Goal: Task Accomplishment & Management: Use online tool/utility

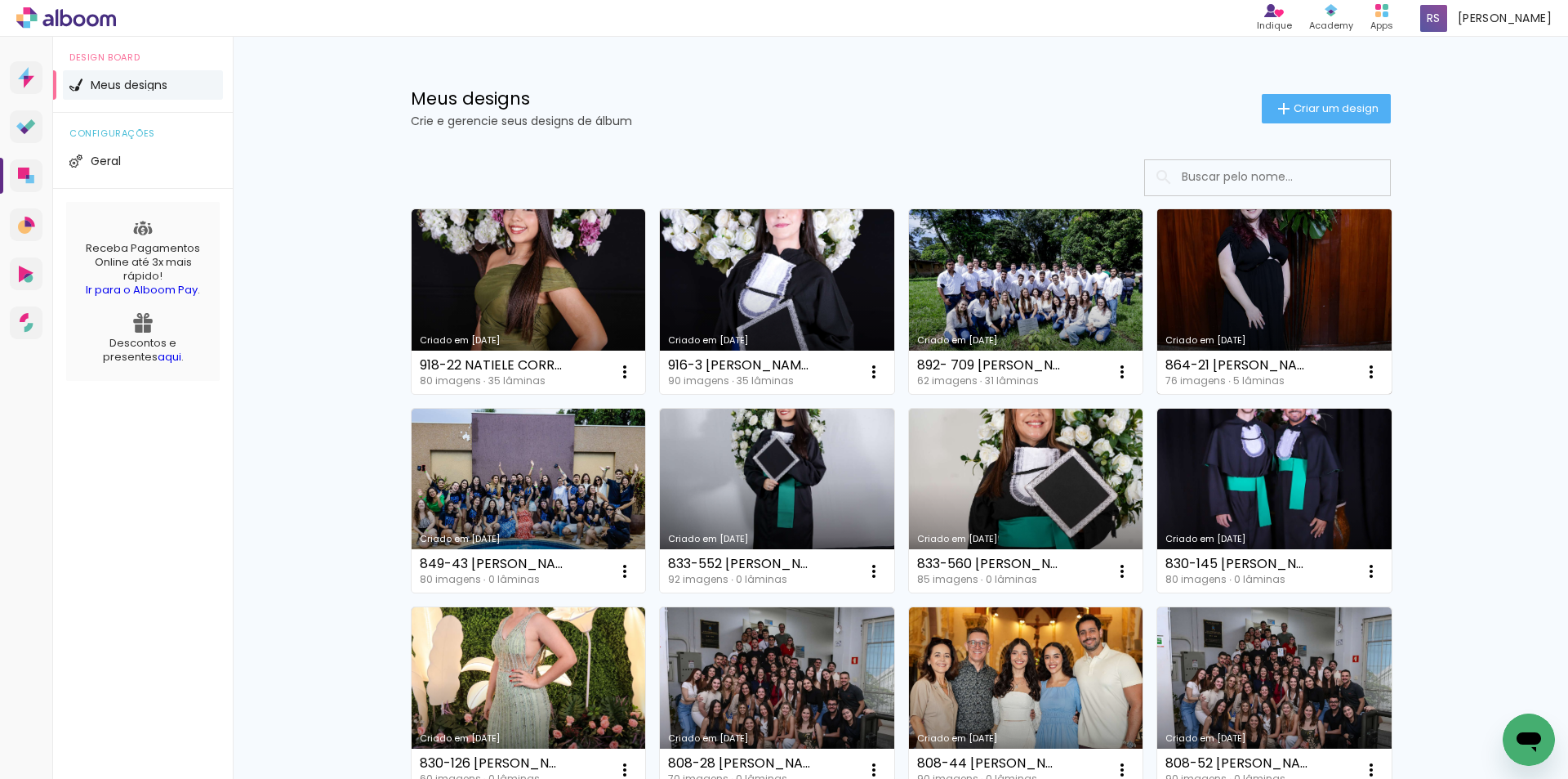
click at [1257, 294] on link "Criado em [DATE]" at bounding box center [1275, 301] width 234 height 184
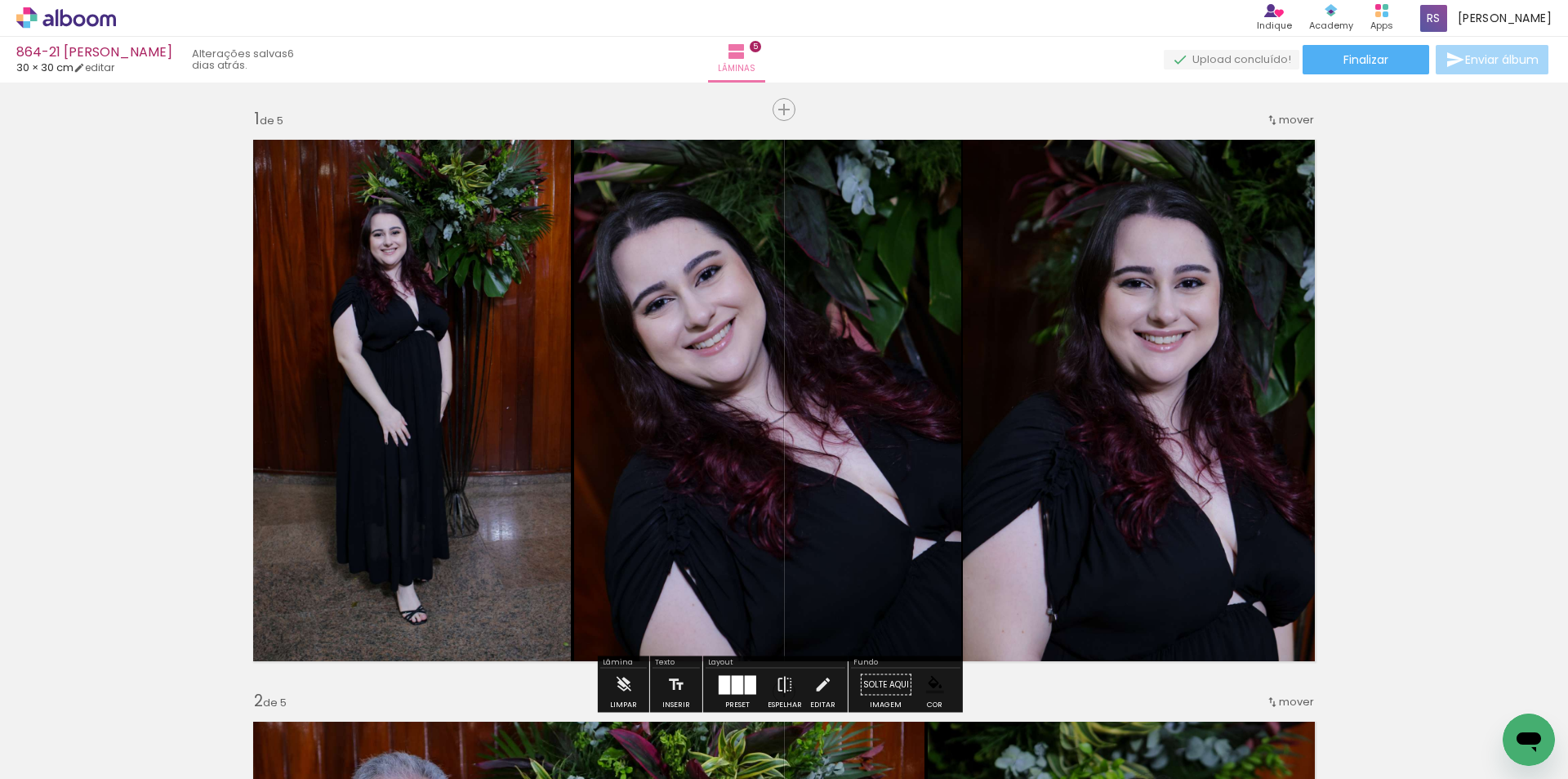
click at [64, 727] on input "Todas as fotos" at bounding box center [46, 729] width 62 height 14
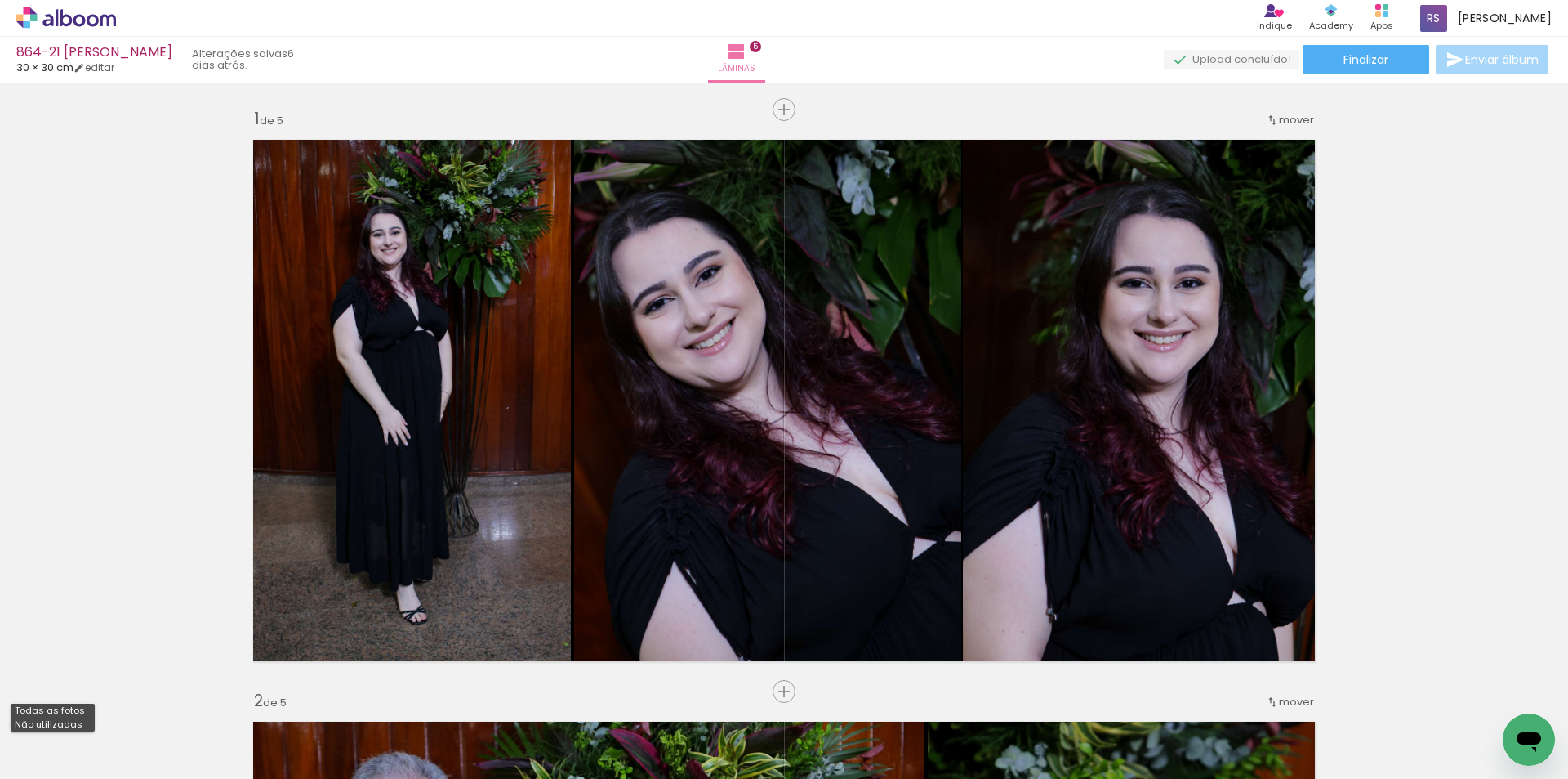
click at [0, 0] on slot "Não utilizadas" at bounding box center [0, 0] width 0 height 0
type input "Não utilizadas"
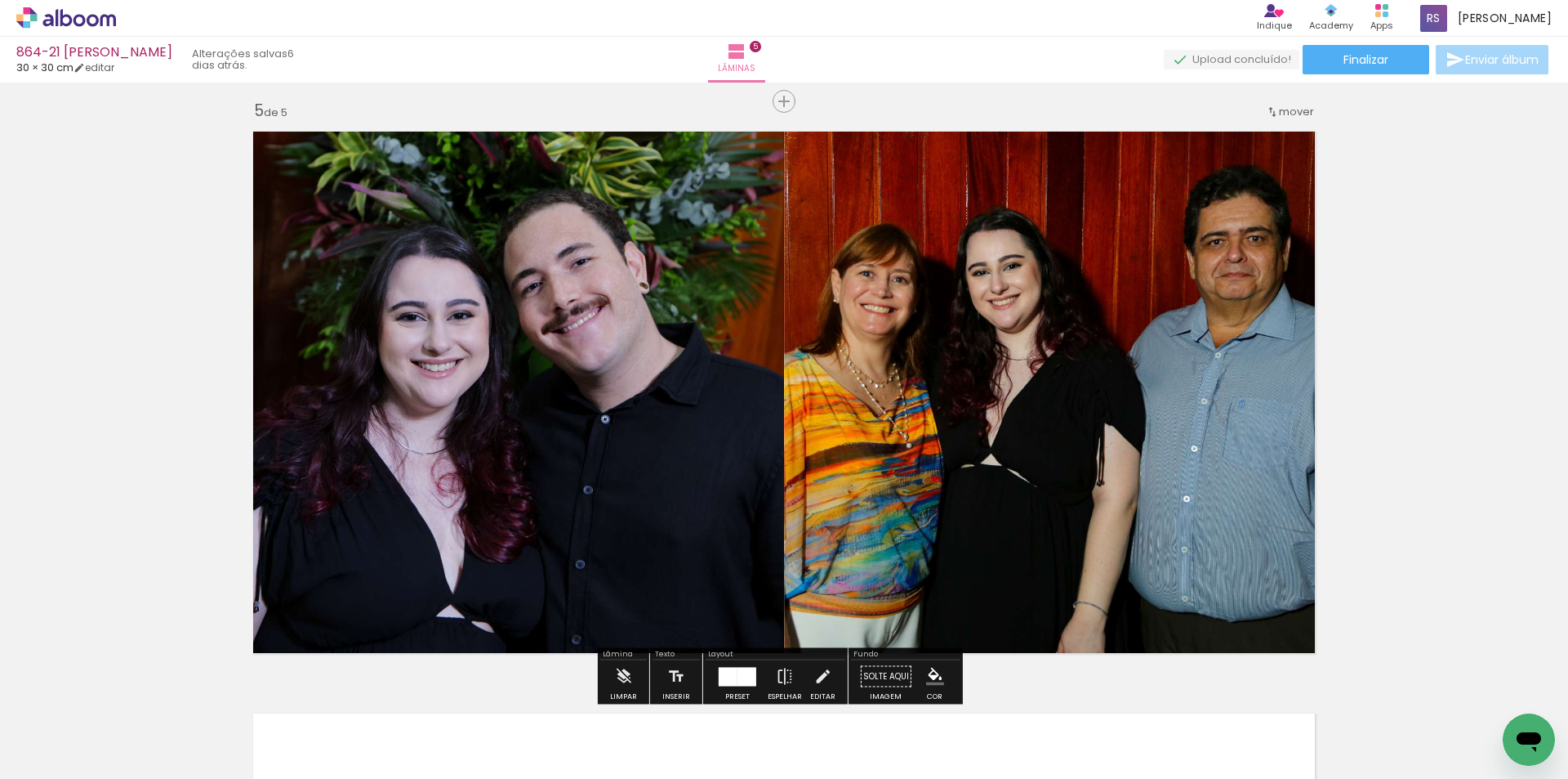
scroll to position [2452, 0]
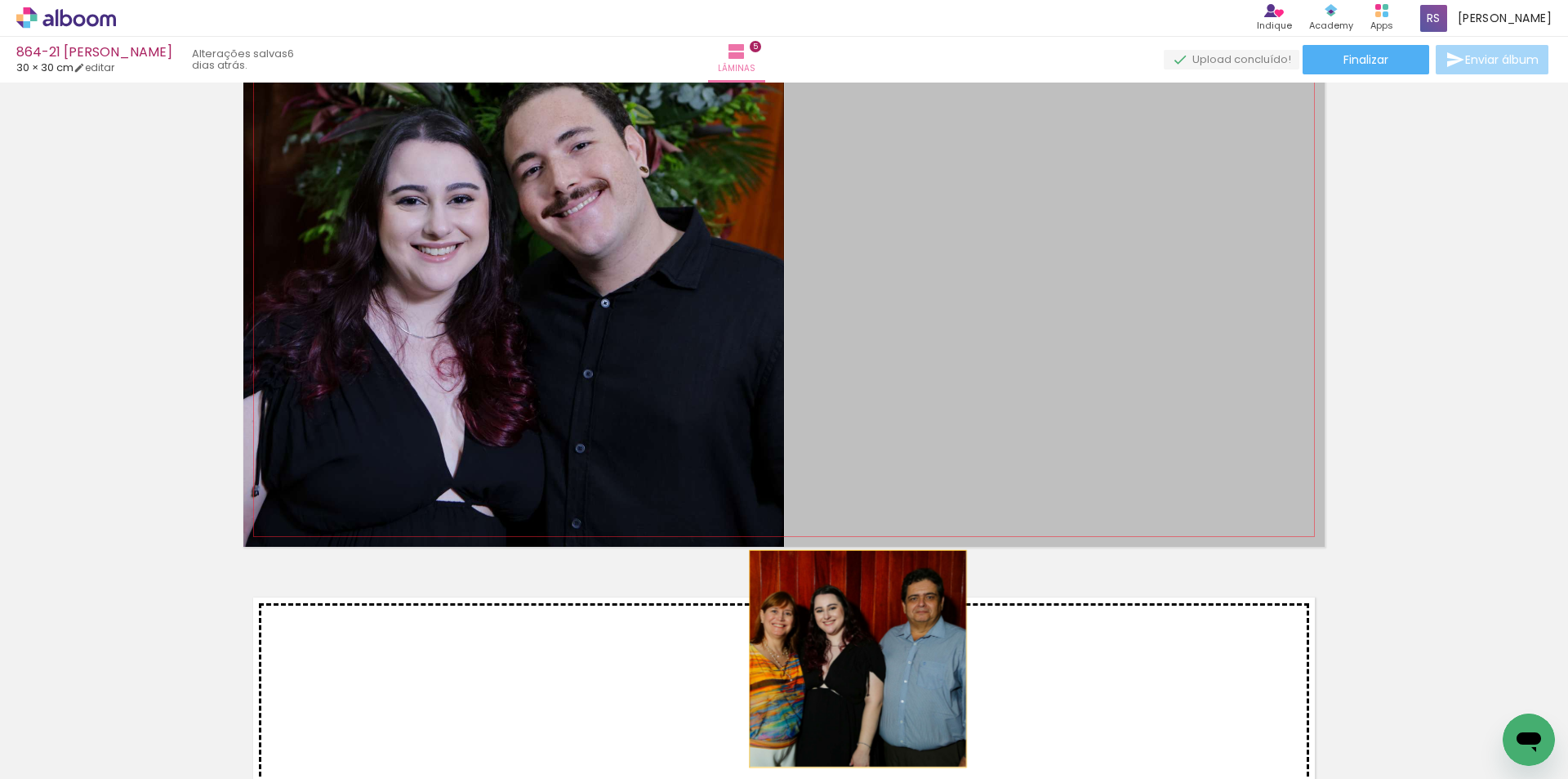
drag, startPoint x: 909, startPoint y: 385, endPoint x: 841, endPoint y: 695, distance: 317.4
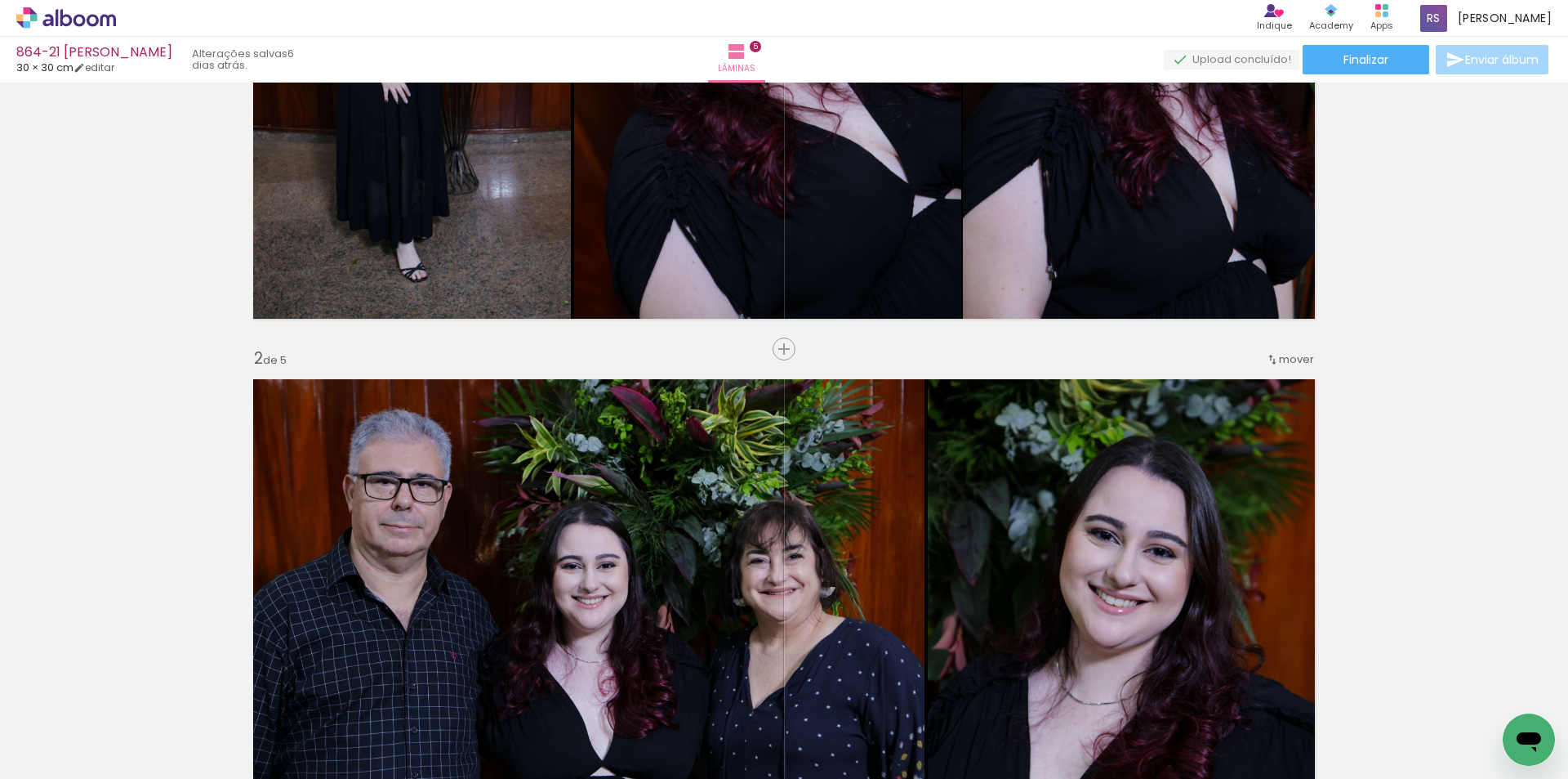
scroll to position [327, 0]
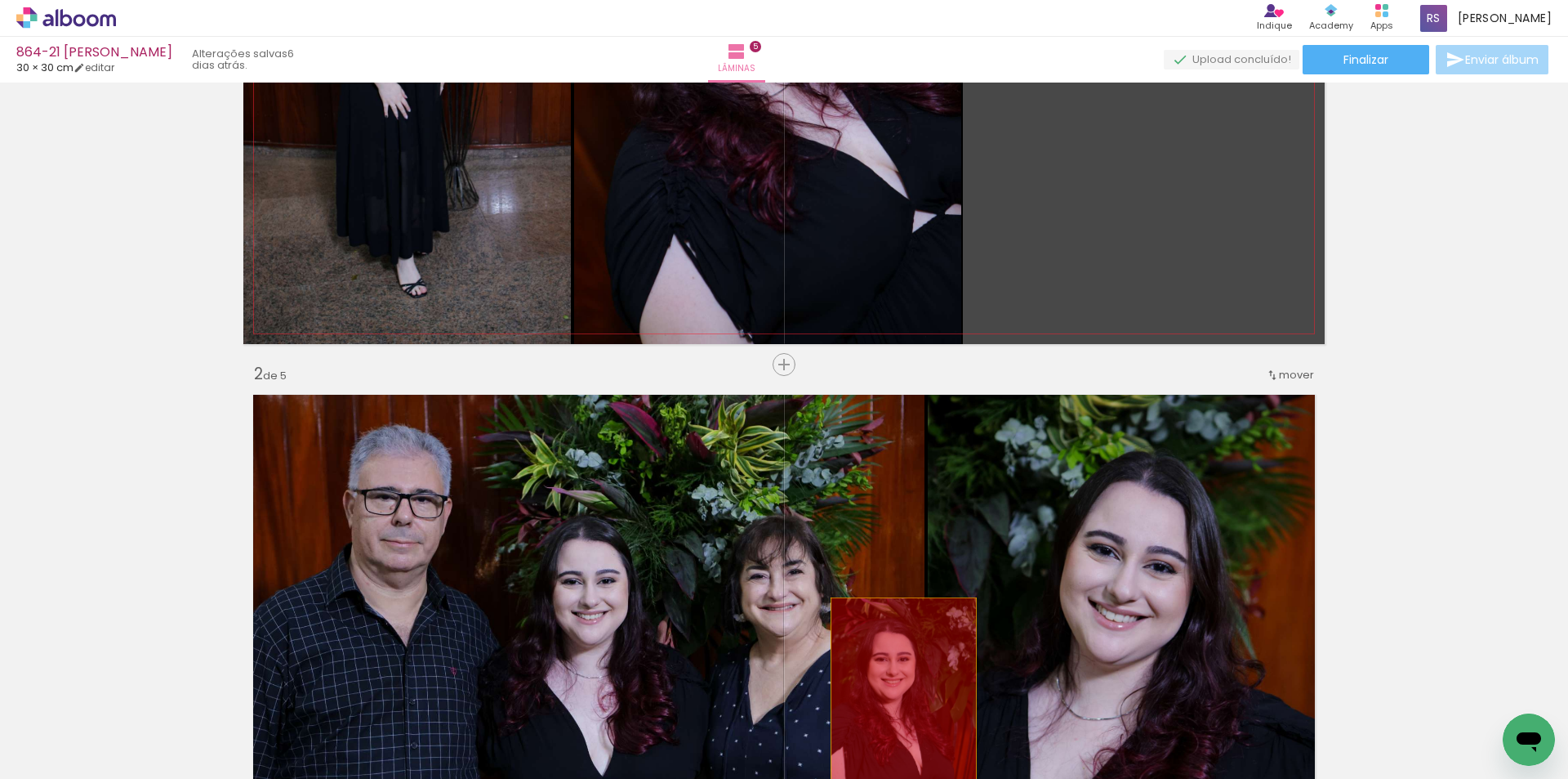
drag, startPoint x: 1184, startPoint y: 239, endPoint x: 909, endPoint y: 399, distance: 318.2
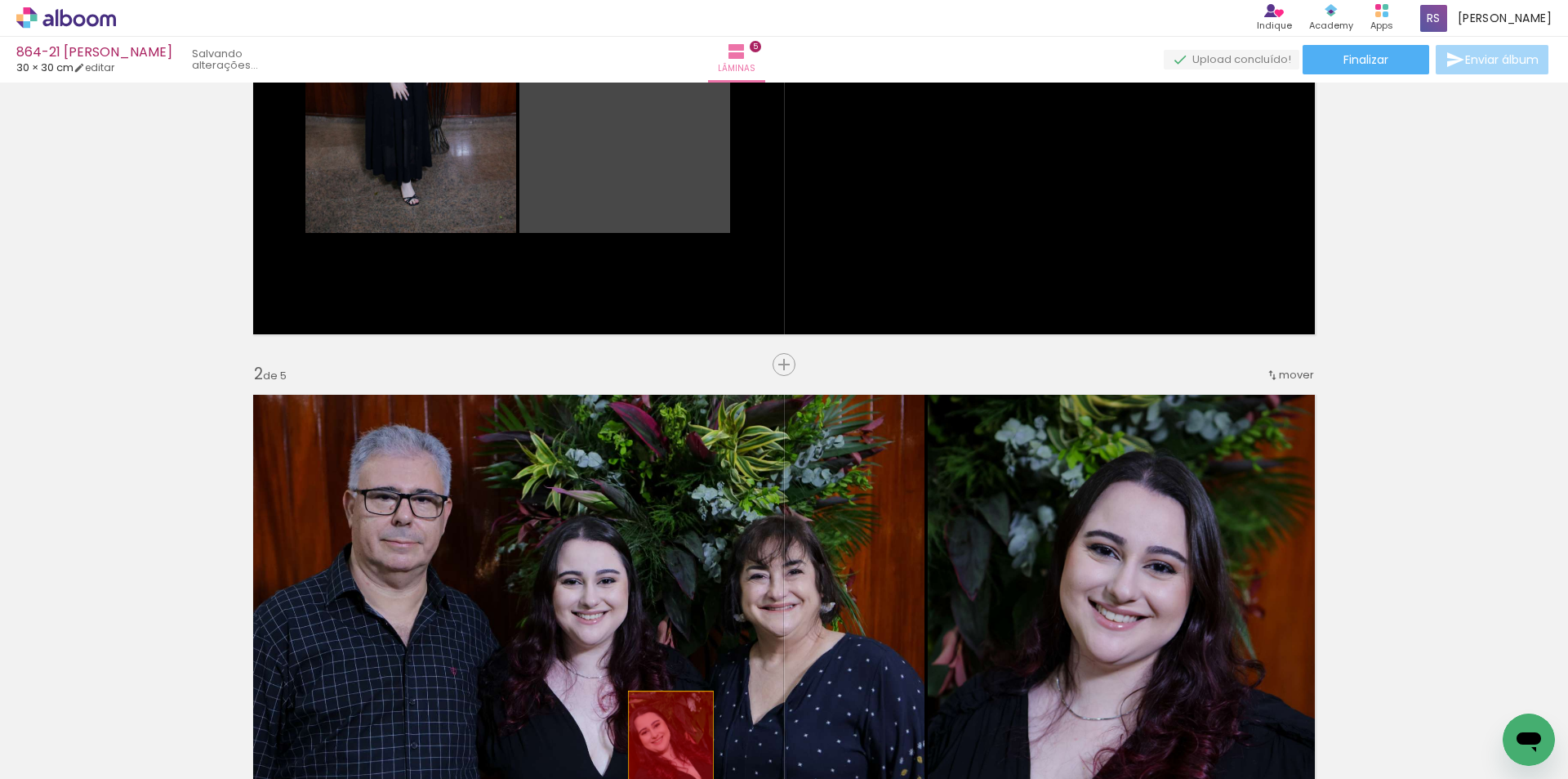
drag, startPoint x: 679, startPoint y: 189, endPoint x: 657, endPoint y: 791, distance: 602.4
click at [657, 778] on html "link( href="../../bower_components/polymer/polymer.html" rel="import" ) picture…" at bounding box center [784, 390] width 1568 height 779
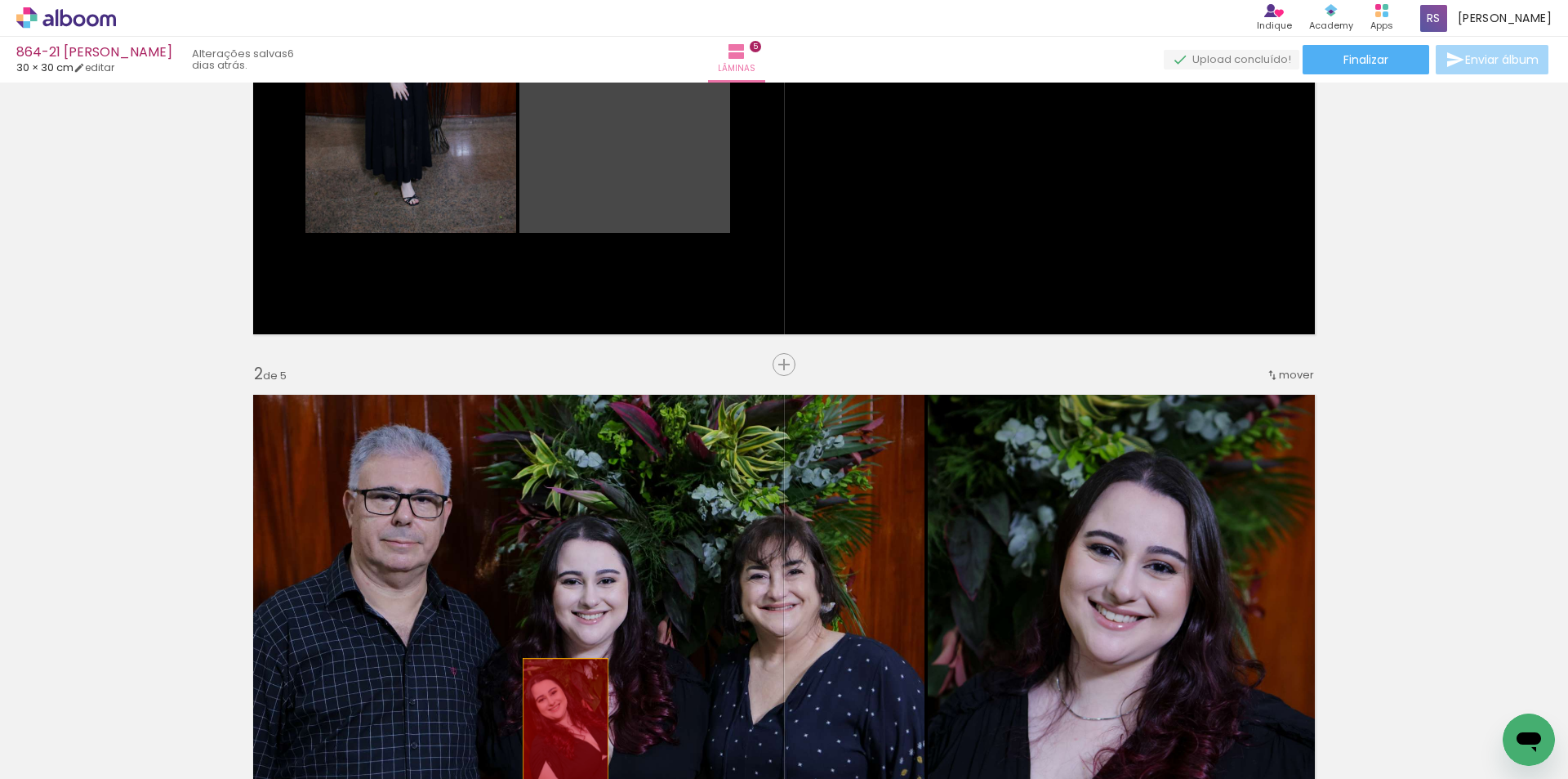
drag, startPoint x: 574, startPoint y: 200, endPoint x: 560, endPoint y: 722, distance: 522.2
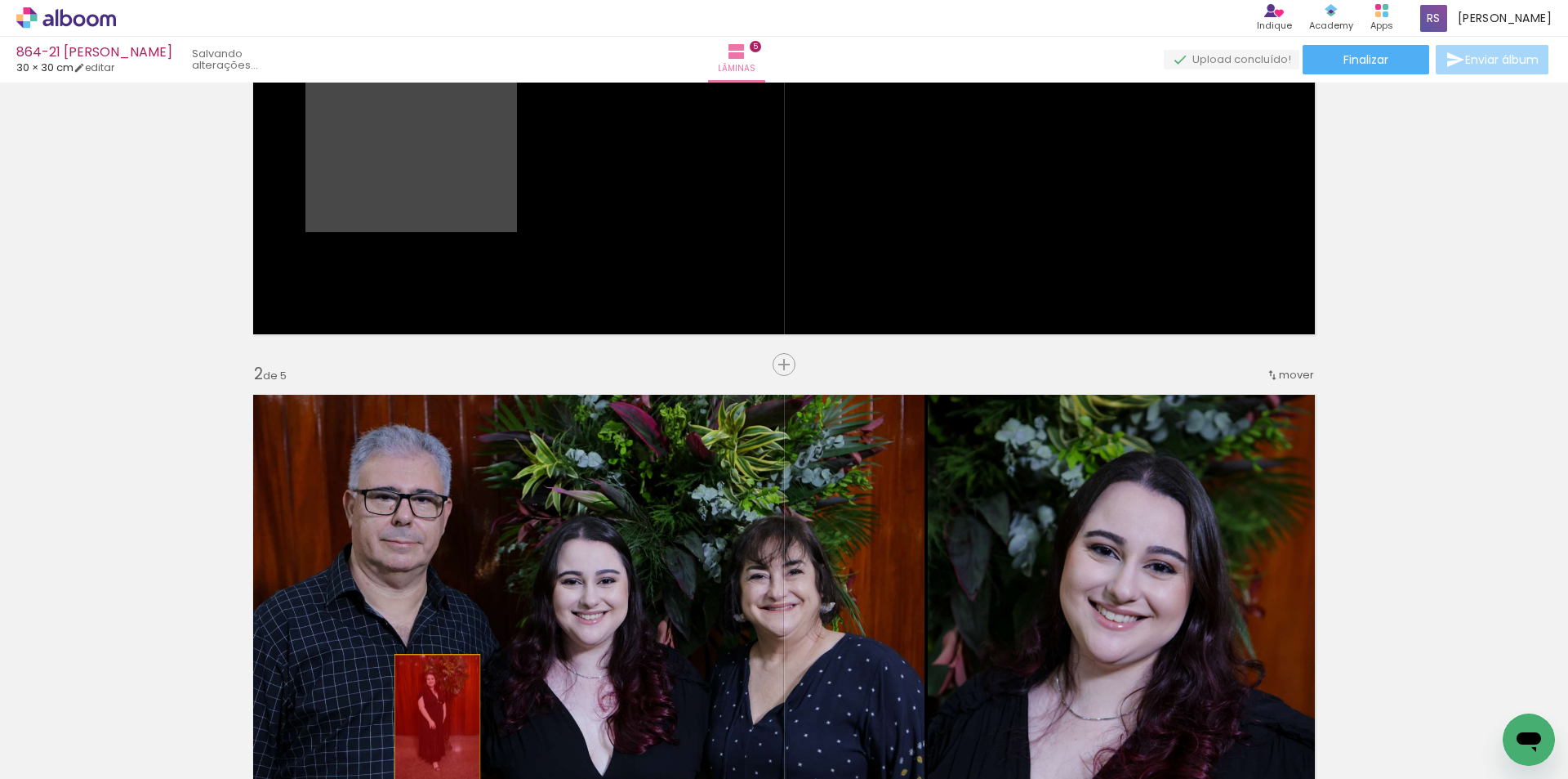
drag, startPoint x: 454, startPoint y: 206, endPoint x: 431, endPoint y: 722, distance: 516.5
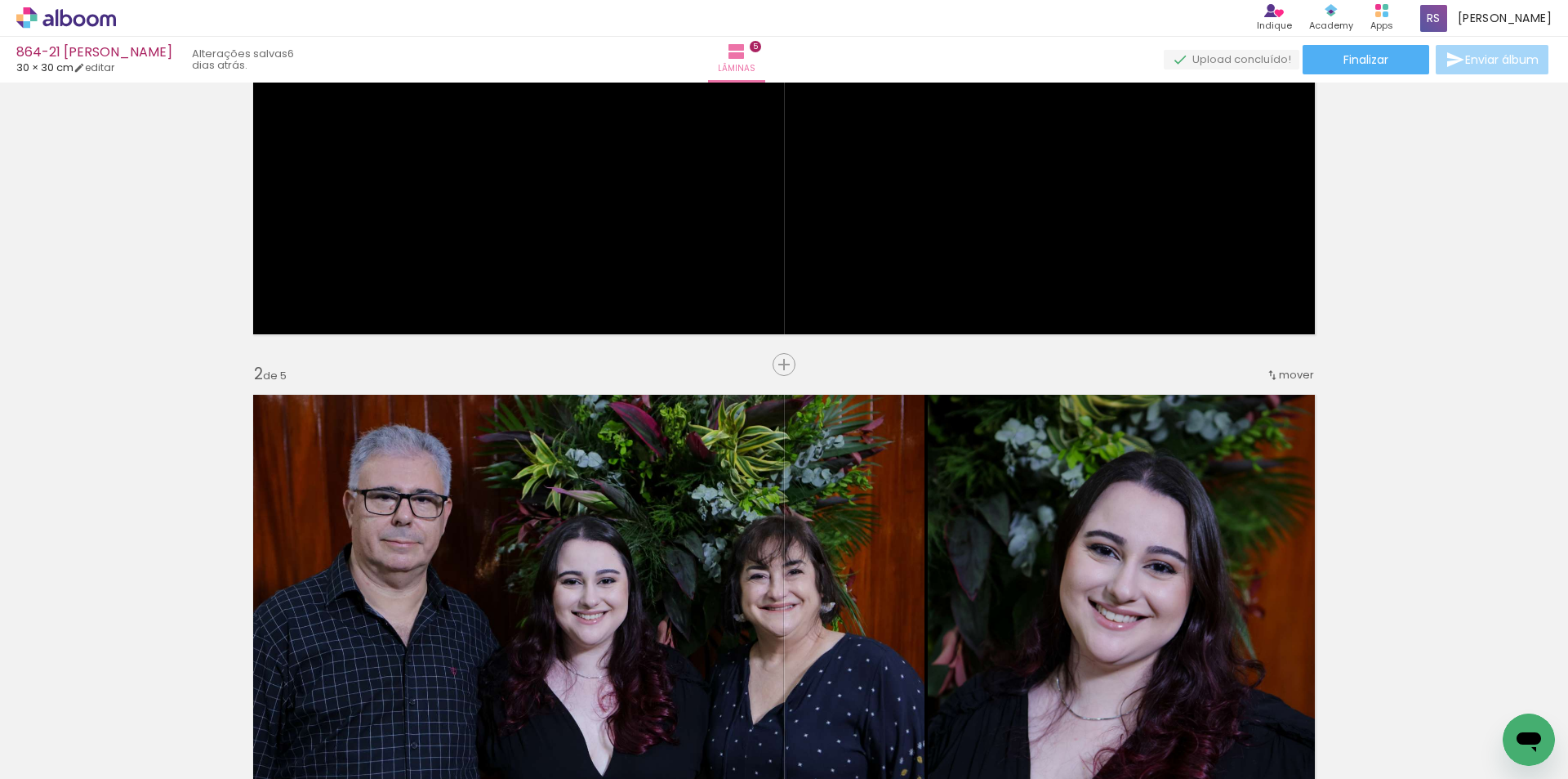
scroll to position [0, 0]
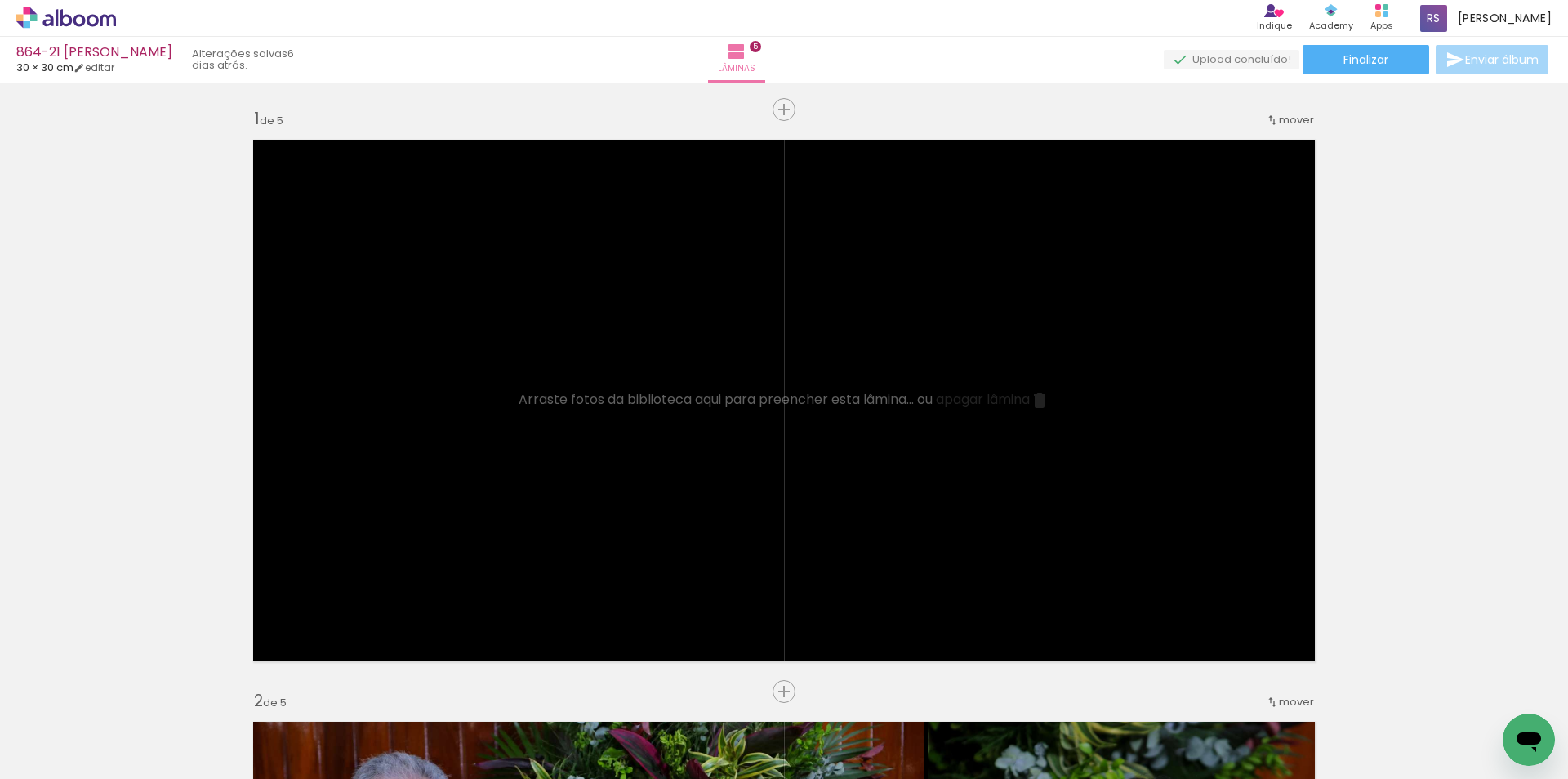
click at [973, 394] on span "apagar lâmina" at bounding box center [983, 399] width 94 height 19
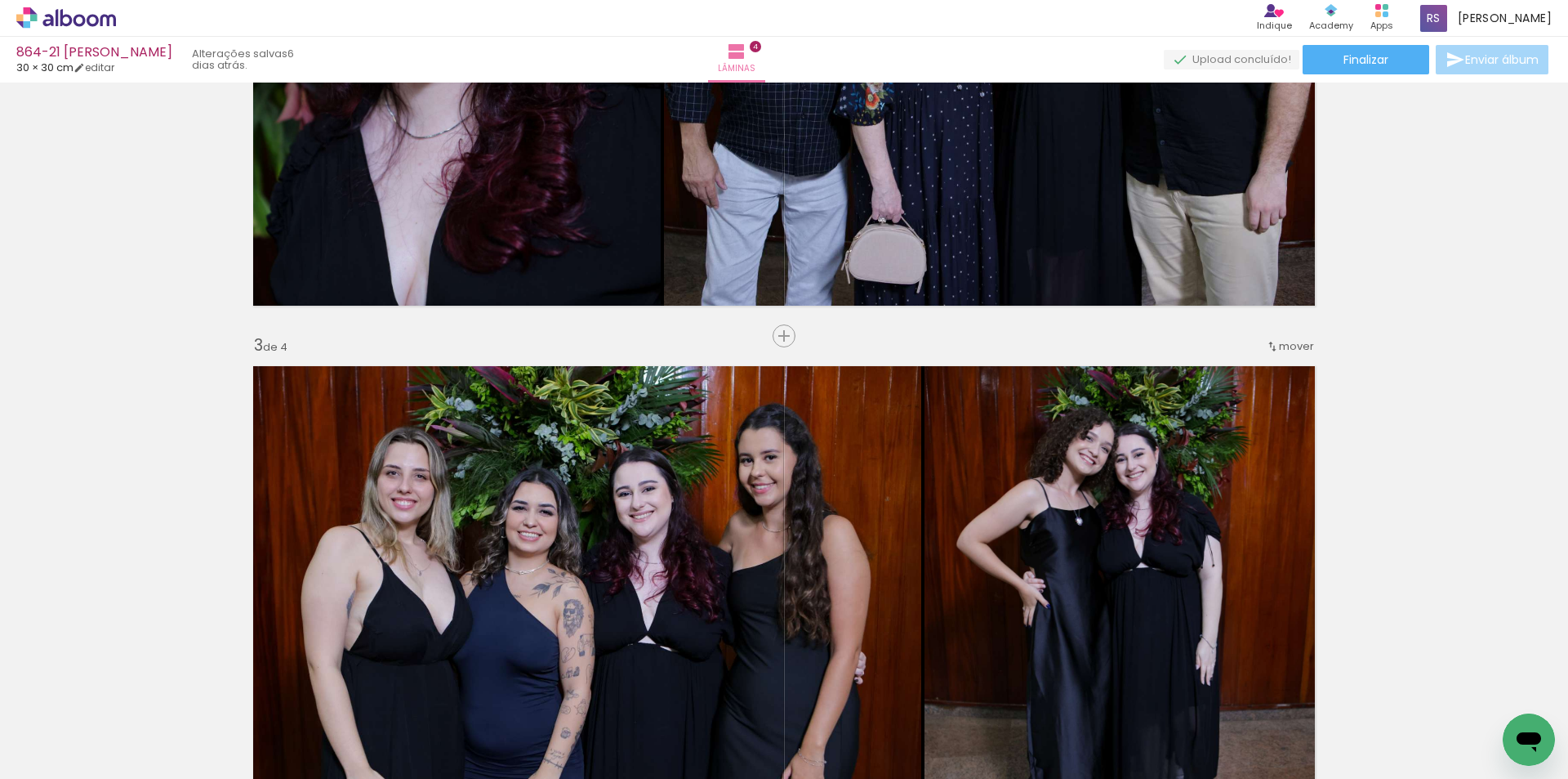
scroll to position [981, 0]
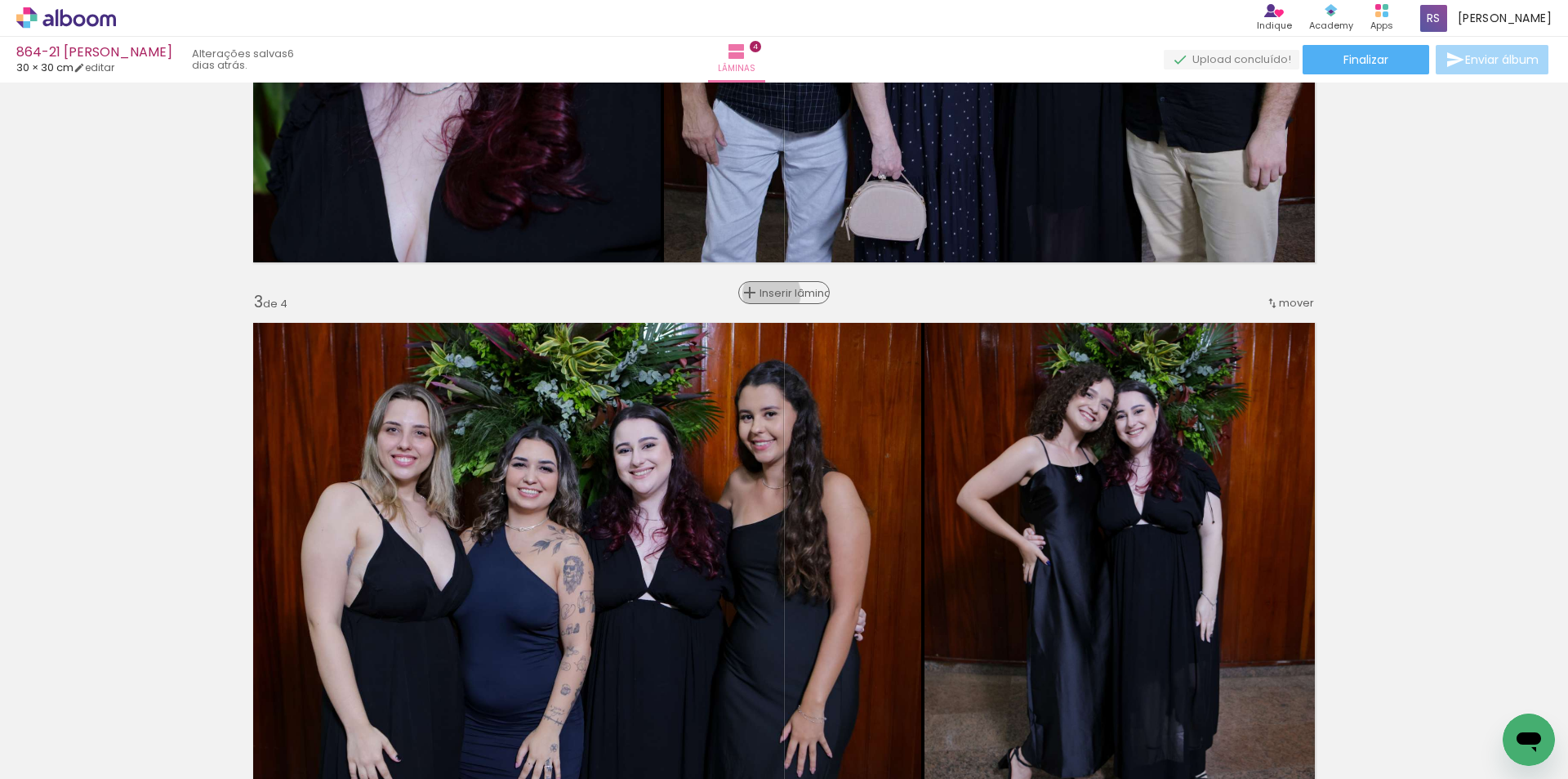
click at [767, 294] on span "Inserir lâmina" at bounding box center [792, 293] width 64 height 11
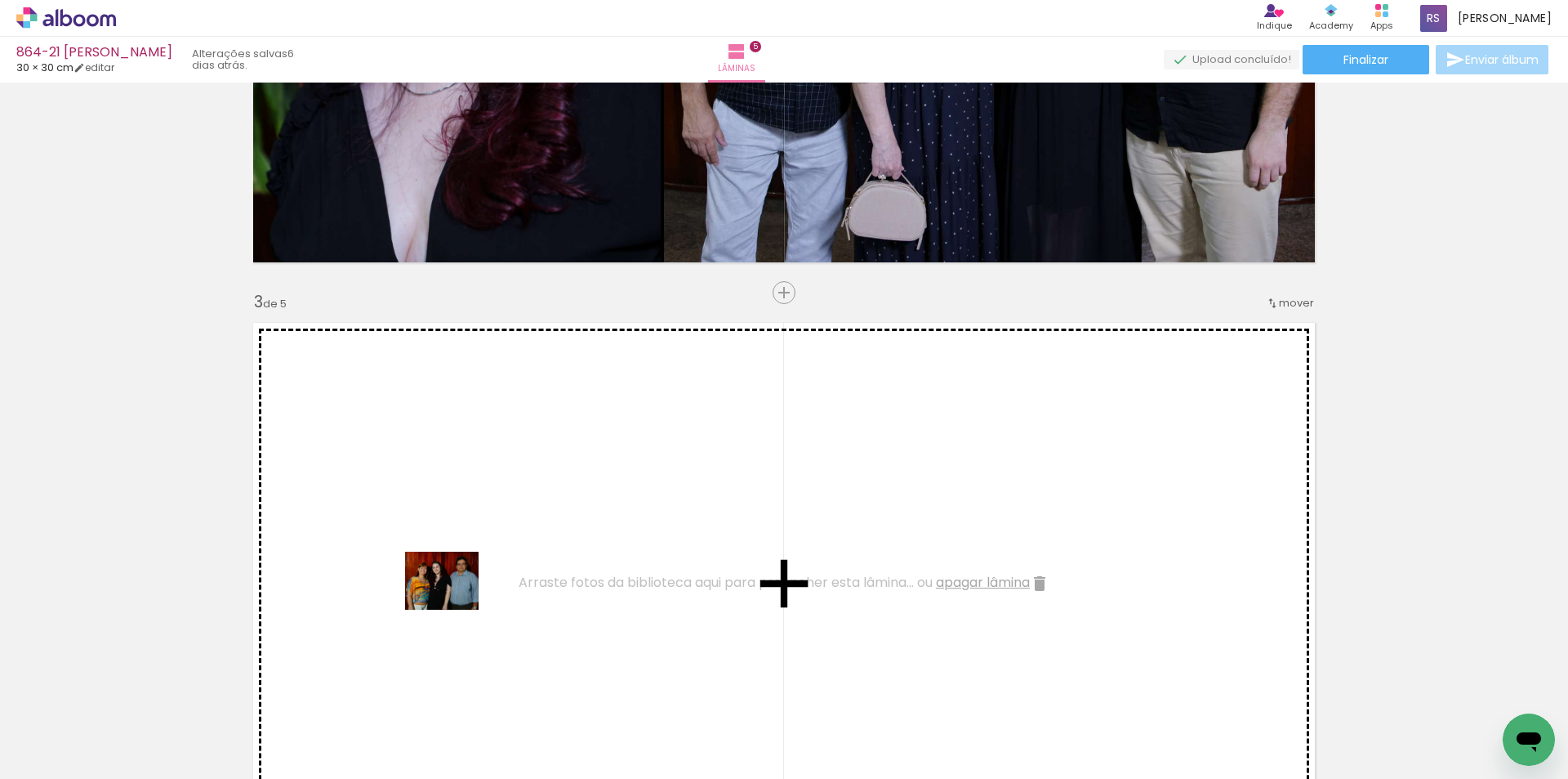
drag, startPoint x: 443, startPoint y: 734, endPoint x: 443, endPoint y: 619, distance: 115.0
click at [455, 597] on quentale-workspace at bounding box center [784, 390] width 1568 height 779
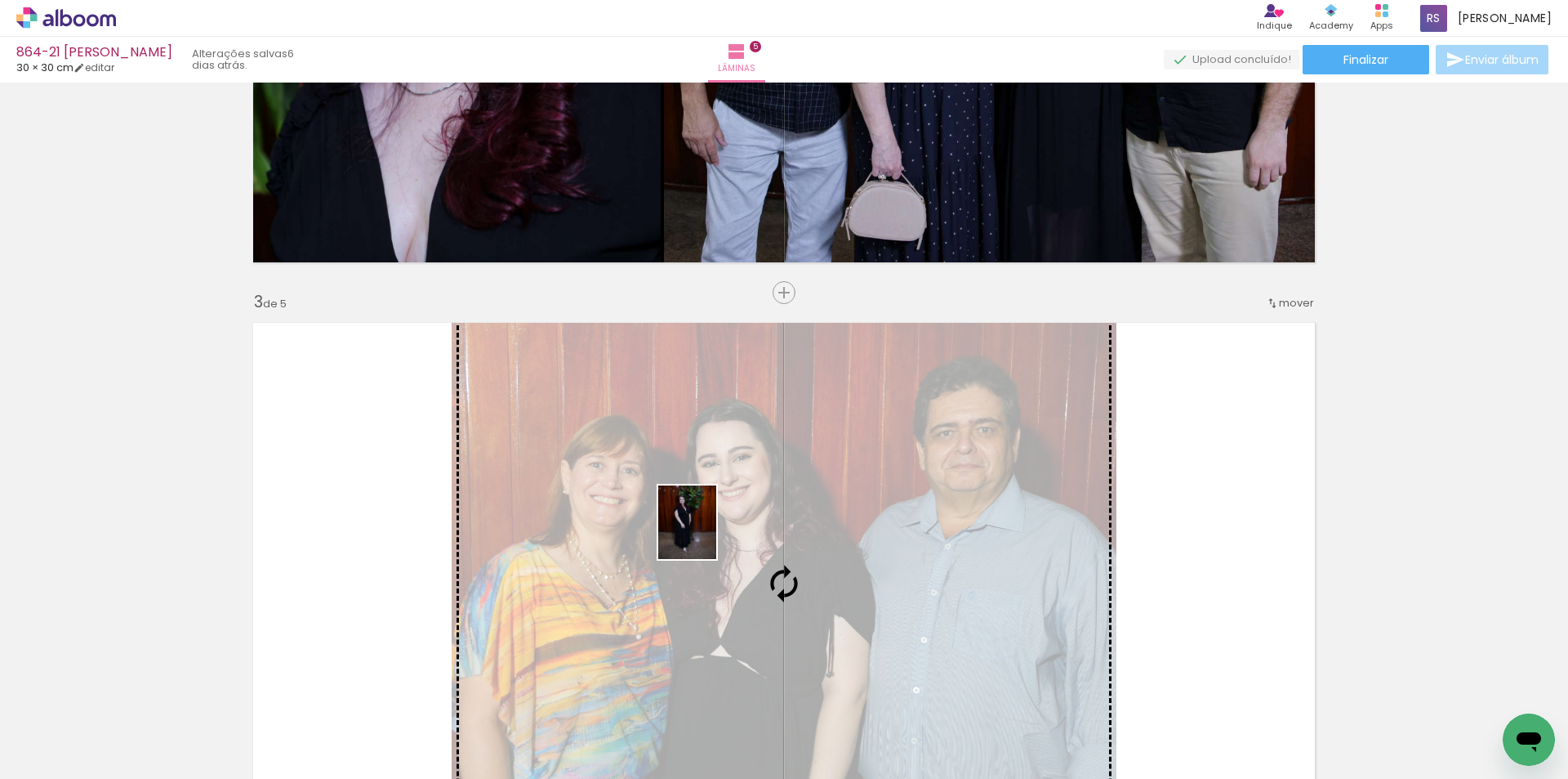
drag, startPoint x: 171, startPoint y: 733, endPoint x: 707, endPoint y: 535, distance: 571.4
click at [707, 535] on quentale-workspace at bounding box center [784, 390] width 1568 height 779
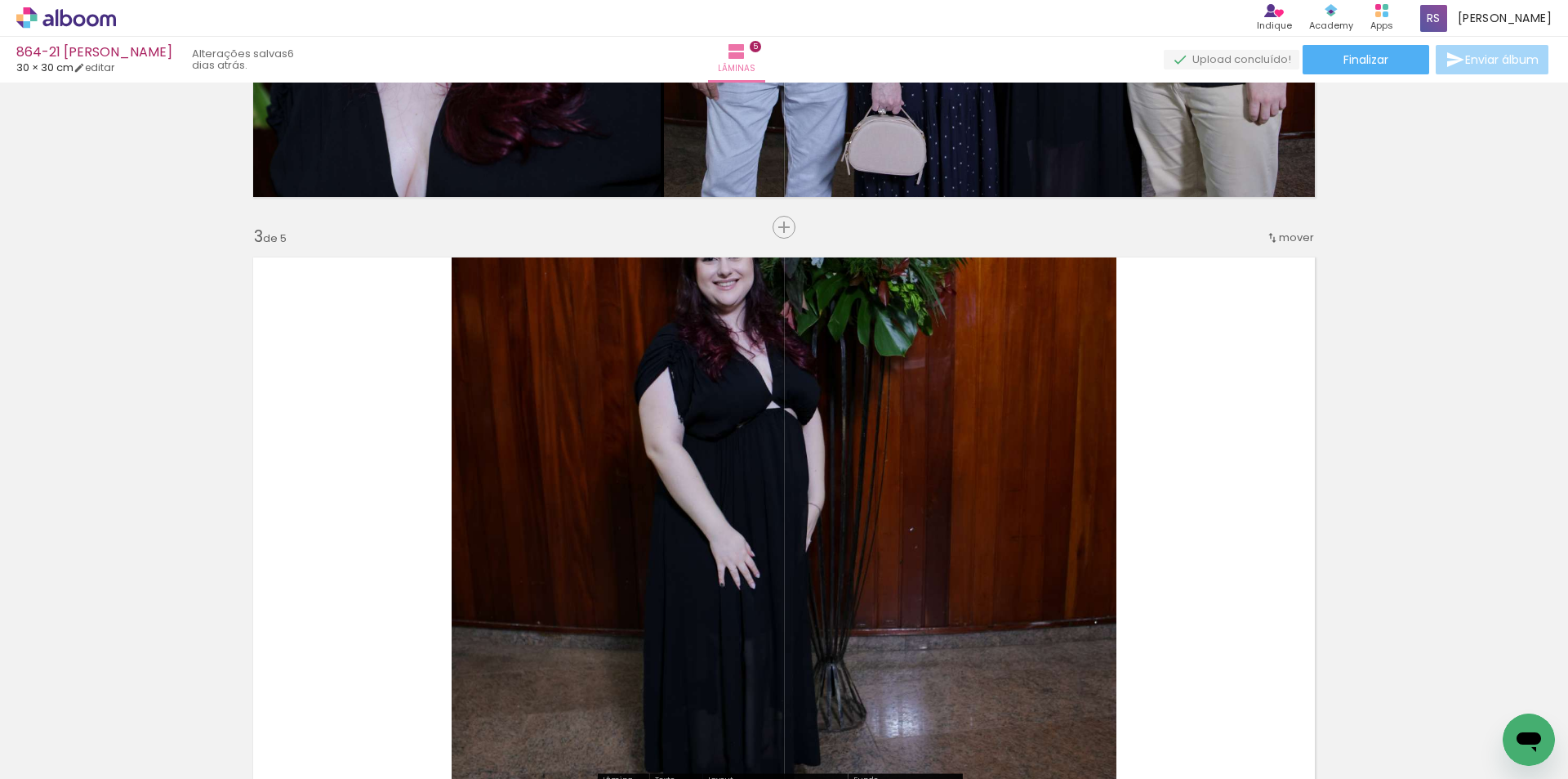
scroll to position [1144, 0]
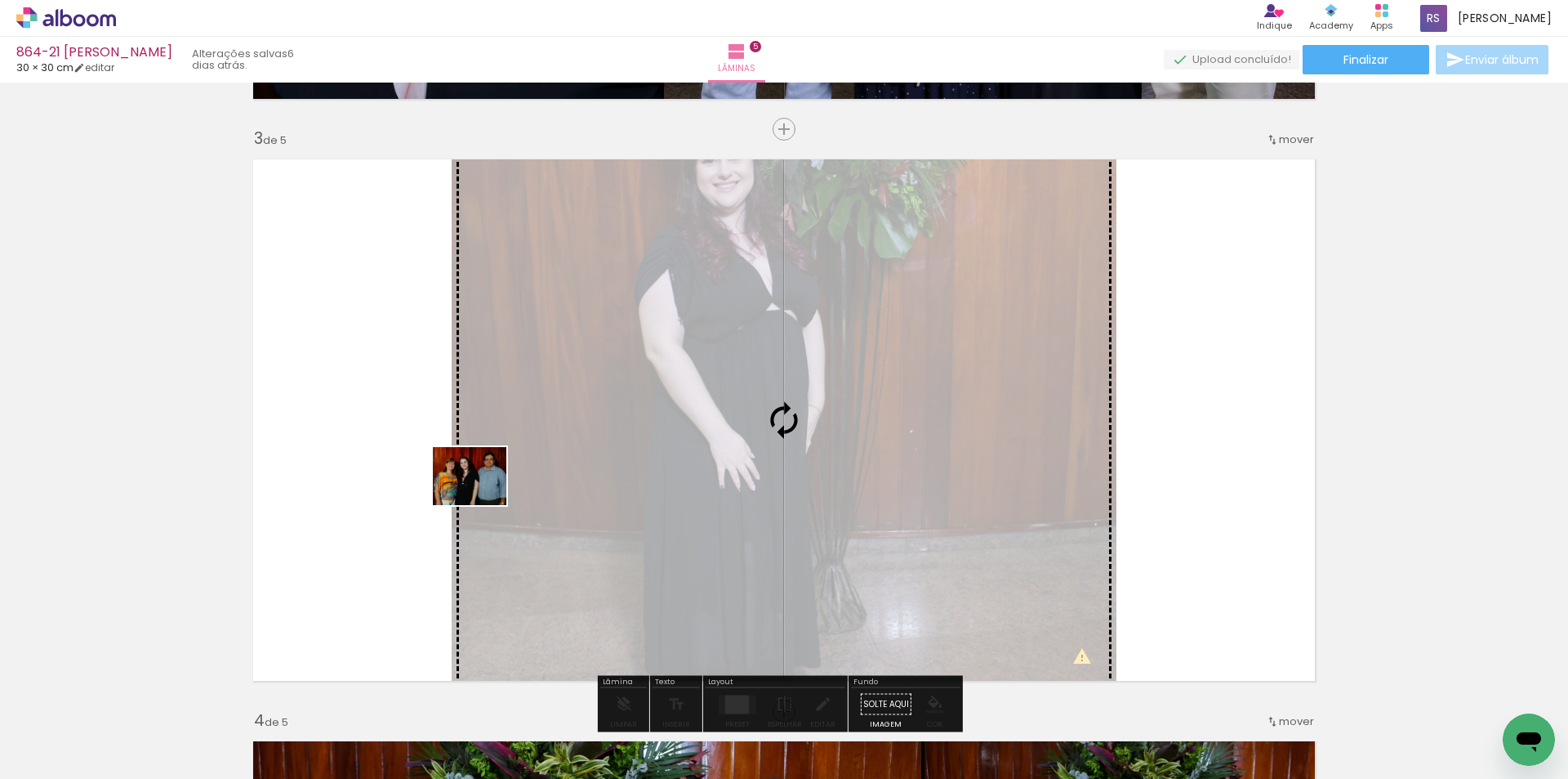
drag, startPoint x: 357, startPoint y: 722, endPoint x: 495, endPoint y: 476, distance: 282.1
click at [495, 476] on quentale-workspace at bounding box center [784, 390] width 1568 height 779
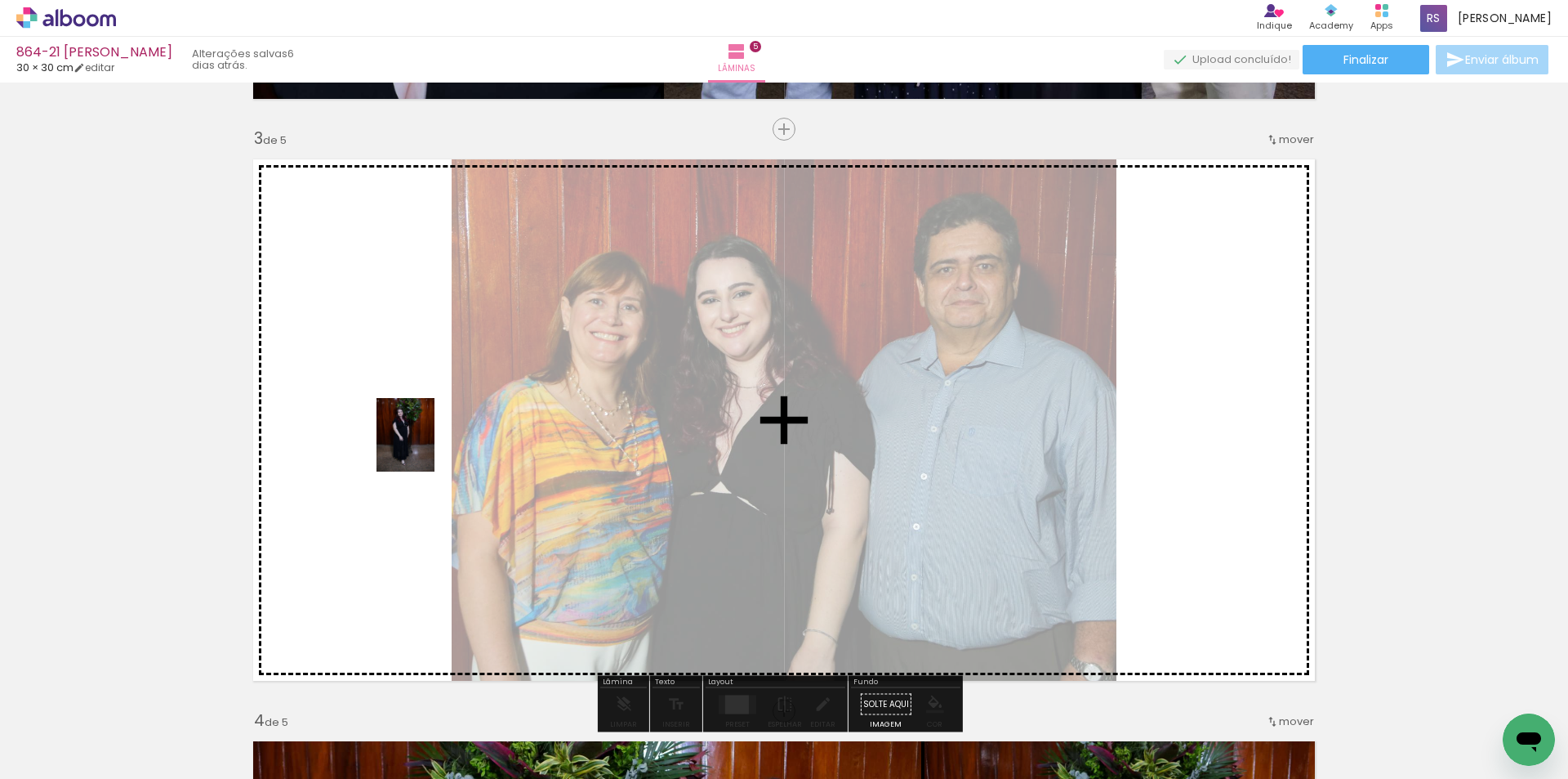
drag, startPoint x: 161, startPoint y: 717, endPoint x: 431, endPoint y: 440, distance: 386.8
click at [431, 440] on quentale-workspace at bounding box center [784, 390] width 1568 height 779
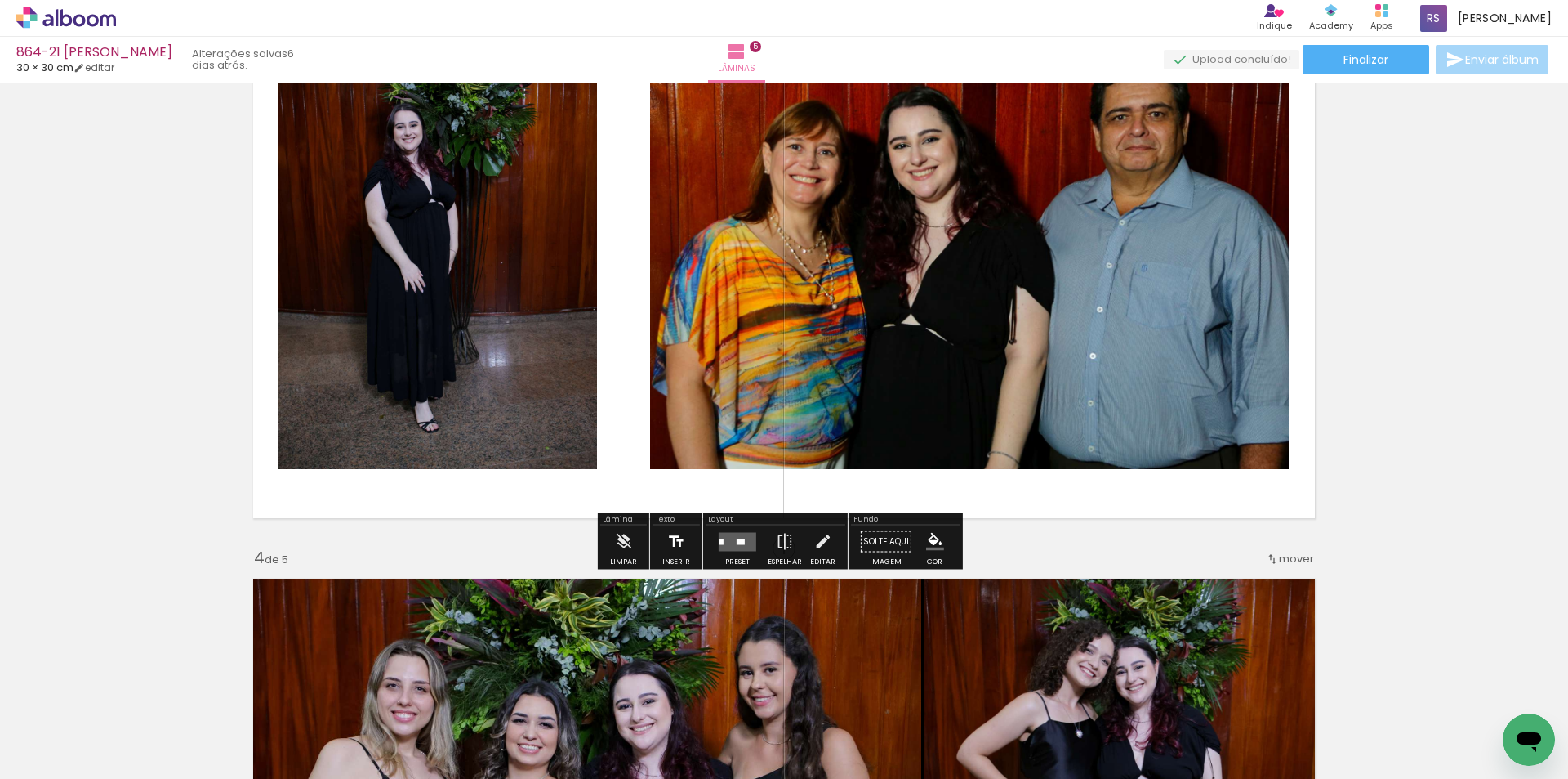
scroll to position [1307, 0]
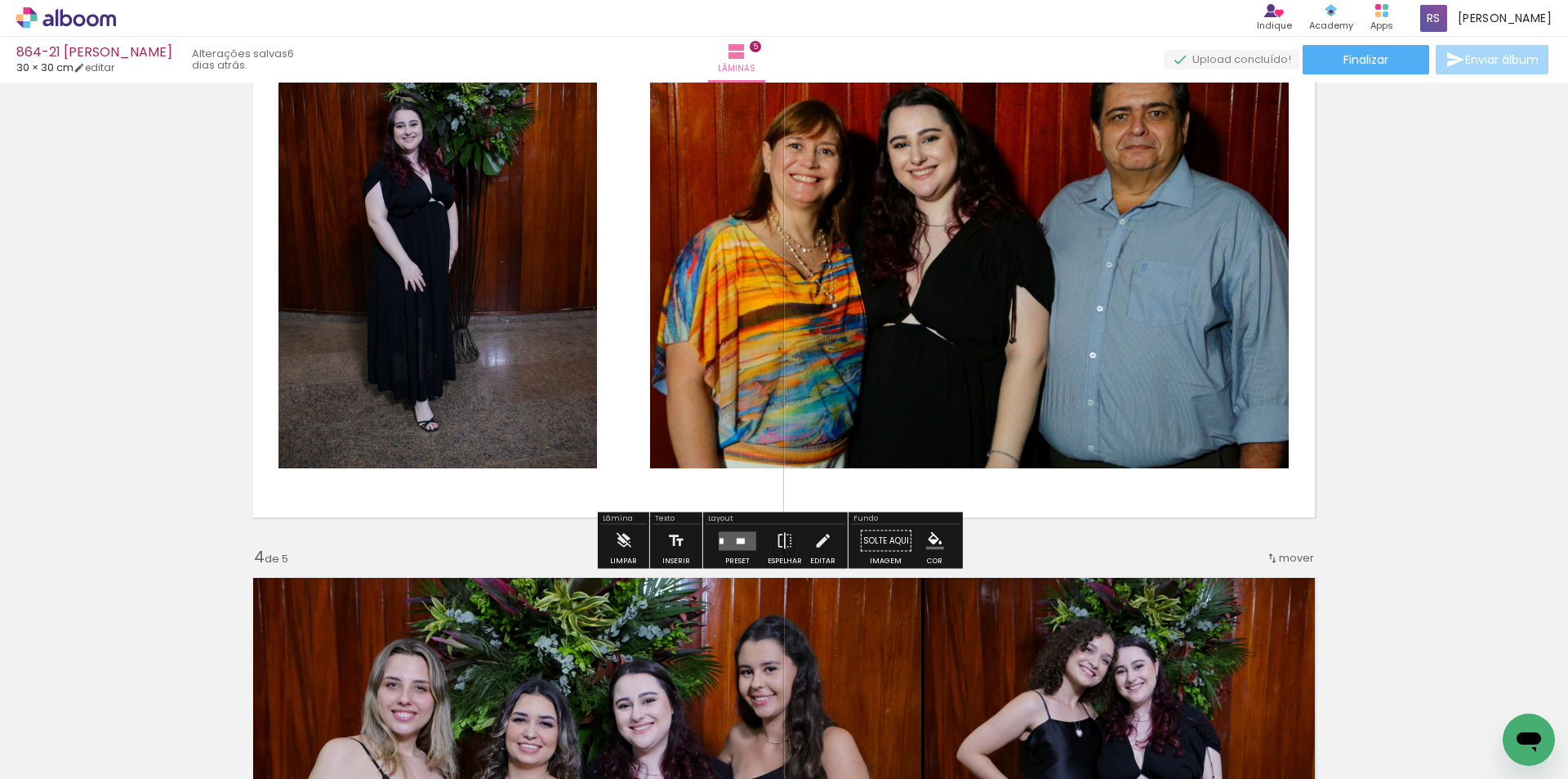
click at [739, 537] on quentale-layouter at bounding box center [738, 540] width 38 height 19
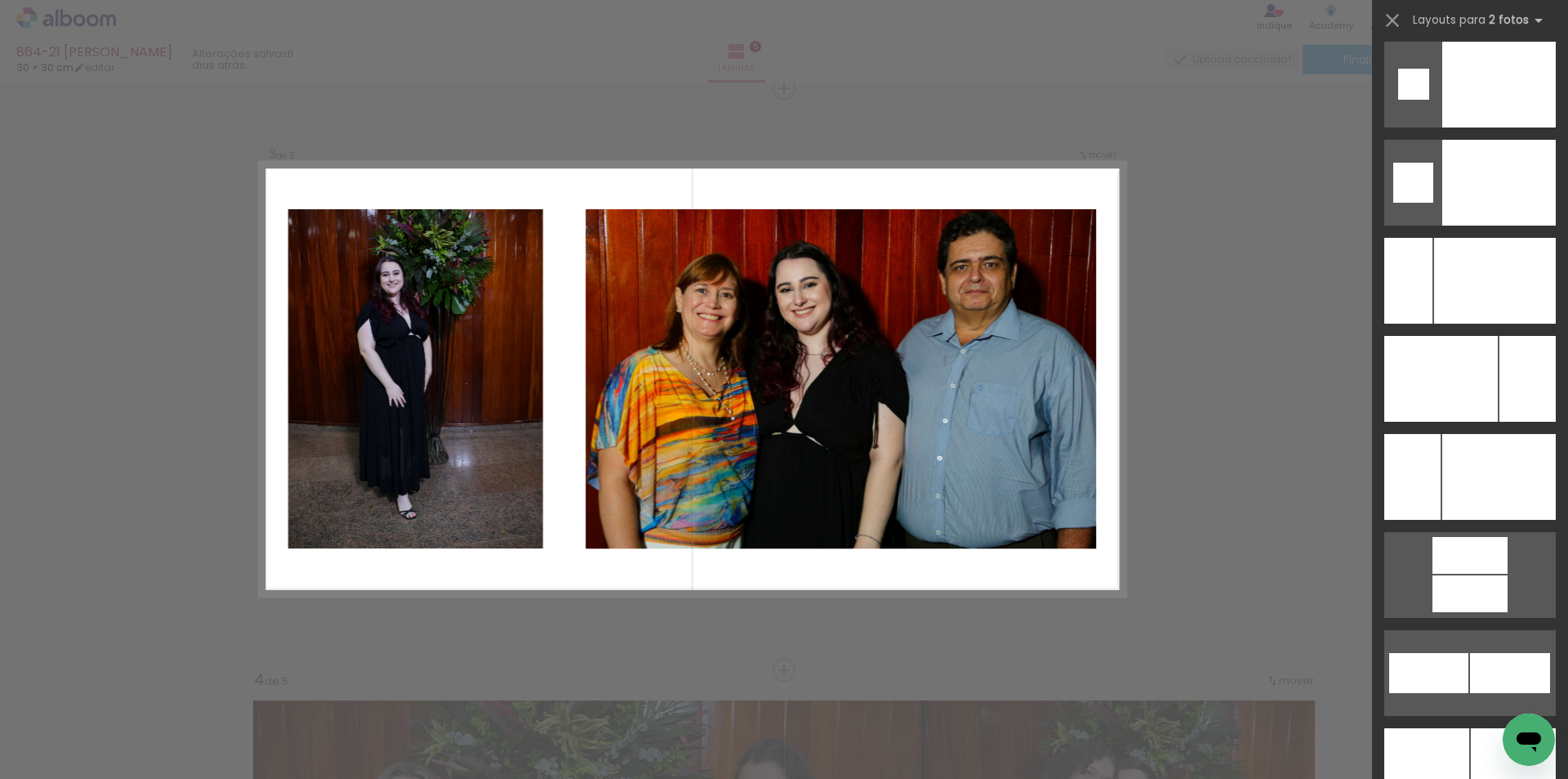
scroll to position [6959, 0]
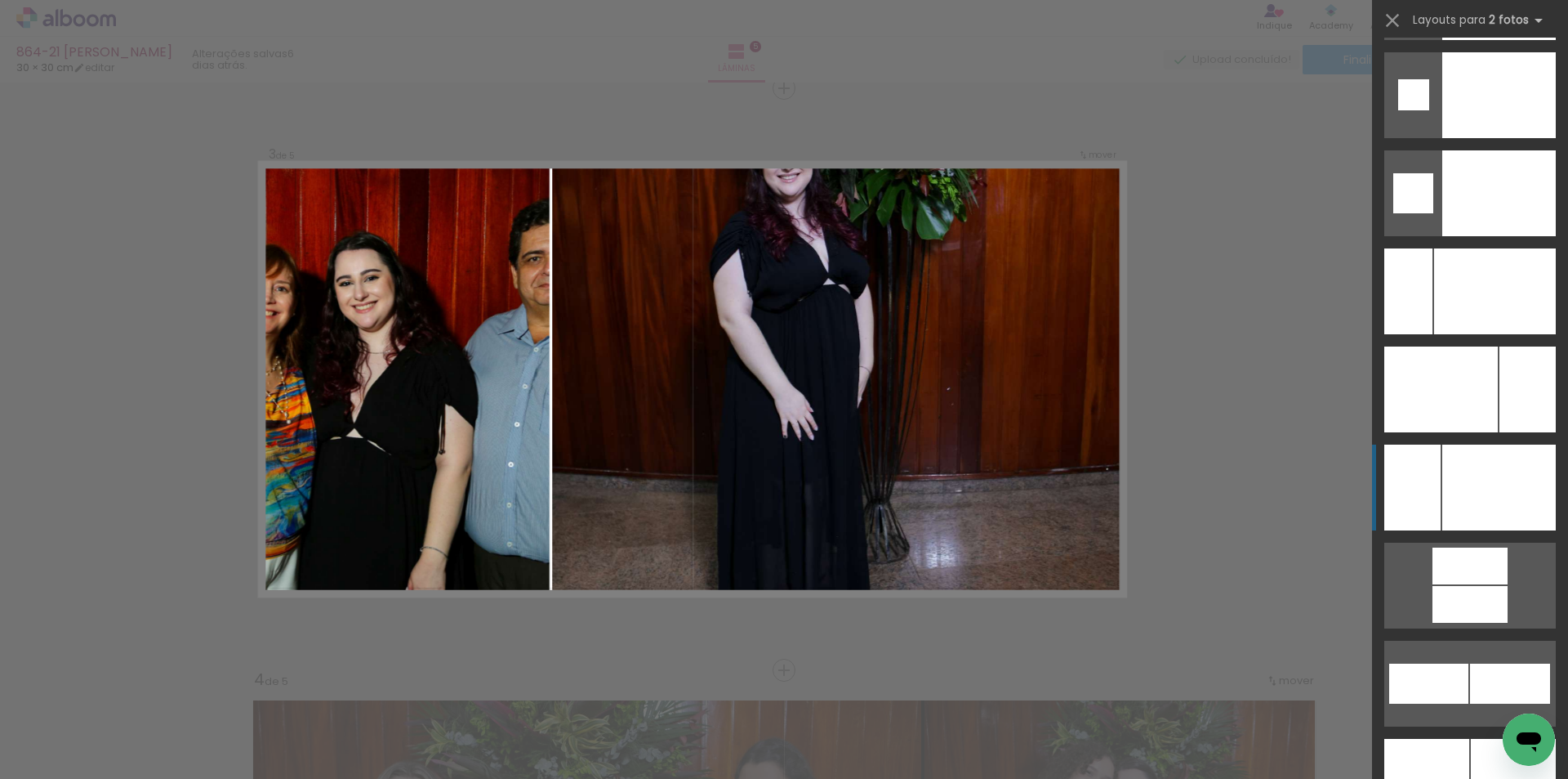
click at [1500, 501] on div at bounding box center [1499, 487] width 114 height 86
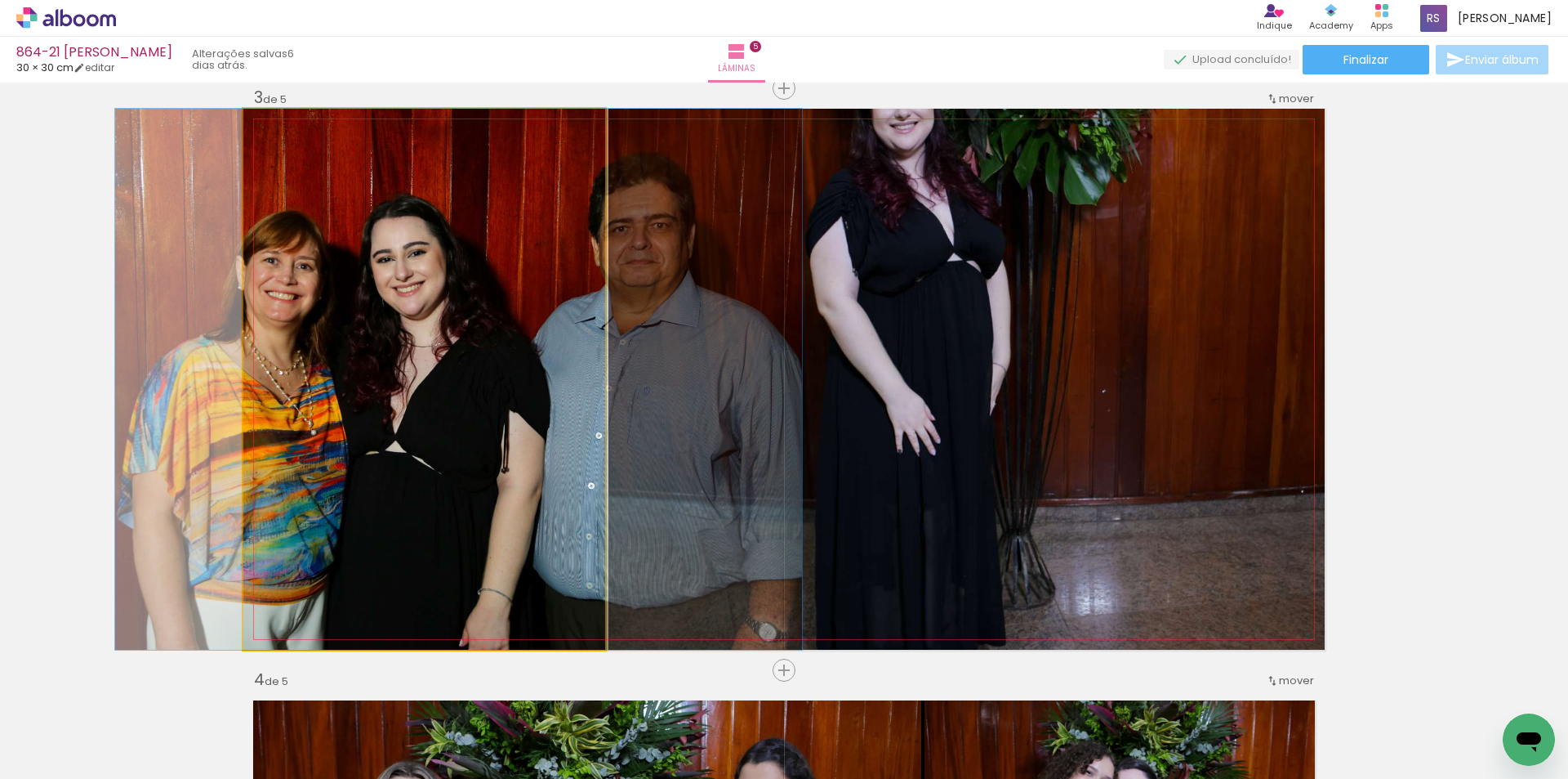
drag, startPoint x: 526, startPoint y: 351, endPoint x: 978, endPoint y: 299, distance: 455.0
click at [0, 0] on slot at bounding box center [0, 0] width 0 height 0
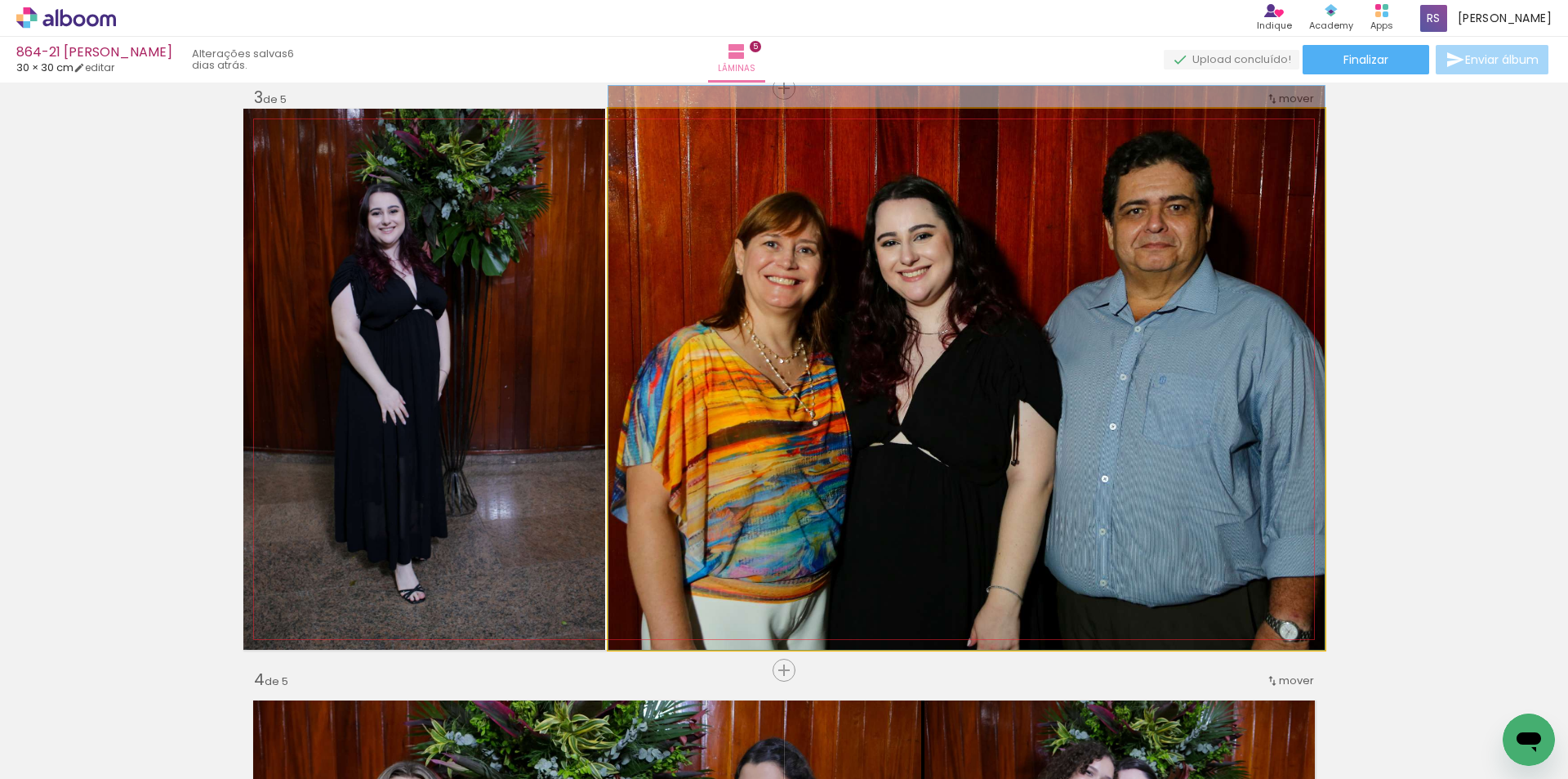
drag, startPoint x: 877, startPoint y: 444, endPoint x: 883, endPoint y: 403, distance: 41.4
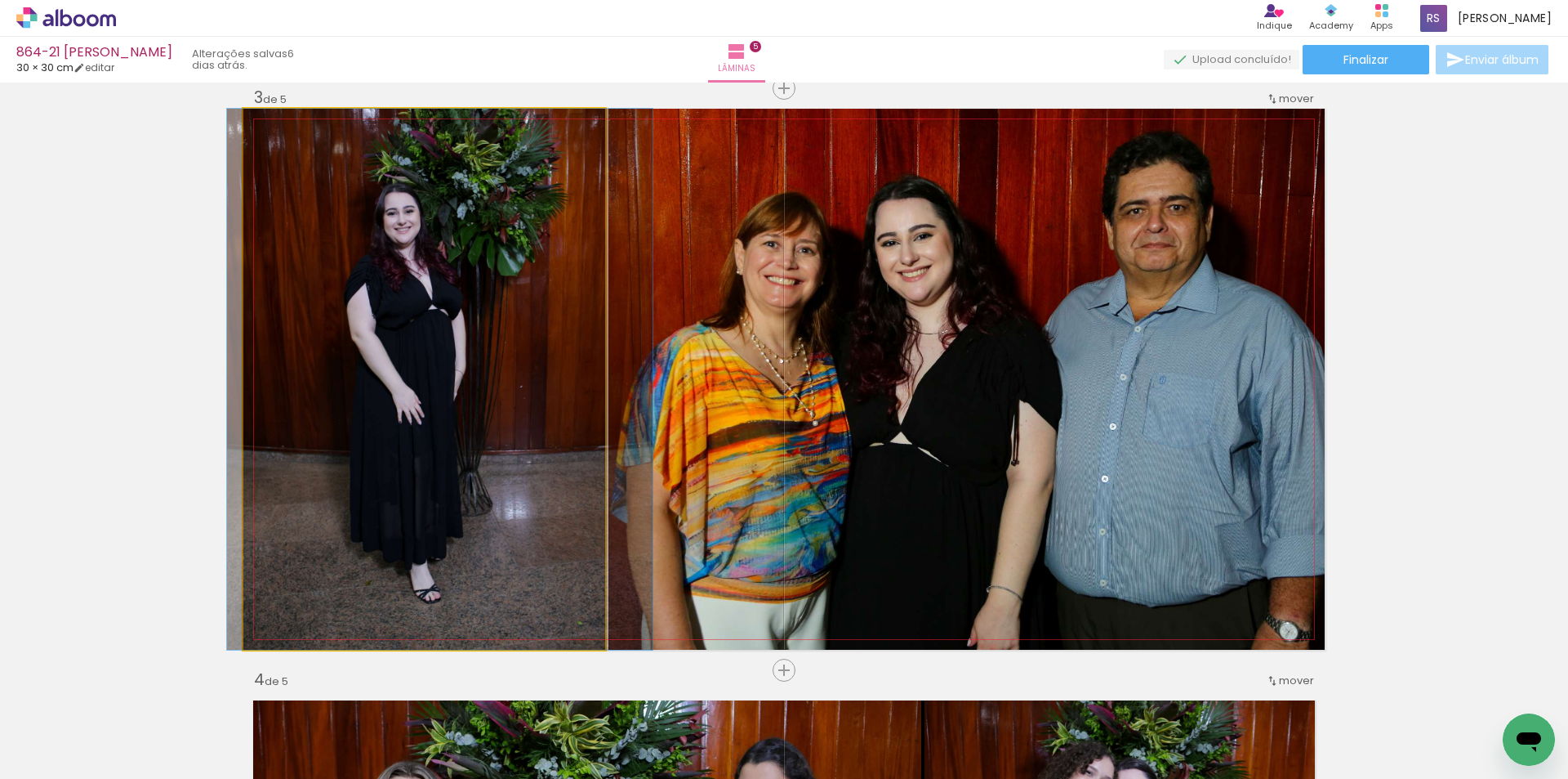
drag, startPoint x: 445, startPoint y: 485, endPoint x: 461, endPoint y: 481, distance: 16.5
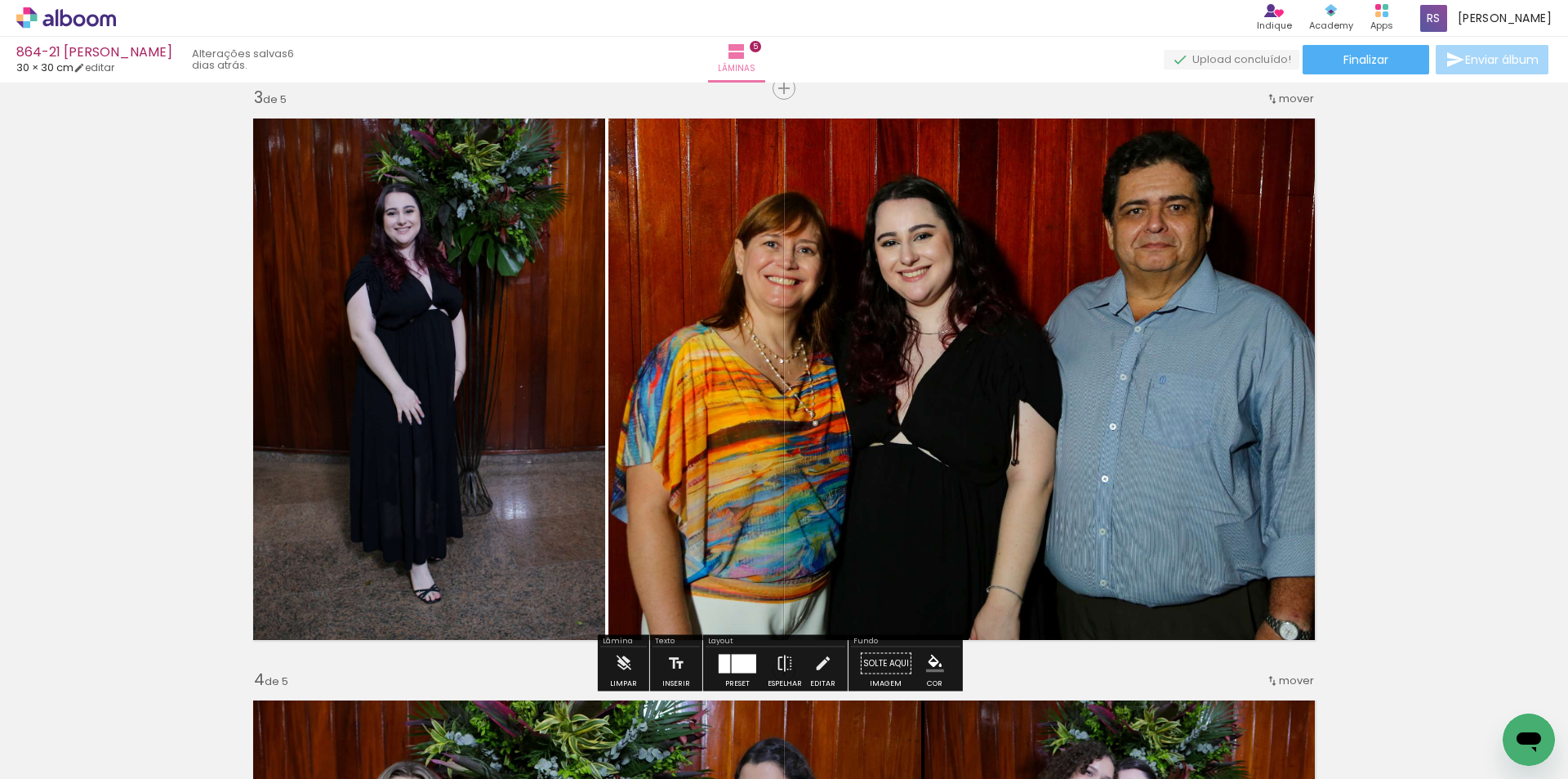
click at [929, 658] on iron-icon "color picker" at bounding box center [935, 663] width 18 height 18
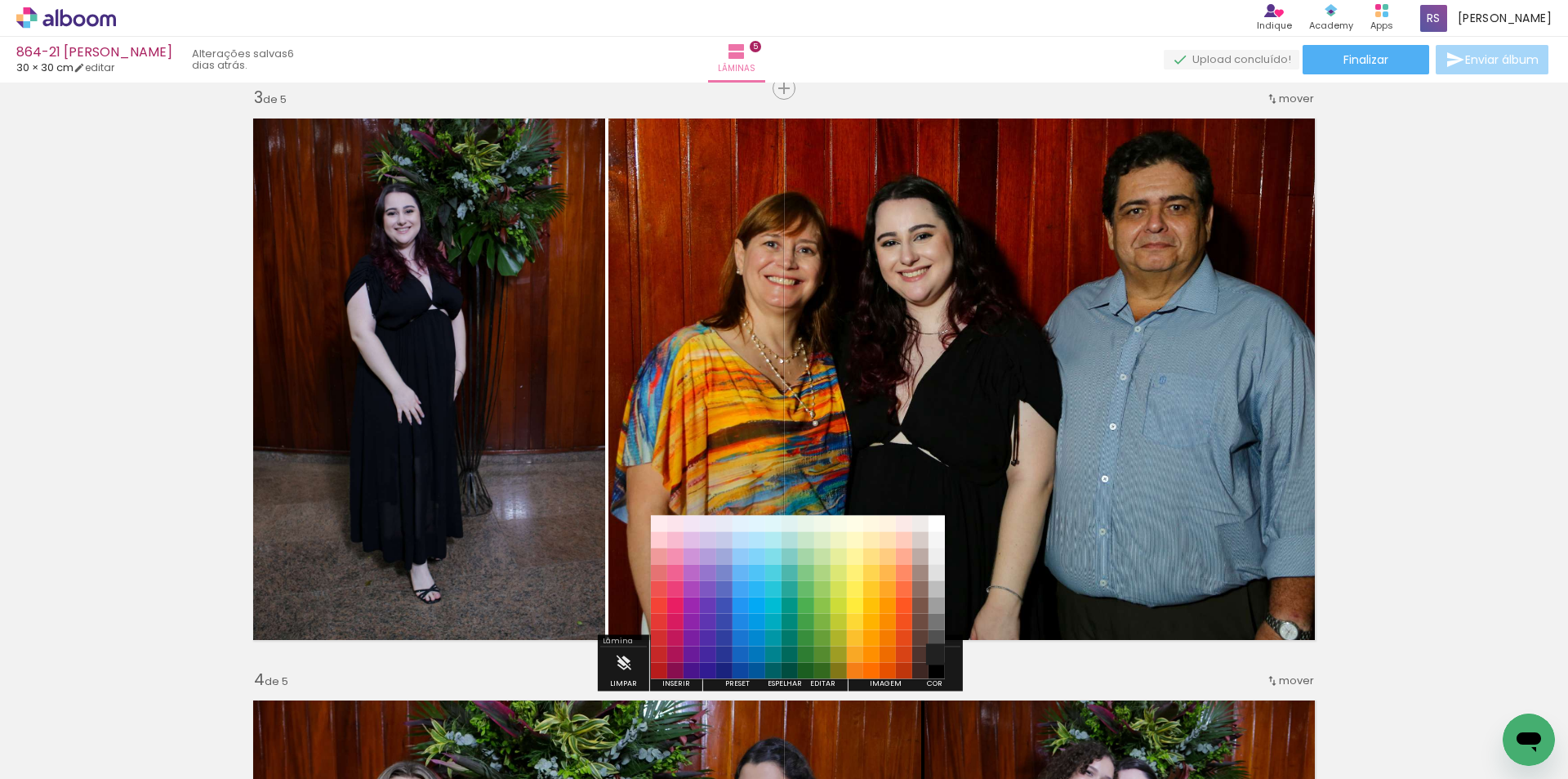
click at [933, 651] on paper-item "#212121" at bounding box center [937, 654] width 16 height 16
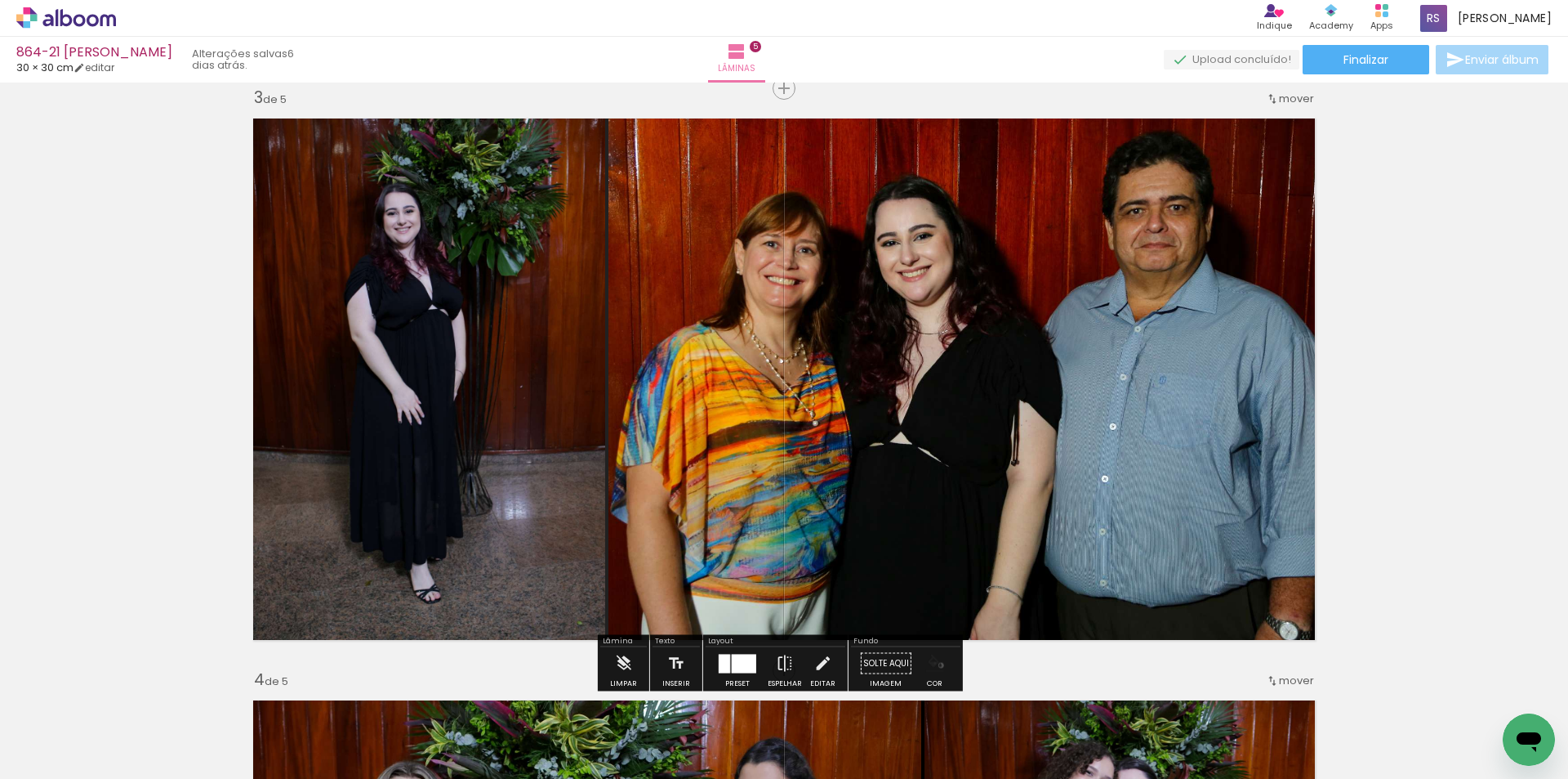
click at [935, 665] on iron-icon "color picker" at bounding box center [935, 663] width 18 height 18
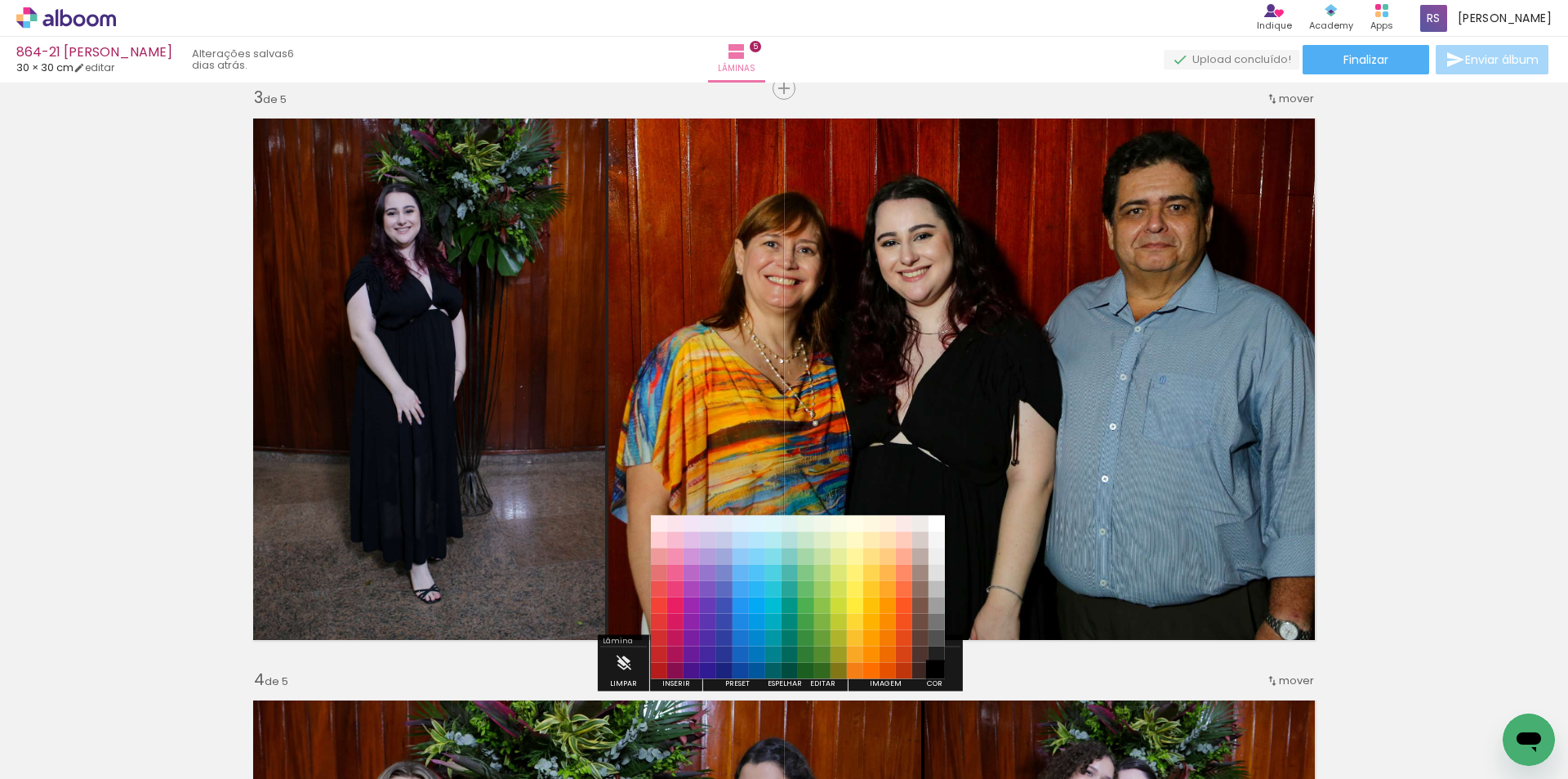
click at [935, 667] on paper-item "#000000" at bounding box center [937, 671] width 16 height 16
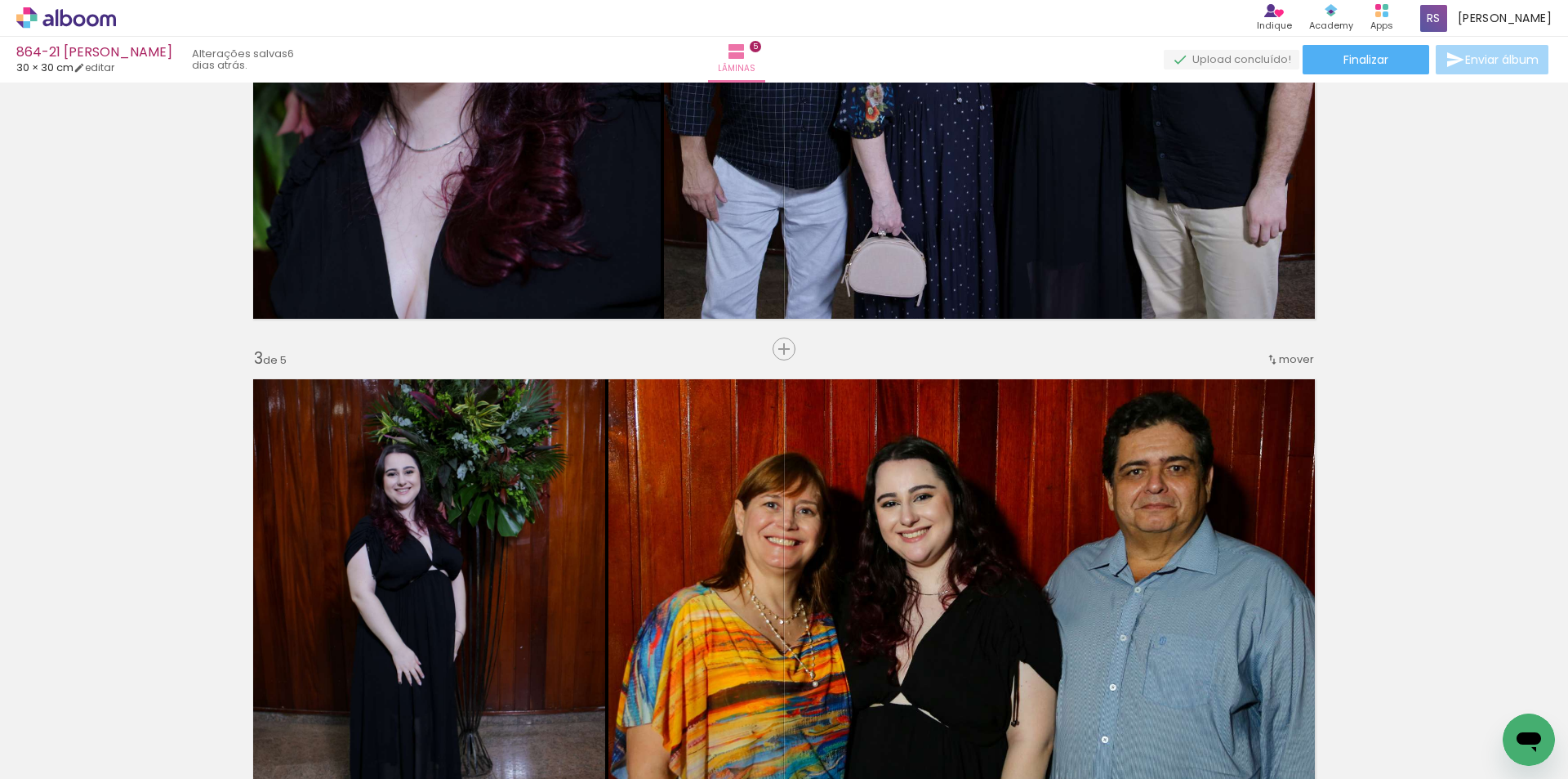
scroll to position [1348, 0]
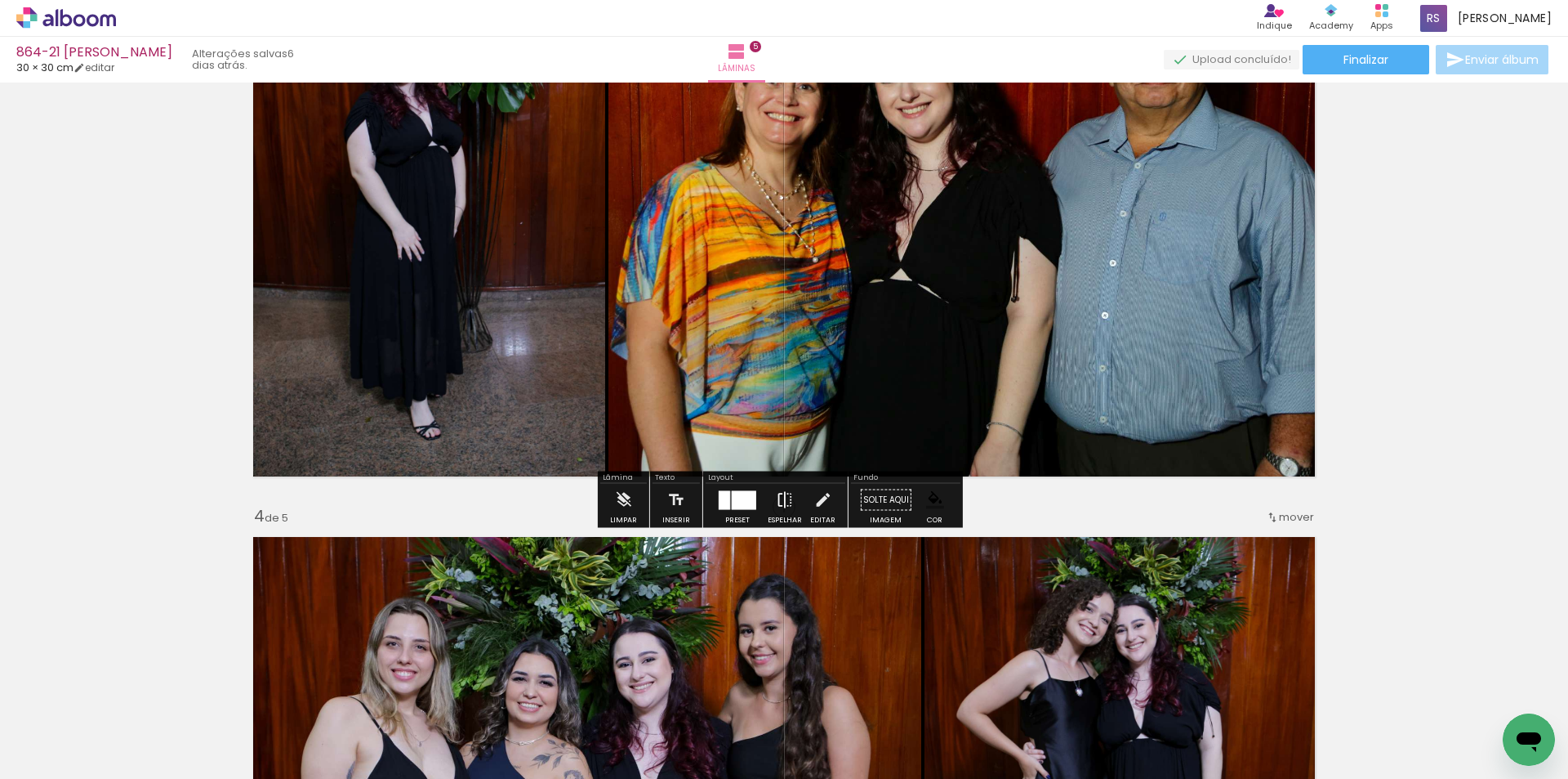
click at [777, 496] on iron-icon at bounding box center [785, 500] width 18 height 33
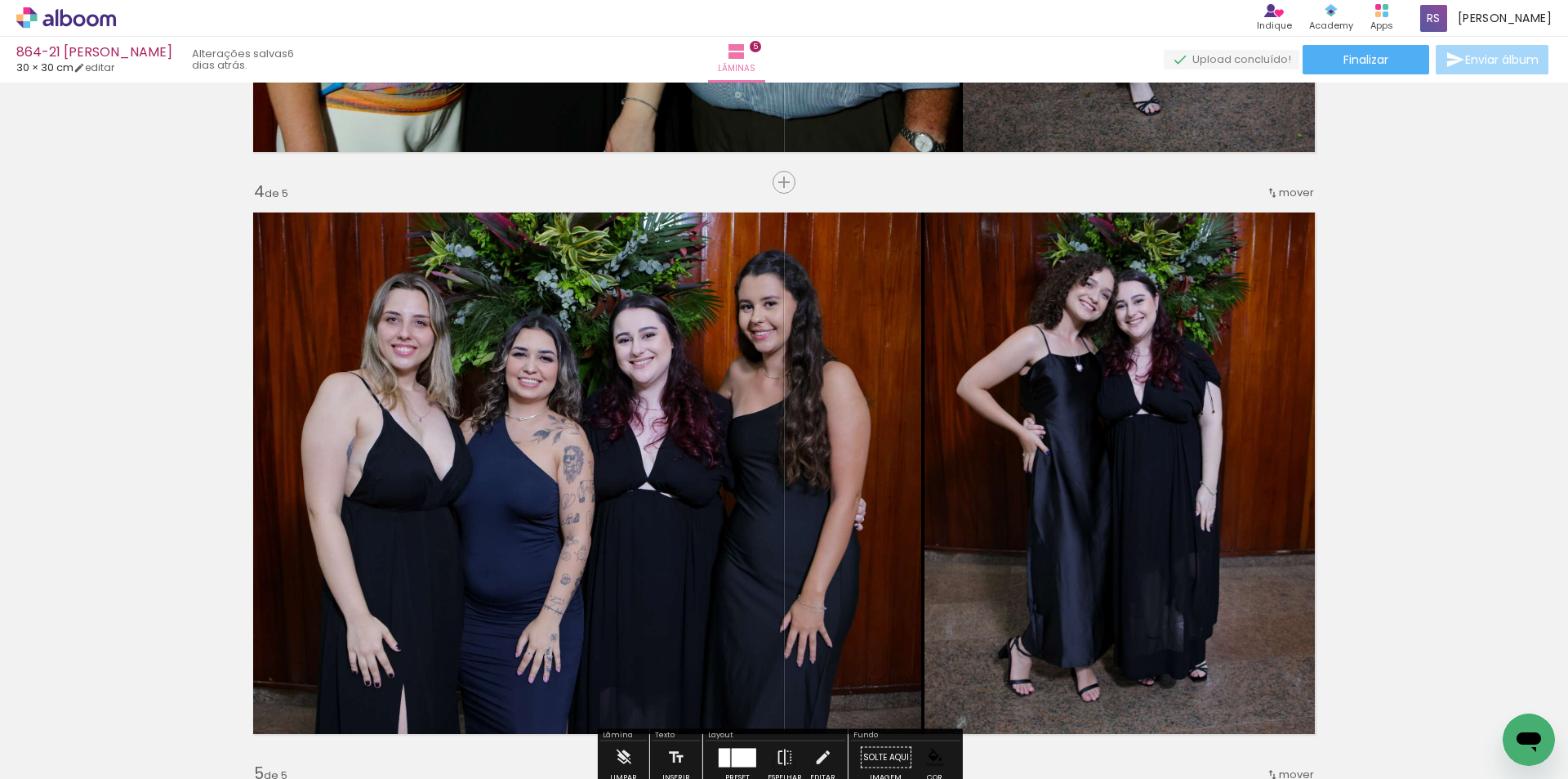
scroll to position [2125, 0]
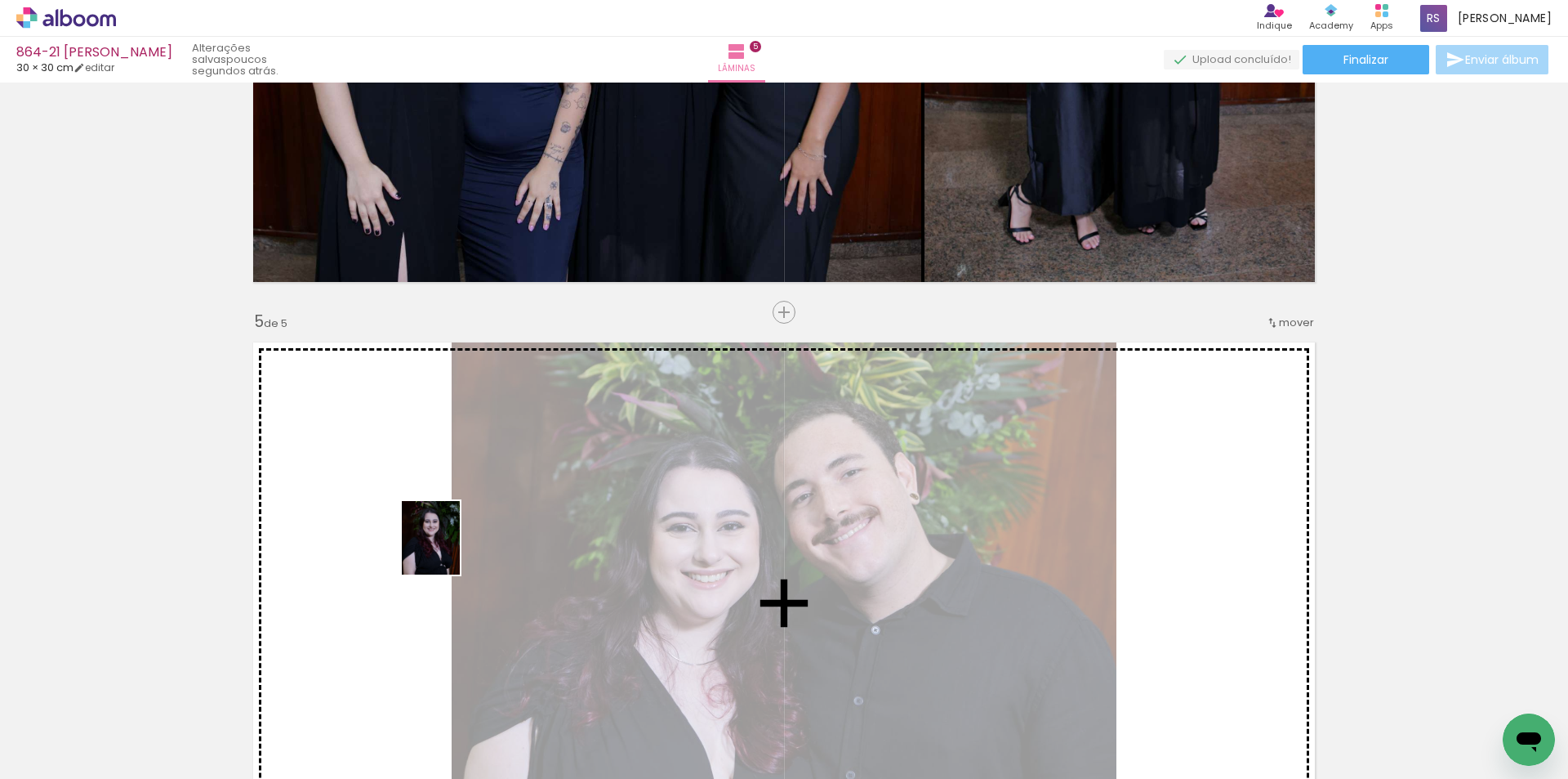
drag, startPoint x: 275, startPoint y: 722, endPoint x: 451, endPoint y: 550, distance: 246.1
click at [451, 550] on quentale-workspace at bounding box center [784, 390] width 1568 height 779
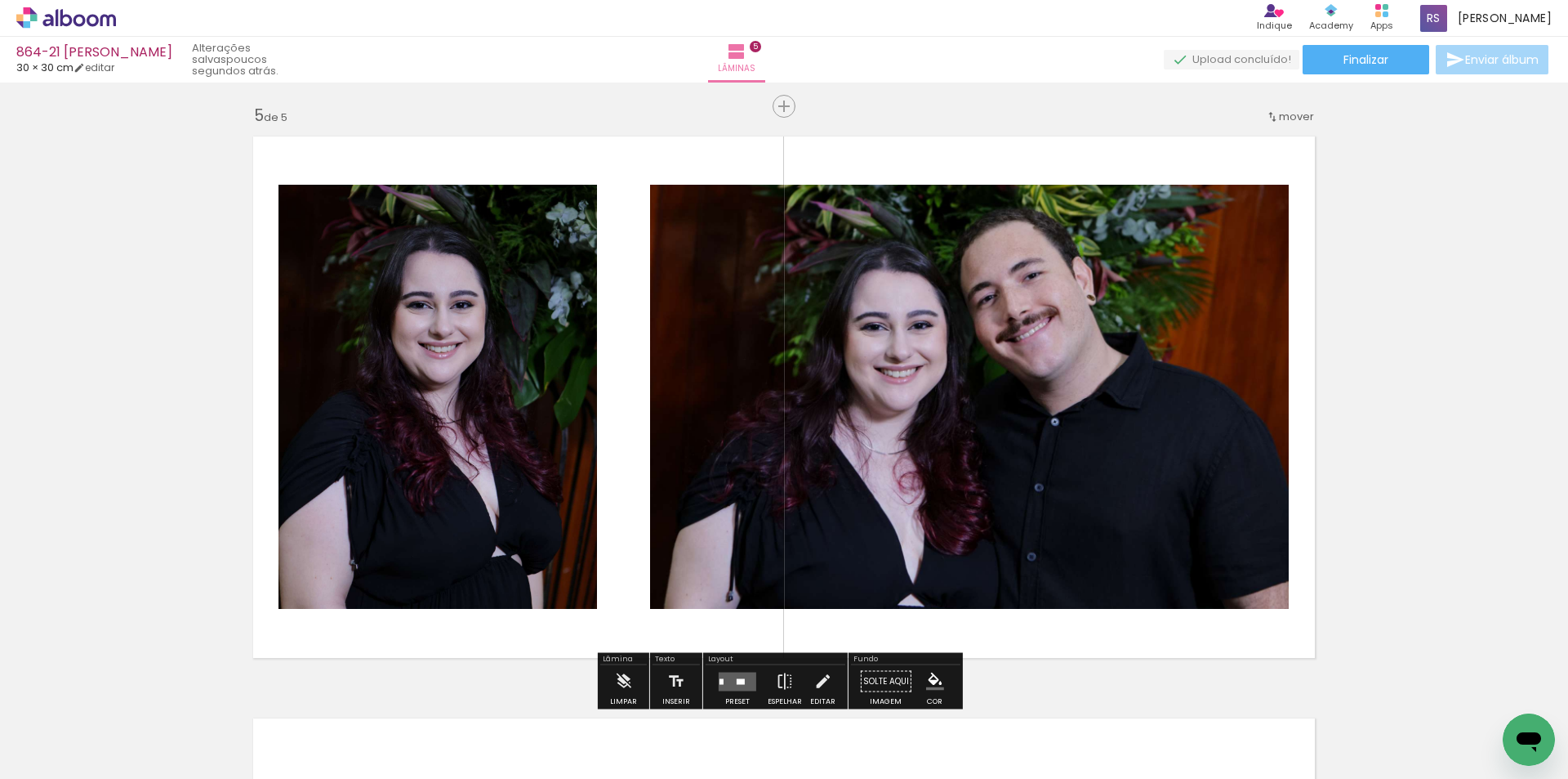
scroll to position [2370, 0]
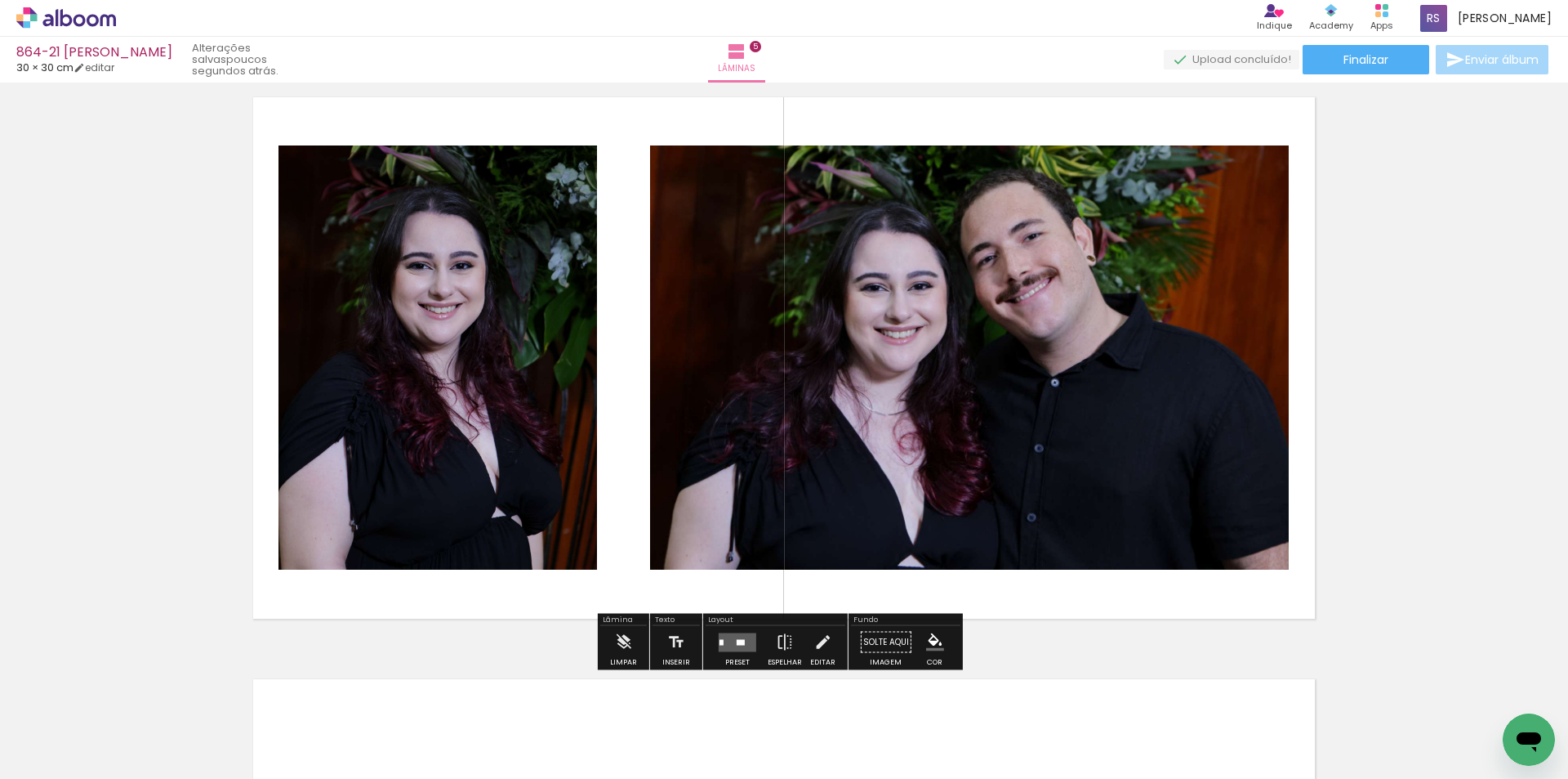
click at [739, 640] on div at bounding box center [741, 641] width 8 height 6
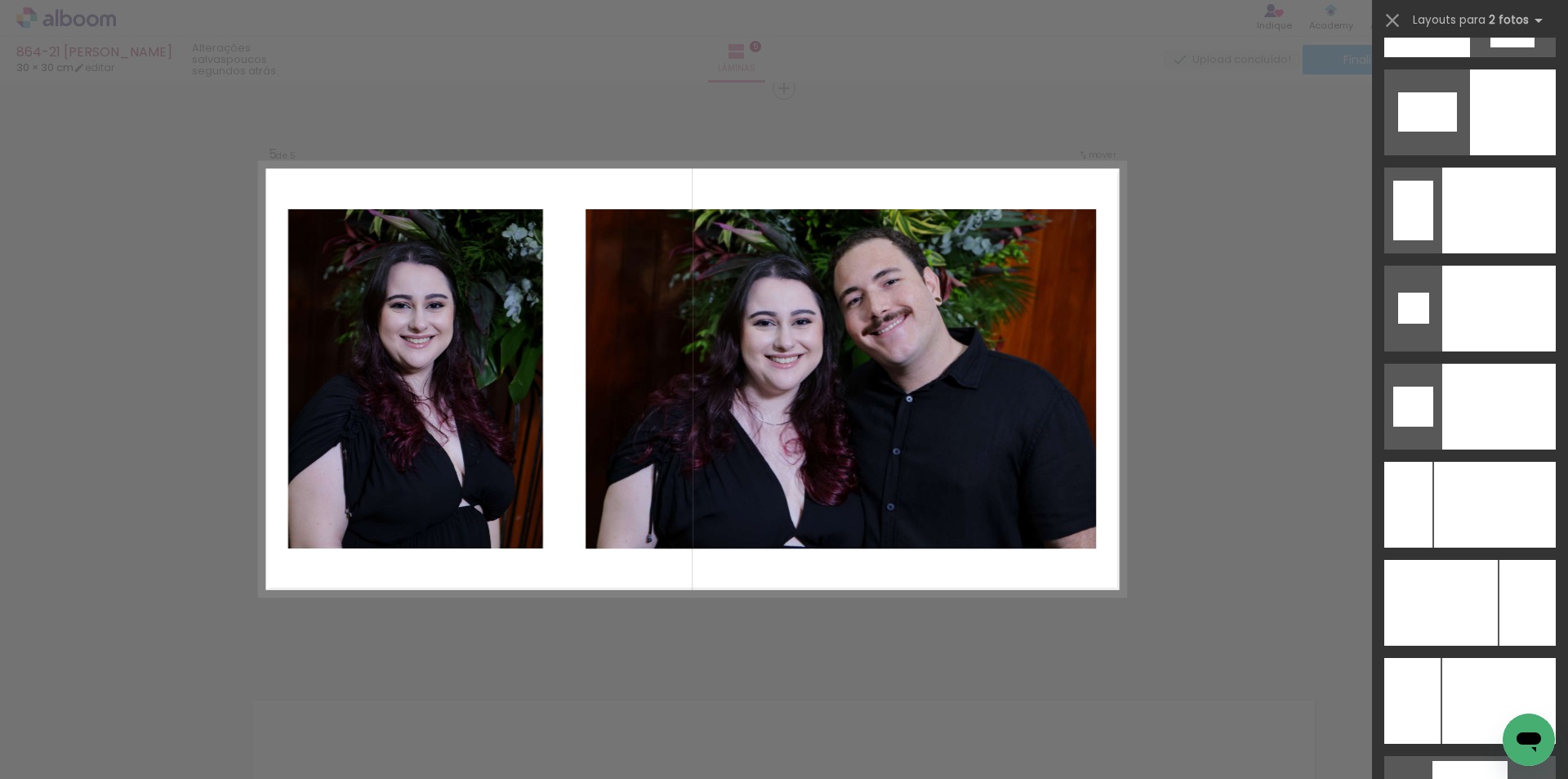
scroll to position [6843, 0]
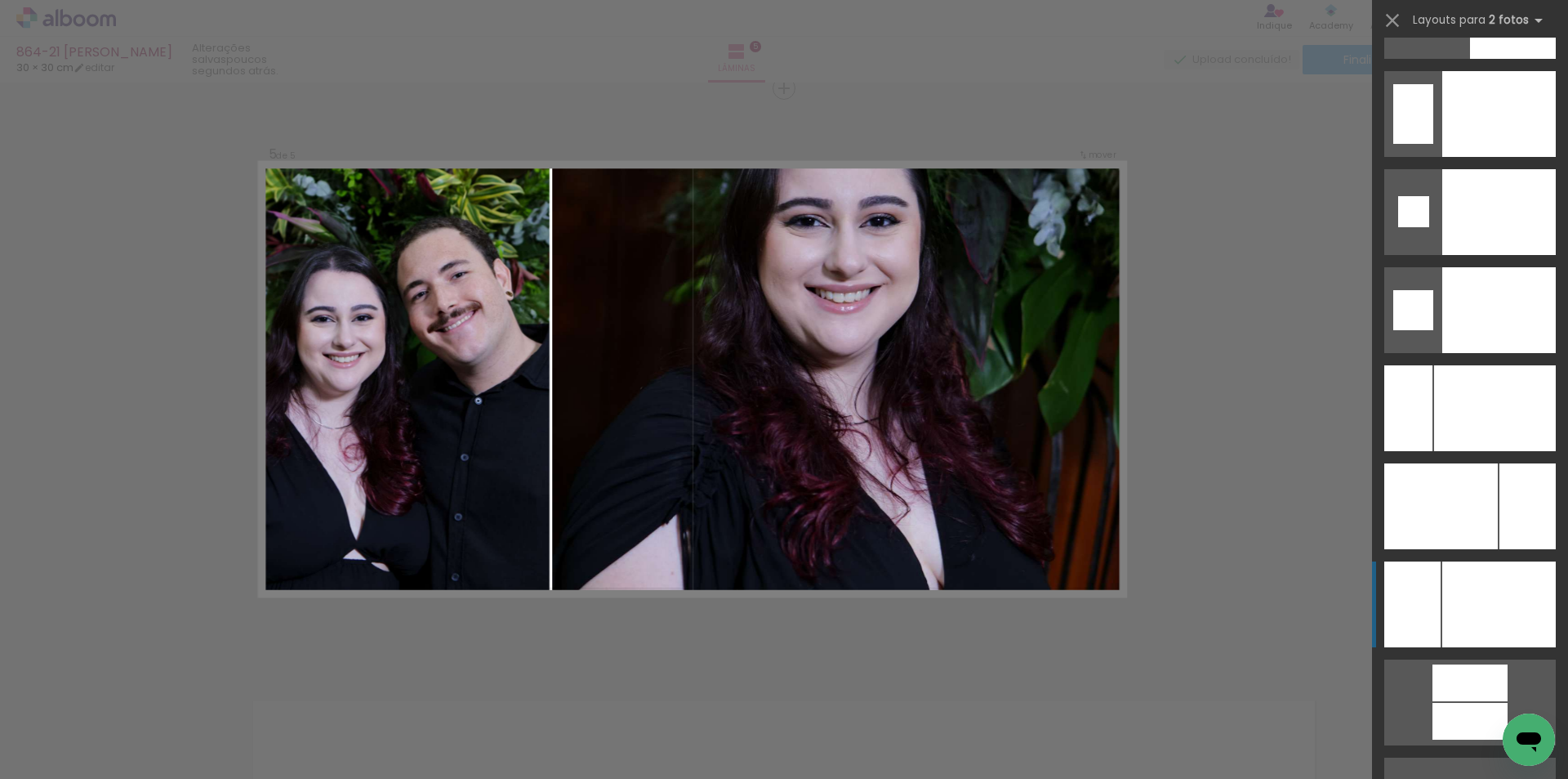
click at [1524, 594] on div at bounding box center [1499, 604] width 114 height 86
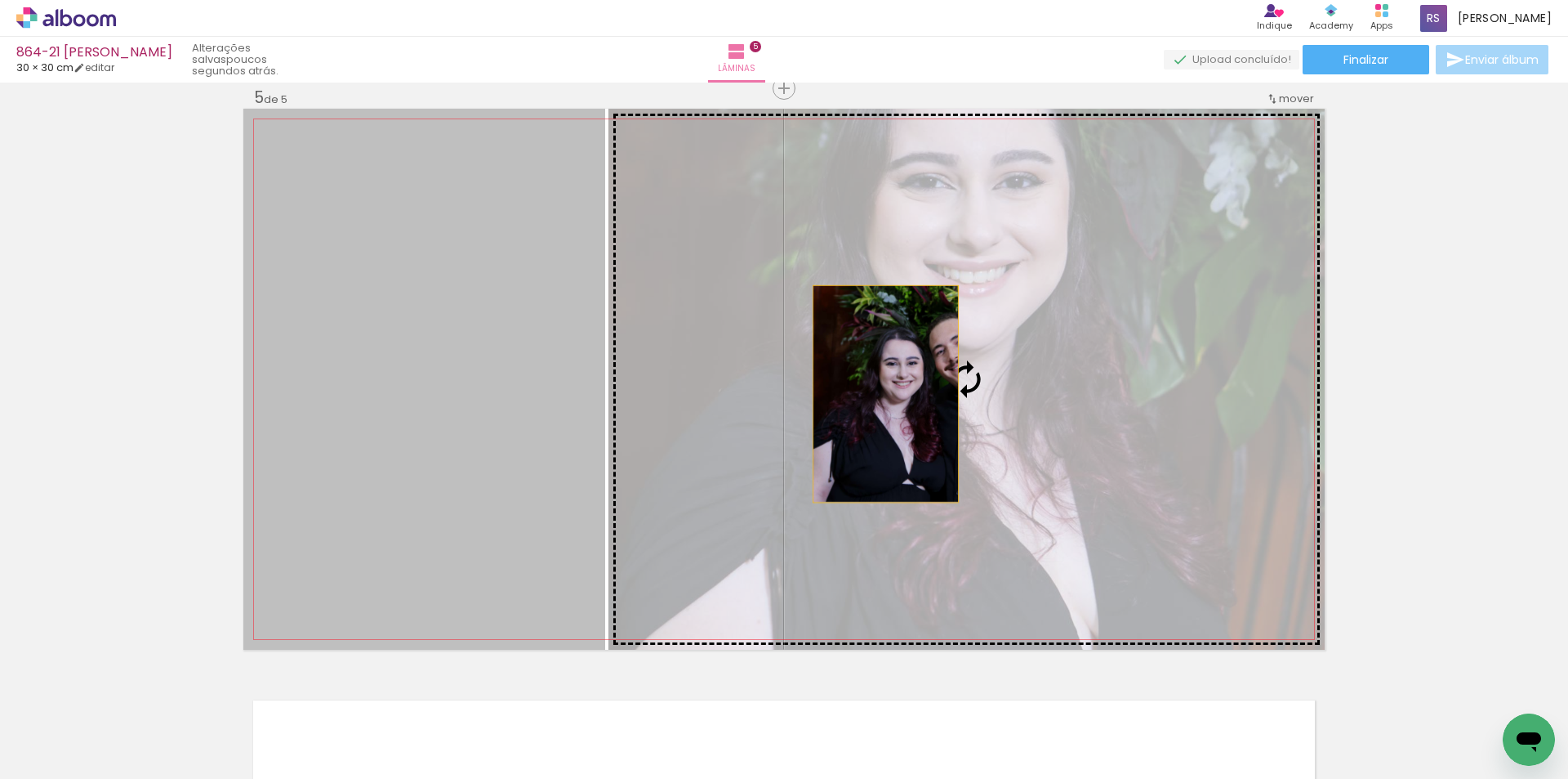
drag, startPoint x: 480, startPoint y: 390, endPoint x: 880, endPoint y: 394, distance: 400.0
click at [0, 0] on slot at bounding box center [0, 0] width 0 height 0
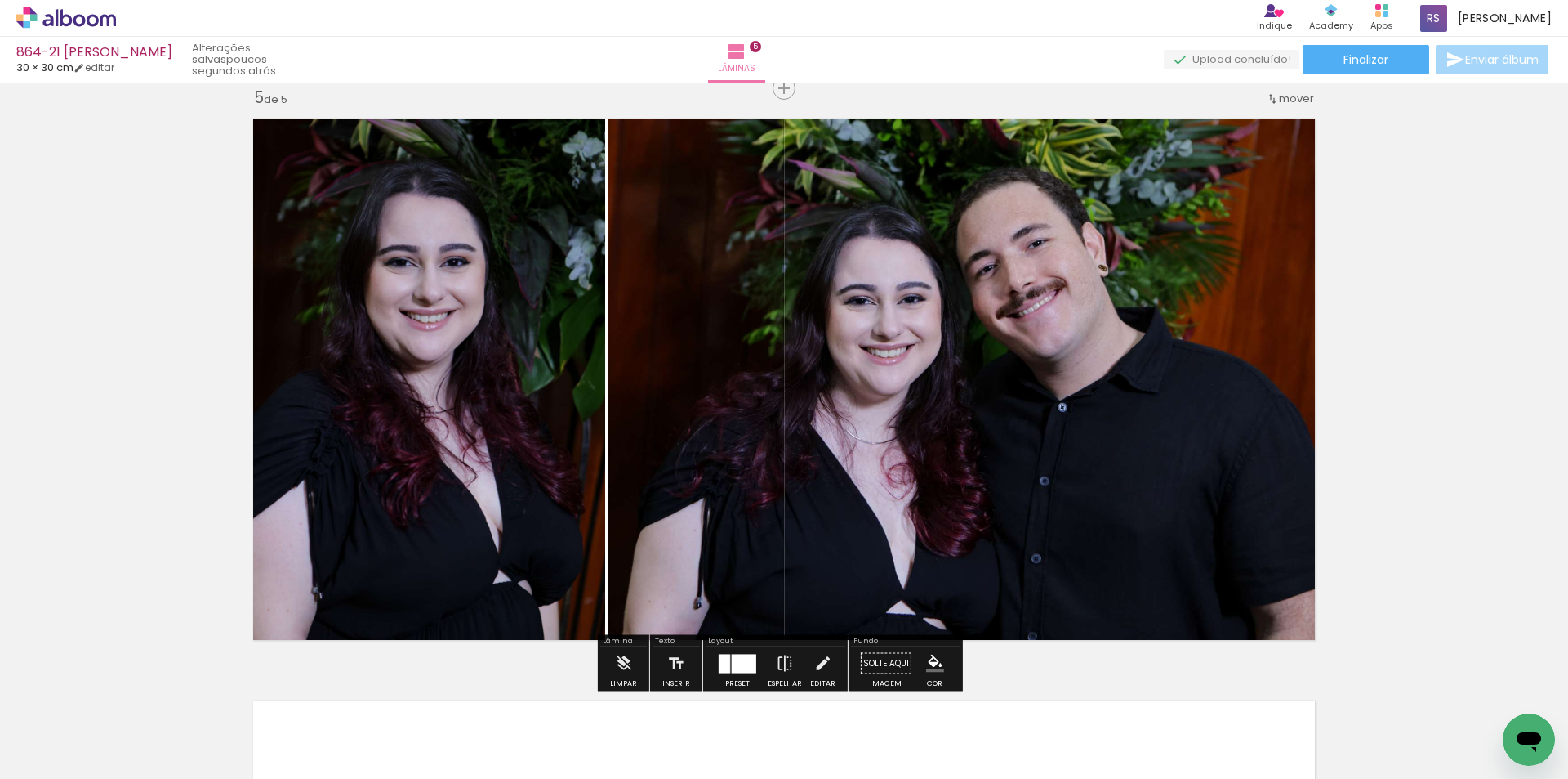
click at [928, 660] on iron-icon "color picker" at bounding box center [935, 663] width 18 height 18
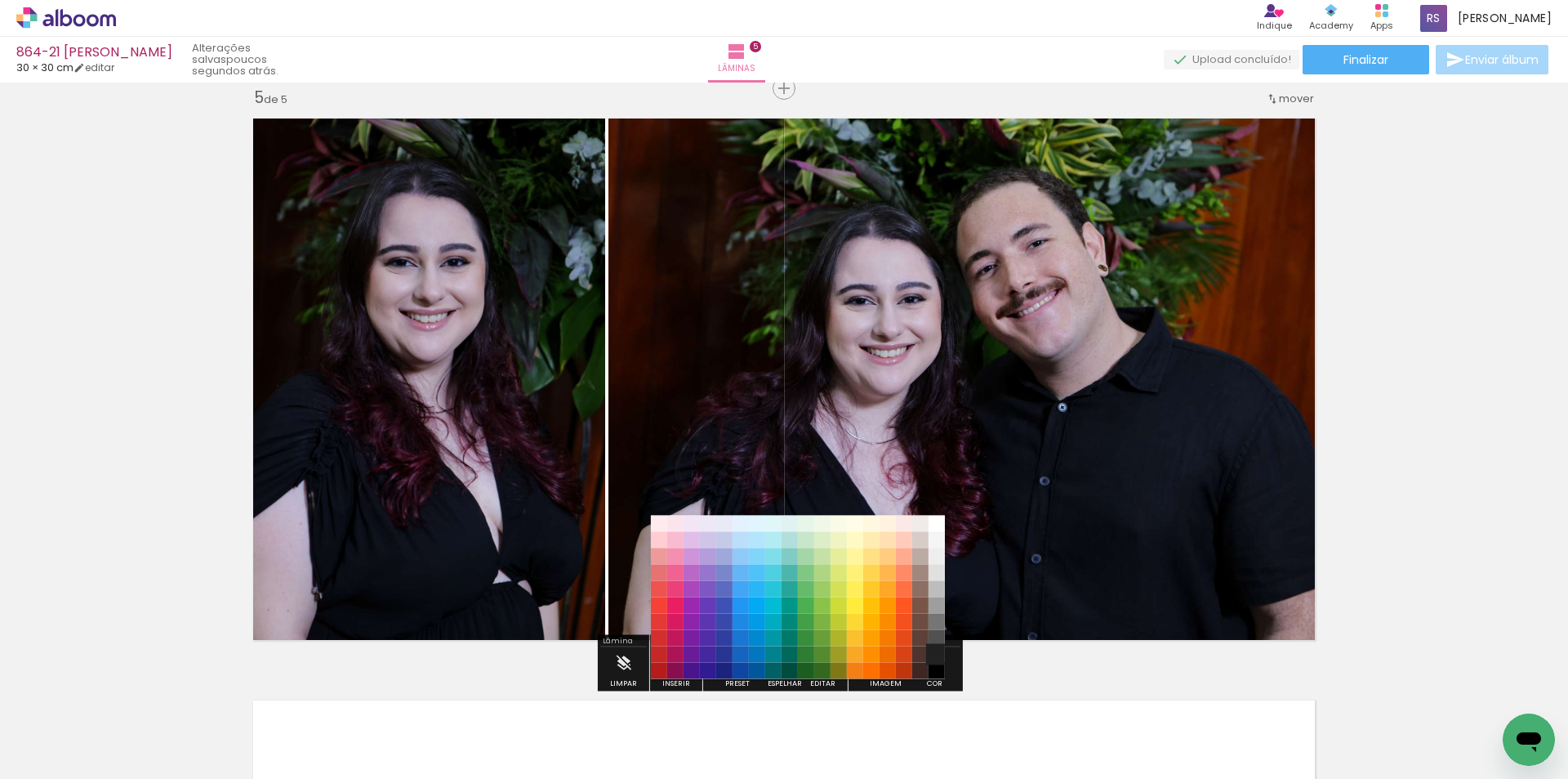
click at [934, 650] on paper-item "#212121" at bounding box center [937, 654] width 16 height 16
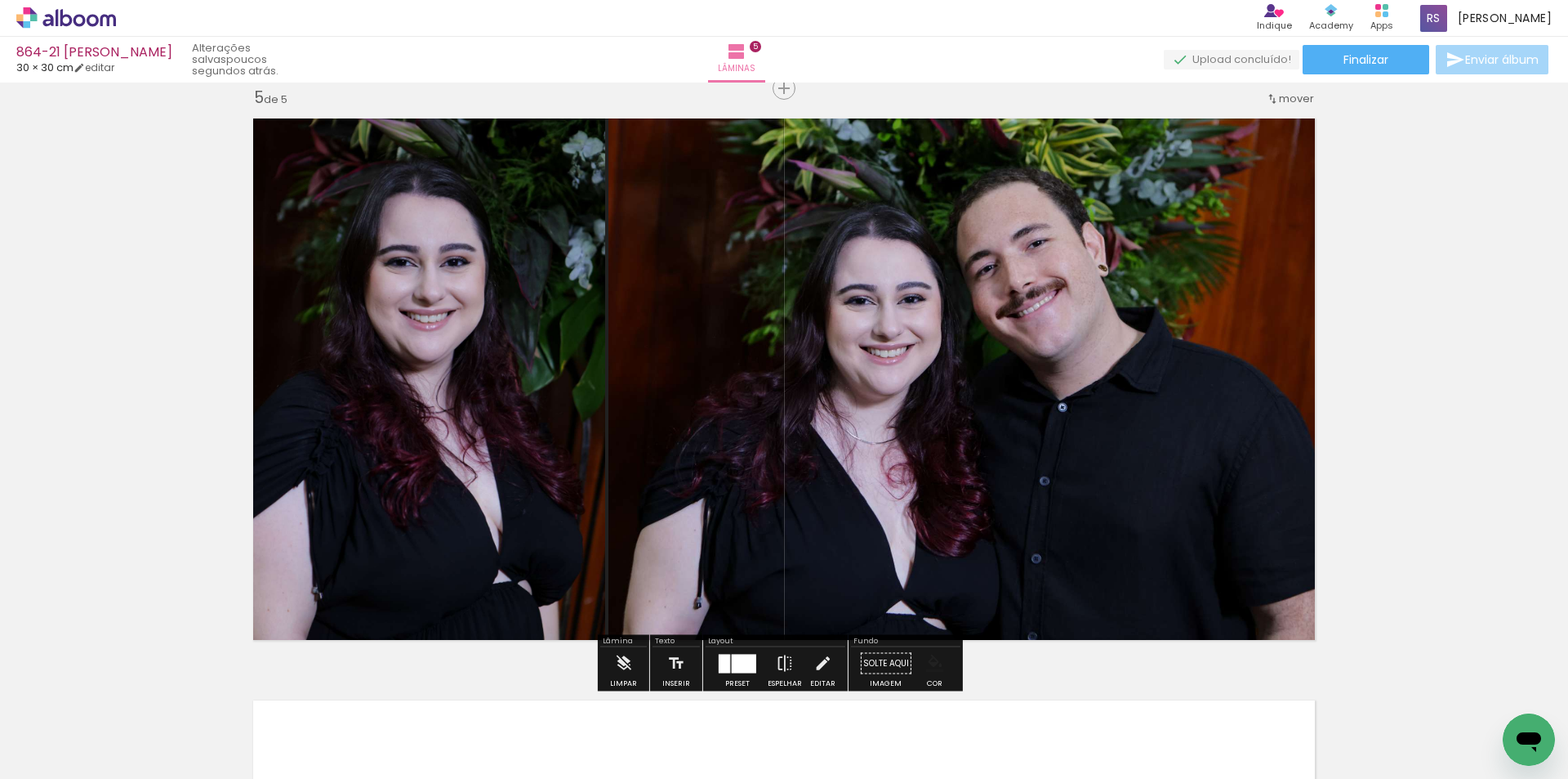
click at [929, 662] on iron-icon "color picker" at bounding box center [935, 663] width 18 height 18
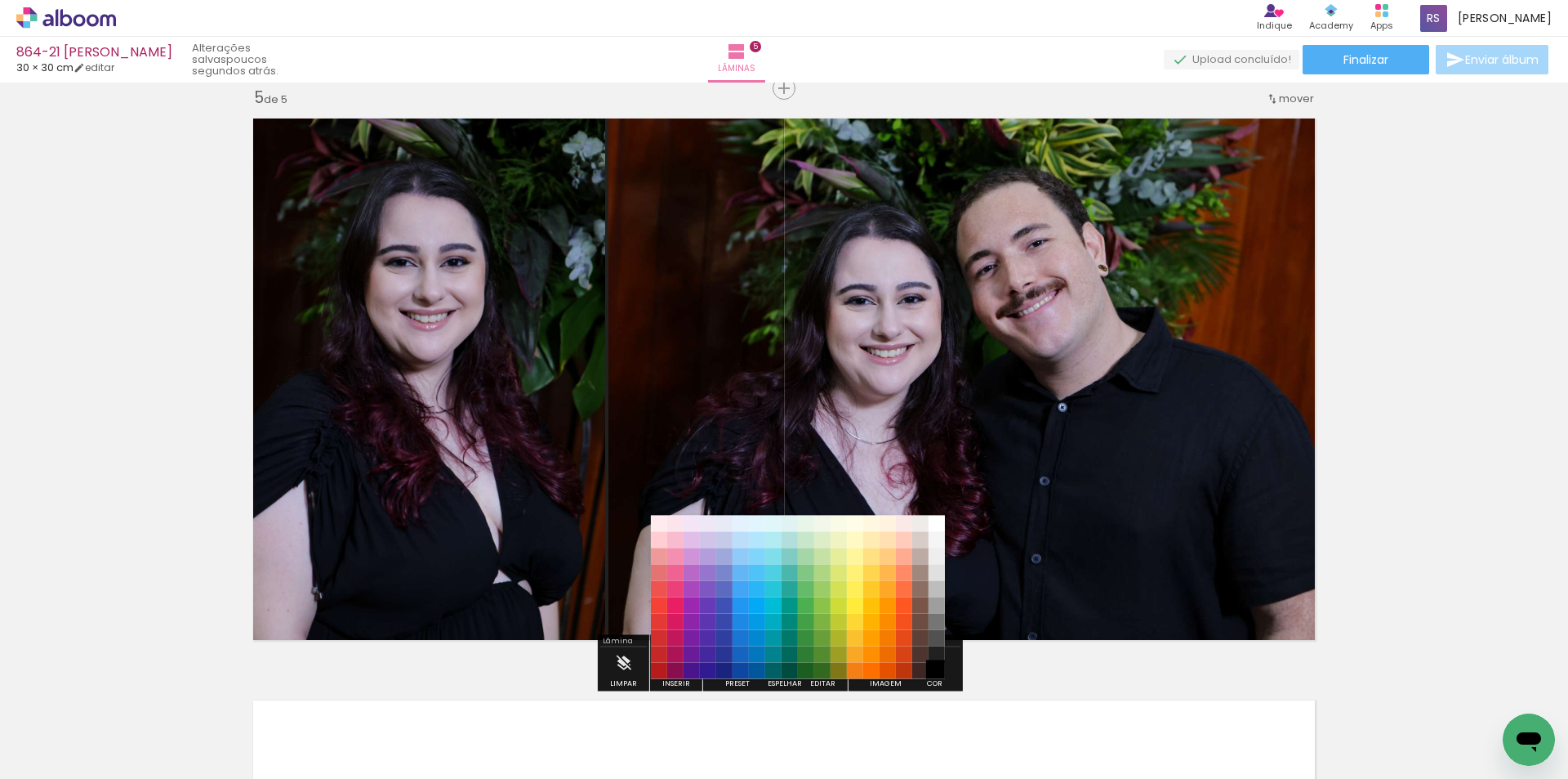
click at [937, 667] on paper-item "#000000" at bounding box center [937, 671] width 16 height 16
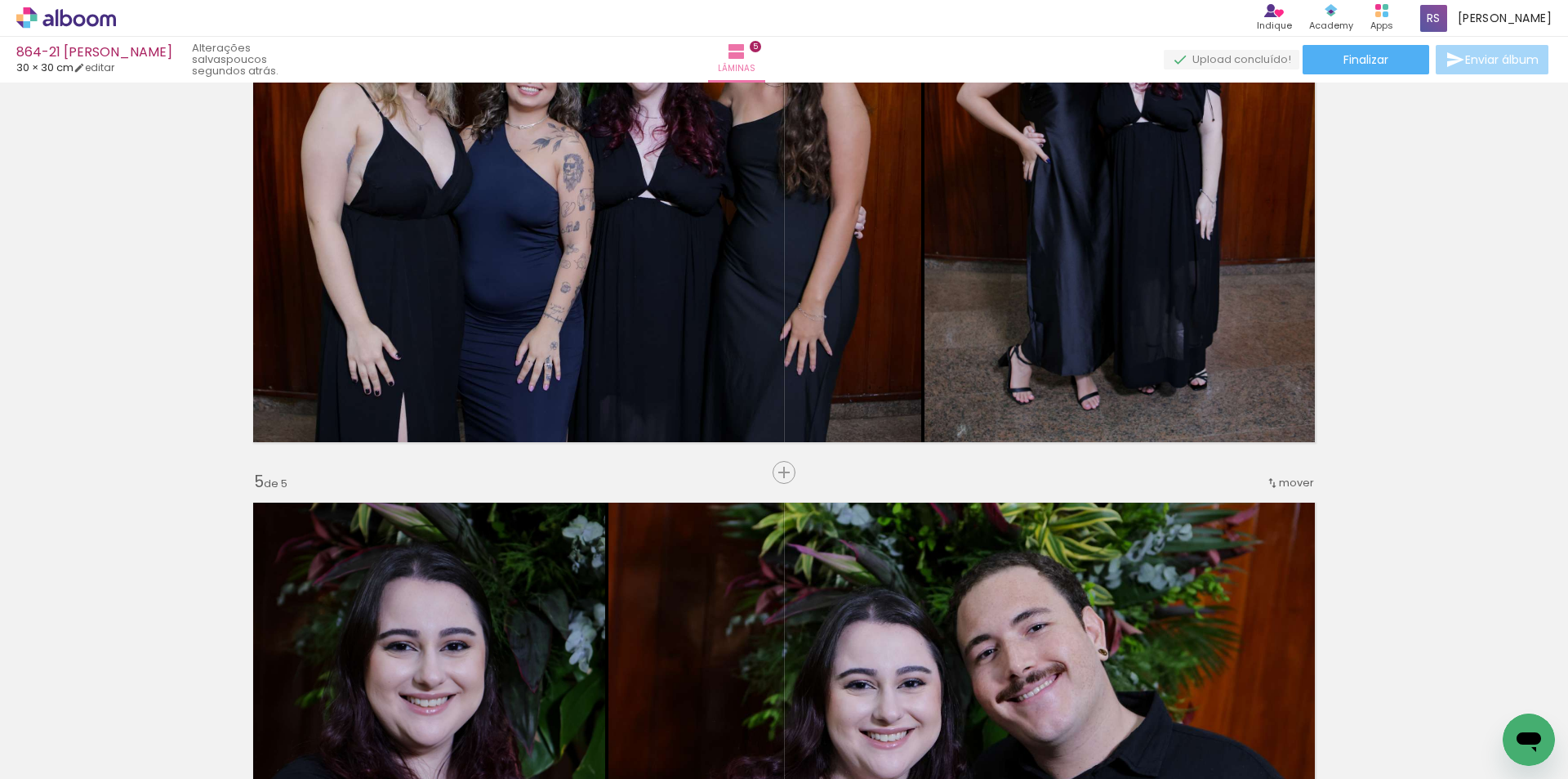
scroll to position [2103, 0]
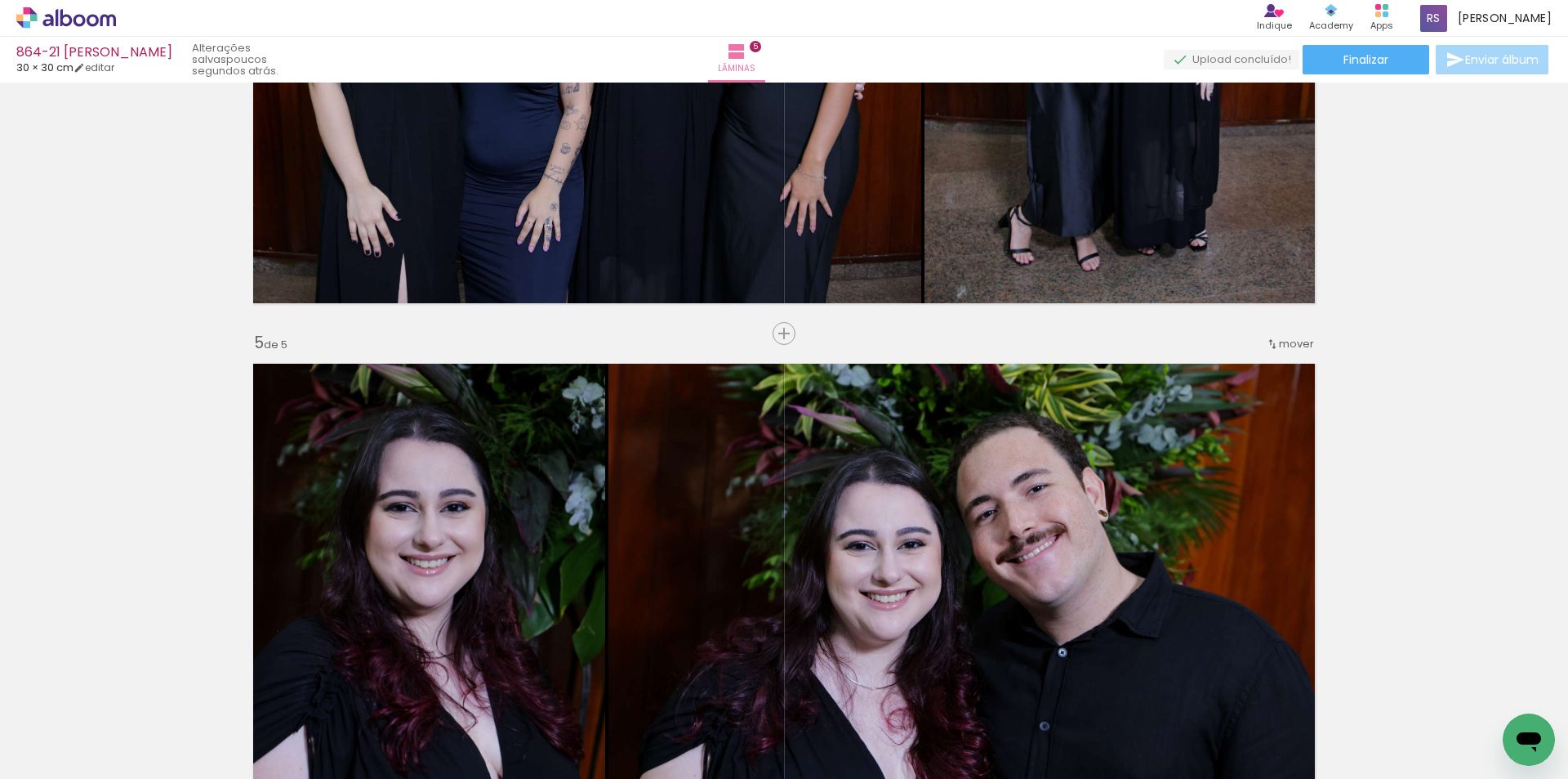
click at [1297, 351] on span "mover" at bounding box center [1297, 344] width 35 height 16
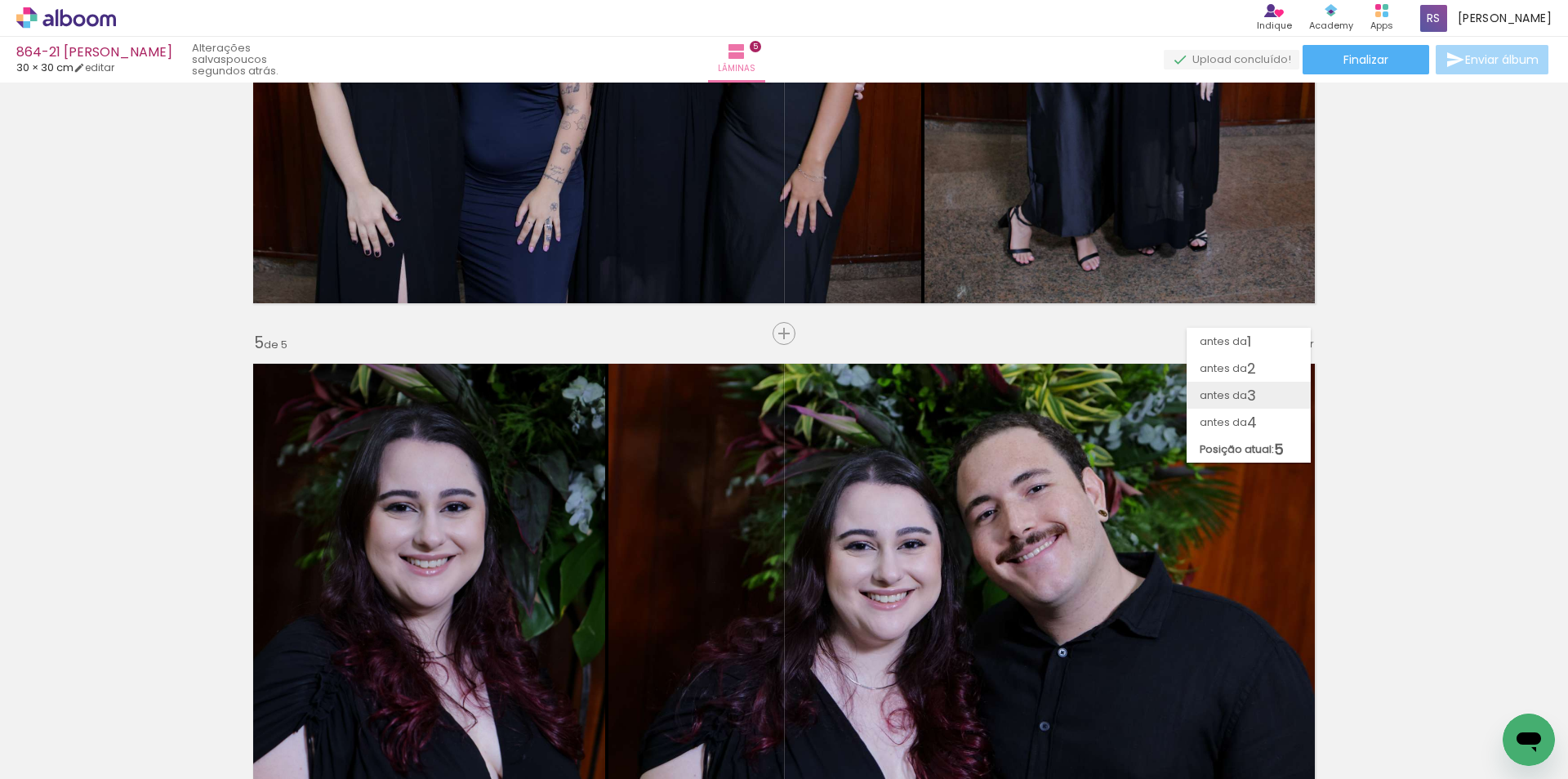
click at [1243, 398] on span "antes da" at bounding box center [1224, 394] width 48 height 27
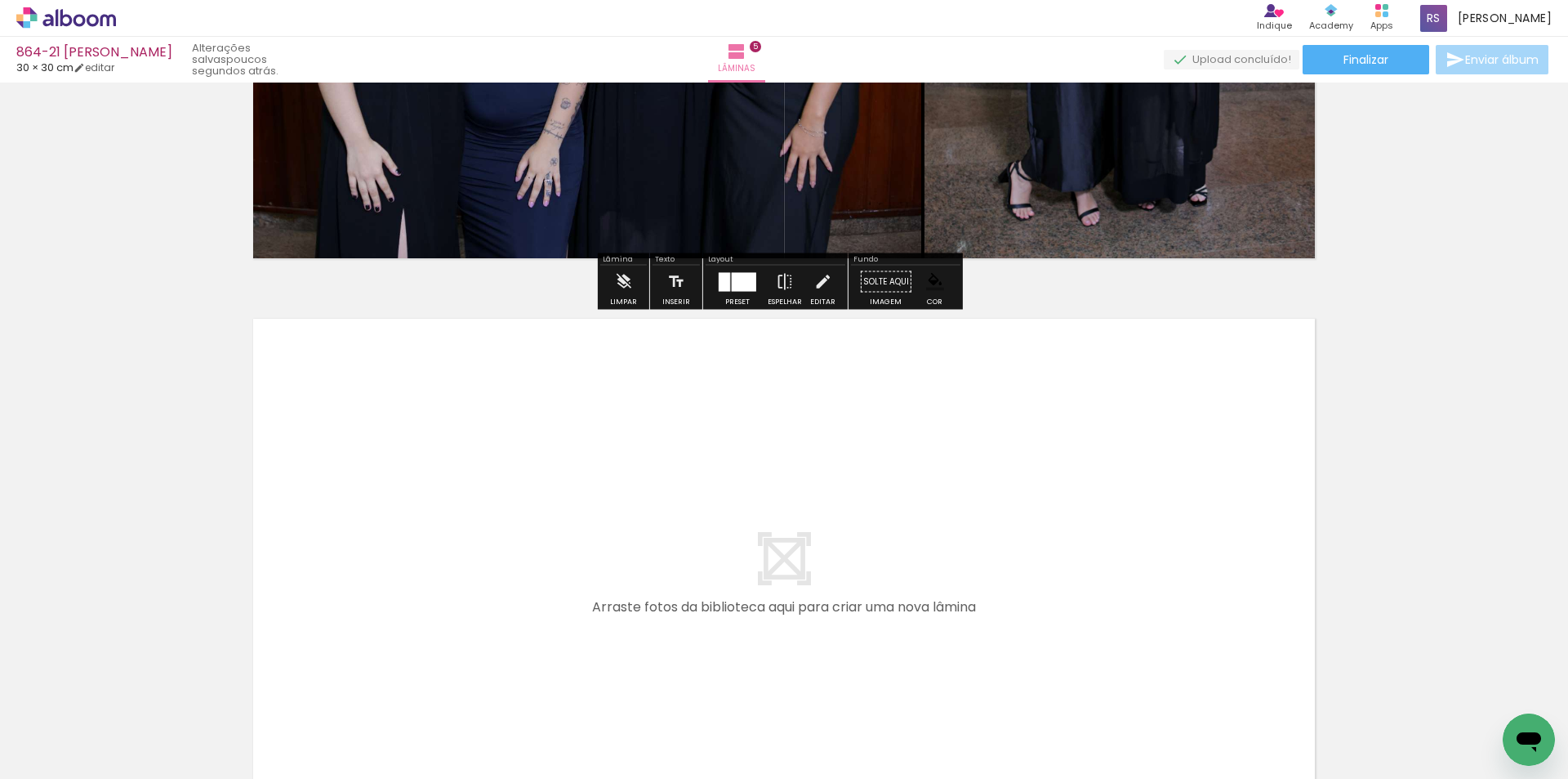
scroll to position [2778, 0]
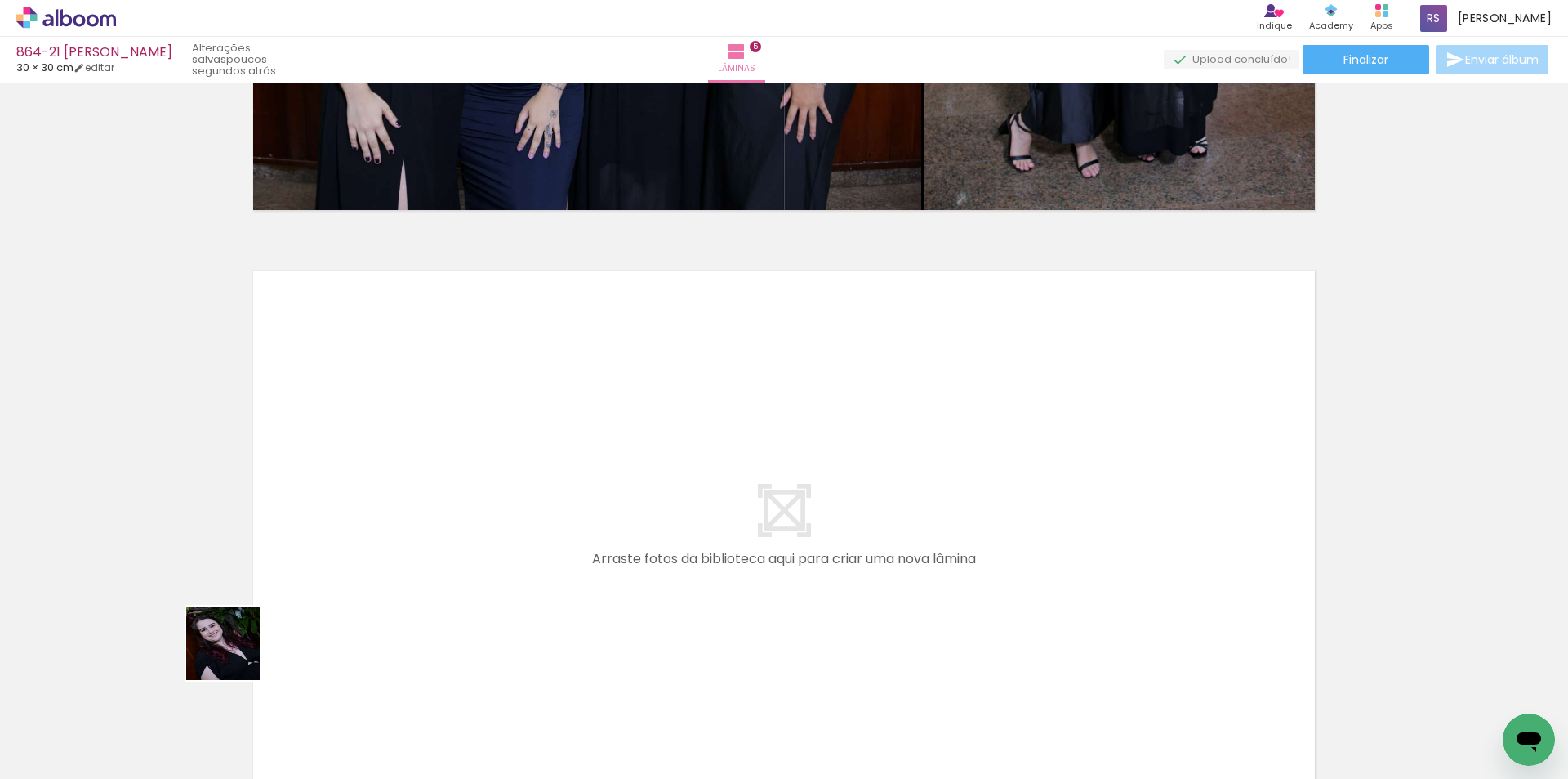
drag, startPoint x: 173, startPoint y: 718, endPoint x: 508, endPoint y: 499, distance: 400.2
click at [508, 499] on quentale-workspace at bounding box center [784, 390] width 1568 height 779
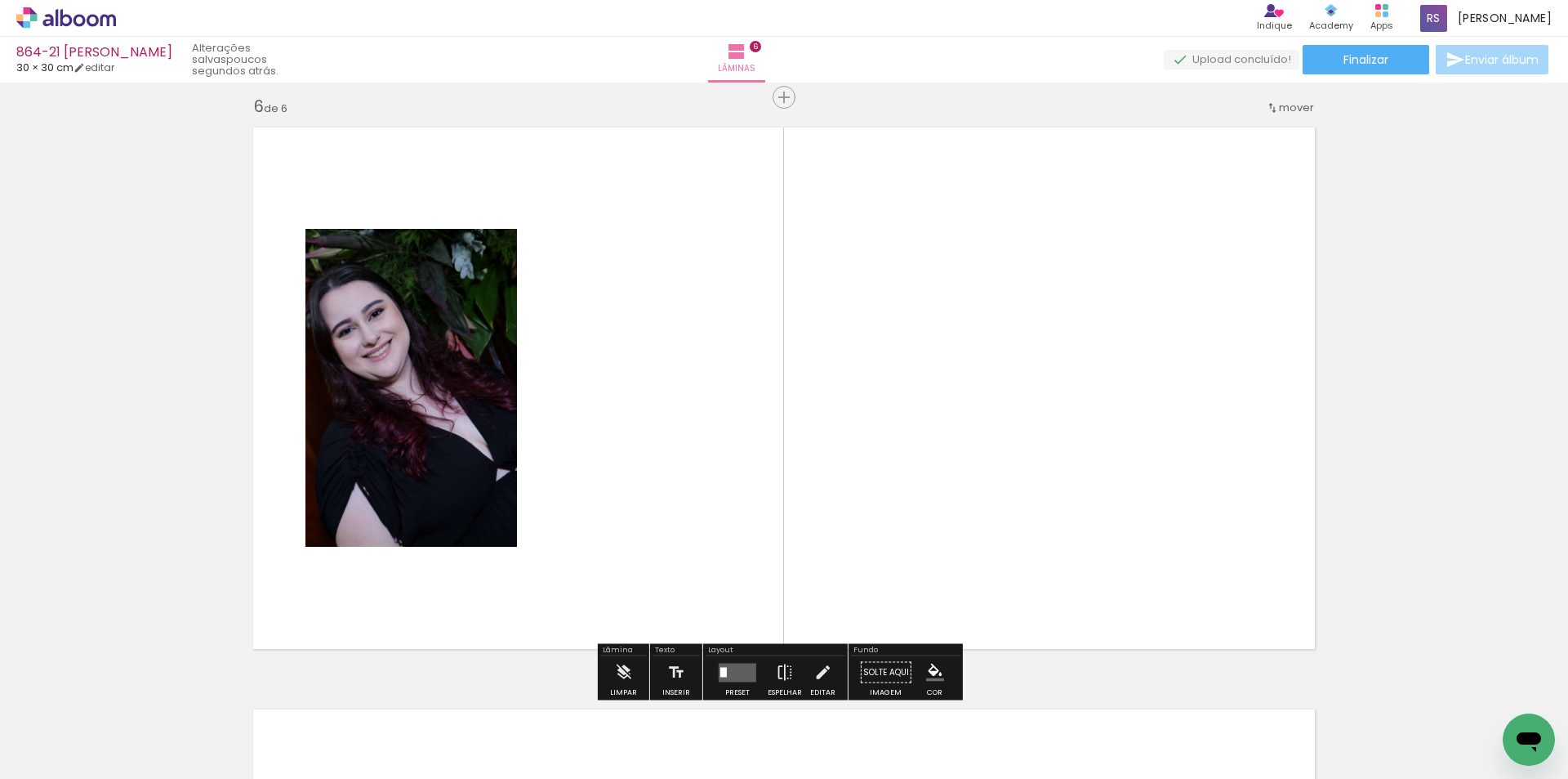
scroll to position [2931, 0]
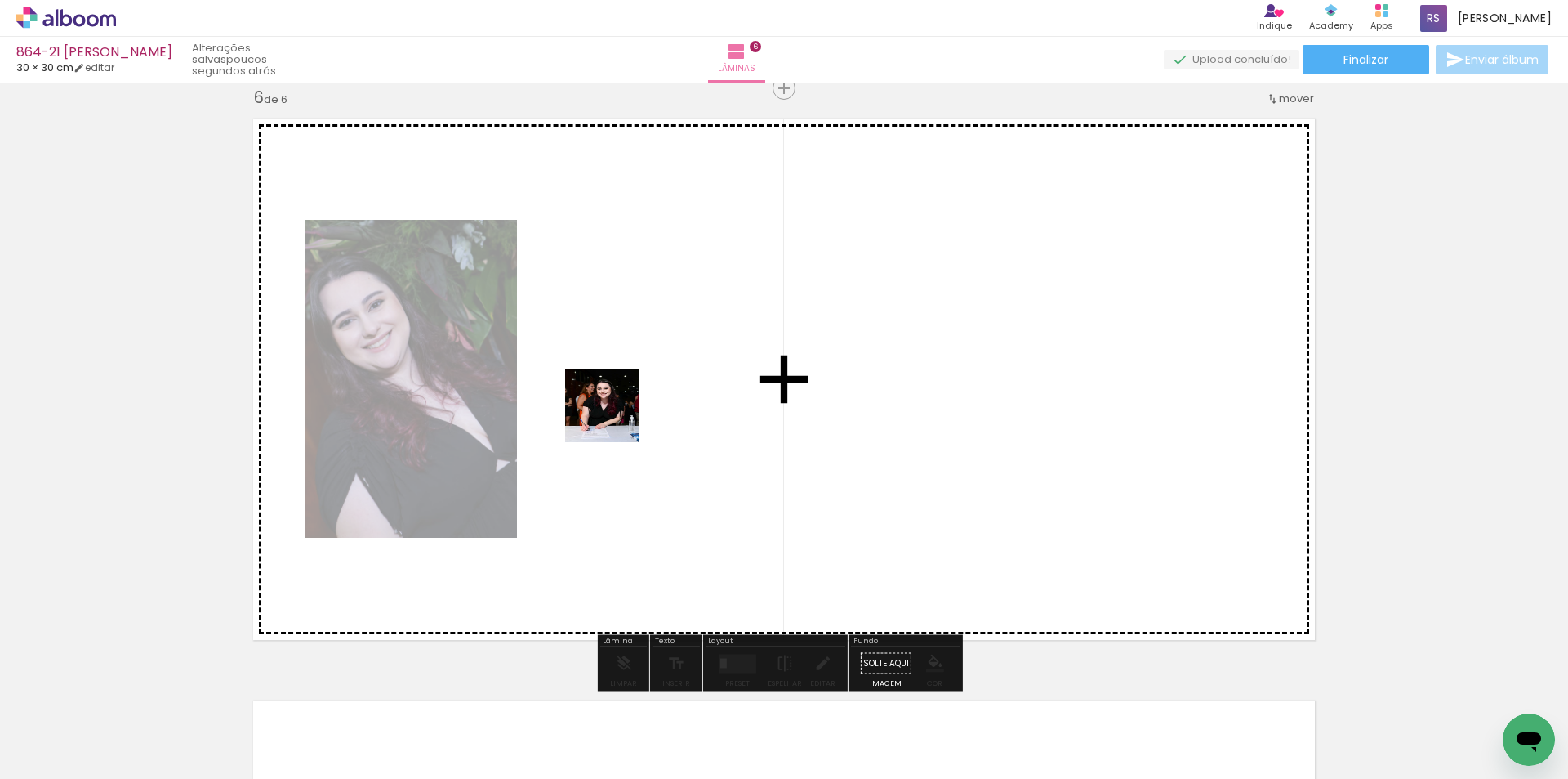
drag, startPoint x: 183, startPoint y: 728, endPoint x: 614, endPoint y: 417, distance: 531.5
click at [614, 417] on quentale-workspace at bounding box center [784, 390] width 1568 height 779
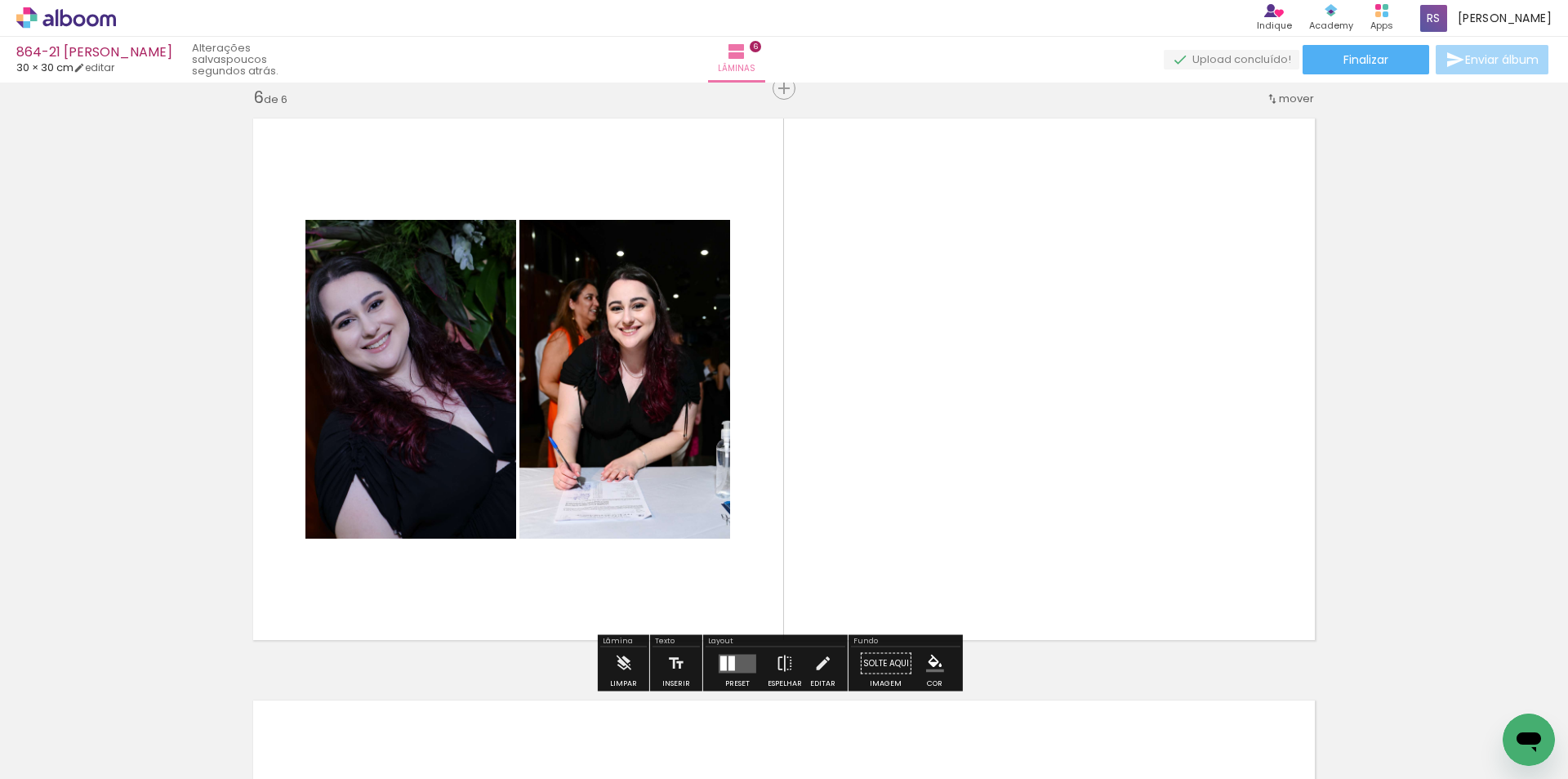
drag, startPoint x: 205, startPoint y: 730, endPoint x: 176, endPoint y: 727, distance: 29.2
click at [201, 730] on quentale-thumb at bounding box center [164, 723] width 92 height 94
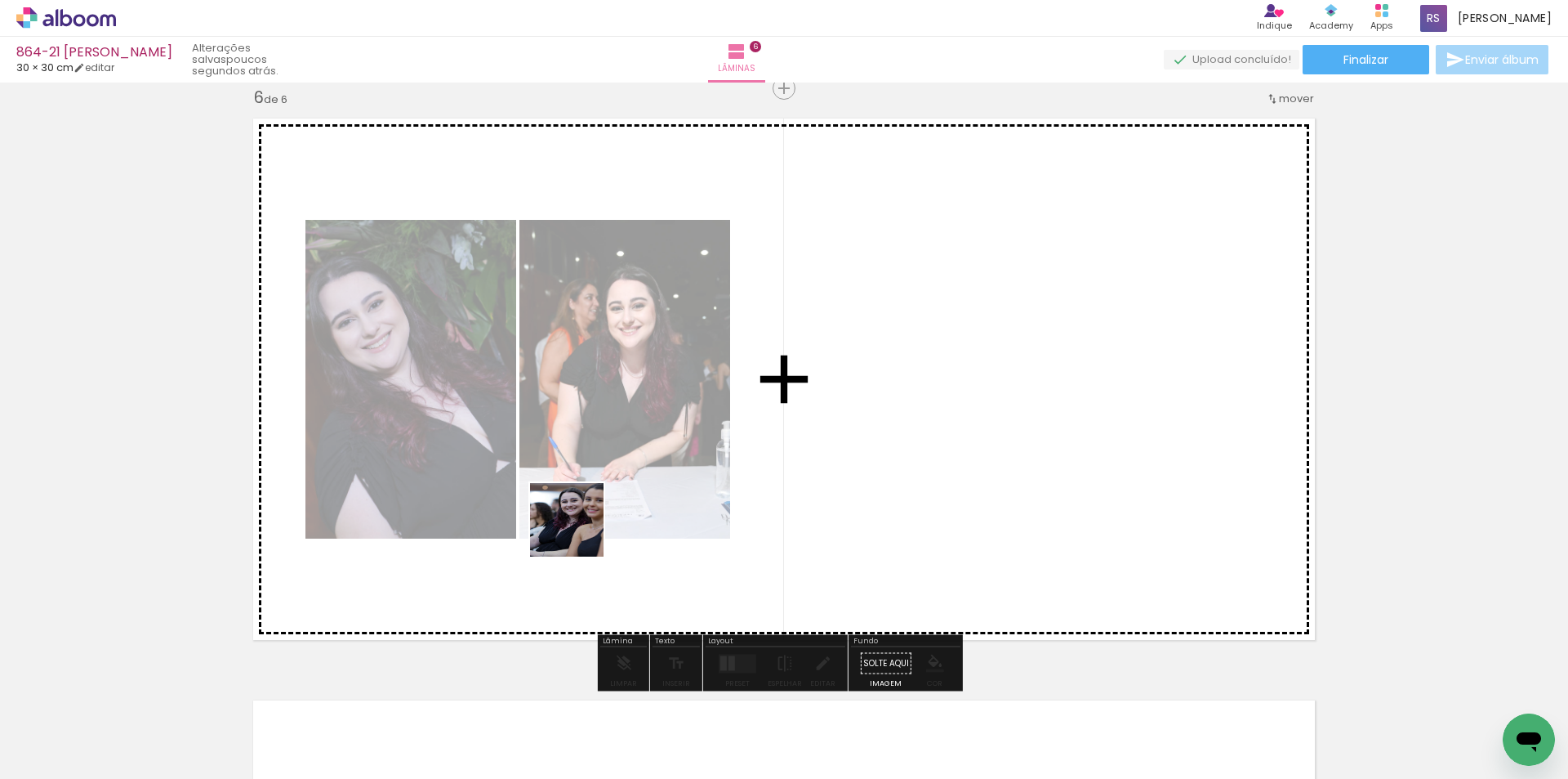
drag, startPoint x: 175, startPoint y: 726, endPoint x: 661, endPoint y: 608, distance: 500.1
click at [682, 497] on quentale-workspace at bounding box center [784, 390] width 1568 height 779
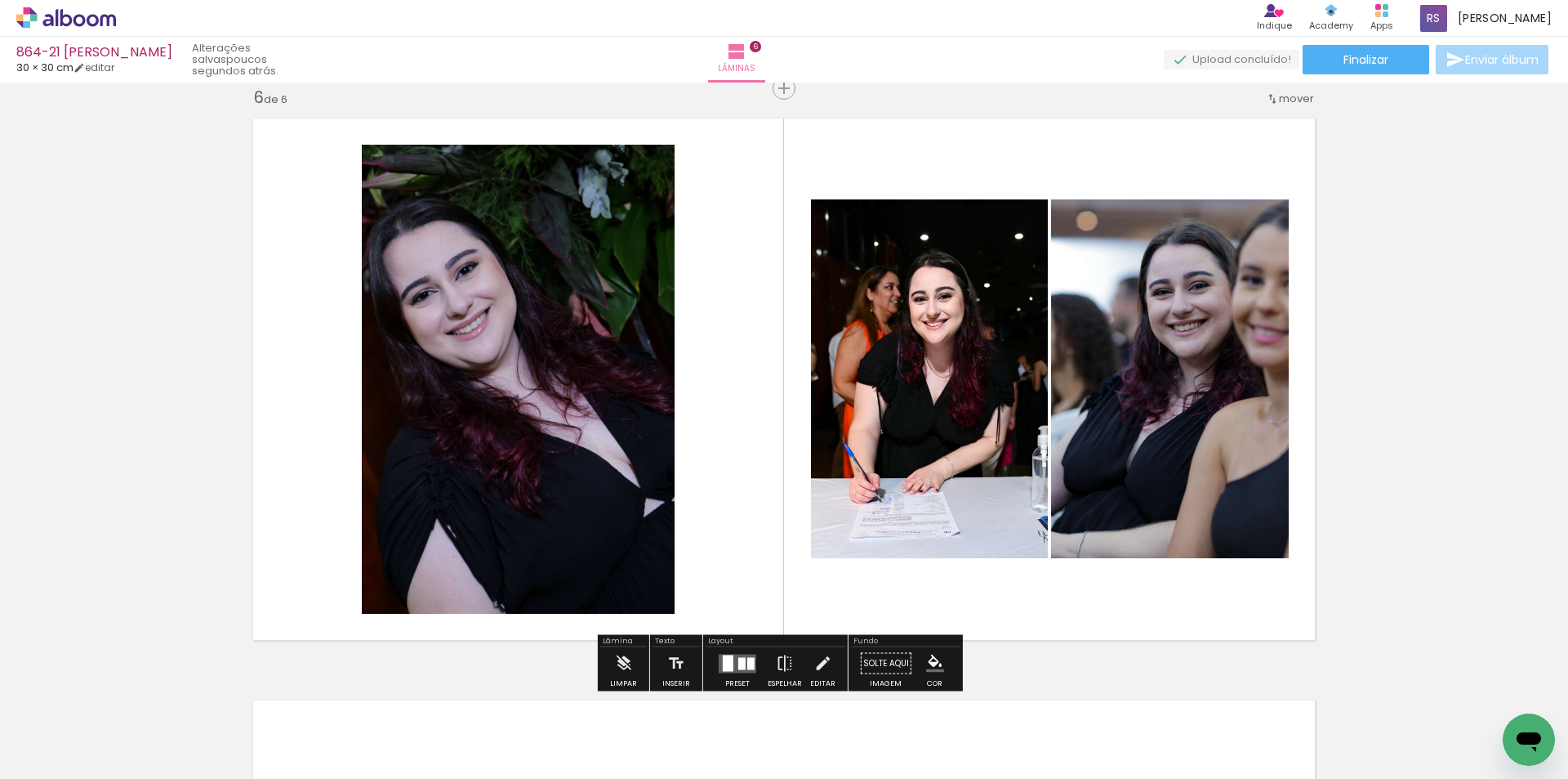
click at [739, 663] on div at bounding box center [742, 663] width 7 height 12
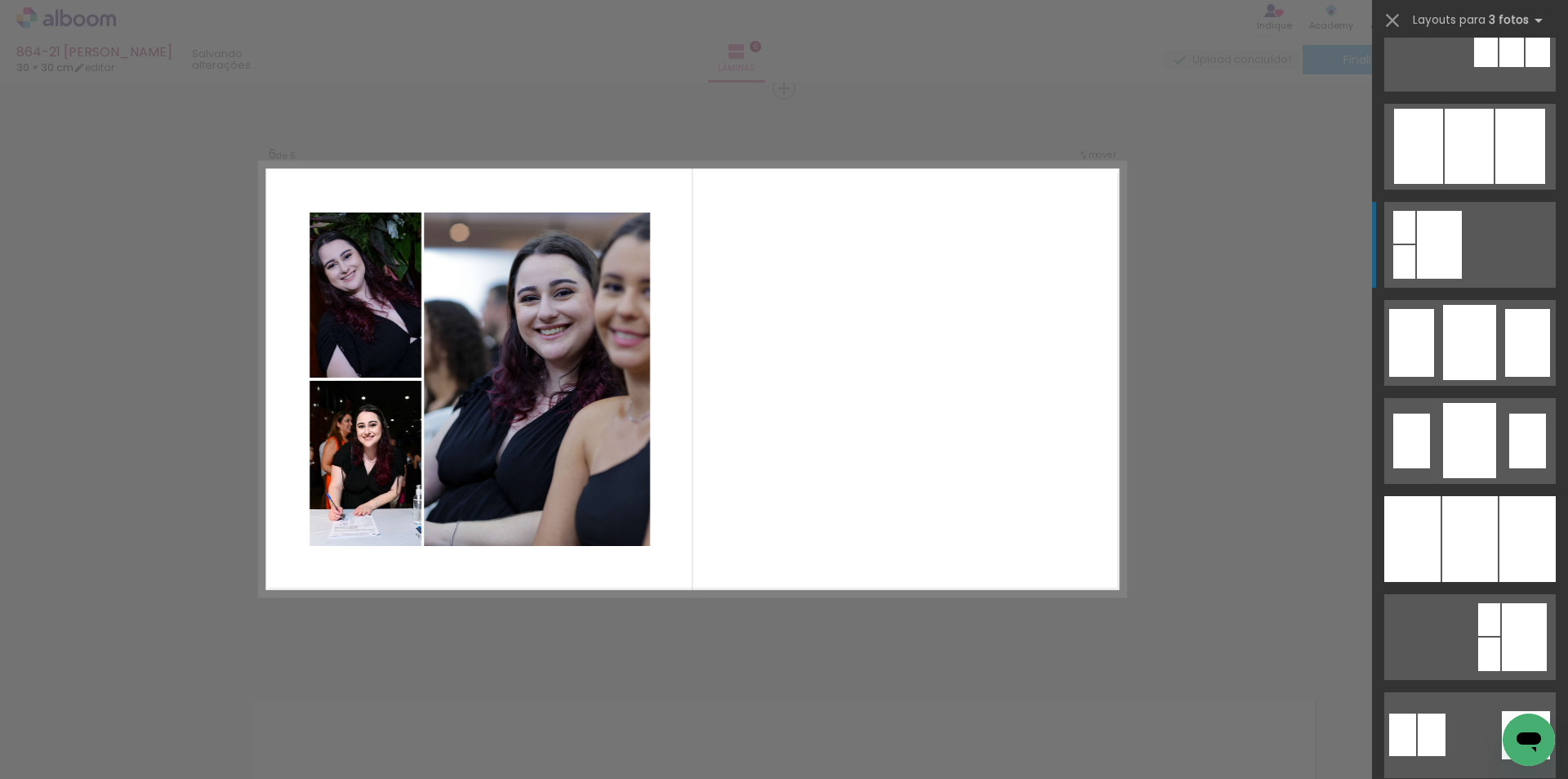
scroll to position [1062, 0]
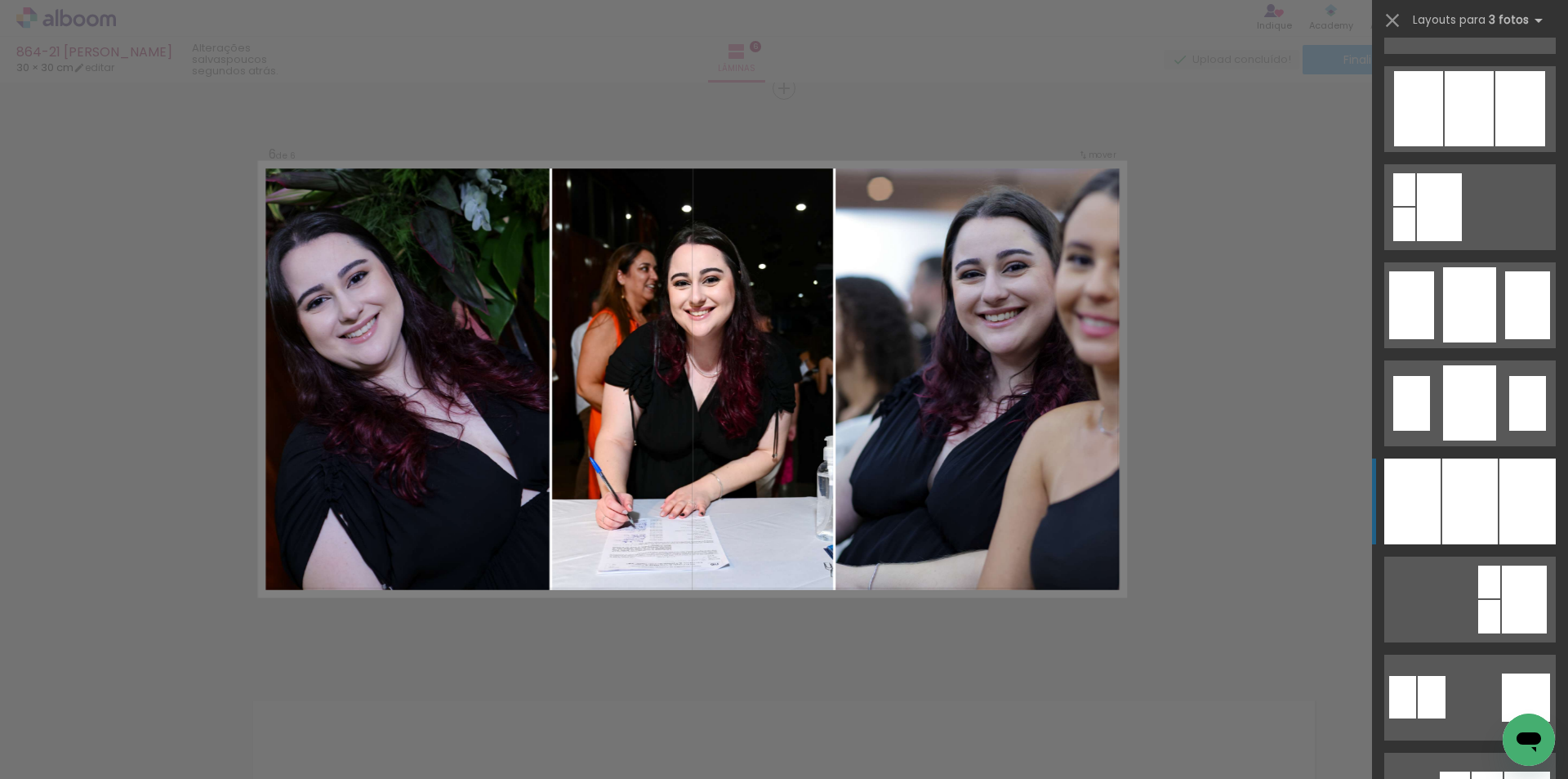
click at [1525, 477] on div at bounding box center [1528, 501] width 57 height 86
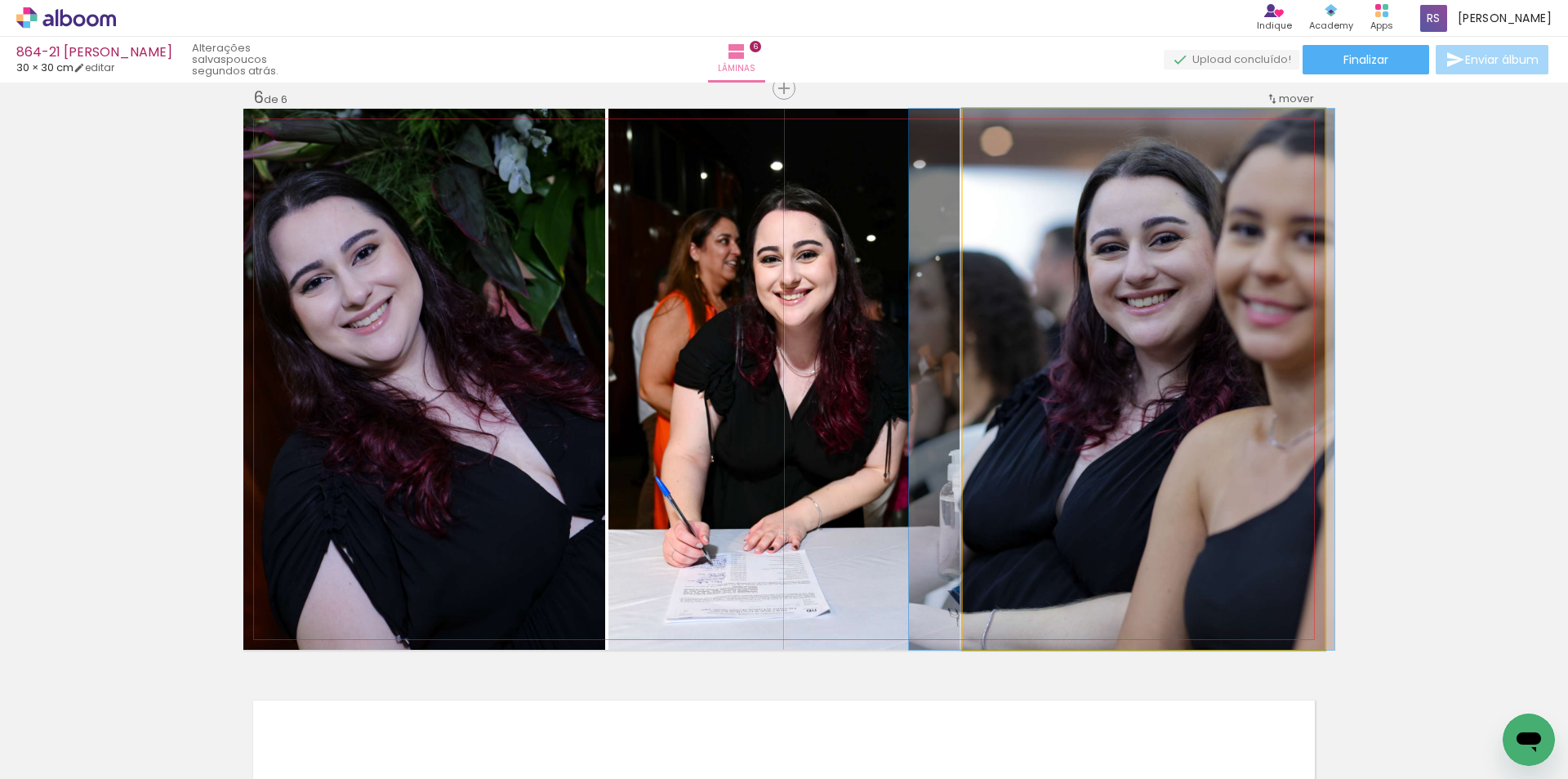
drag, startPoint x: 1167, startPoint y: 473, endPoint x: 1145, endPoint y: 472, distance: 22.0
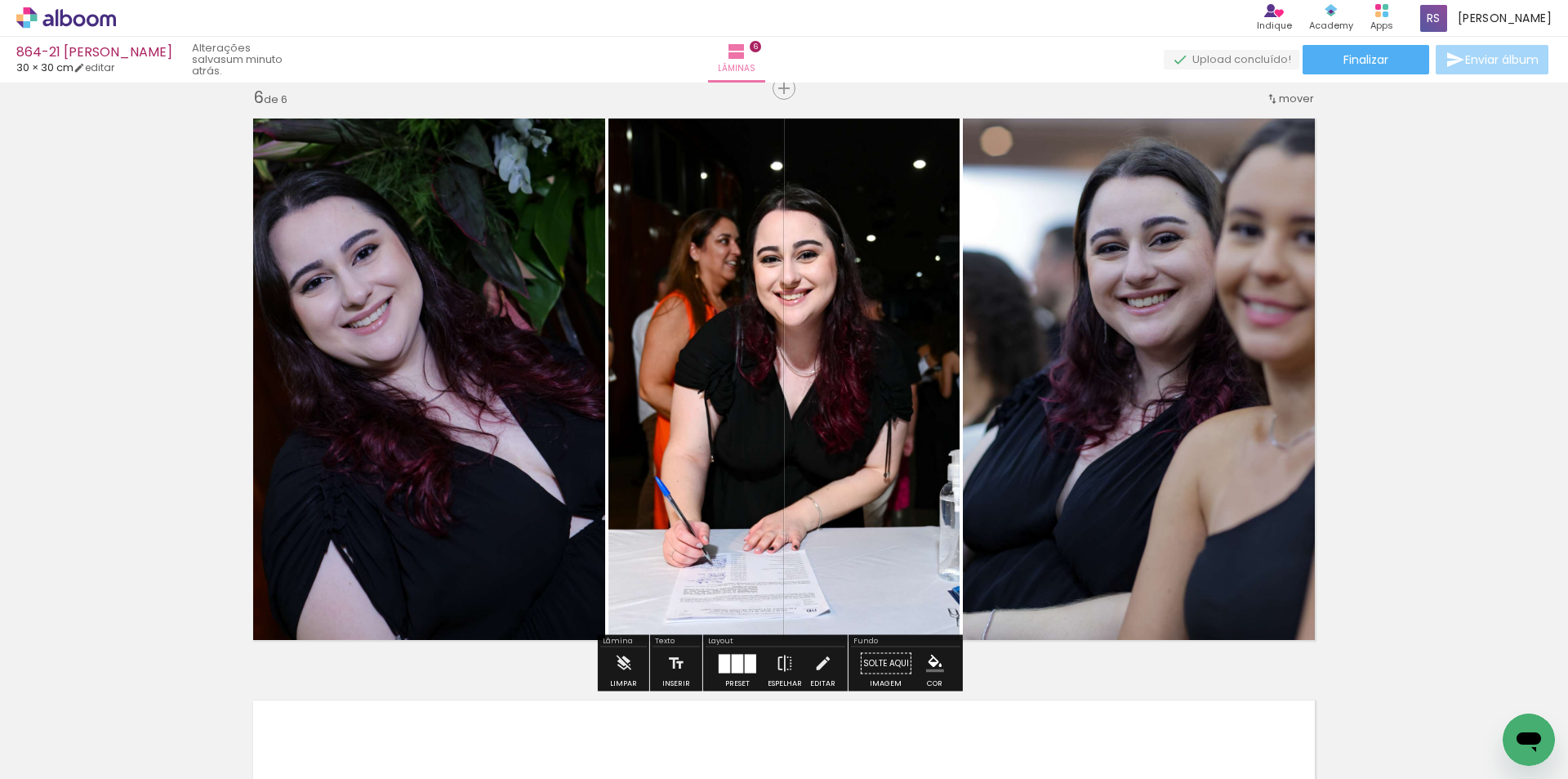
click at [814, 669] on iron-icon at bounding box center [823, 663] width 18 height 33
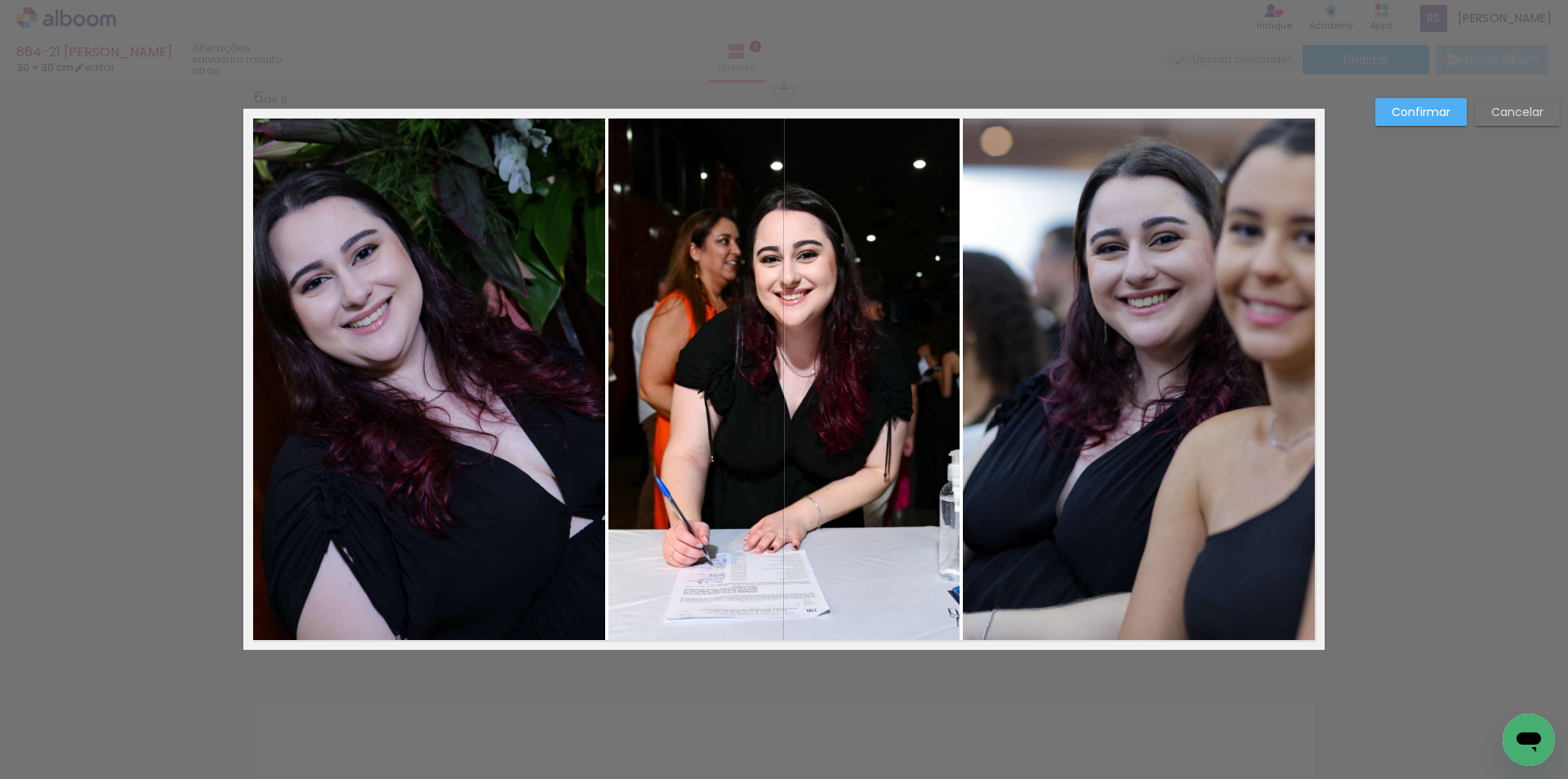
click at [896, 367] on quentale-photo at bounding box center [784, 380] width 352 height 541
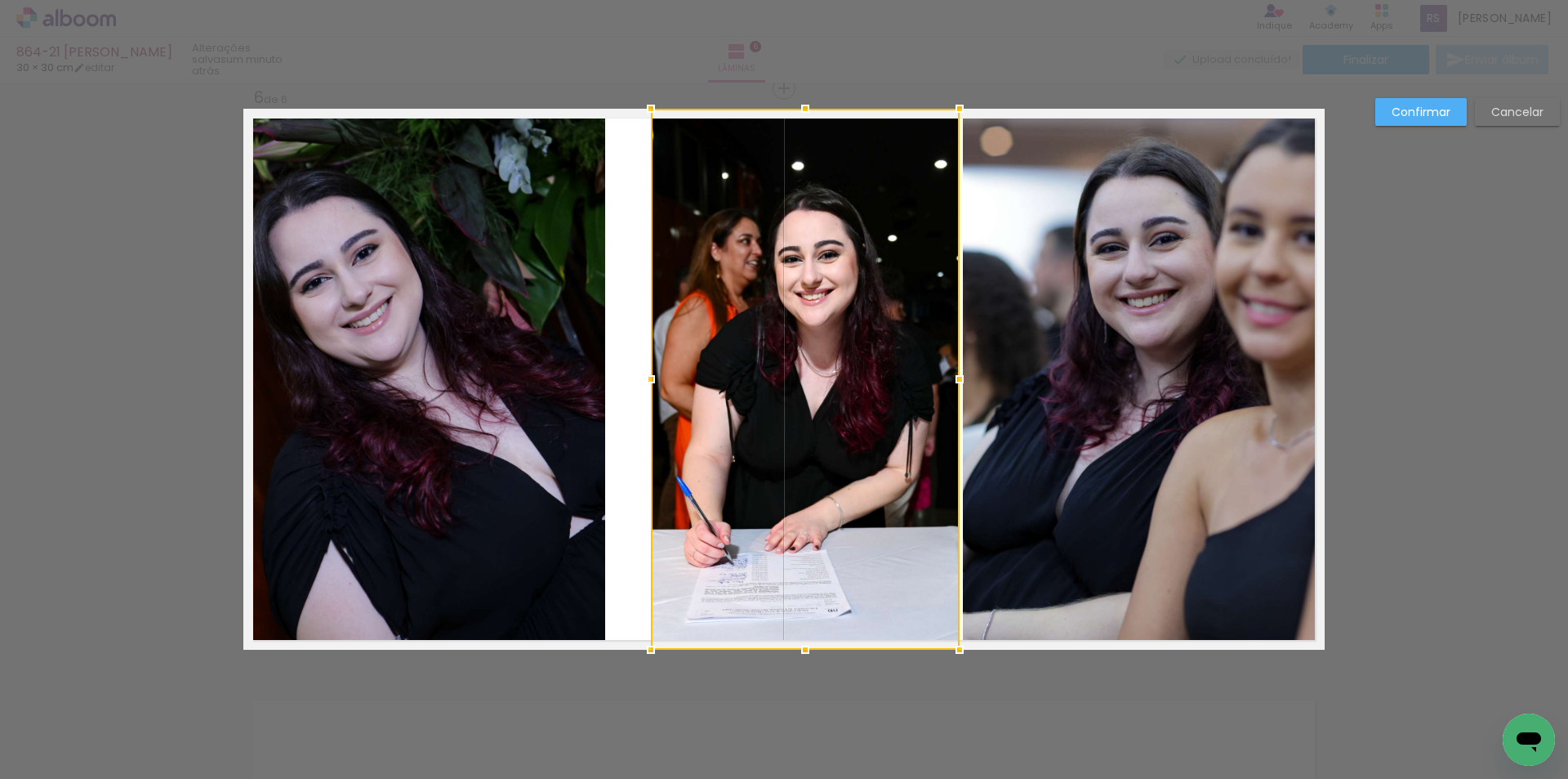
drag, startPoint x: 607, startPoint y: 386, endPoint x: 651, endPoint y: 385, distance: 44.0
click at [652, 385] on div at bounding box center [651, 379] width 33 height 33
click at [579, 368] on quentale-photo at bounding box center [424, 380] width 361 height 541
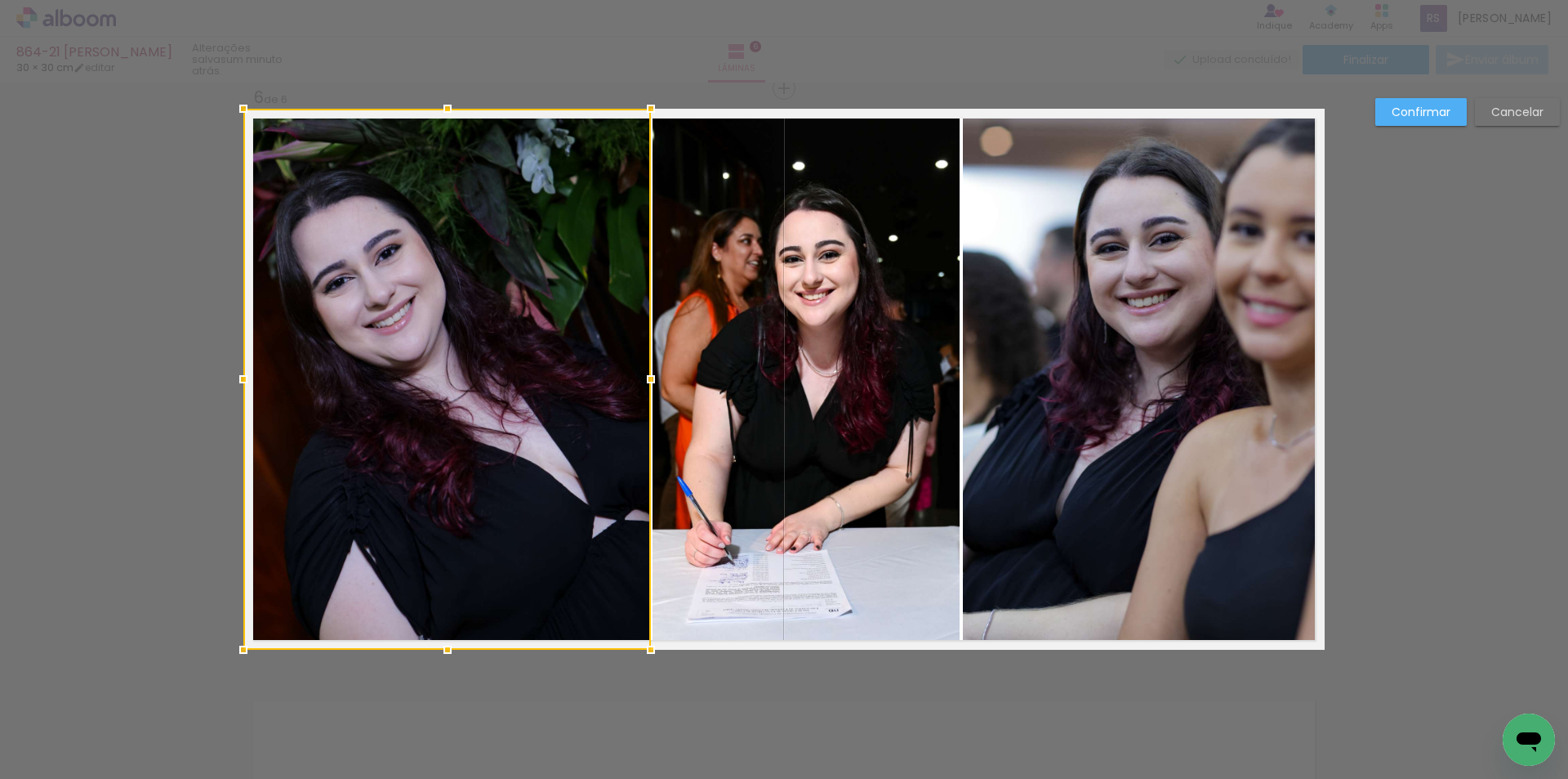
drag, startPoint x: 598, startPoint y: 366, endPoint x: 642, endPoint y: 367, distance: 44.0
click at [642, 367] on div at bounding box center [651, 379] width 33 height 33
click at [1427, 102] on paper-button "Confirmar" at bounding box center [1421, 112] width 92 height 28
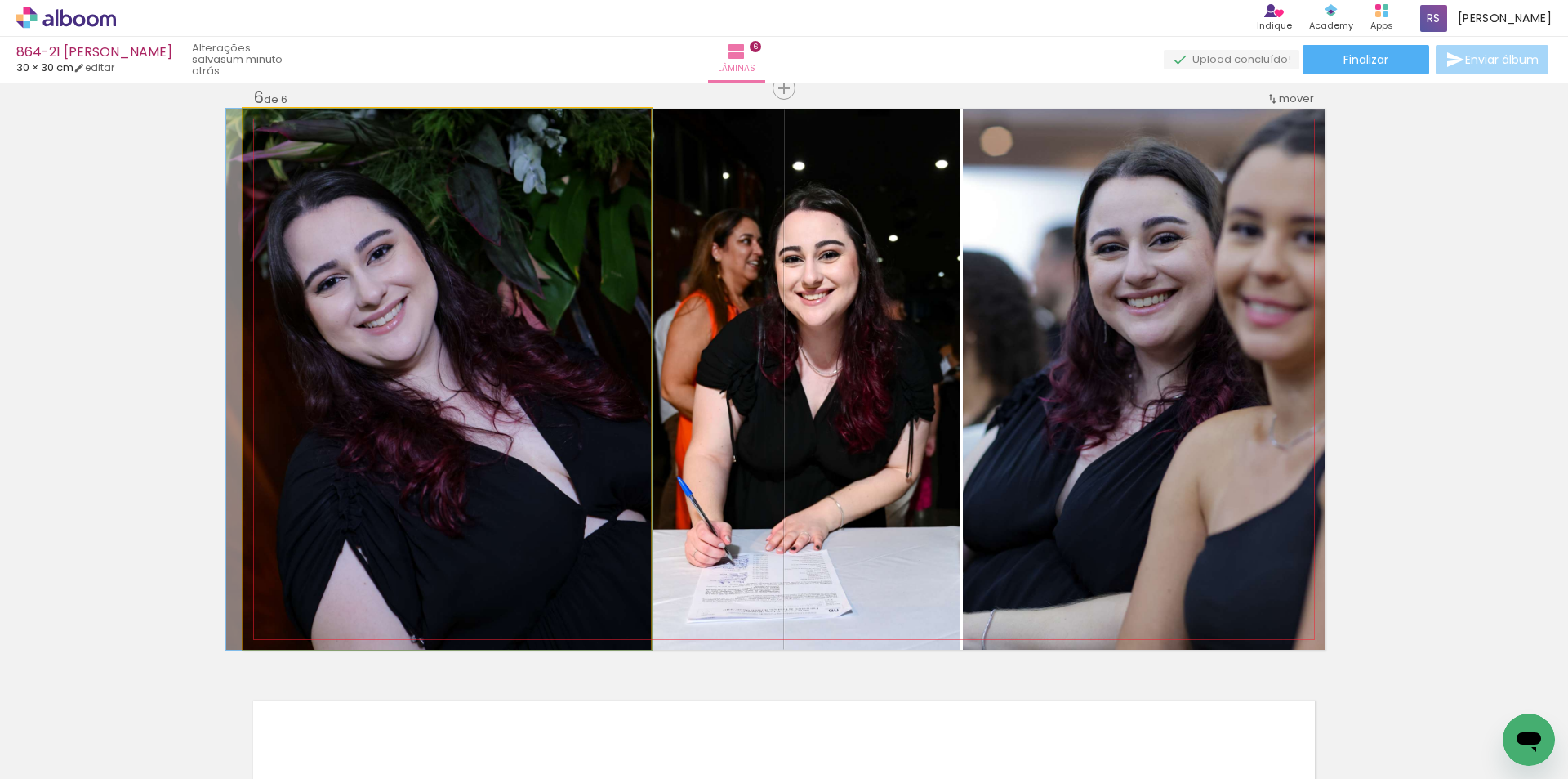
drag, startPoint x: 421, startPoint y: 544, endPoint x: 413, endPoint y: 540, distance: 8.9
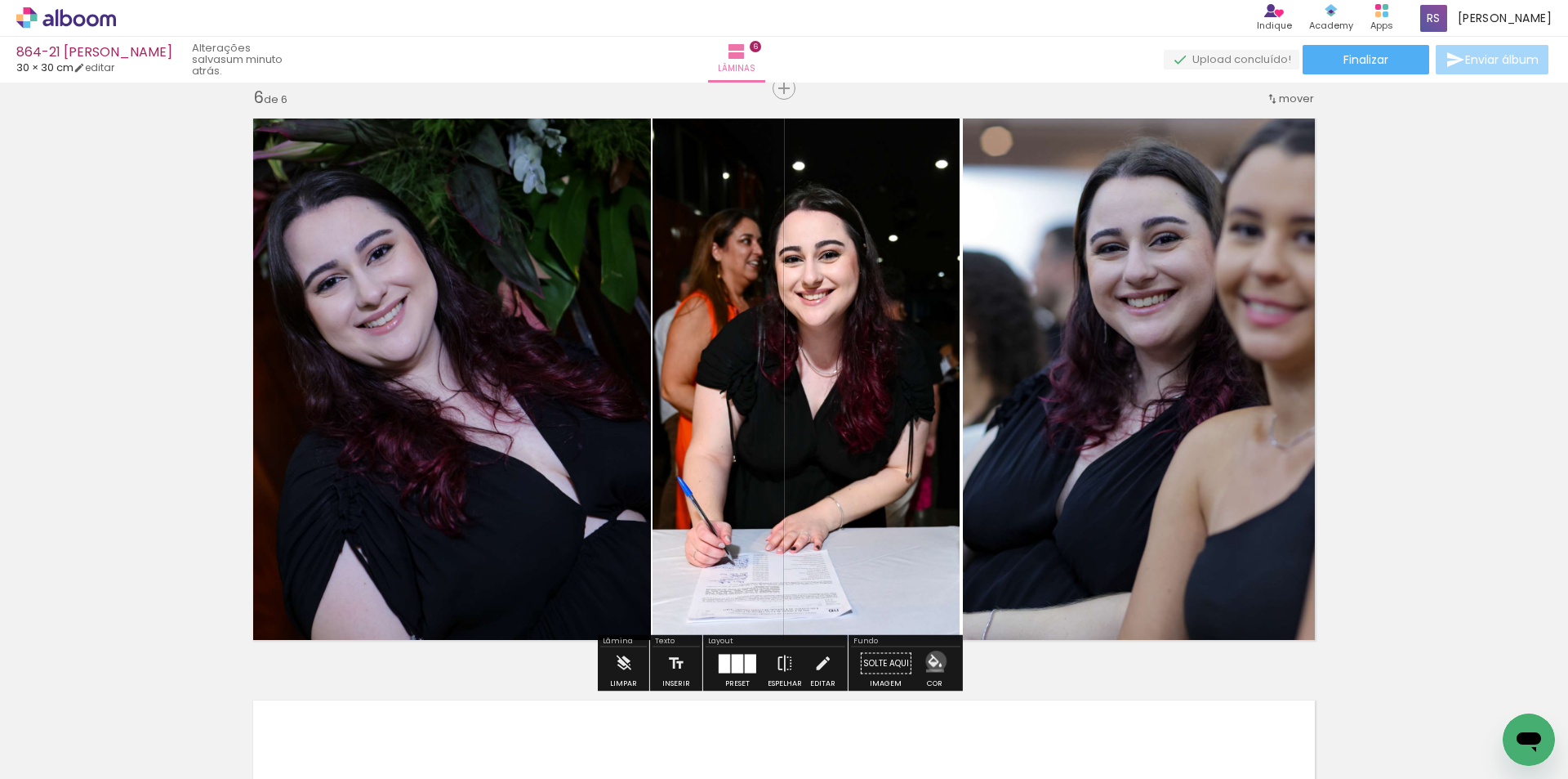
click at [930, 661] on iron-icon "color picker" at bounding box center [935, 663] width 18 height 18
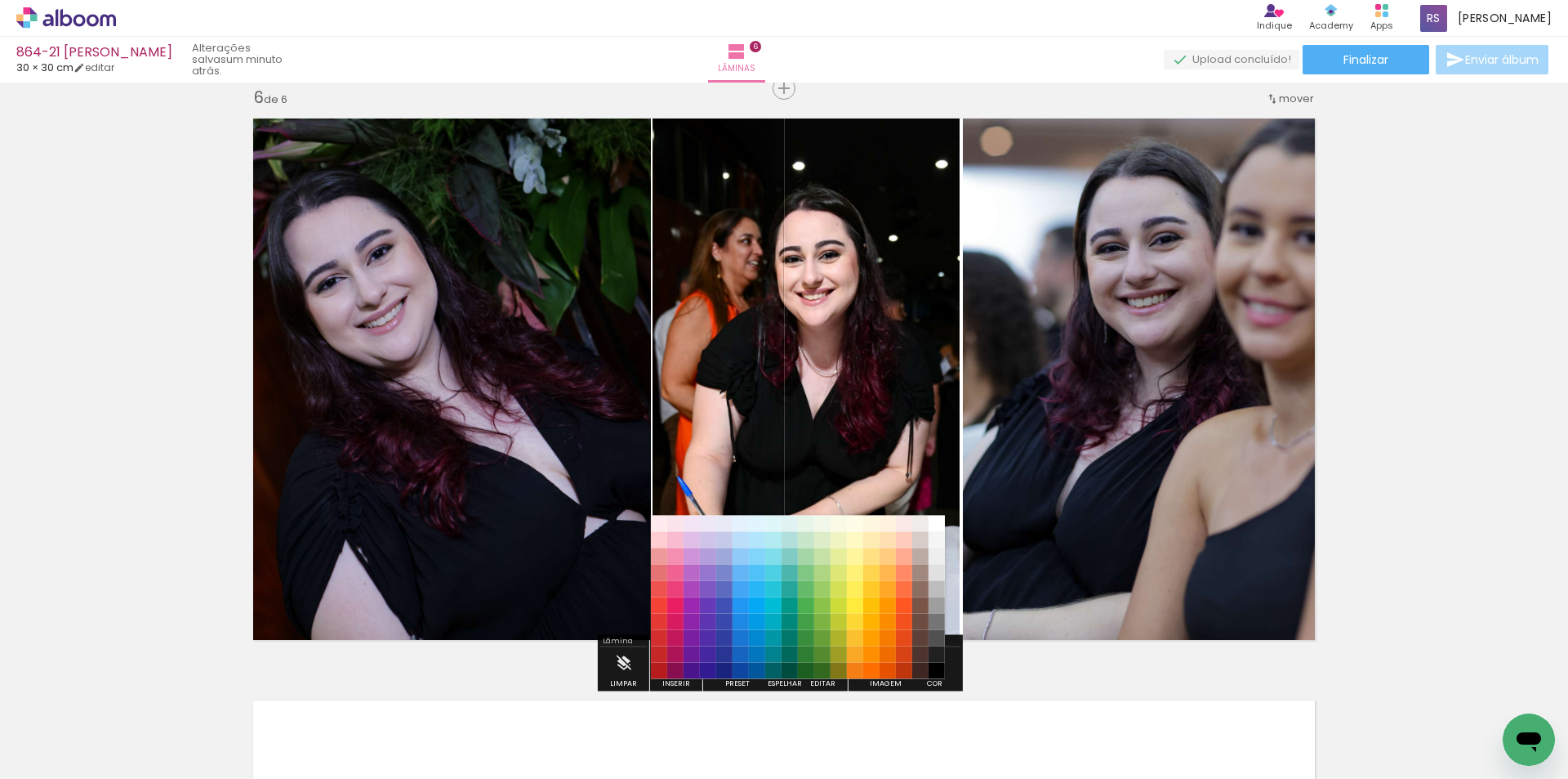
click at [940, 652] on paper-item "#212121" at bounding box center [937, 654] width 16 height 16
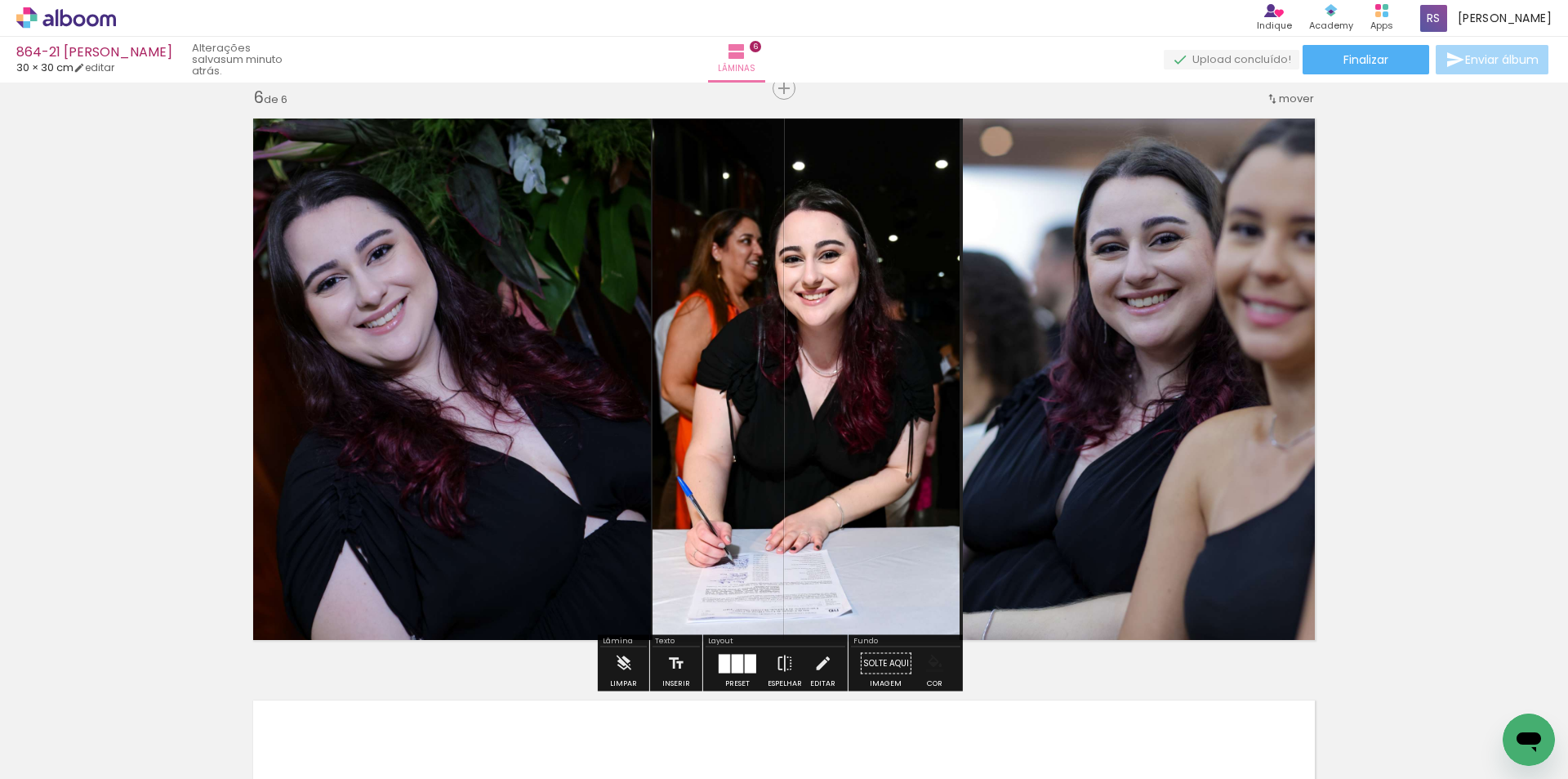
click at [930, 667] on iron-icon "color picker" at bounding box center [935, 663] width 18 height 18
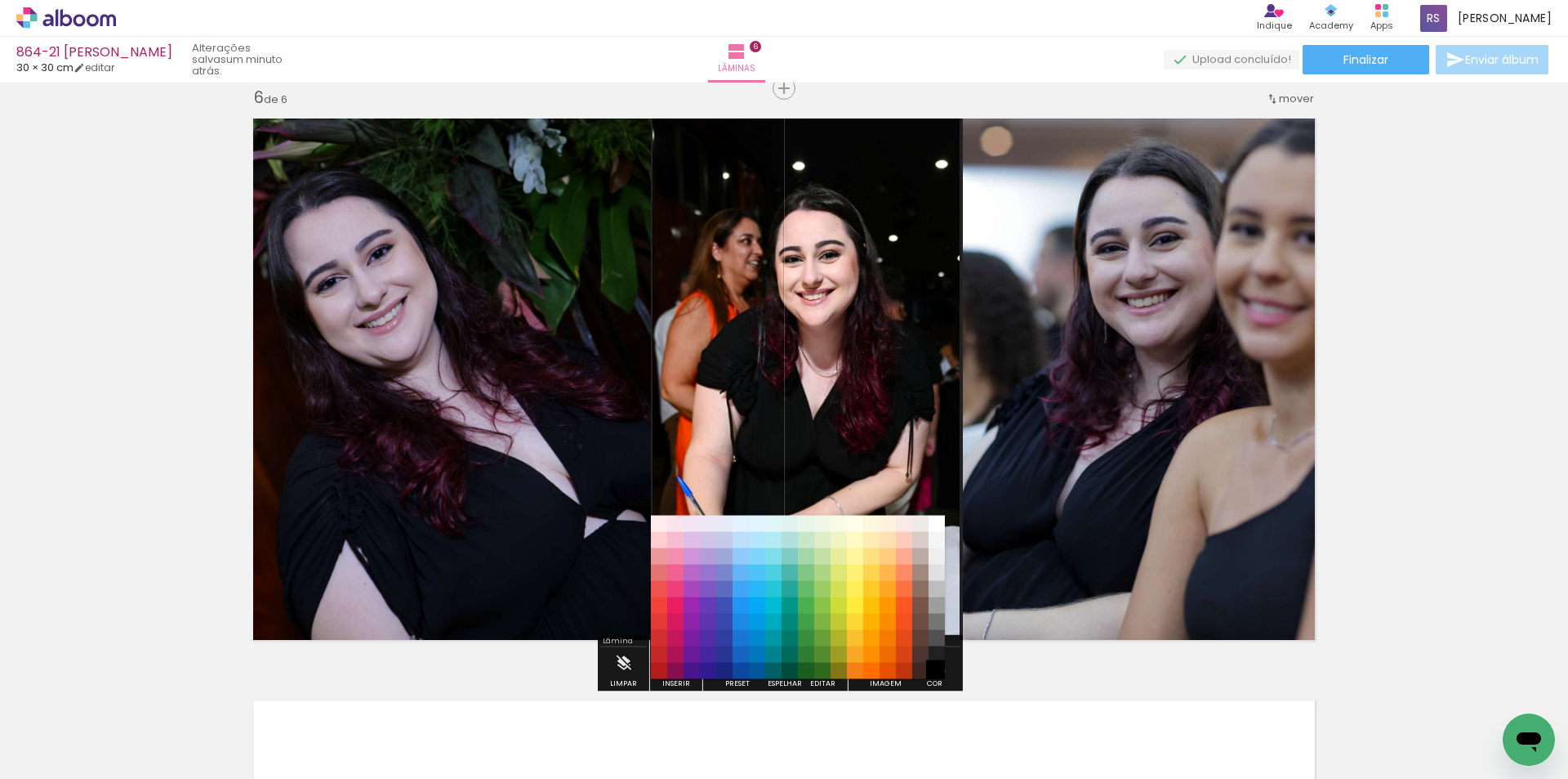
click at [937, 671] on paper-item "#000000" at bounding box center [937, 671] width 16 height 16
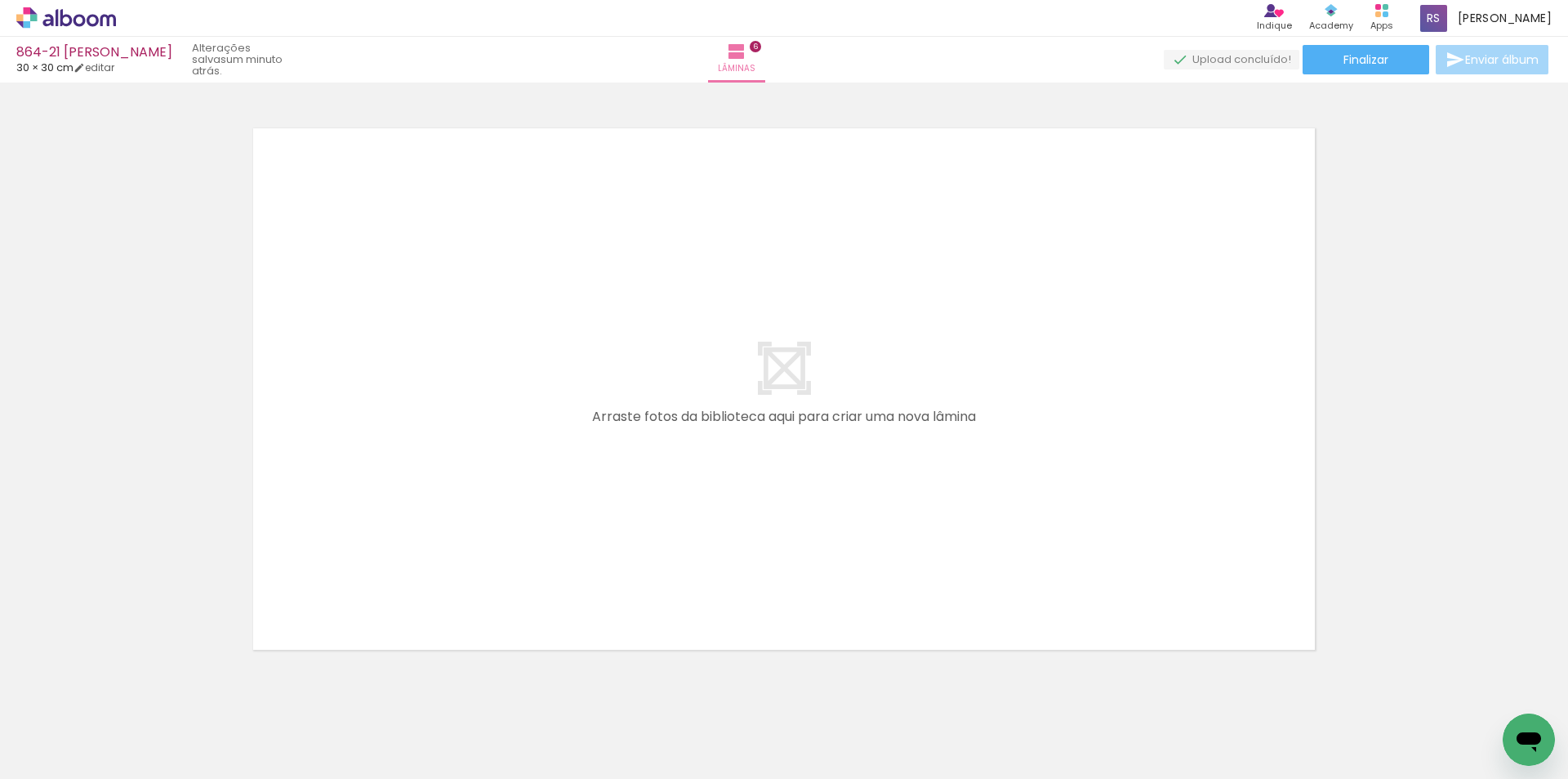
scroll to position [0, 0]
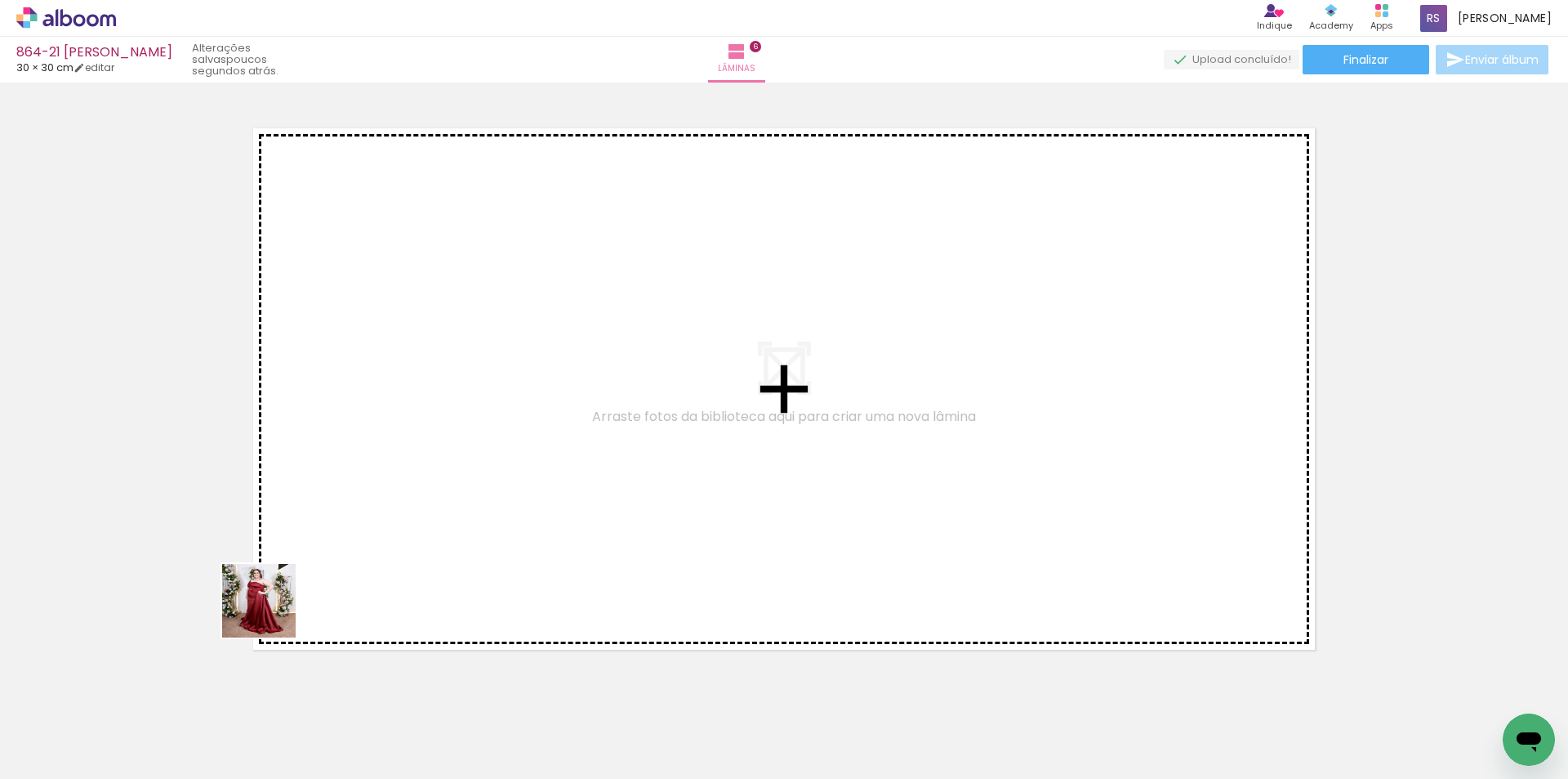
drag, startPoint x: 178, startPoint y: 715, endPoint x: 299, endPoint y: 676, distance: 127.1
click at [496, 460] on quentale-workspace at bounding box center [784, 390] width 1568 height 779
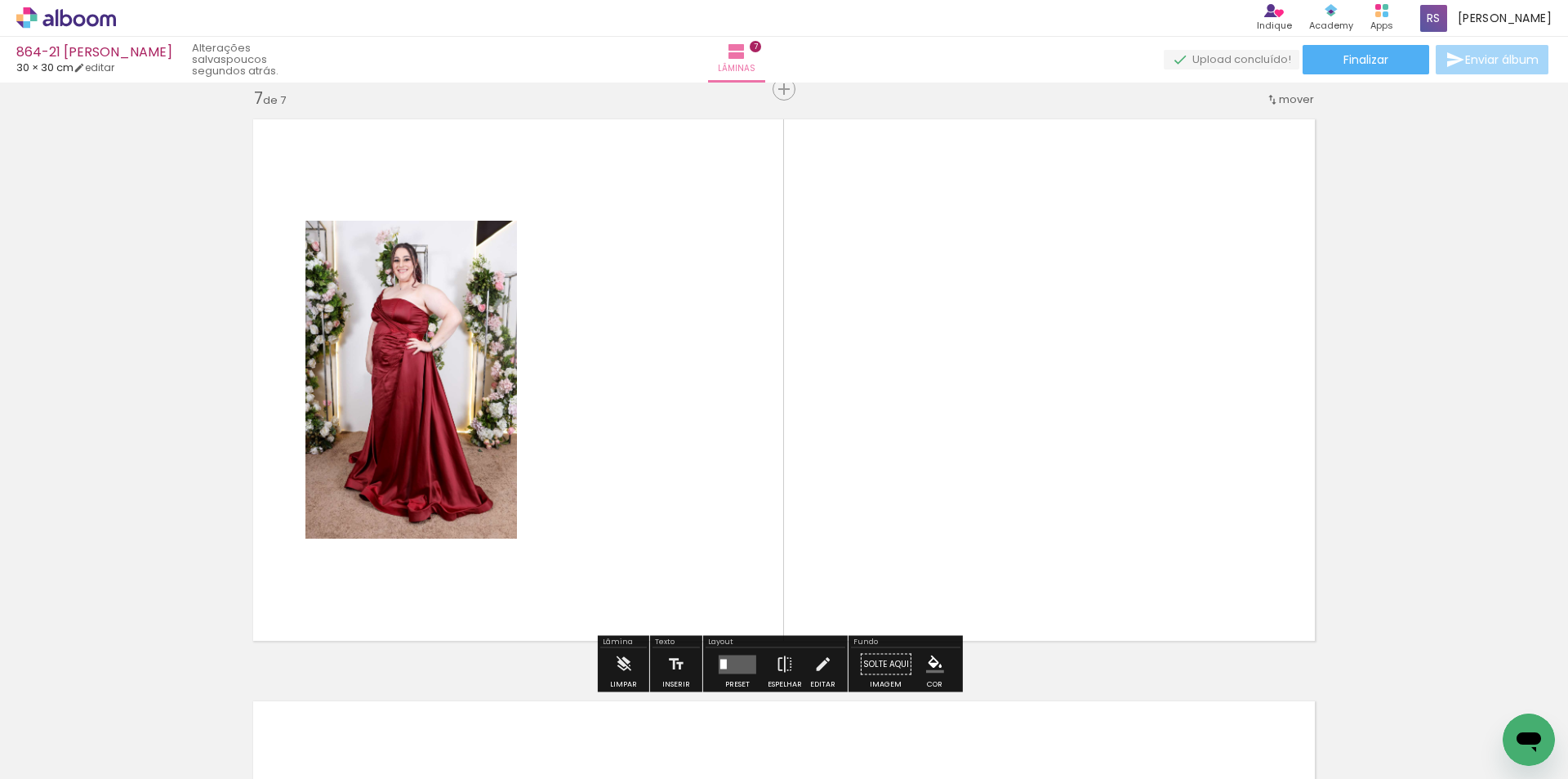
scroll to position [3512, 0]
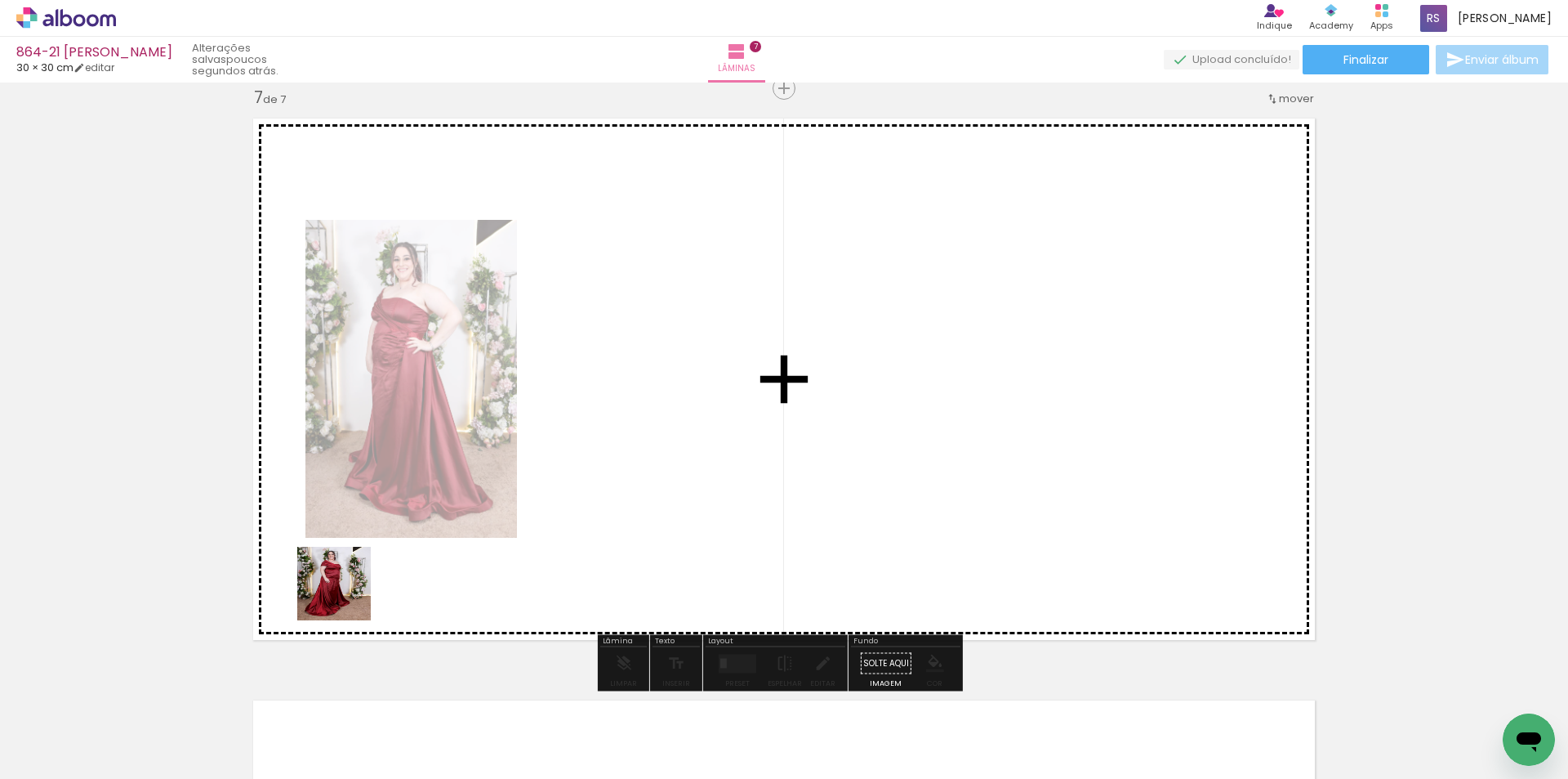
drag, startPoint x: 248, startPoint y: 731, endPoint x: 466, endPoint y: 462, distance: 346.2
click at [466, 462] on quentale-workspace at bounding box center [784, 390] width 1568 height 779
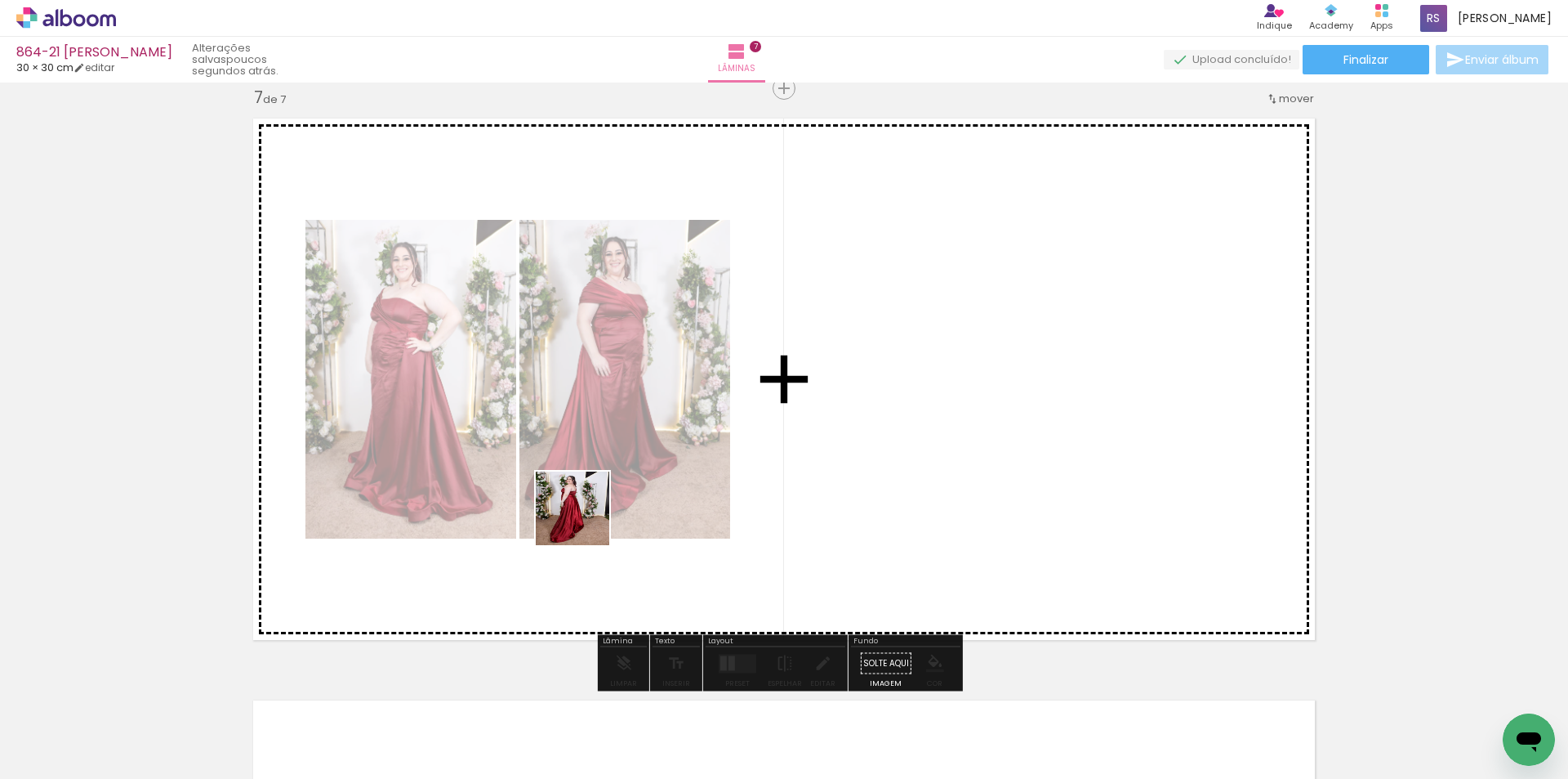
drag, startPoint x: 290, startPoint y: 728, endPoint x: 663, endPoint y: 474, distance: 451.3
click at [663, 474] on quentale-workspace at bounding box center [784, 390] width 1568 height 779
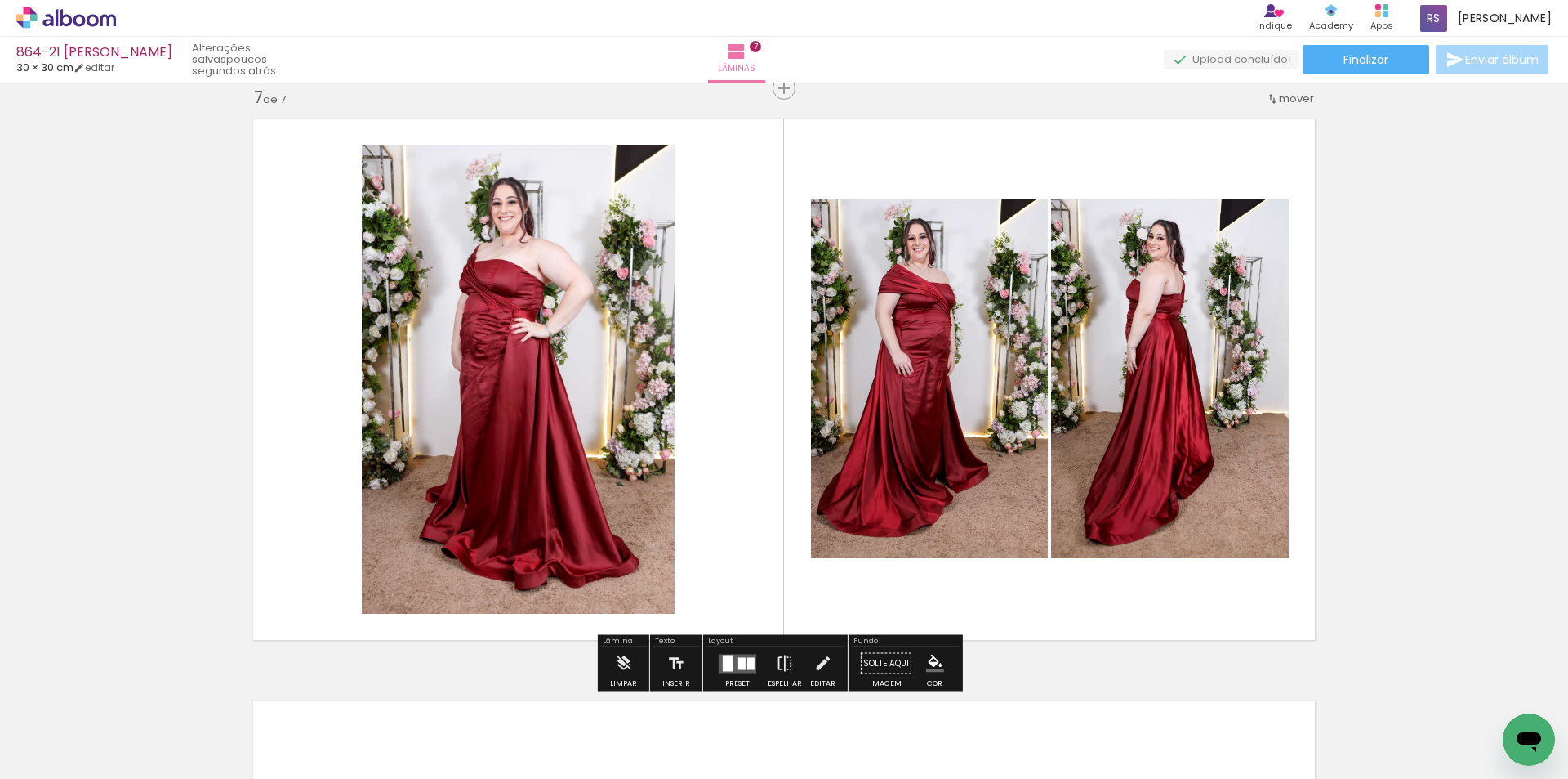
click at [748, 662] on div at bounding box center [751, 663] width 7 height 12
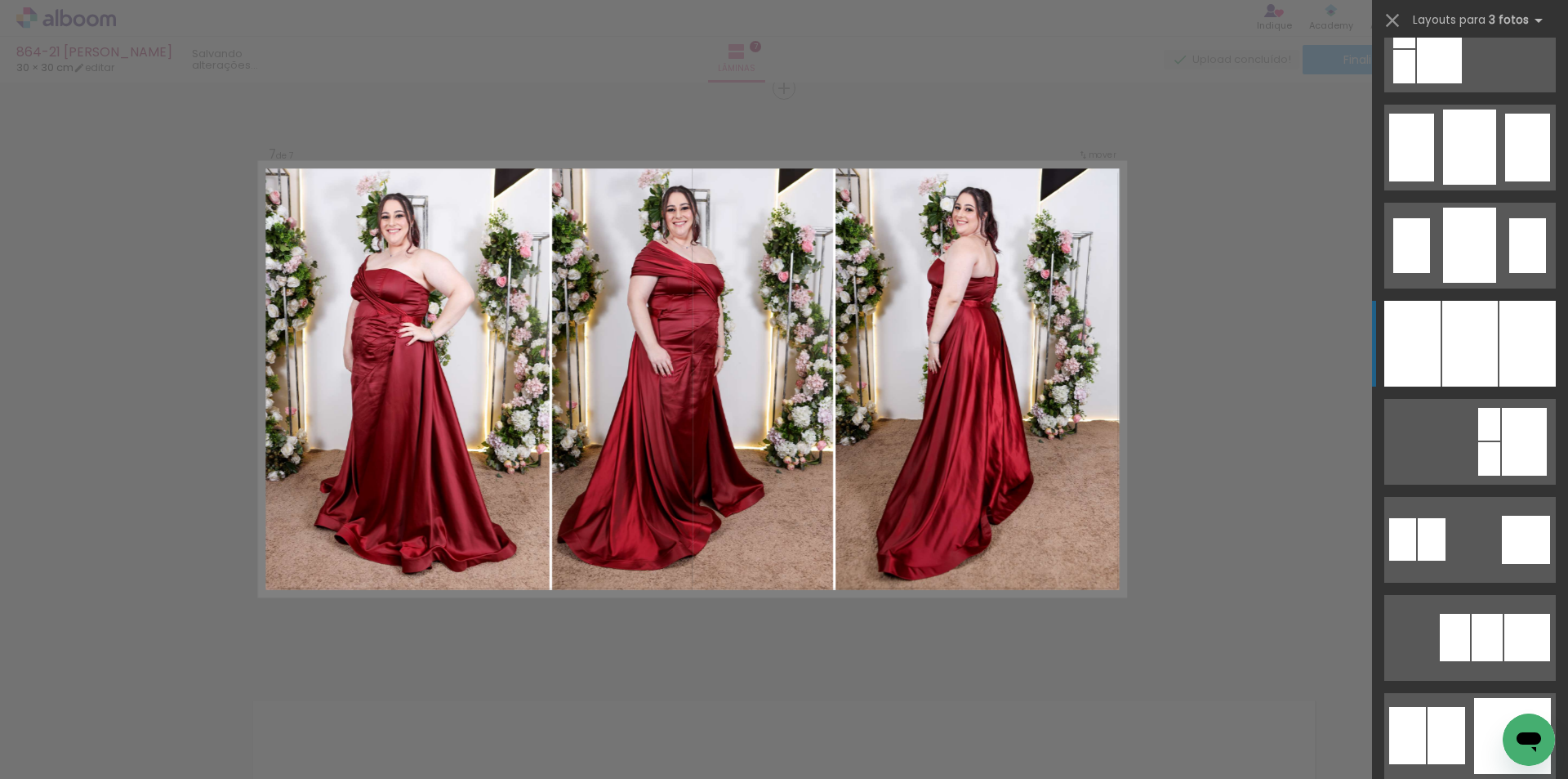
scroll to position [1226, 0]
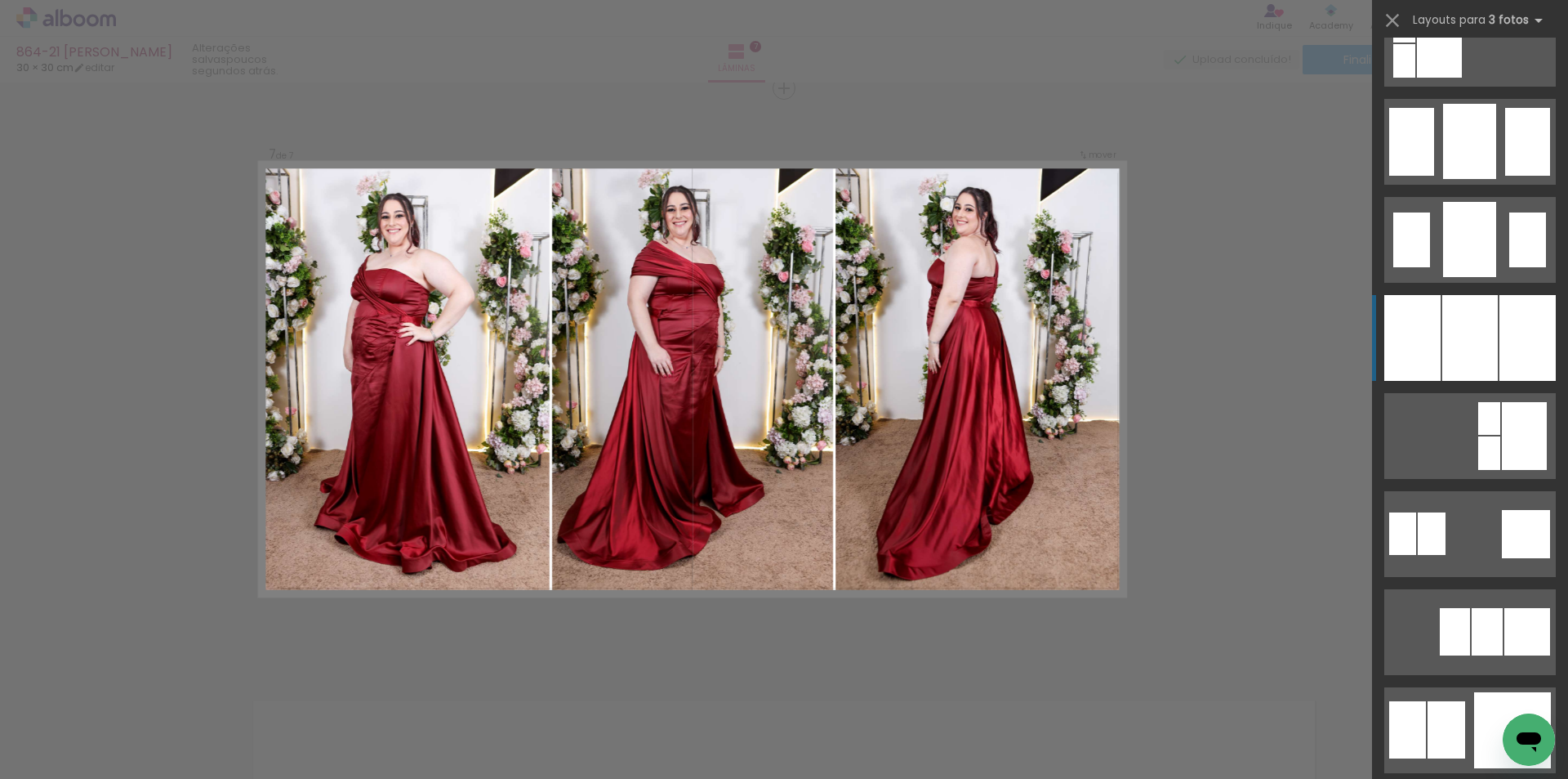
click at [1472, 352] on div at bounding box center [1470, 338] width 56 height 86
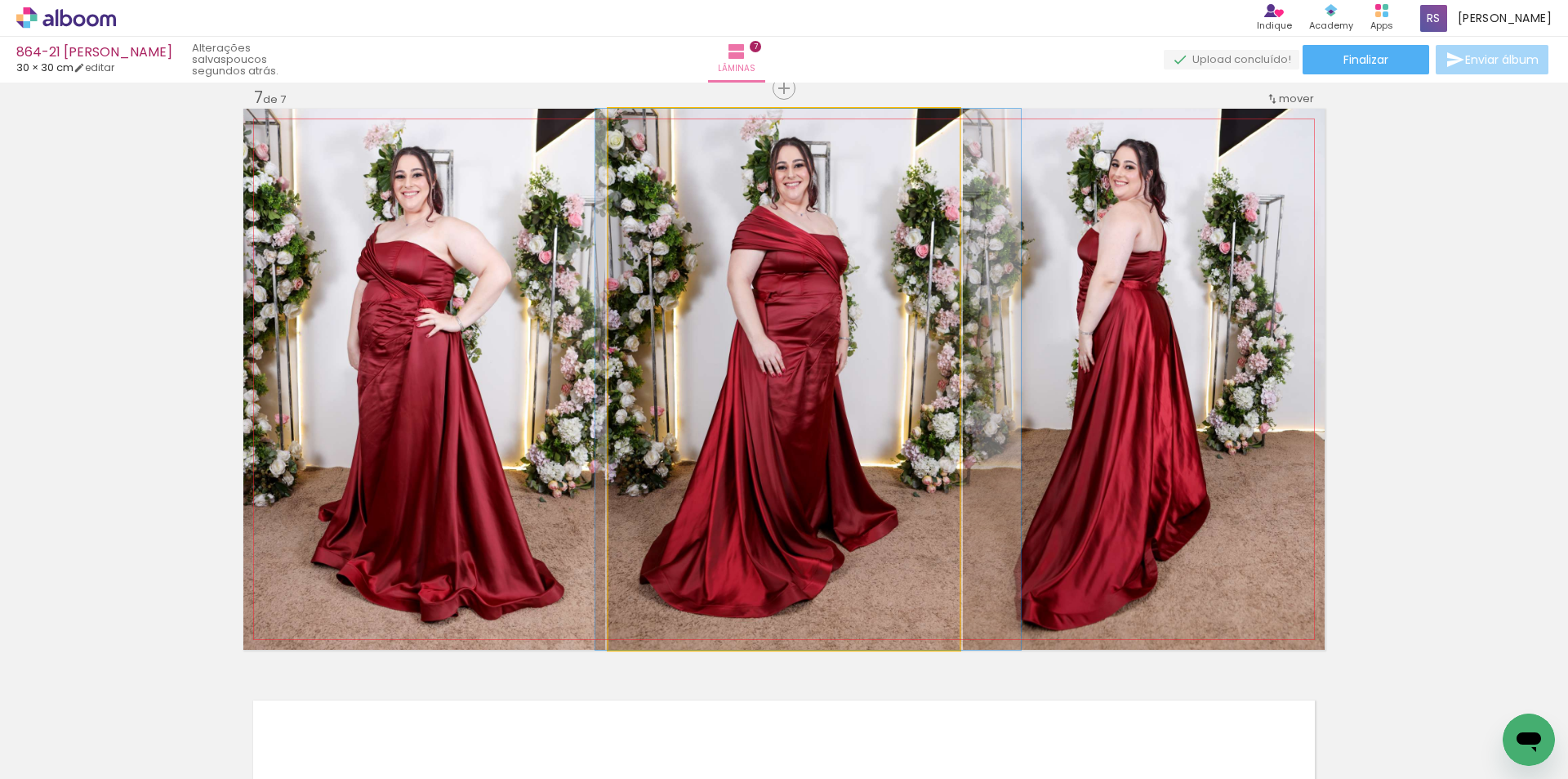
drag, startPoint x: 843, startPoint y: 490, endPoint x: 868, endPoint y: 489, distance: 25.0
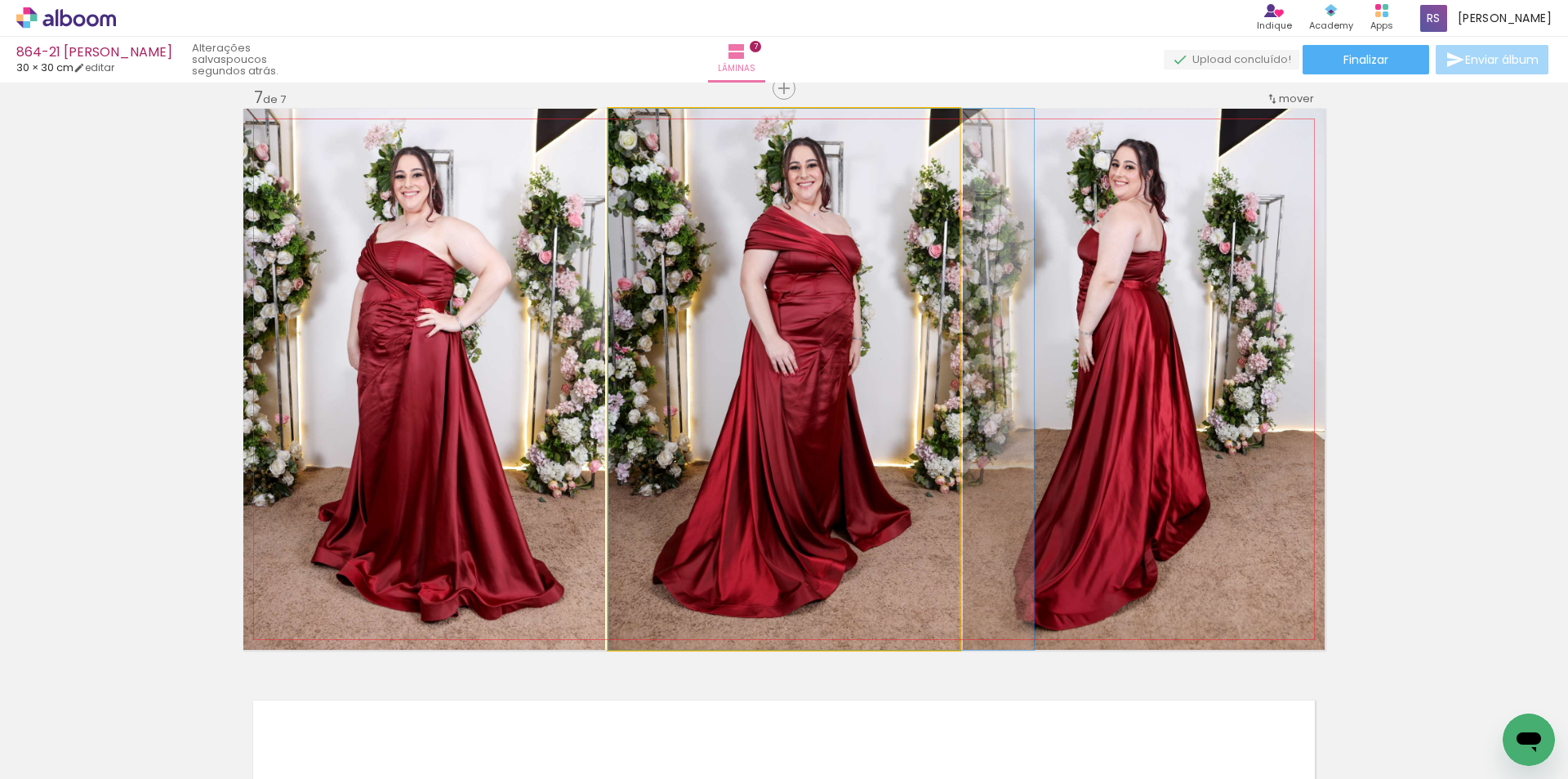
drag, startPoint x: 852, startPoint y: 504, endPoint x: 871, endPoint y: 502, distance: 19.1
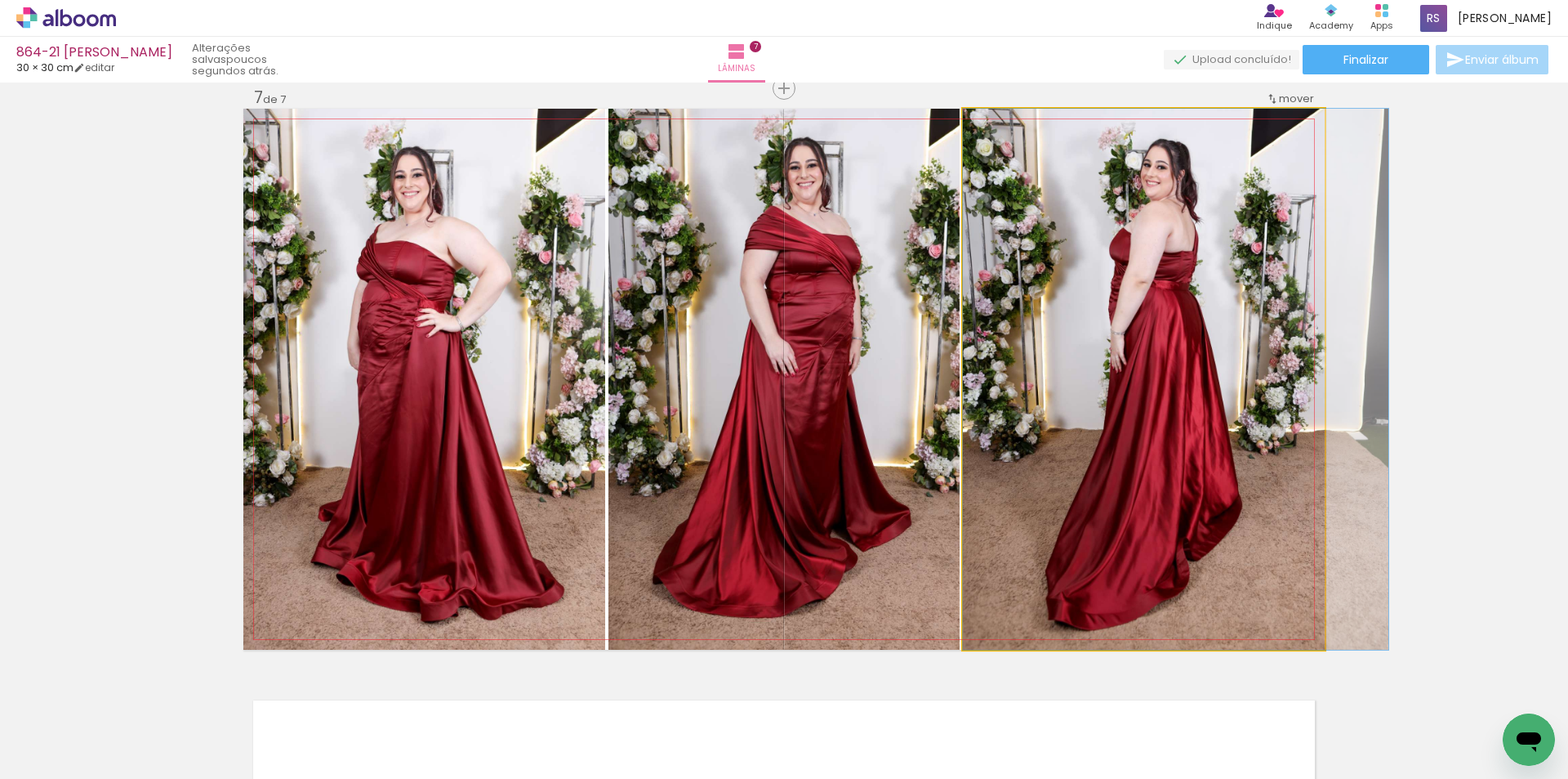
drag, startPoint x: 1122, startPoint y: 473, endPoint x: 1157, endPoint y: 478, distance: 35.4
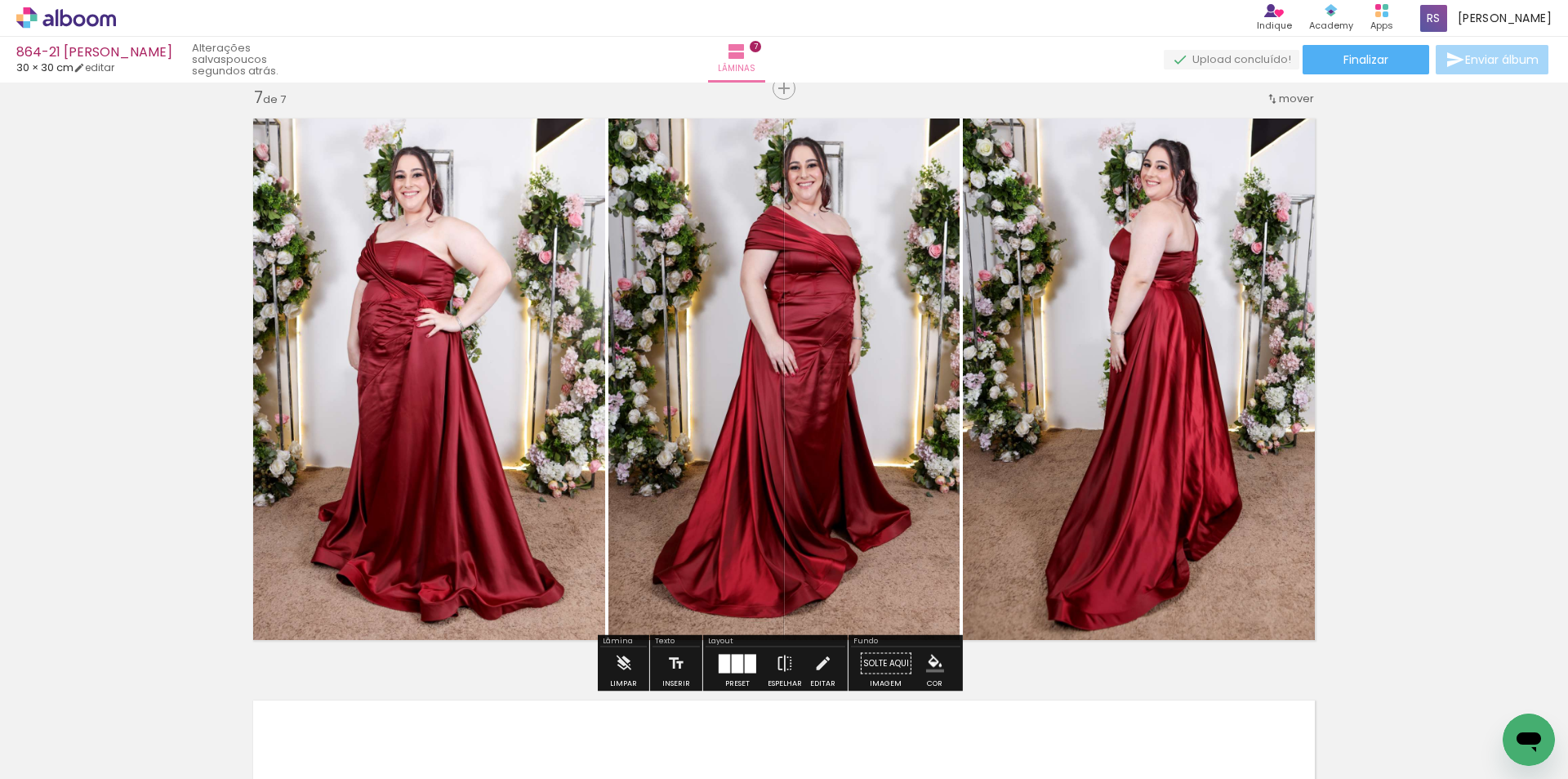
click at [927, 663] on iron-icon "color picker" at bounding box center [935, 663] width 18 height 18
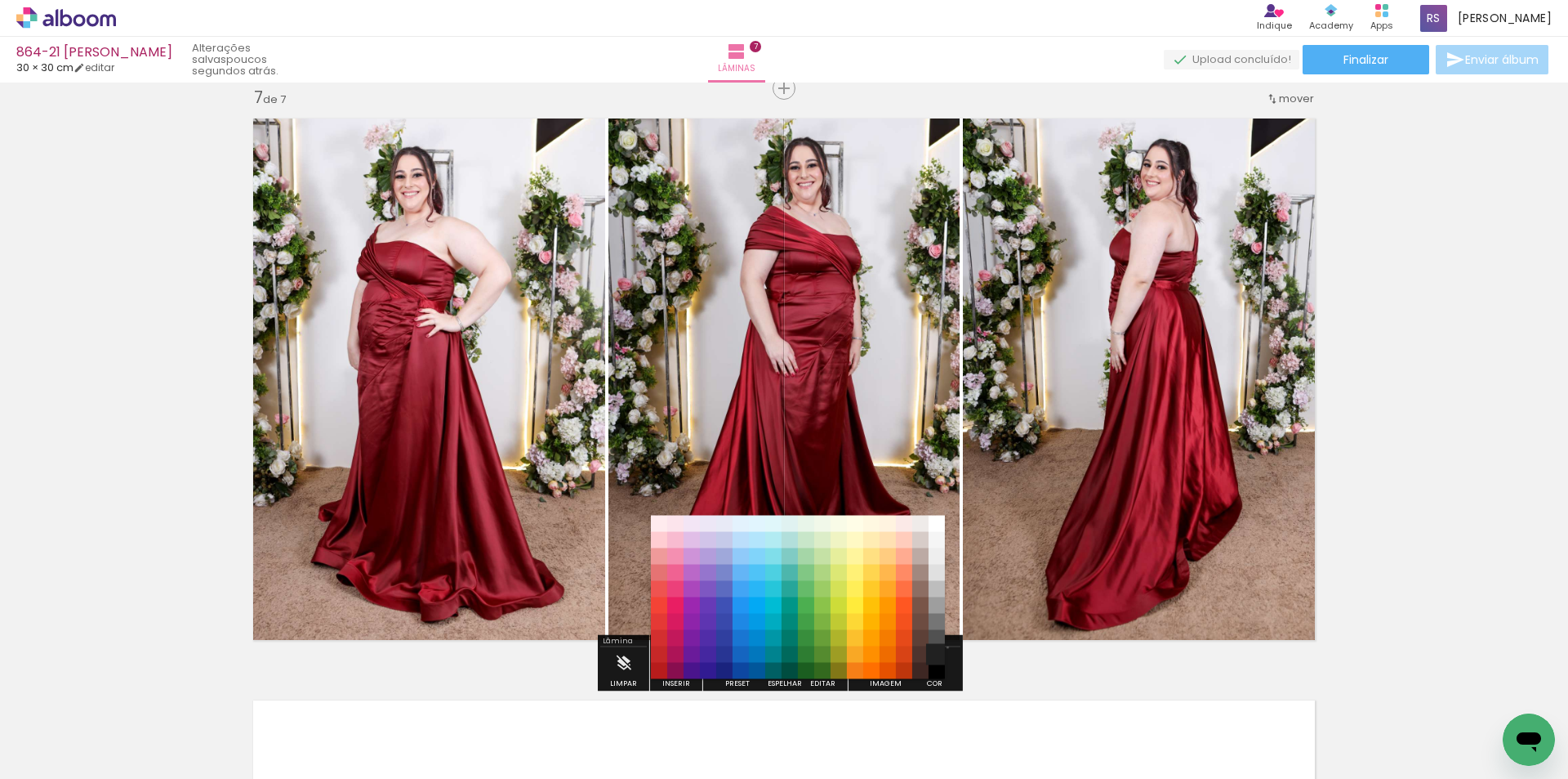
click at [942, 647] on paper-item "#212121" at bounding box center [937, 654] width 16 height 16
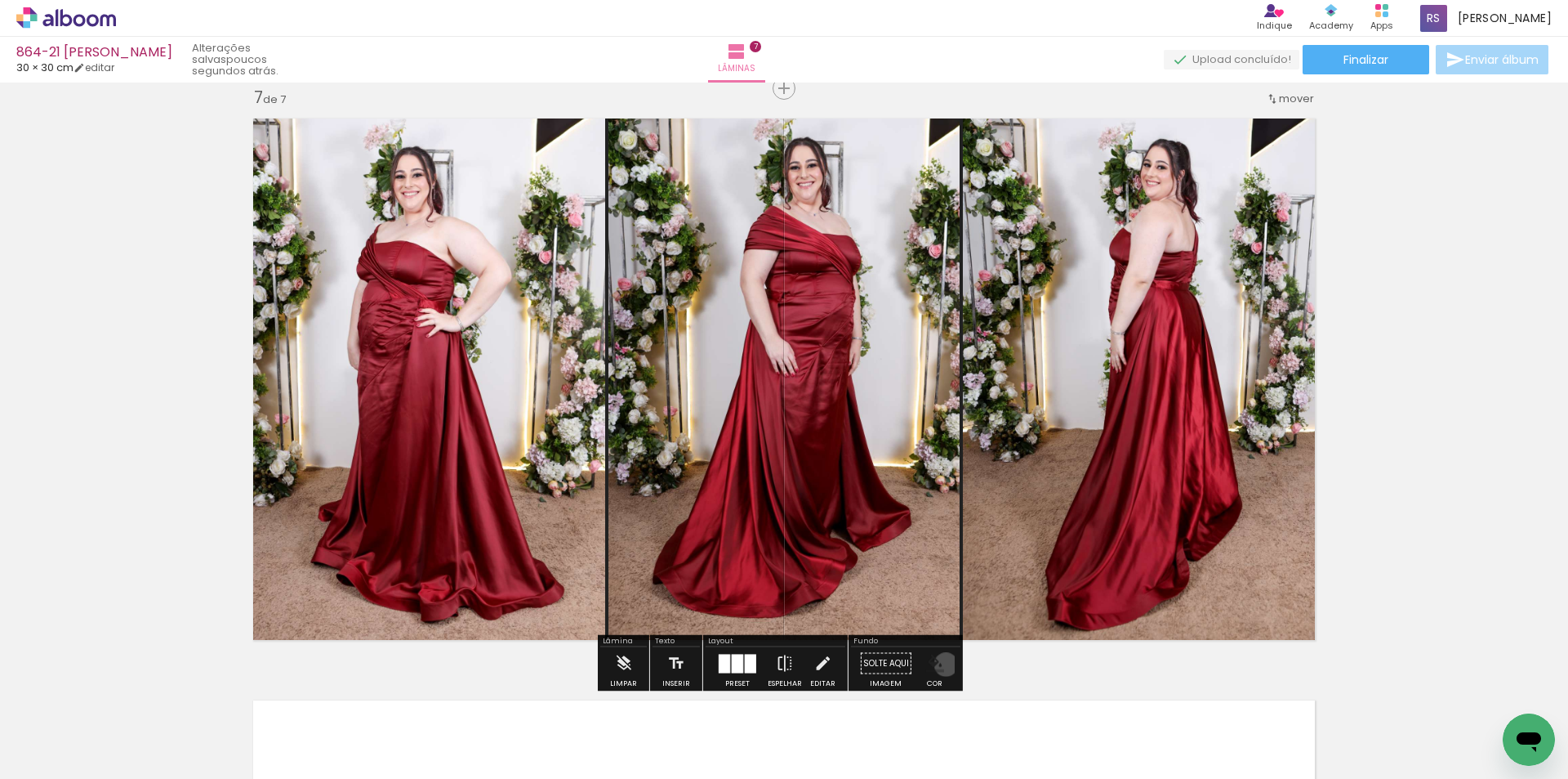
click at [940, 664] on paper-menu-button "#ffebee #ffcdd2 #ef9a9a #e57373 #ef5350 #f44336 #e53935 #d32f2f #c62828 #b71c1c…" at bounding box center [935, 663] width 31 height 31
drag, startPoint x: 932, startPoint y: 661, endPoint x: 931, endPoint y: 670, distance: 9.1
click at [931, 661] on iron-icon "color picker" at bounding box center [935, 663] width 18 height 18
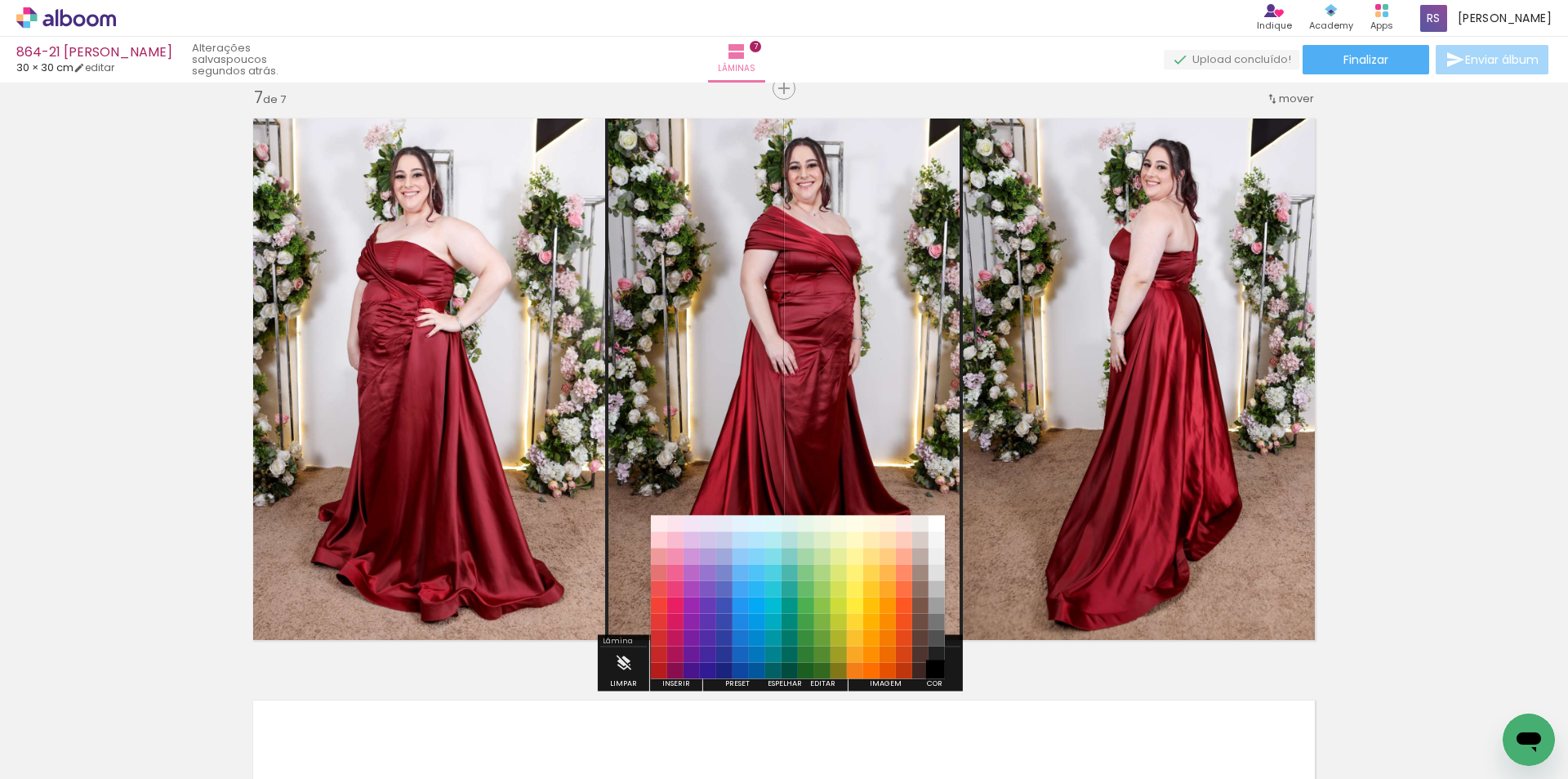
click at [935, 674] on paper-item "#000000" at bounding box center [937, 671] width 16 height 16
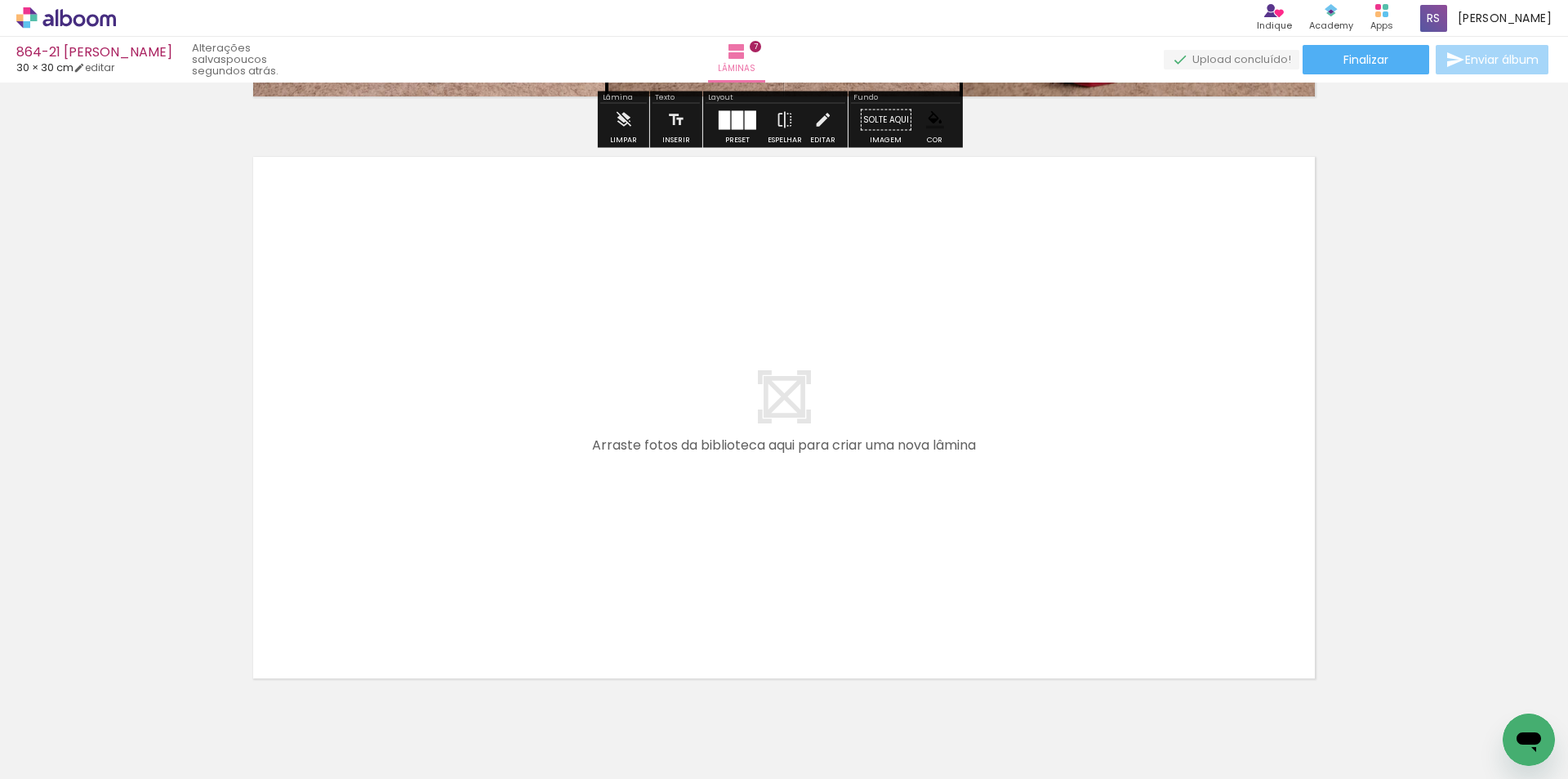
scroll to position [4084, 0]
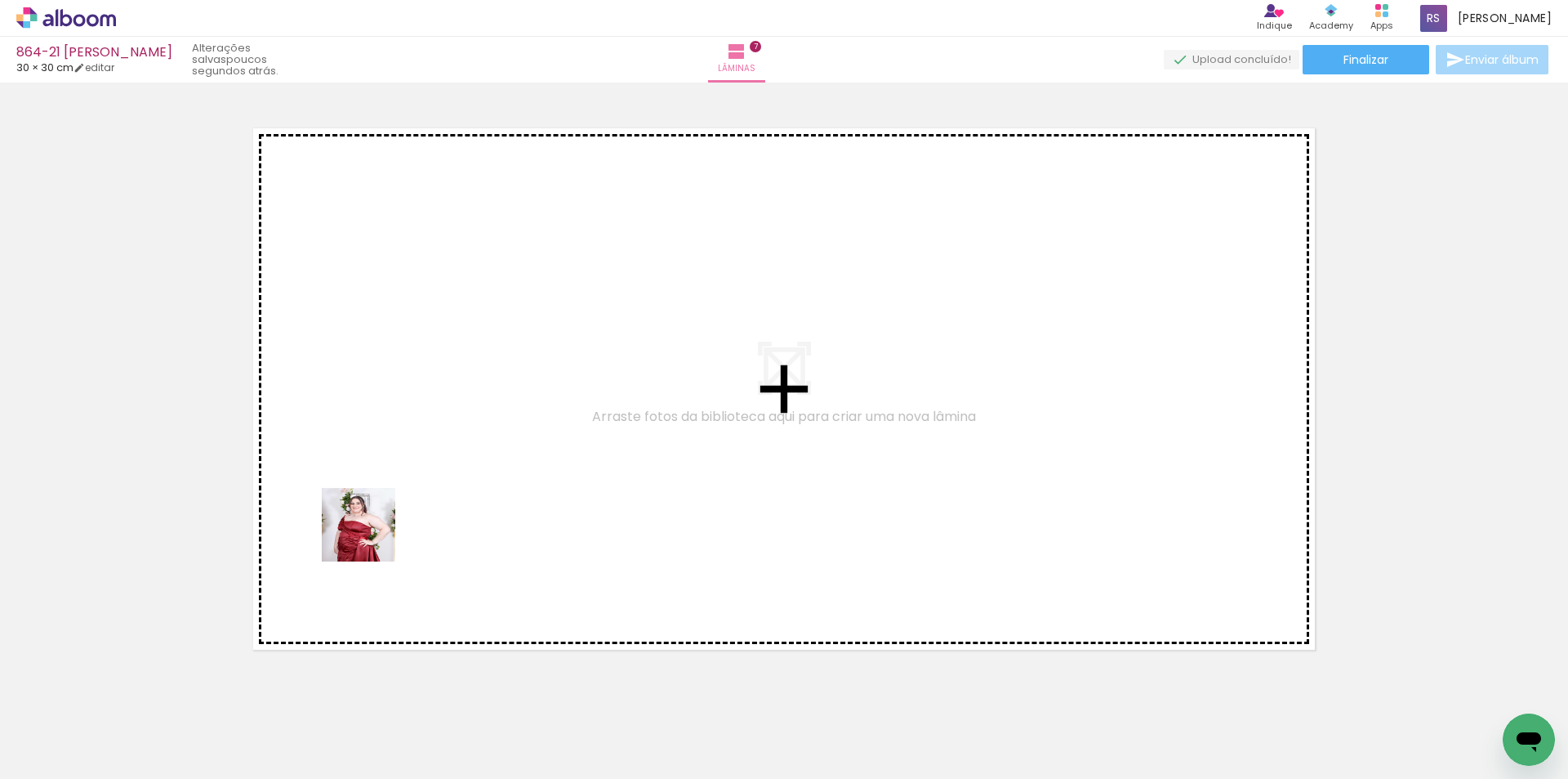
drag, startPoint x: 185, startPoint y: 714, endPoint x: 370, endPoint y: 537, distance: 256.0
click at [370, 537] on quentale-workspace at bounding box center [784, 390] width 1568 height 779
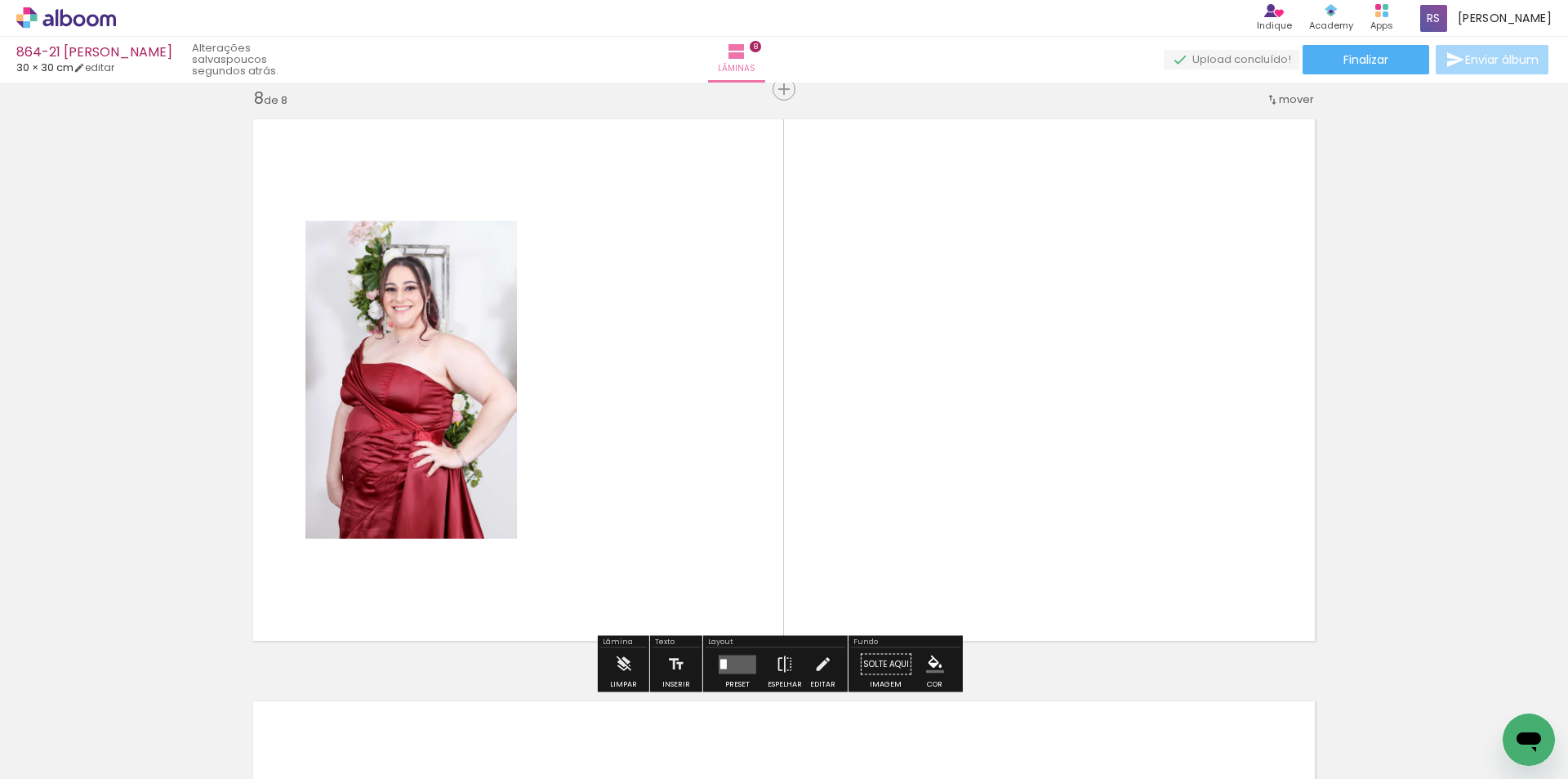
scroll to position [4094, 0]
drag, startPoint x: 173, startPoint y: 726, endPoint x: 762, endPoint y: 388, distance: 679.1
click at [762, 388] on quentale-workspace at bounding box center [784, 390] width 1568 height 779
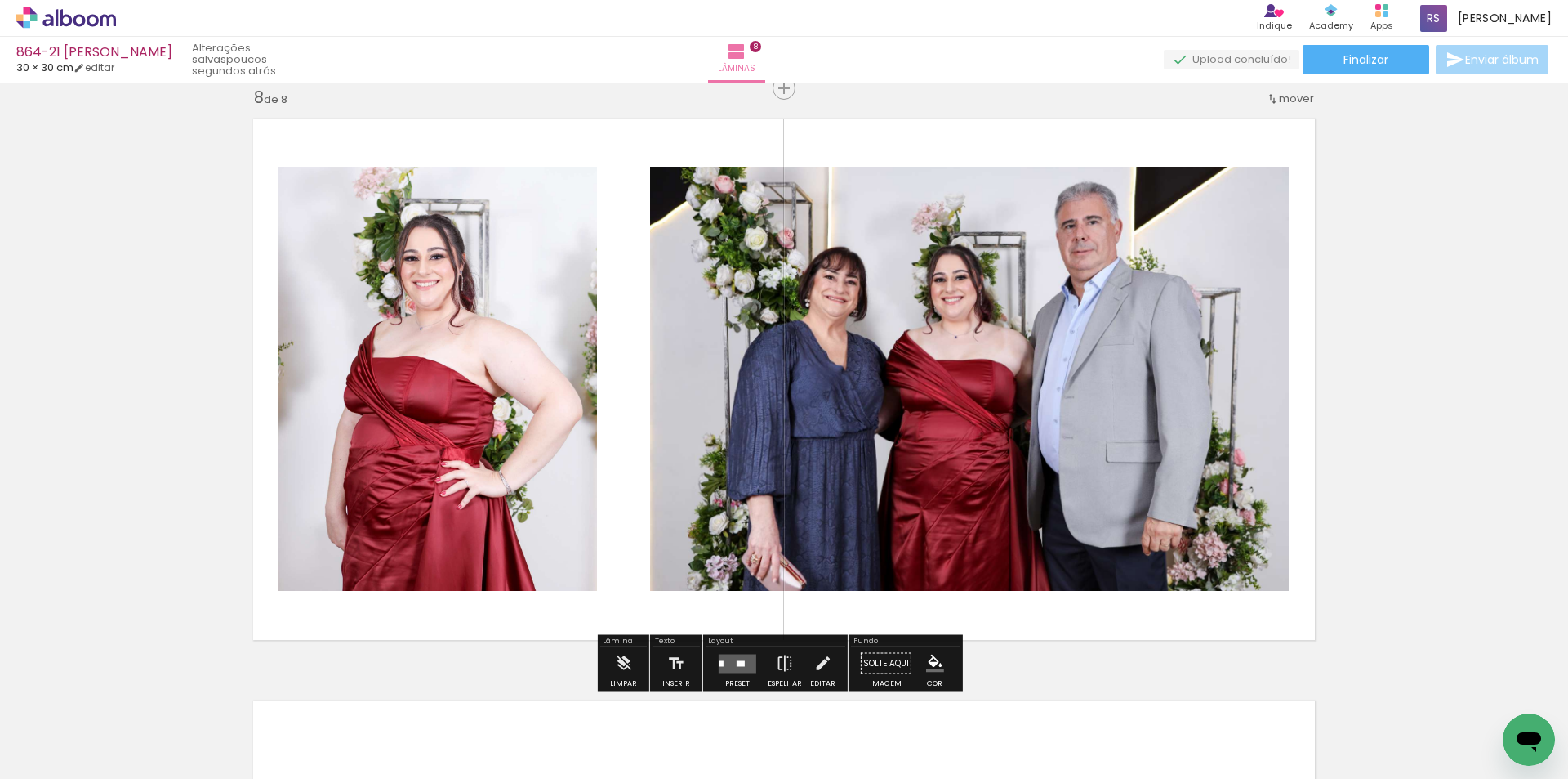
click at [731, 662] on quentale-layouter at bounding box center [738, 663] width 38 height 19
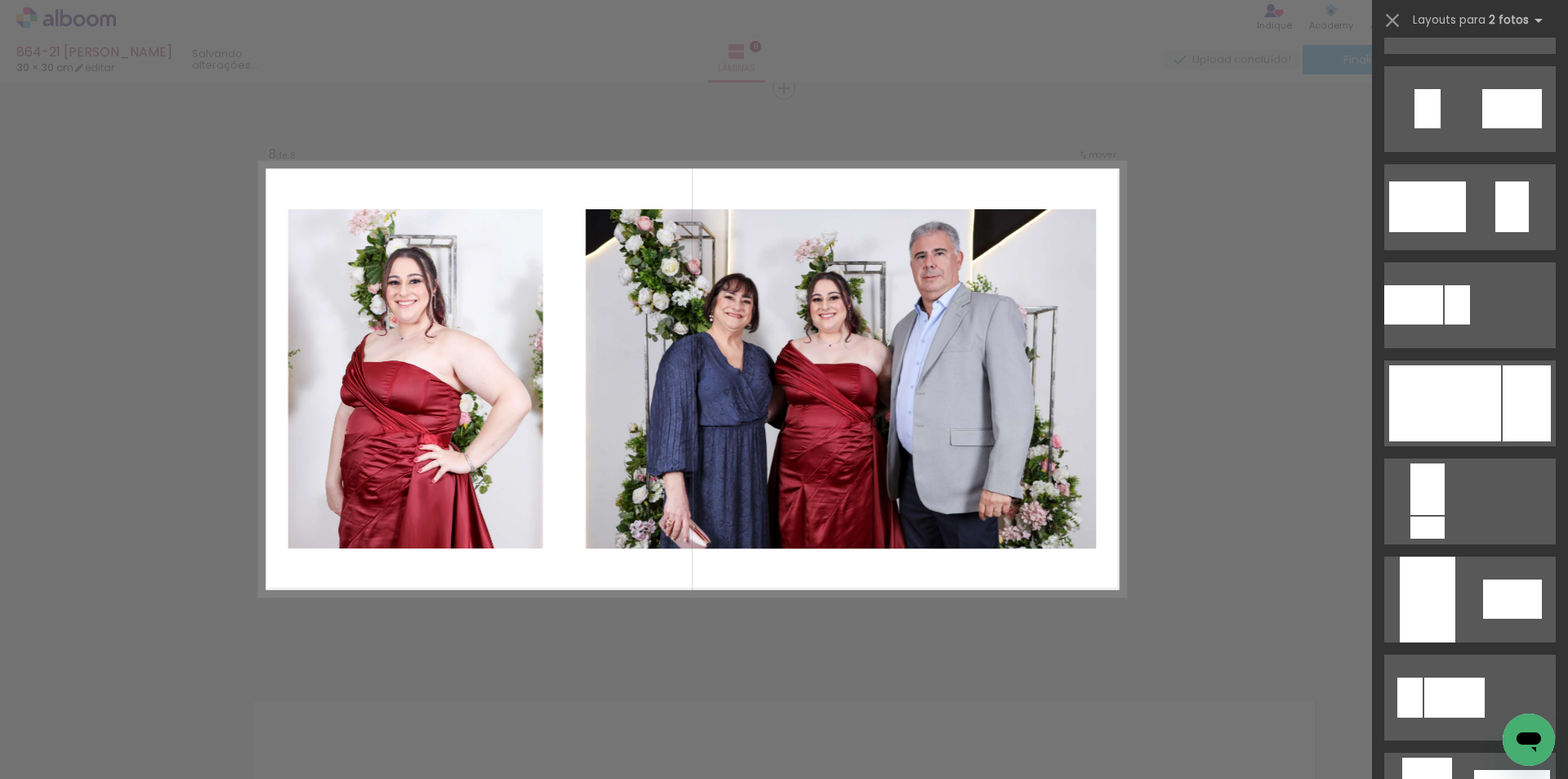
scroll to position [0, 0]
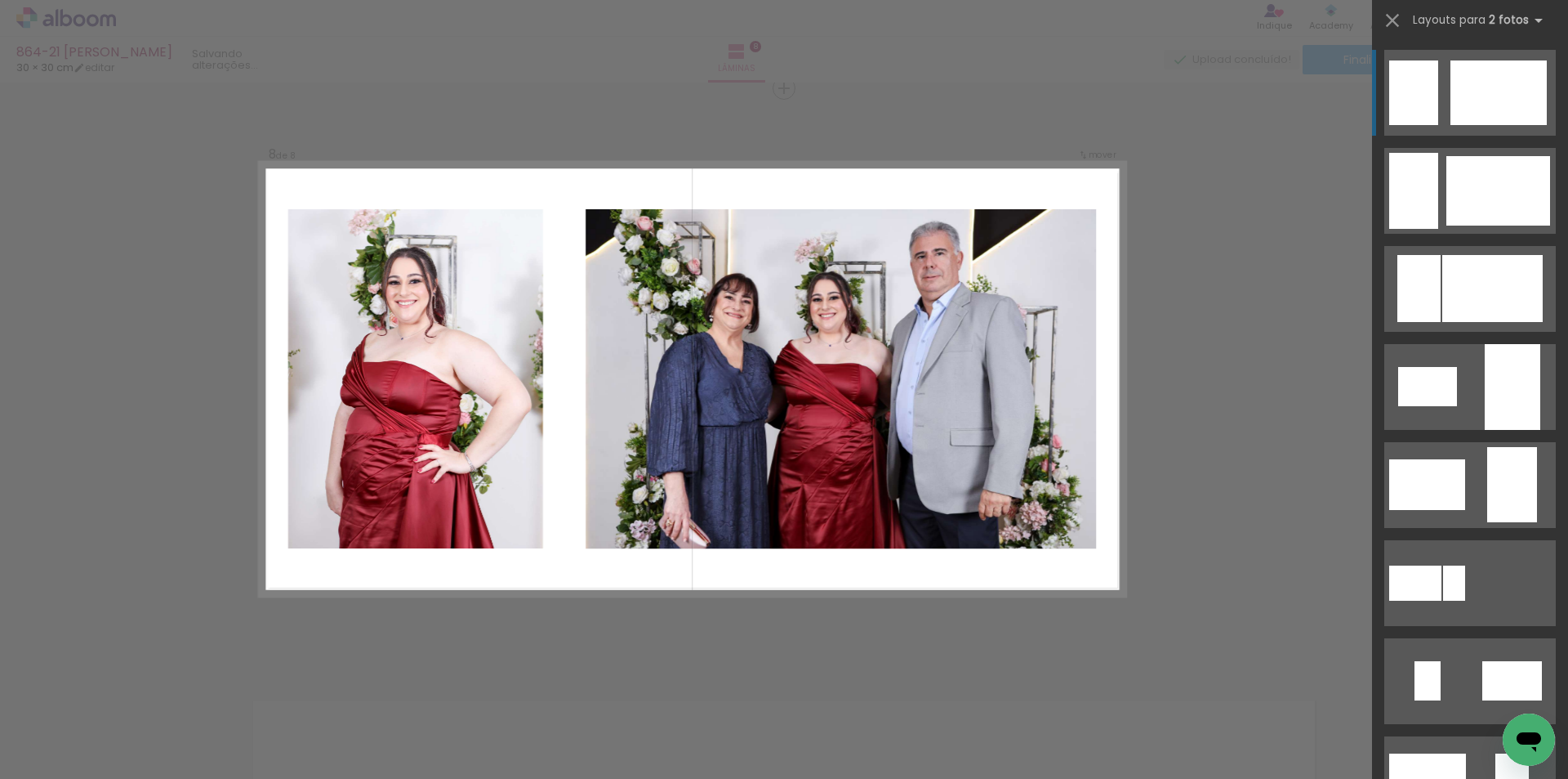
drag, startPoint x: 1554, startPoint y: 120, endPoint x: 1567, endPoint y: 230, distance: 110.8
click at [1567, 230] on div at bounding box center [1470, 408] width 196 height 741
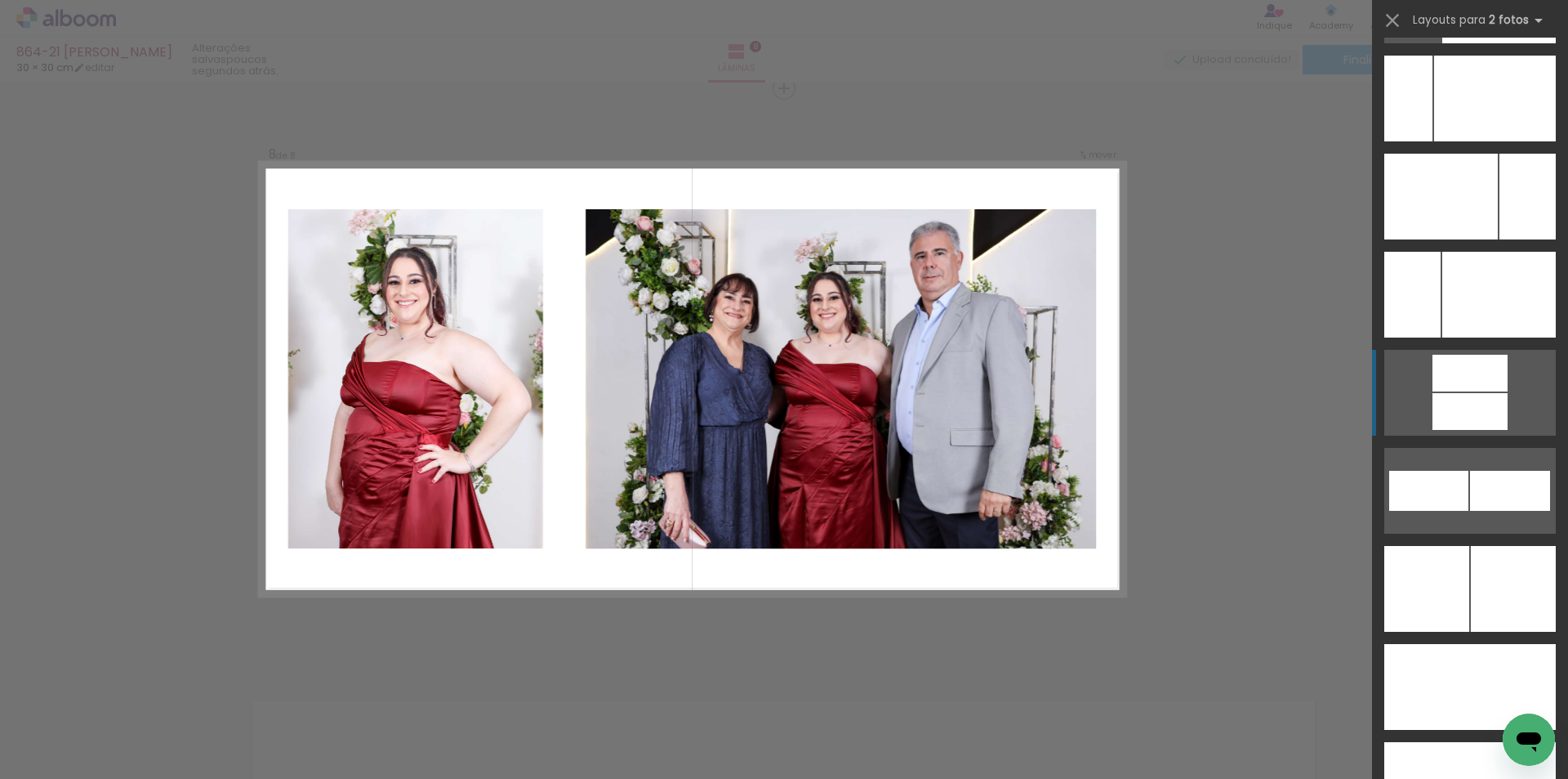
scroll to position [7142, 0]
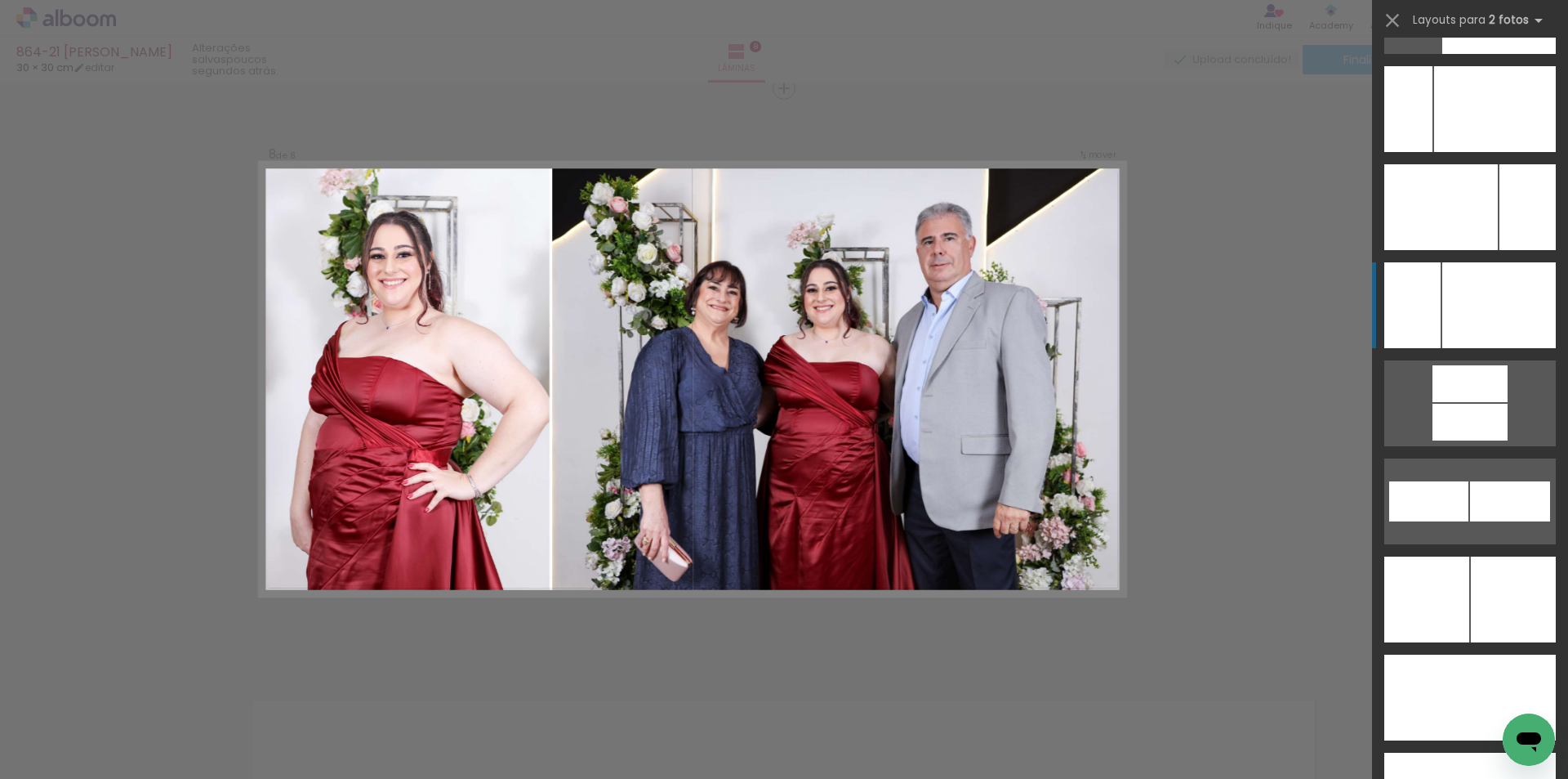
click at [1480, 305] on div at bounding box center [1499, 305] width 114 height 86
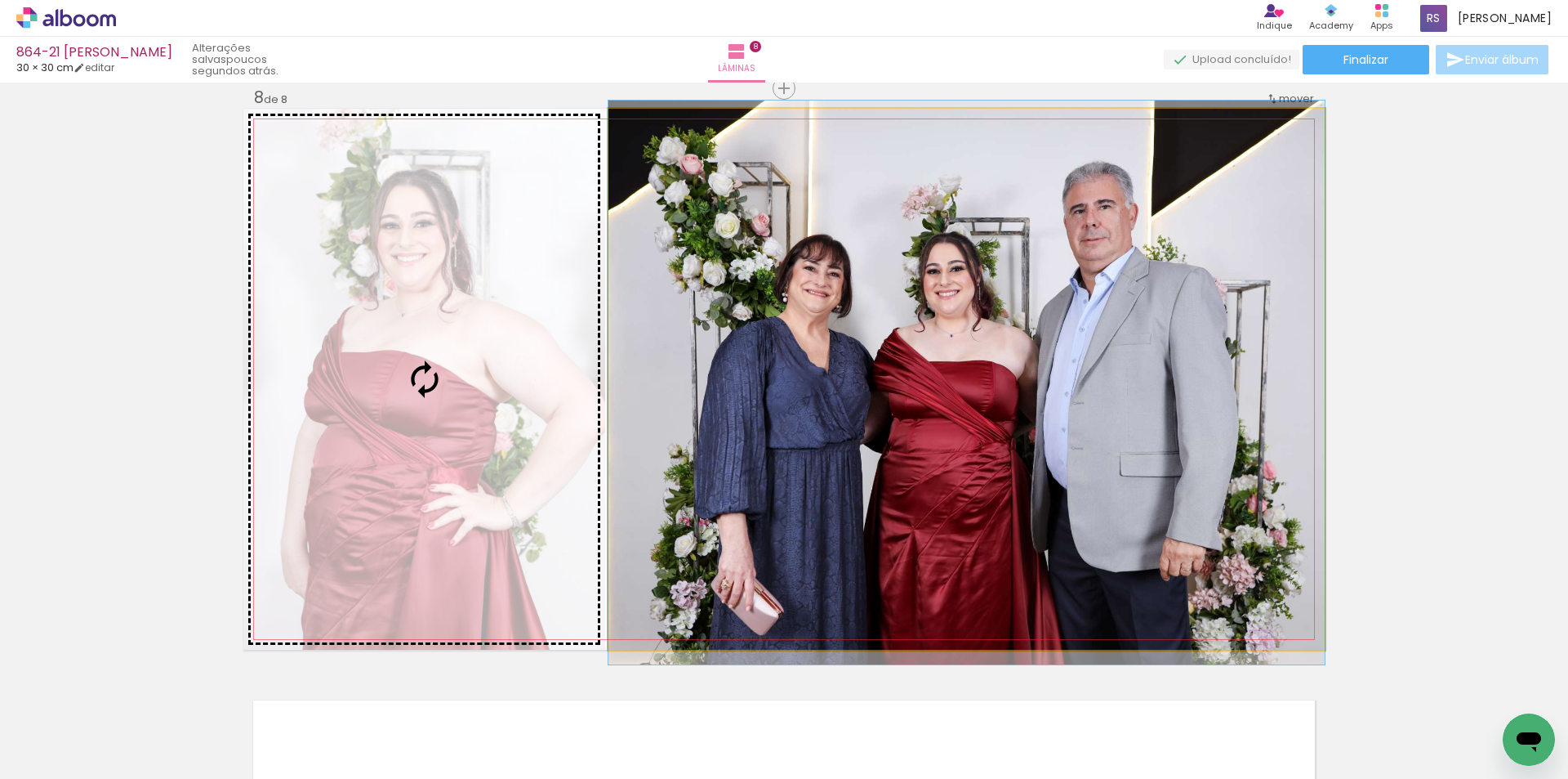
drag, startPoint x: 629, startPoint y: 404, endPoint x: 591, endPoint y: 408, distance: 38.2
click at [0, 0] on slot at bounding box center [0, 0] width 0 height 0
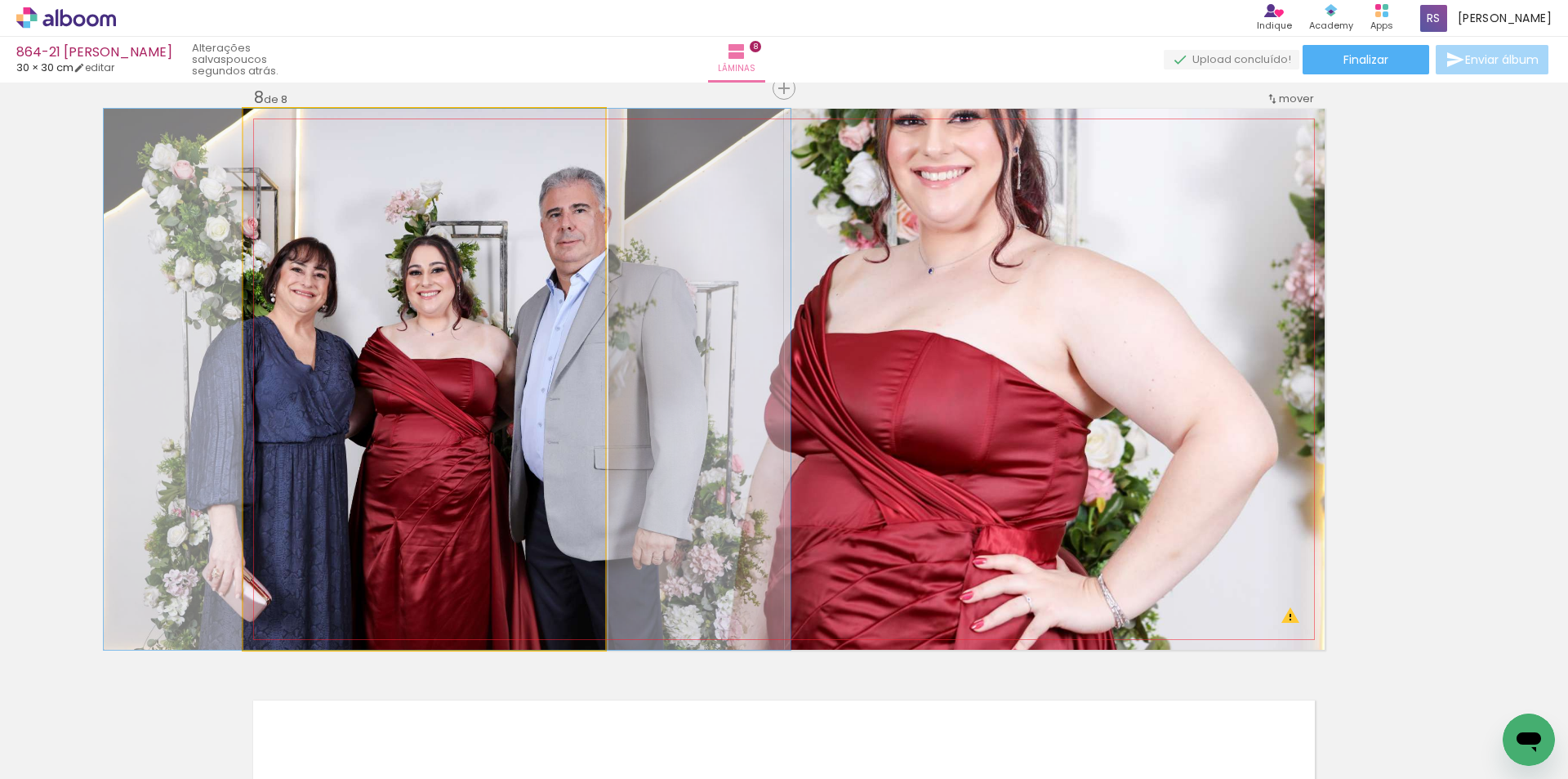
drag, startPoint x: 393, startPoint y: 398, endPoint x: 848, endPoint y: 390, distance: 455.1
click at [0, 0] on slot at bounding box center [0, 0] width 0 height 0
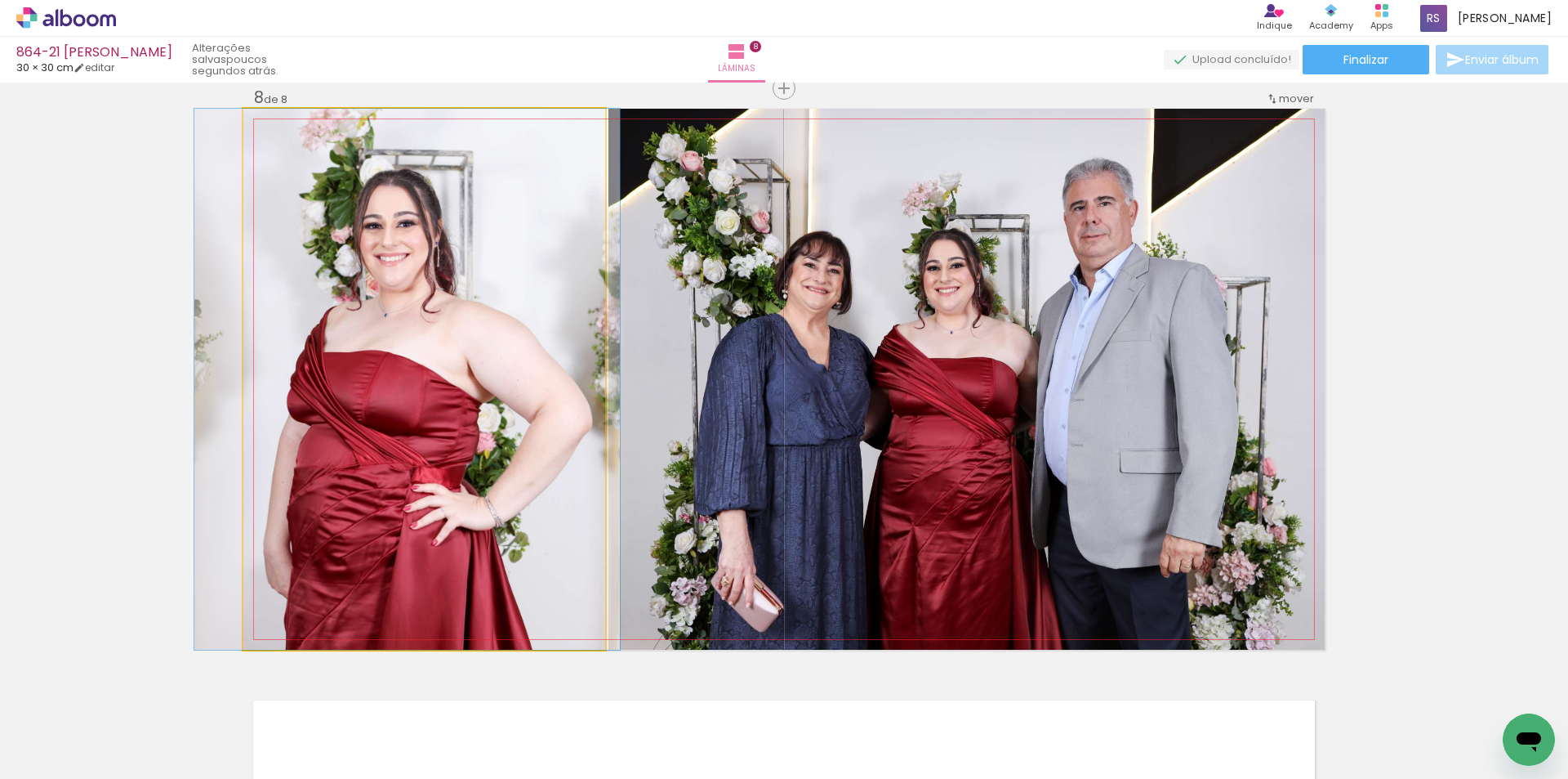
drag, startPoint x: 539, startPoint y: 412, endPoint x: 522, endPoint y: 414, distance: 17.1
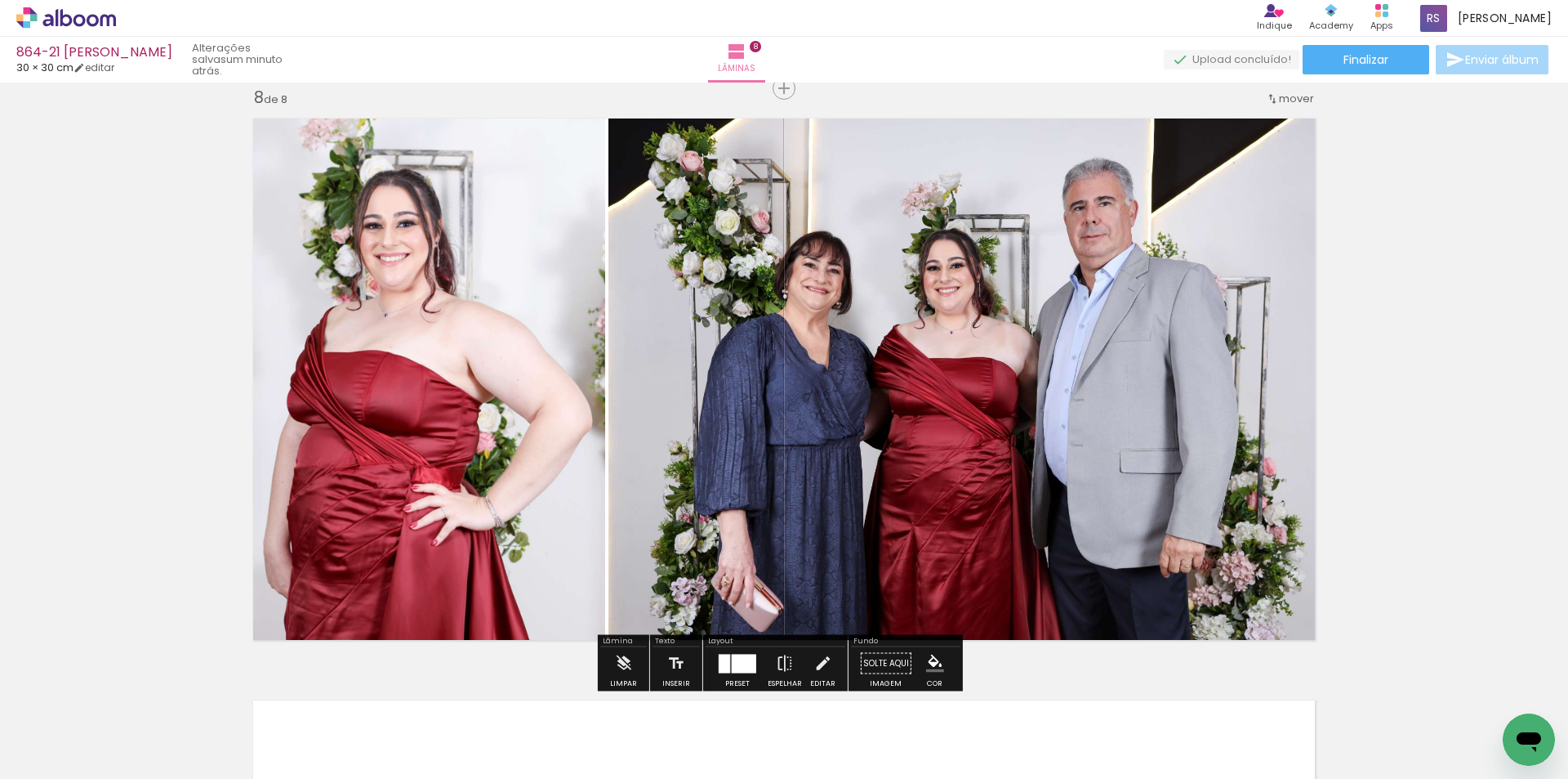
click at [820, 665] on iron-icon at bounding box center [823, 663] width 18 height 33
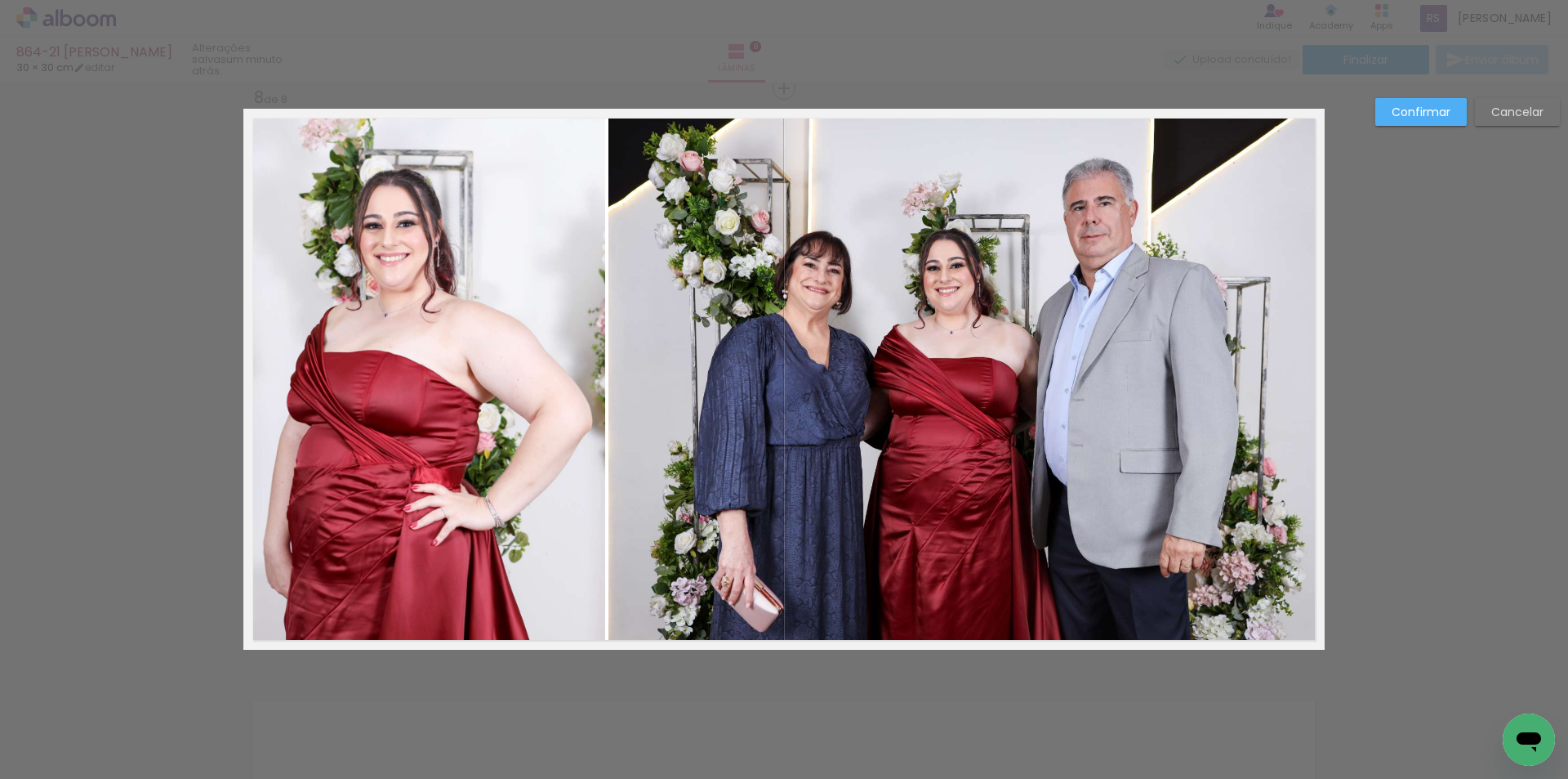
click at [775, 480] on quentale-photo at bounding box center [966, 380] width 716 height 541
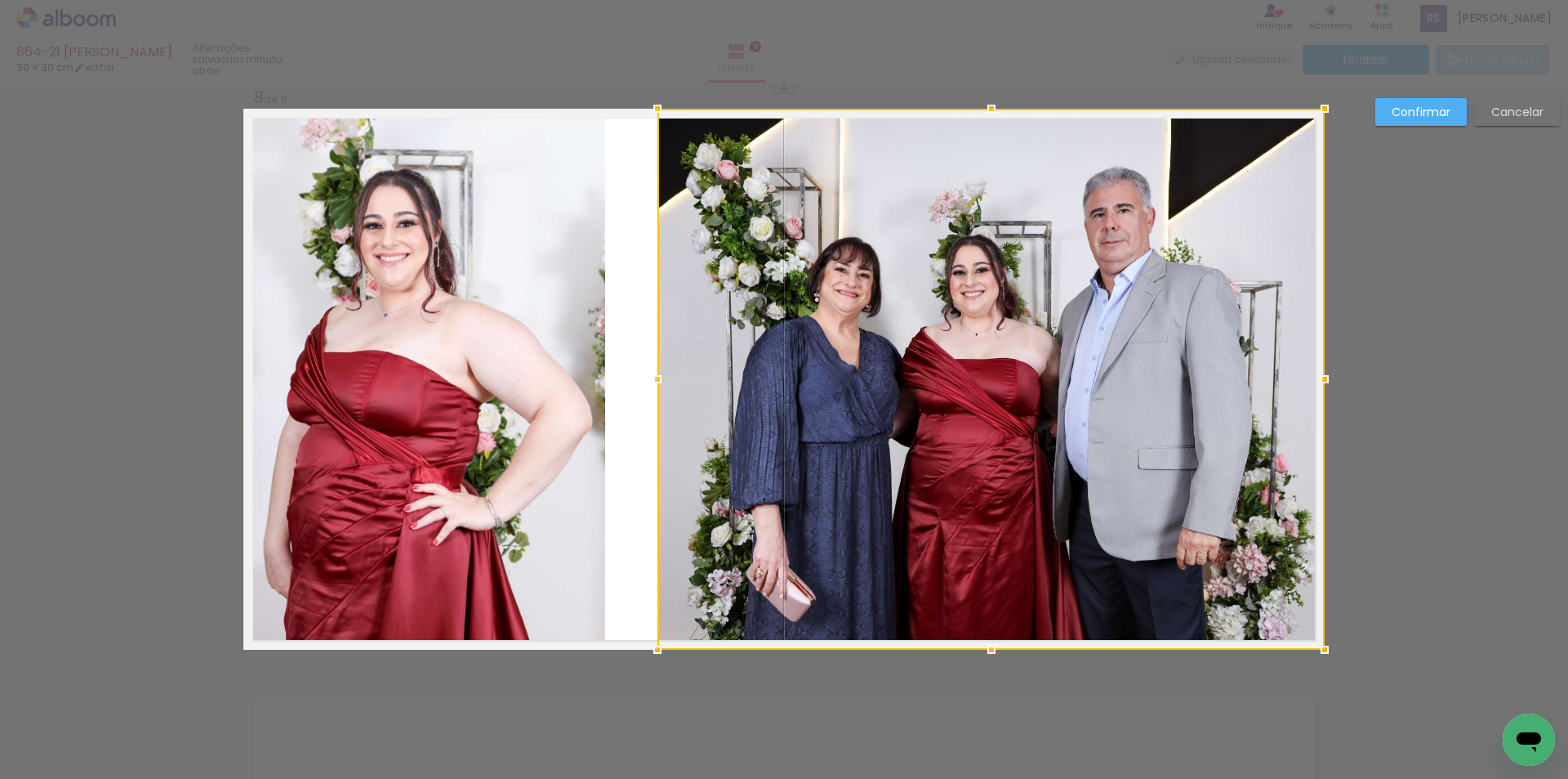
drag, startPoint x: 609, startPoint y: 376, endPoint x: 658, endPoint y: 375, distance: 49.0
click at [658, 375] on div at bounding box center [657, 379] width 33 height 33
click at [580, 362] on quentale-photo at bounding box center [424, 380] width 361 height 541
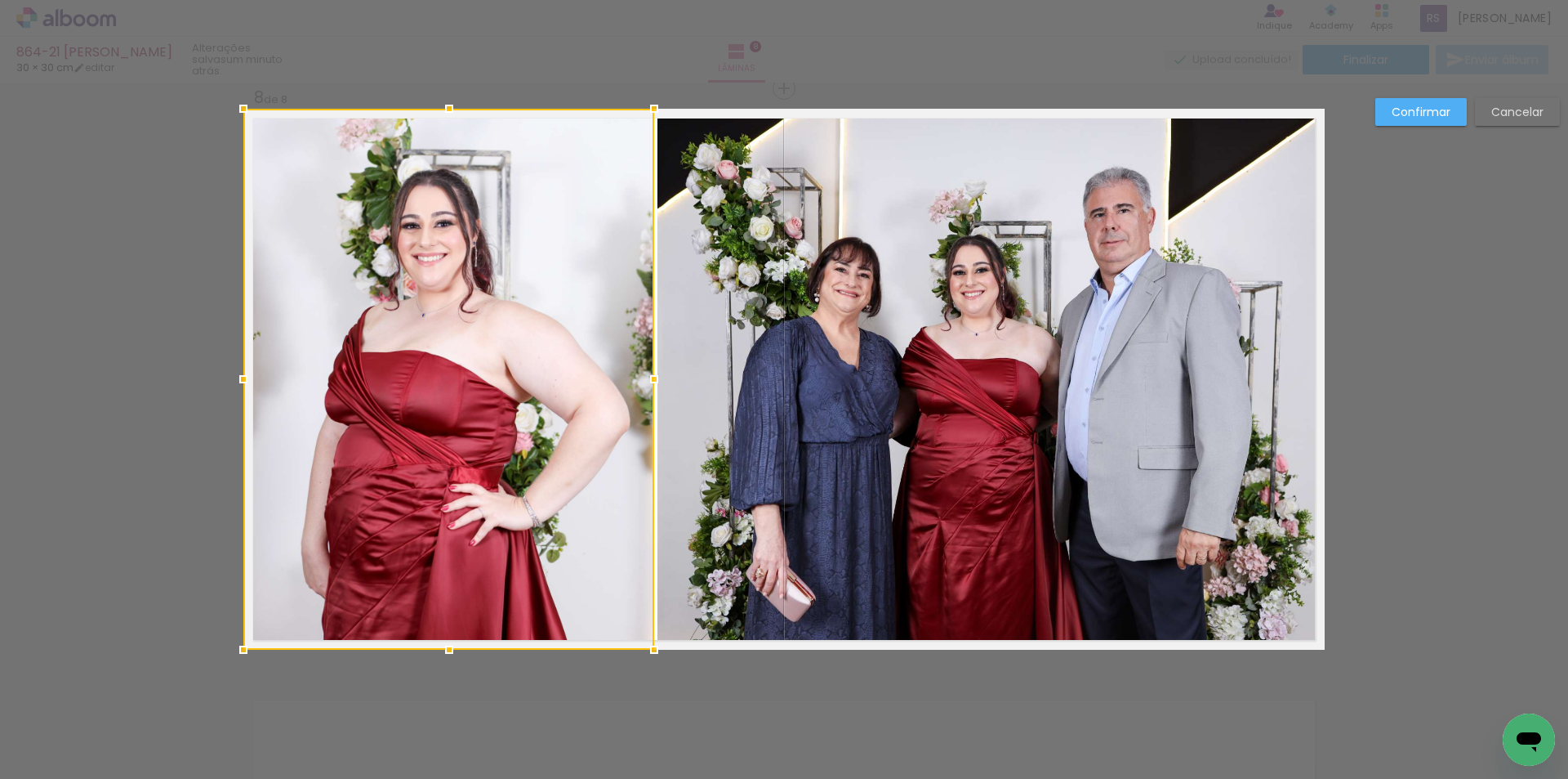
drag, startPoint x: 608, startPoint y: 371, endPoint x: 653, endPoint y: 370, distance: 45.0
click at [653, 370] on div at bounding box center [654, 379] width 33 height 33
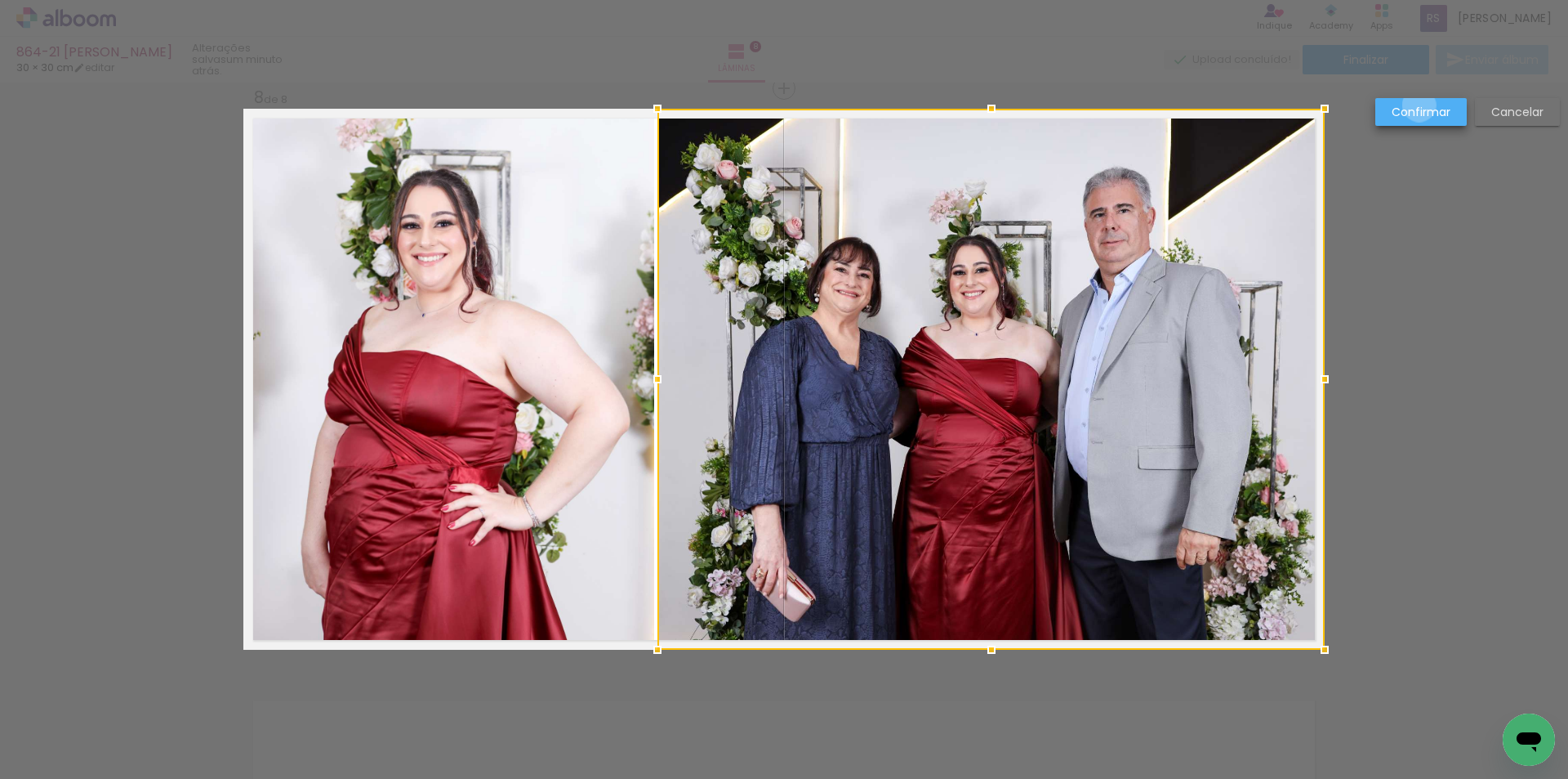
click at [0, 0] on slot "Confirmar" at bounding box center [0, 0] width 0 height 0
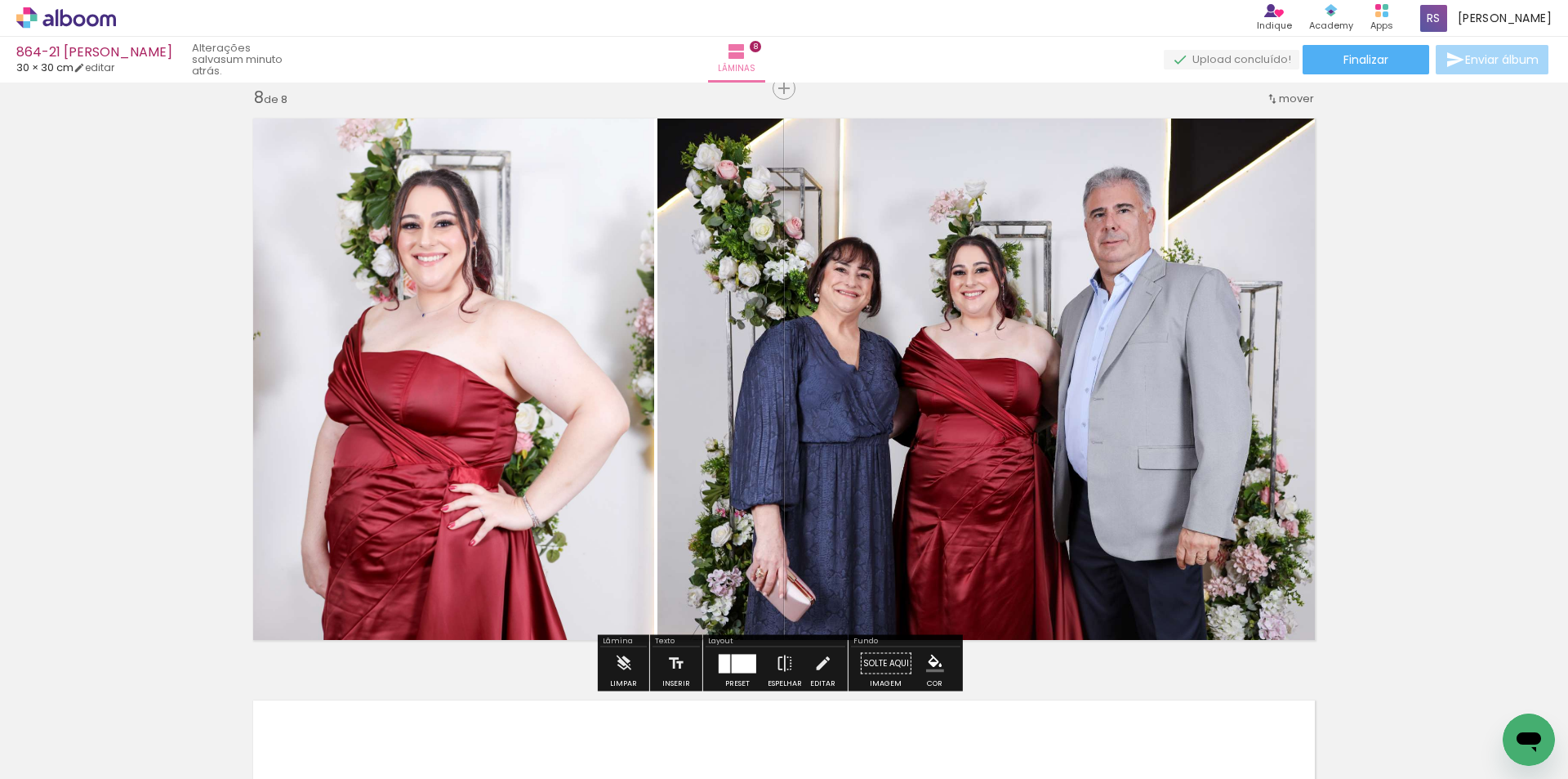
click at [936, 663] on iron-icon "color picker" at bounding box center [935, 663] width 18 height 18
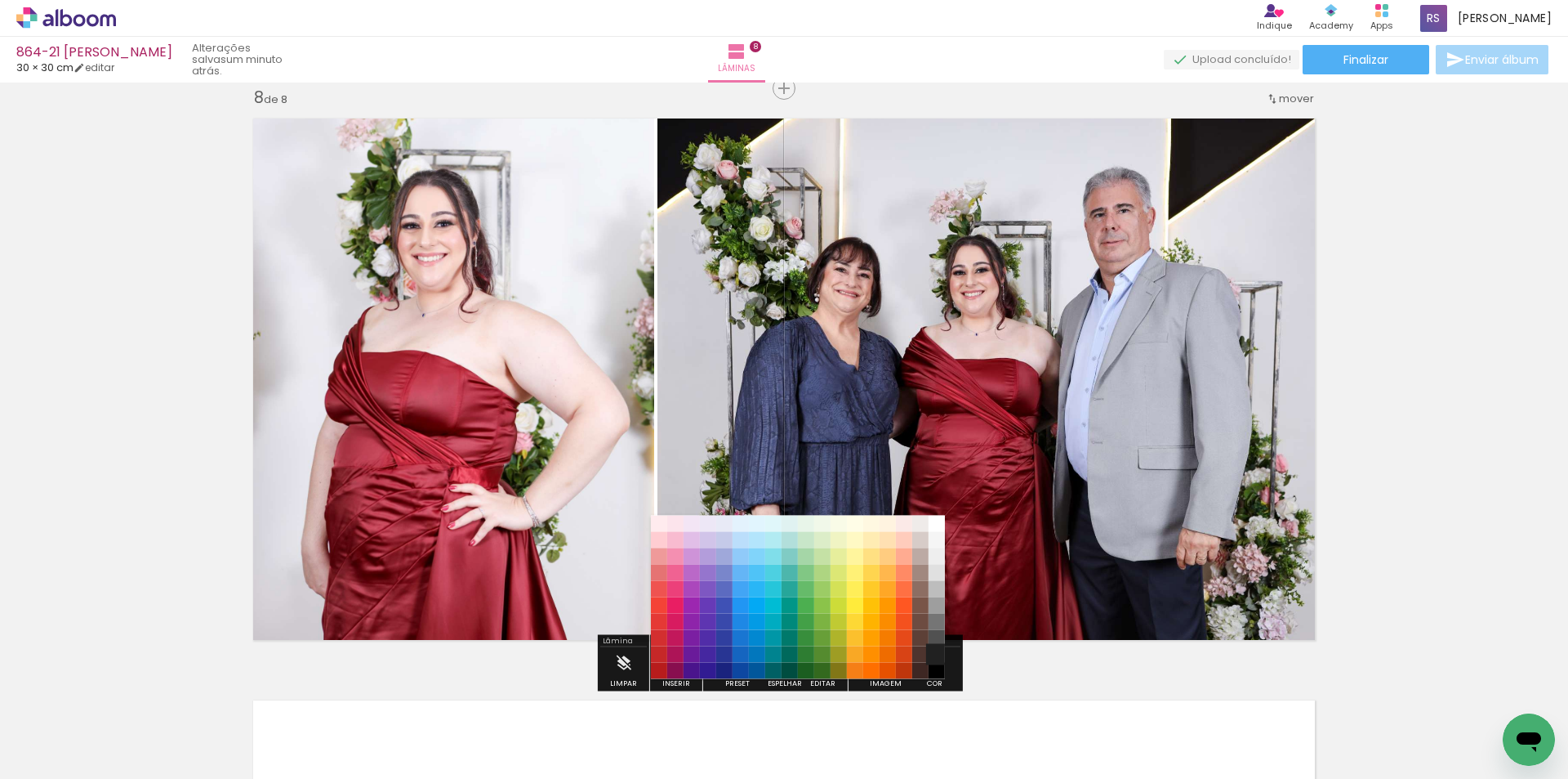
click at [939, 655] on paper-item "#212121" at bounding box center [937, 654] width 16 height 16
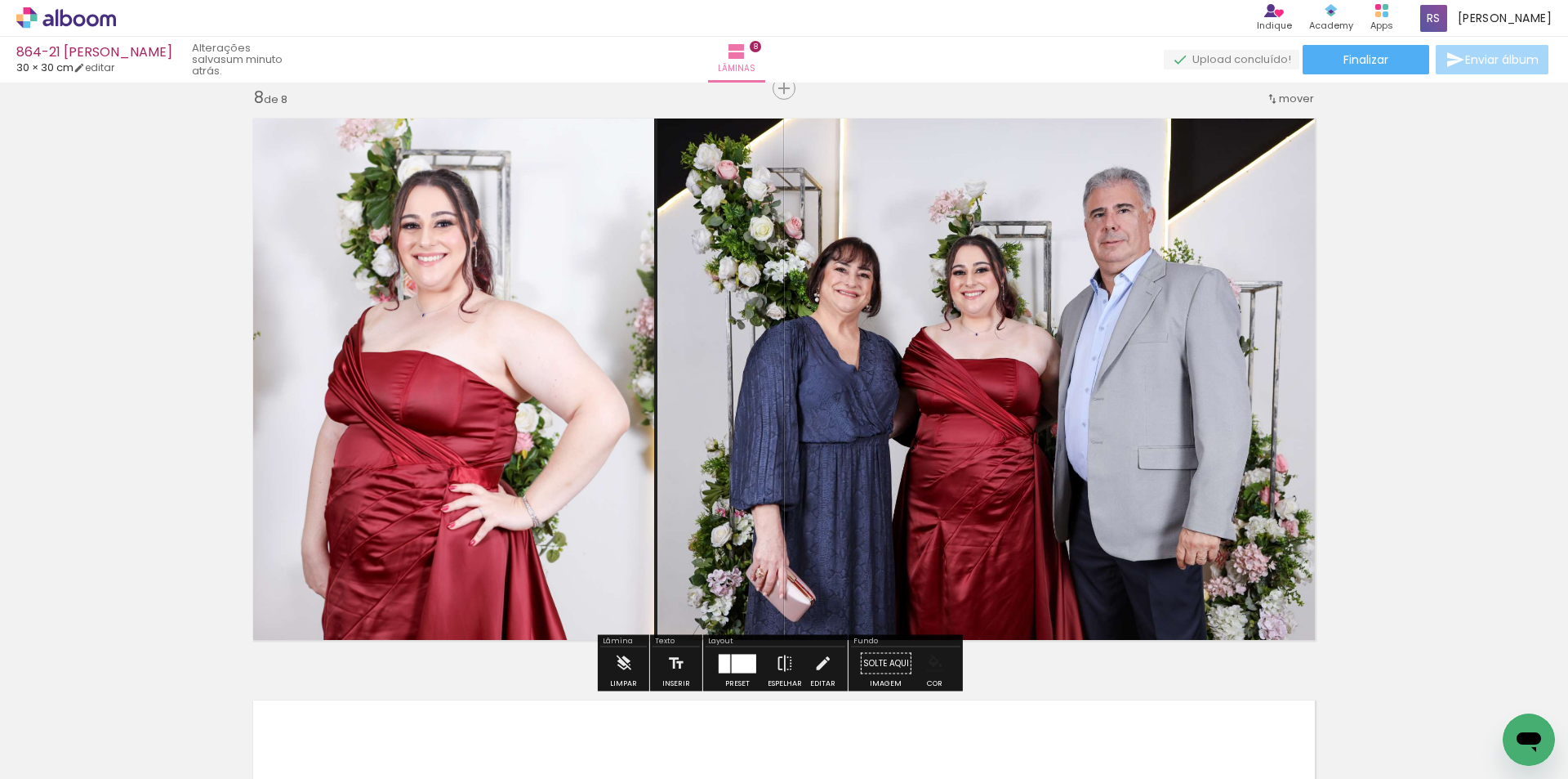
click at [933, 672] on iron-icon "color picker" at bounding box center [935, 663] width 18 height 18
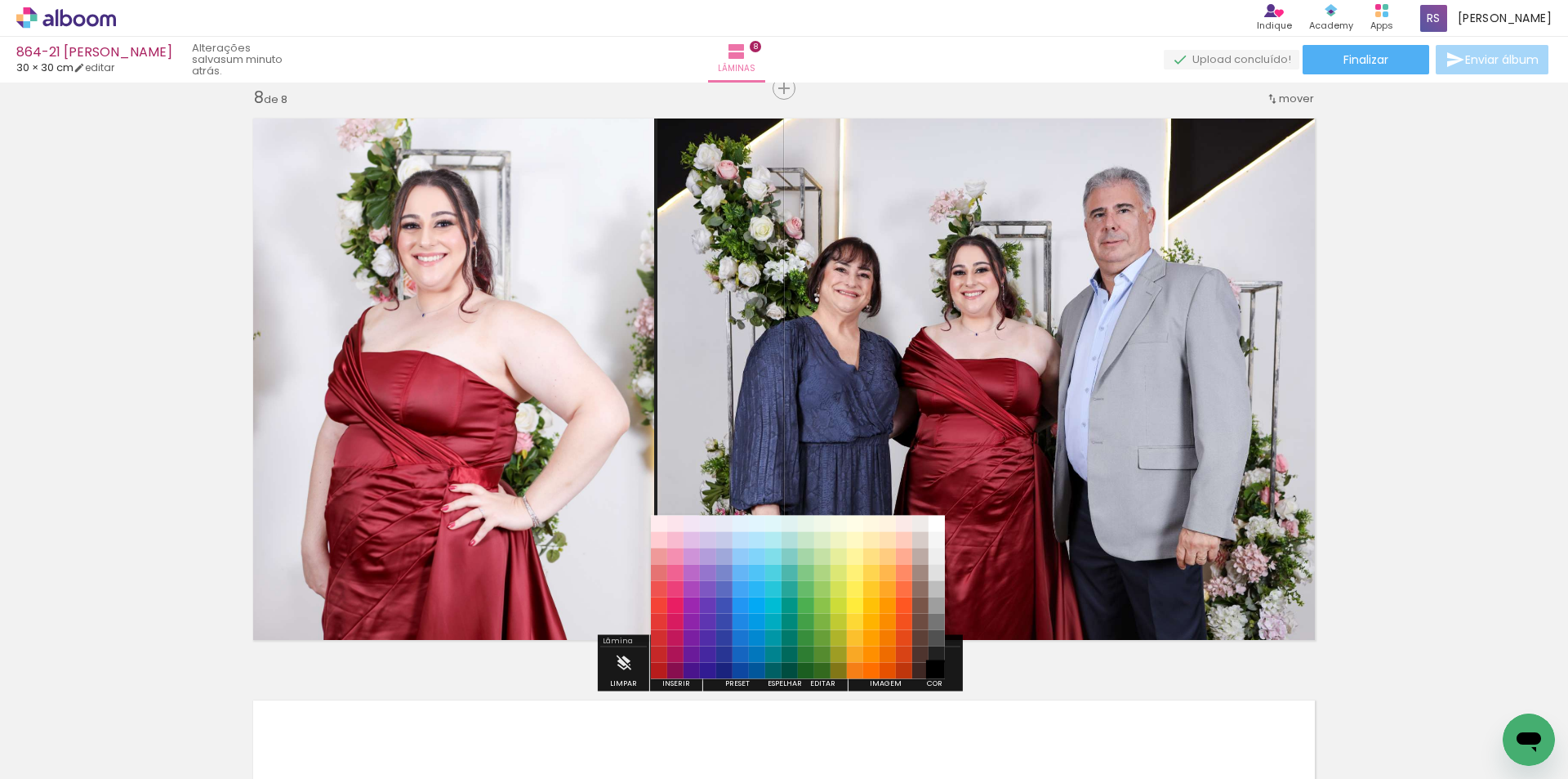
click at [935, 665] on paper-item "#000000" at bounding box center [937, 671] width 16 height 16
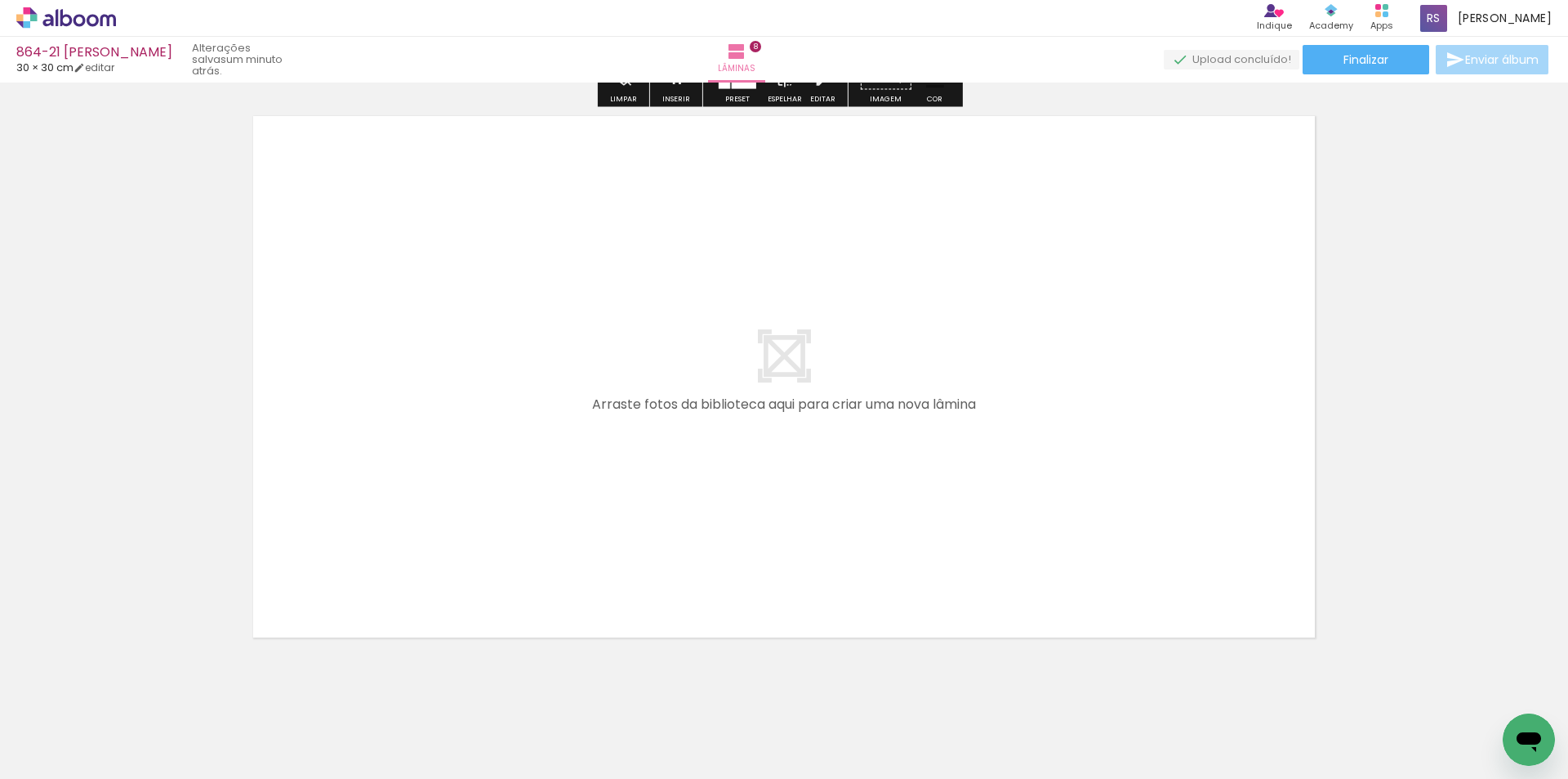
scroll to position [4706, 0]
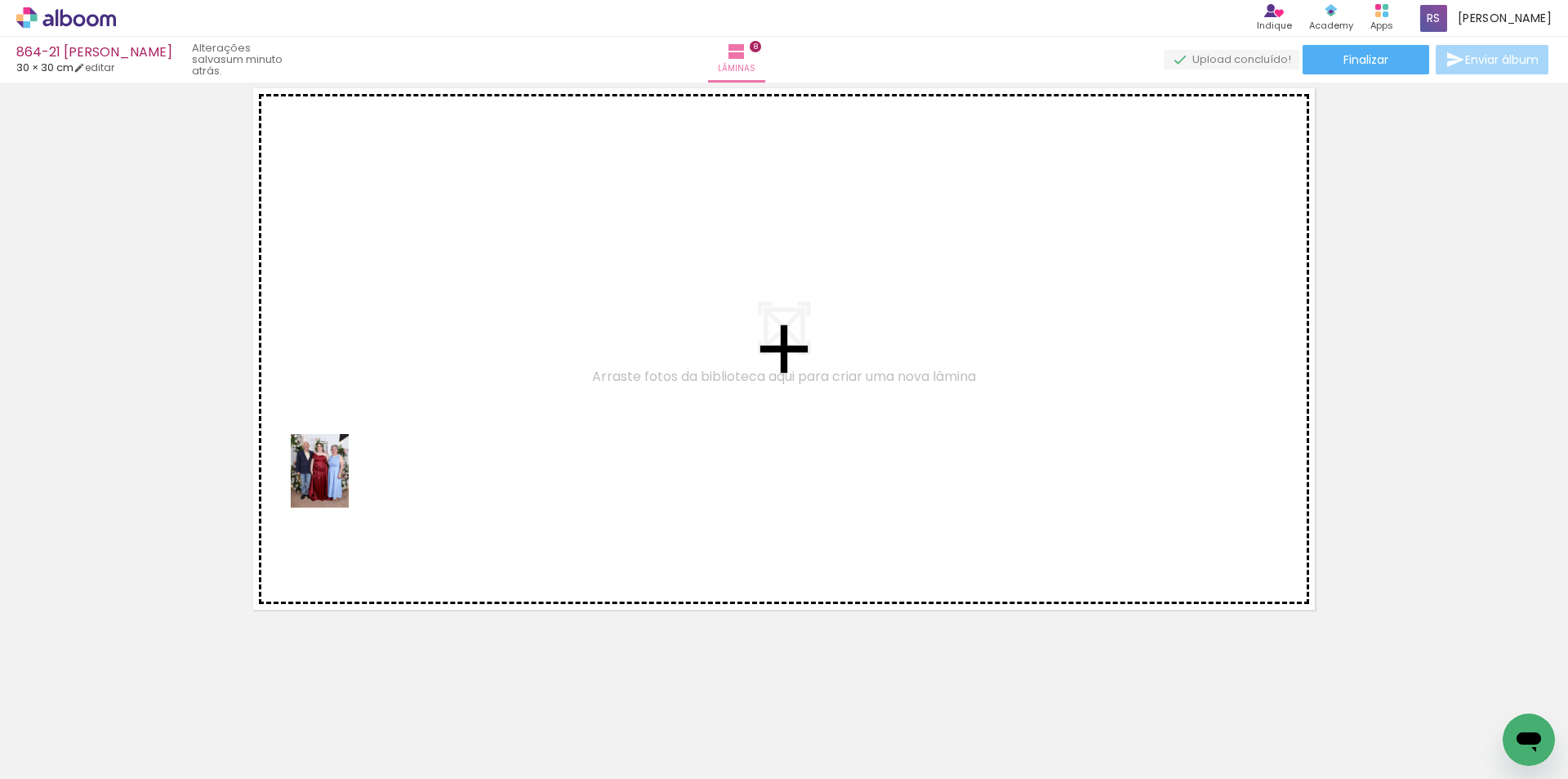
drag, startPoint x: 177, startPoint y: 713, endPoint x: 327, endPoint y: 590, distance: 194.0
click at [342, 481] on quentale-workspace at bounding box center [784, 390] width 1568 height 779
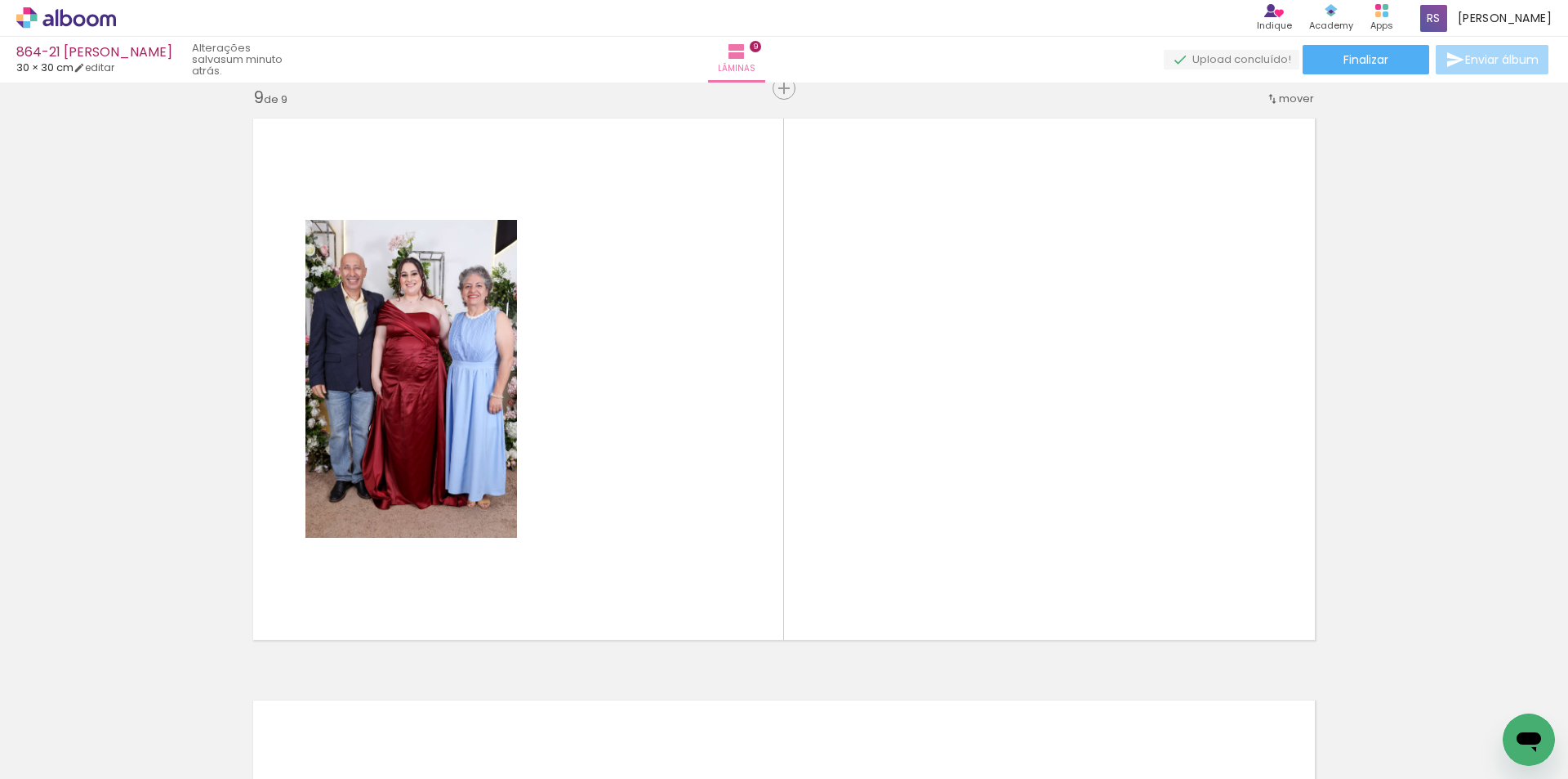
scroll to position [4676, 0]
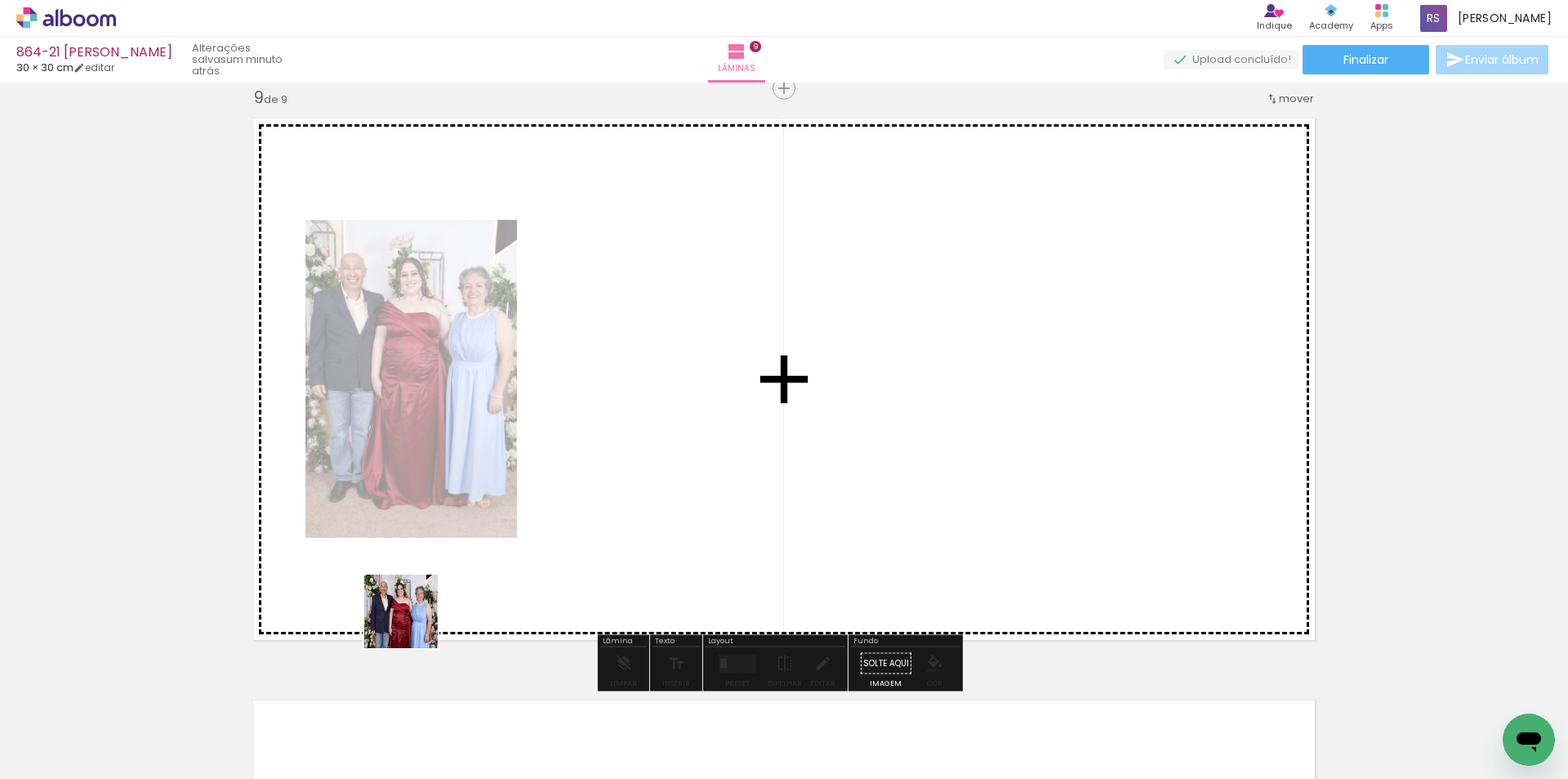
drag, startPoint x: 161, startPoint y: 741, endPoint x: 730, endPoint y: 476, distance: 627.7
click at [730, 476] on quentale-workspace at bounding box center [784, 390] width 1568 height 779
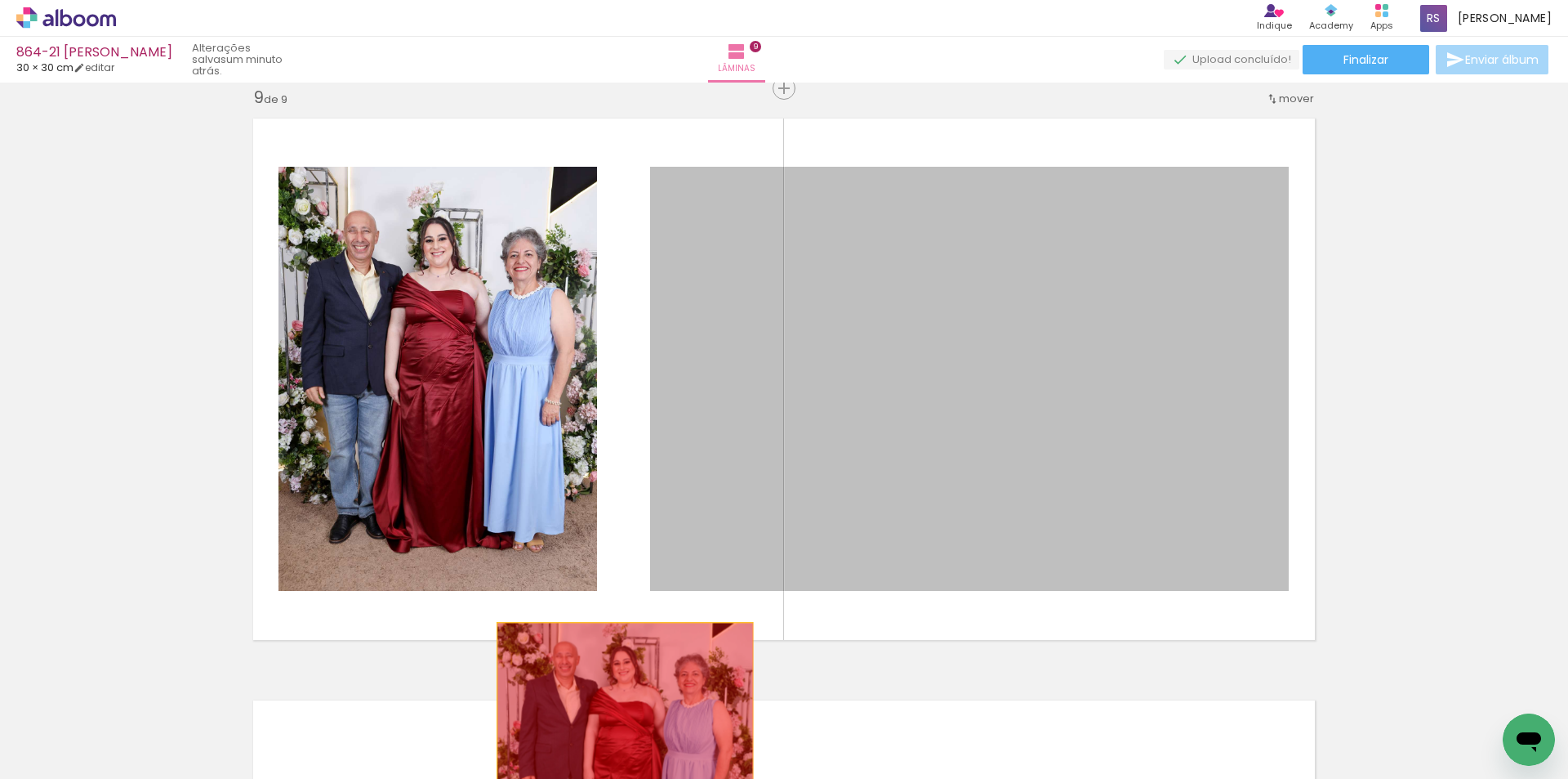
drag, startPoint x: 792, startPoint y: 450, endPoint x: 606, endPoint y: 742, distance: 346.2
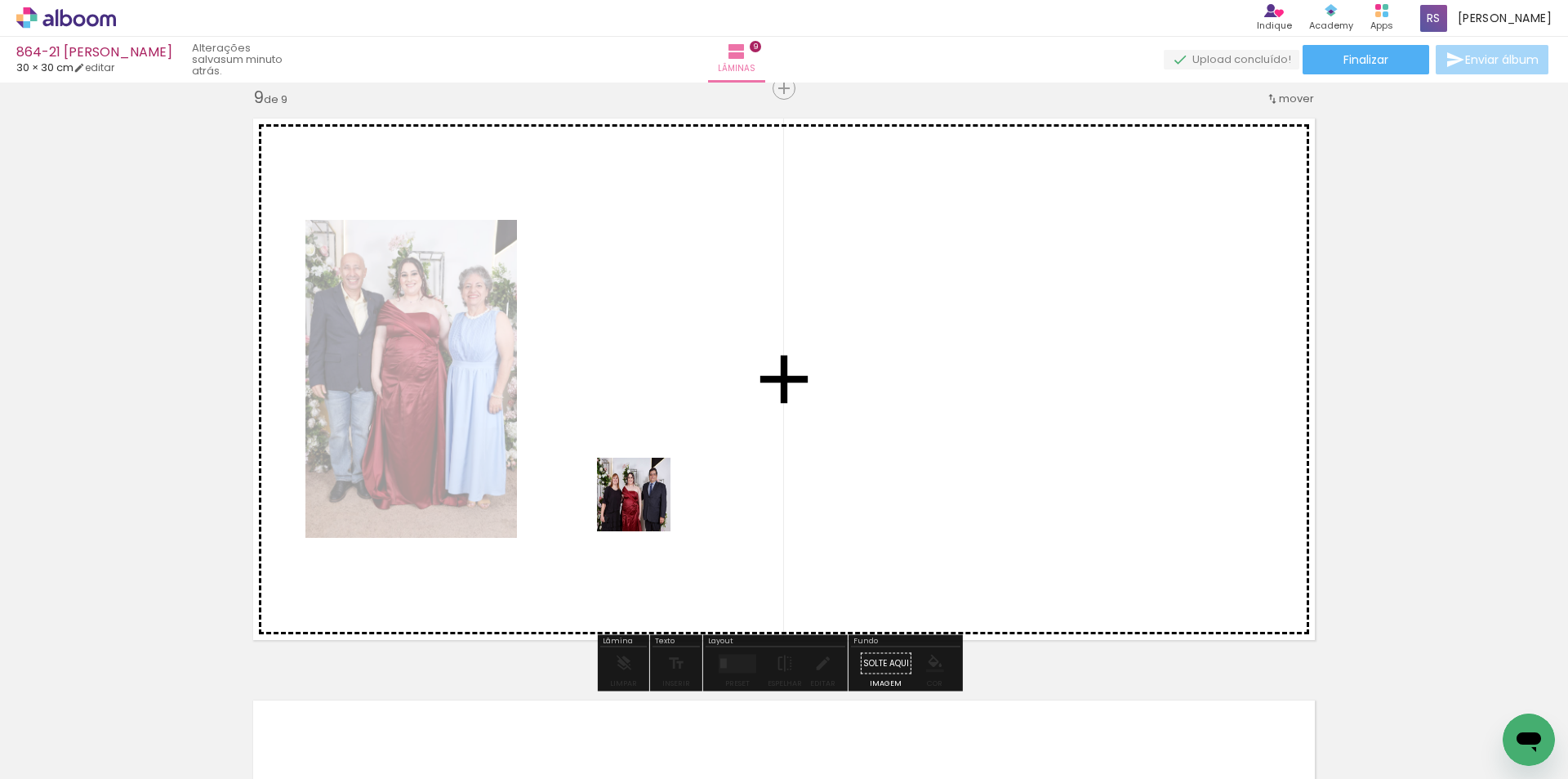
drag, startPoint x: 289, startPoint y: 734, endPoint x: 773, endPoint y: 607, distance: 500.4
click at [793, 444] on quentale-workspace at bounding box center [784, 390] width 1568 height 779
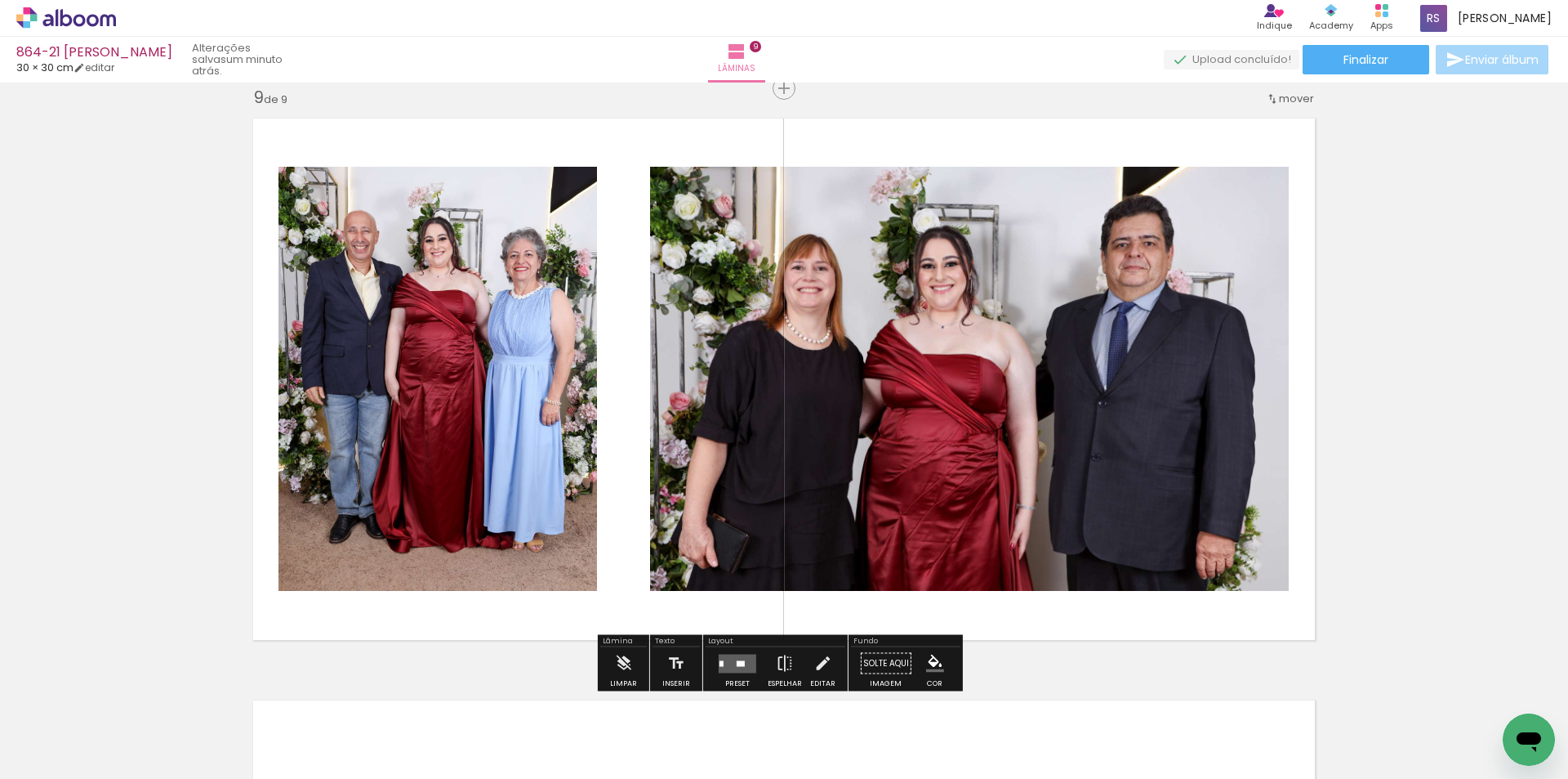
click at [730, 661] on quentale-layouter at bounding box center [738, 663] width 38 height 19
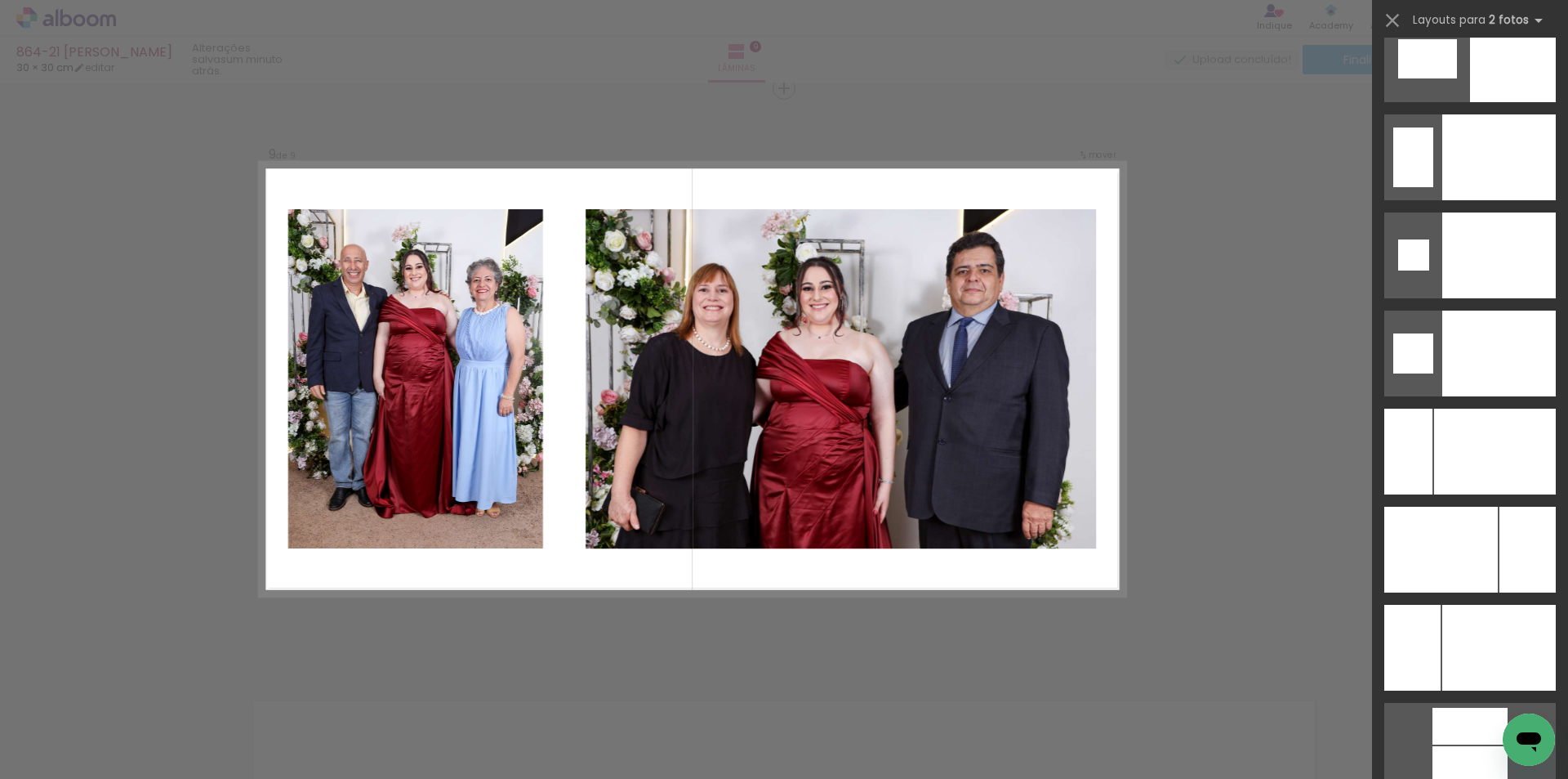
scroll to position [6810, 0]
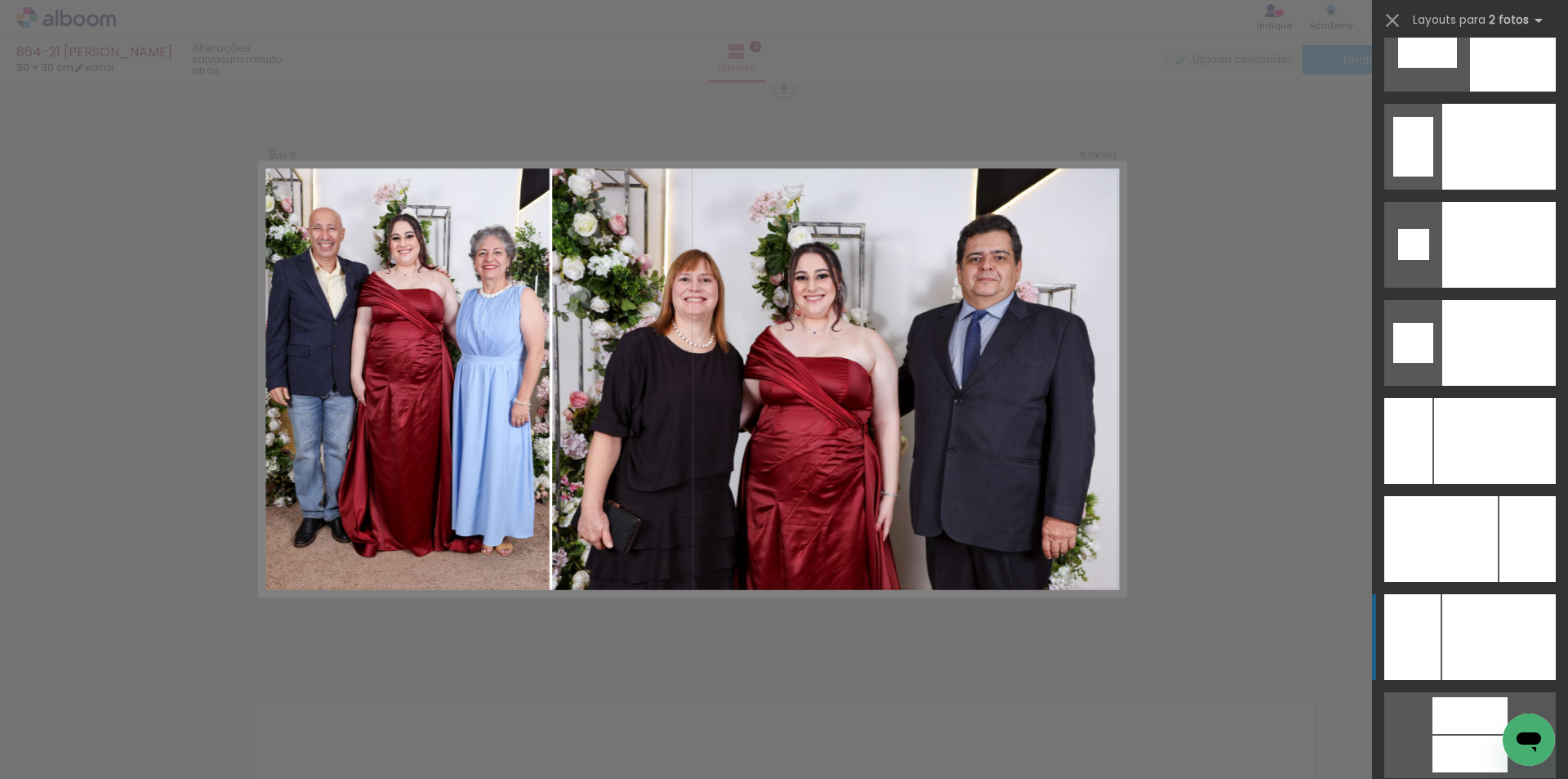
click at [1506, 651] on div at bounding box center [1499, 636] width 114 height 86
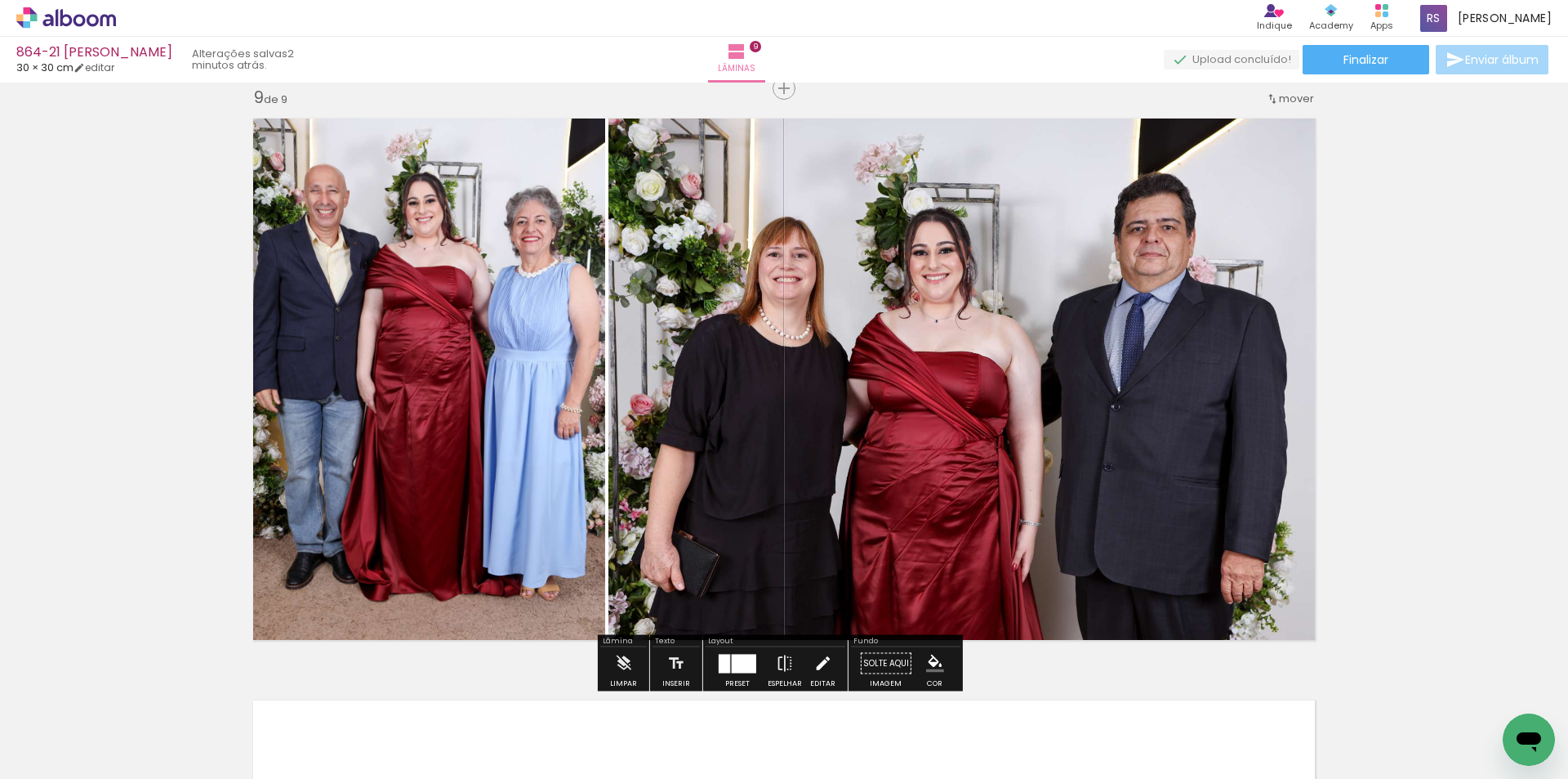
click at [821, 666] on iron-icon at bounding box center [823, 663] width 18 height 33
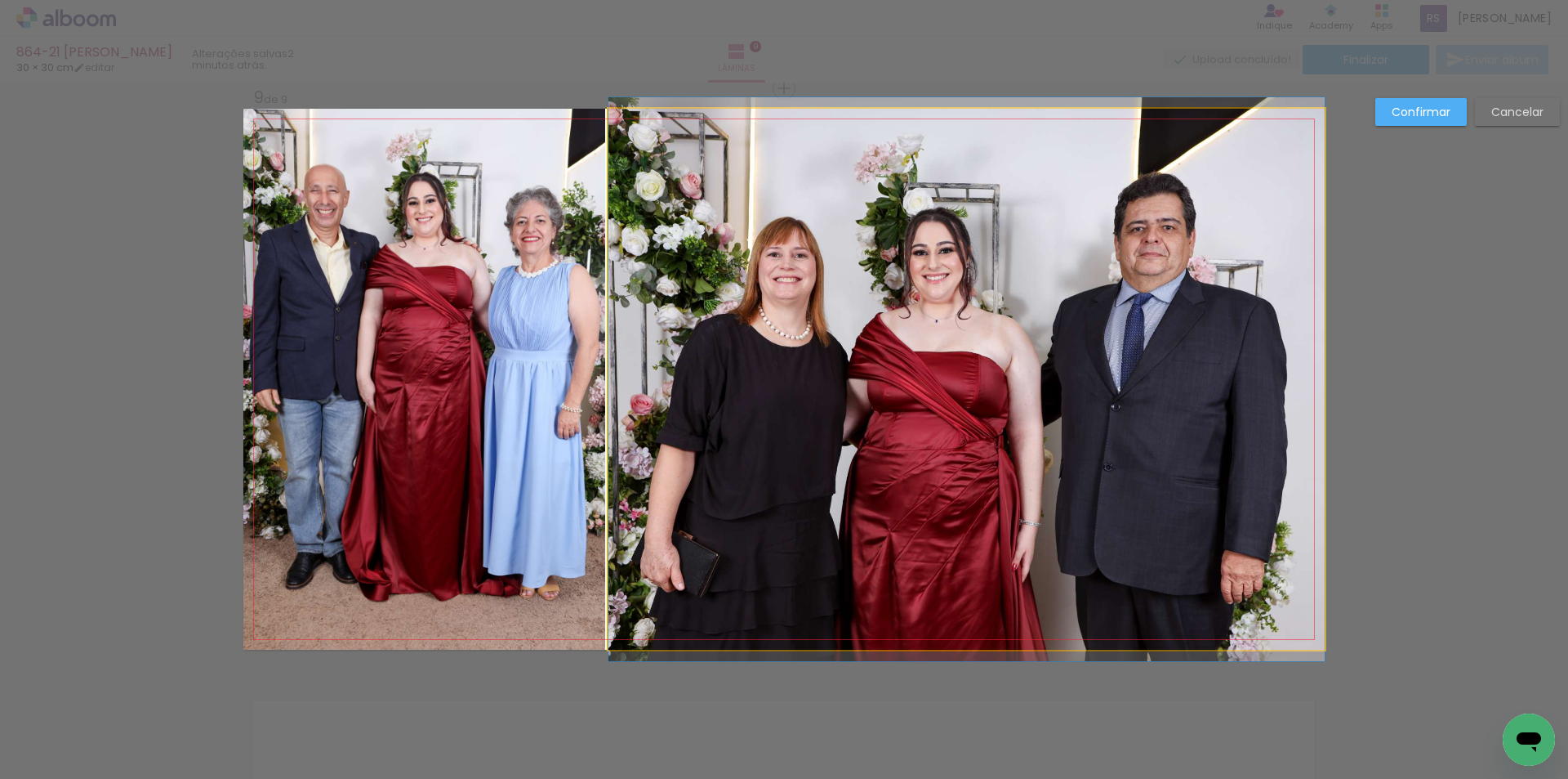
click at [798, 513] on quentale-photo at bounding box center [966, 380] width 716 height 541
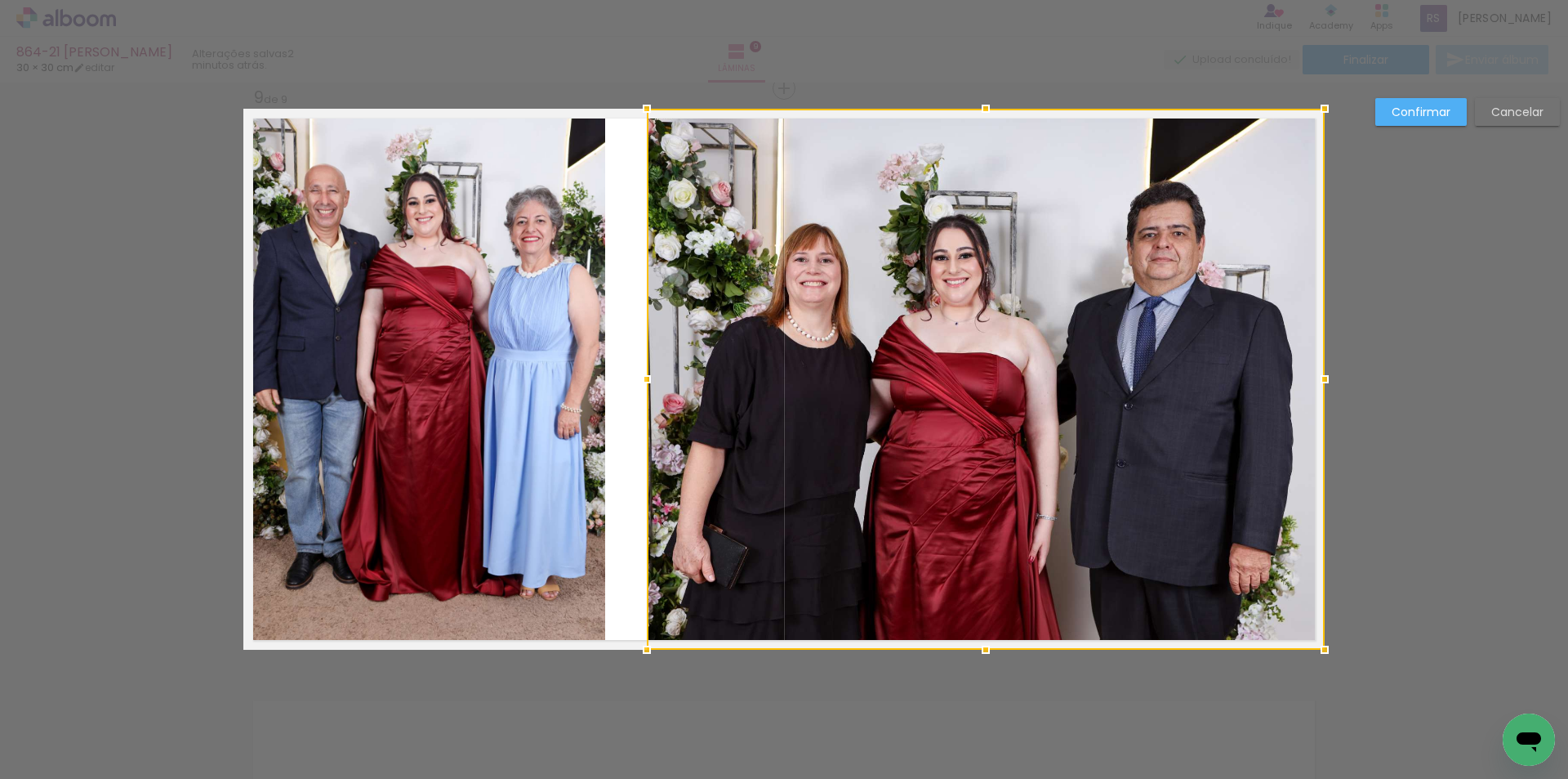
drag, startPoint x: 604, startPoint y: 374, endPoint x: 643, endPoint y: 367, distance: 39.6
click at [643, 367] on div at bounding box center [647, 379] width 33 height 33
click at [593, 353] on quentale-photo at bounding box center [424, 380] width 361 height 541
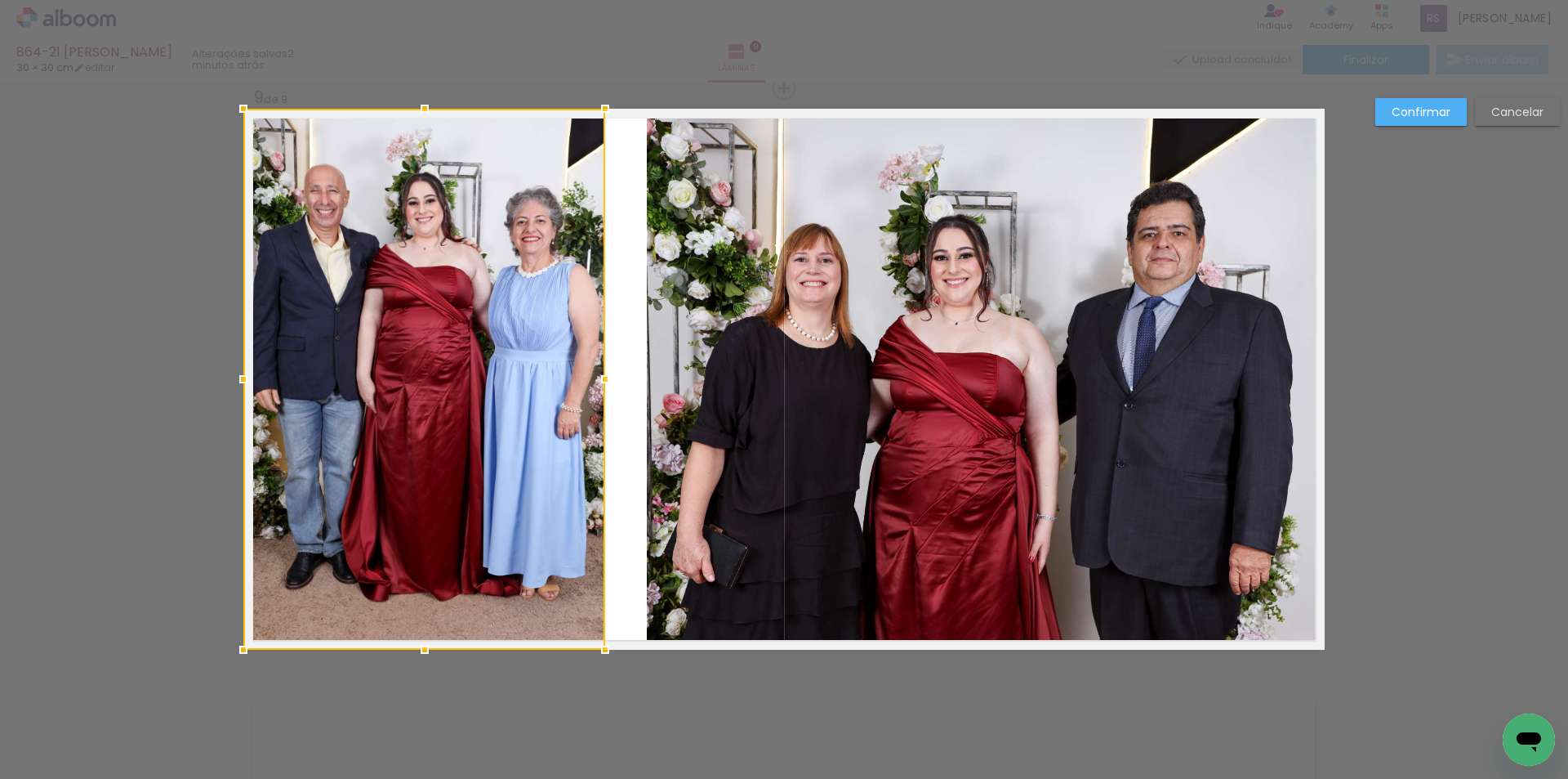
click at [606, 364] on div at bounding box center [606, 379] width 33 height 33
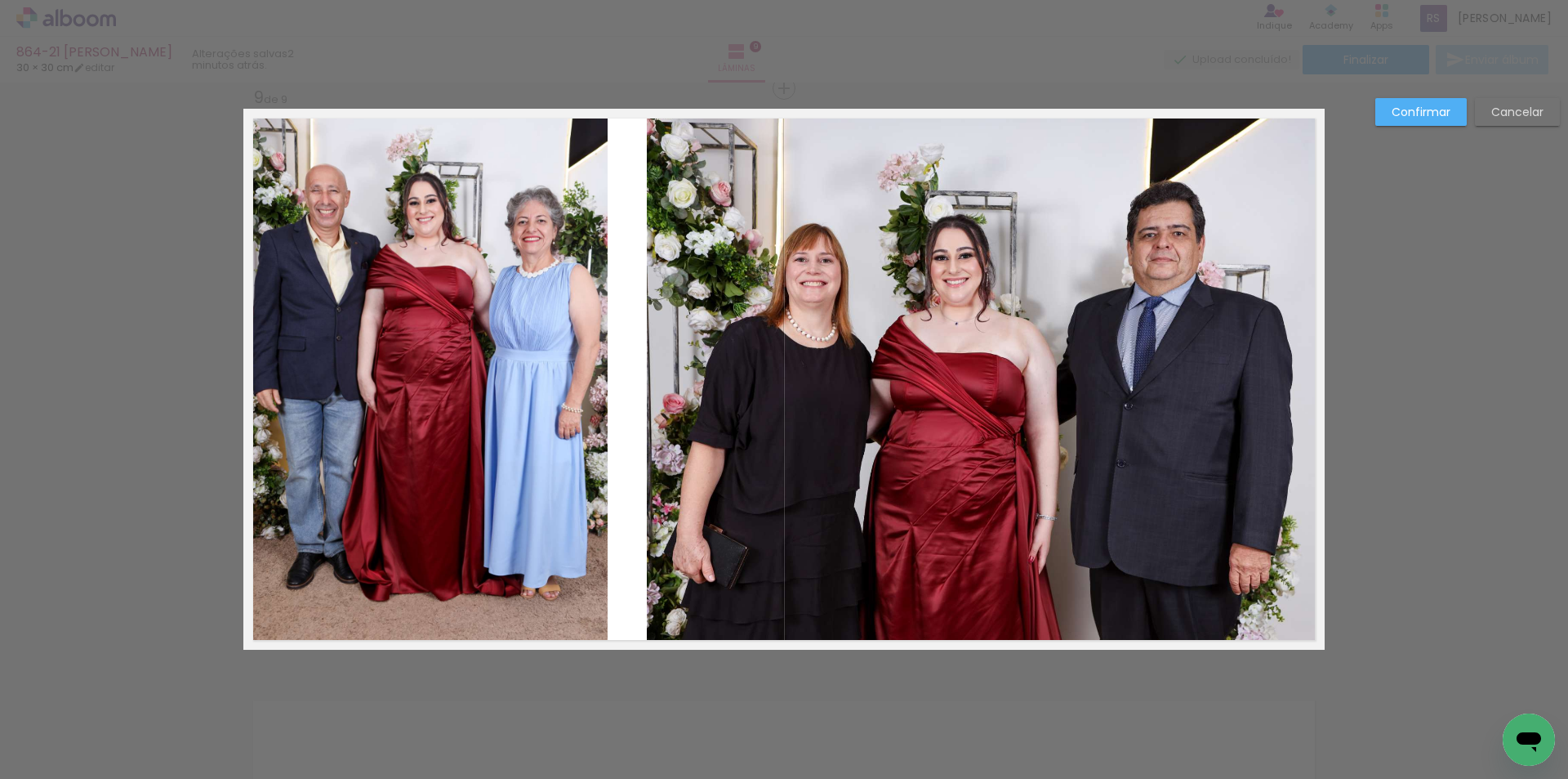
click at [600, 373] on quentale-photo at bounding box center [425, 380] width 364 height 541
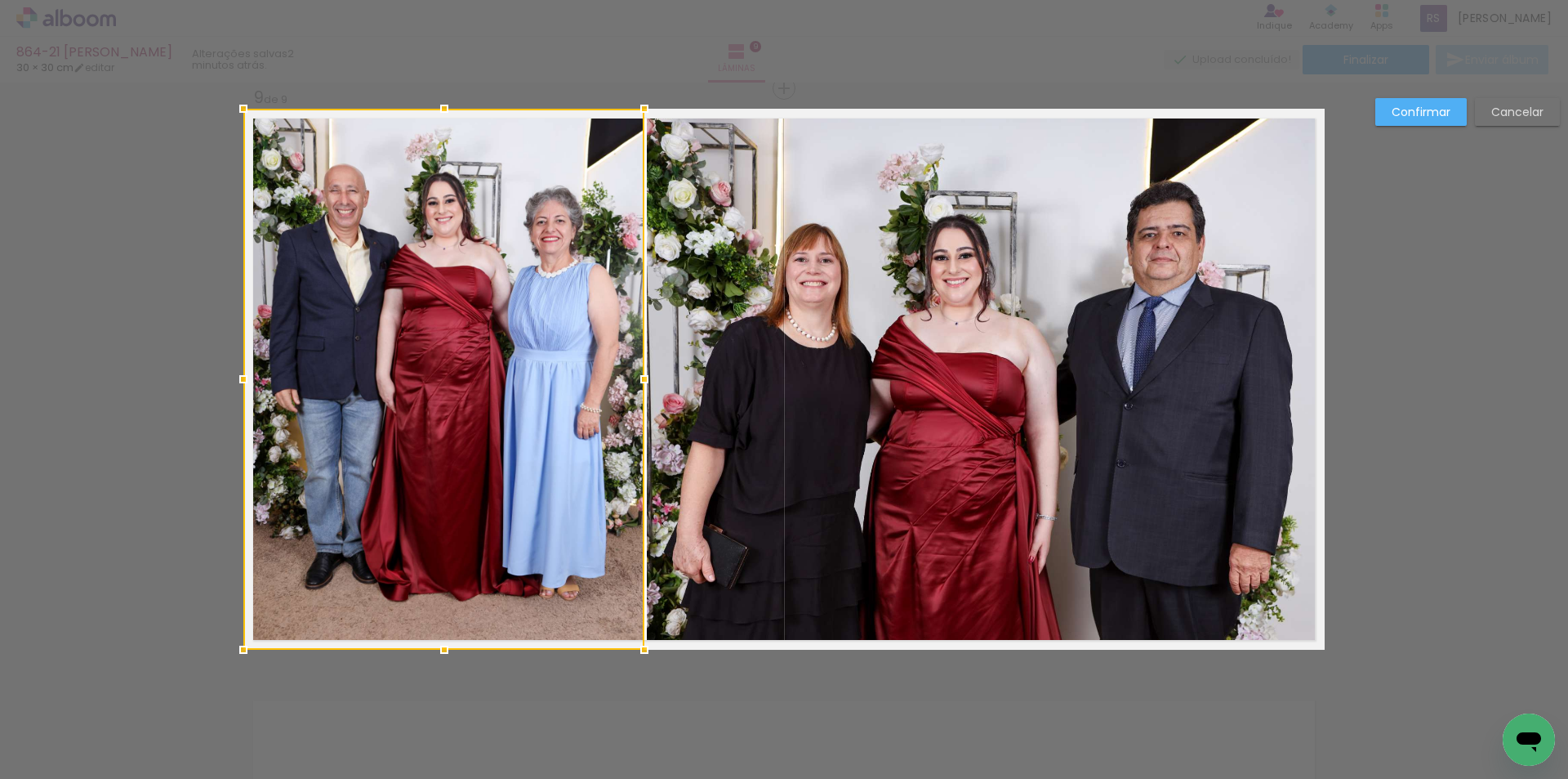
drag, startPoint x: 602, startPoint y: 376, endPoint x: 639, endPoint y: 376, distance: 37.0
click at [639, 376] on div at bounding box center [644, 379] width 33 height 33
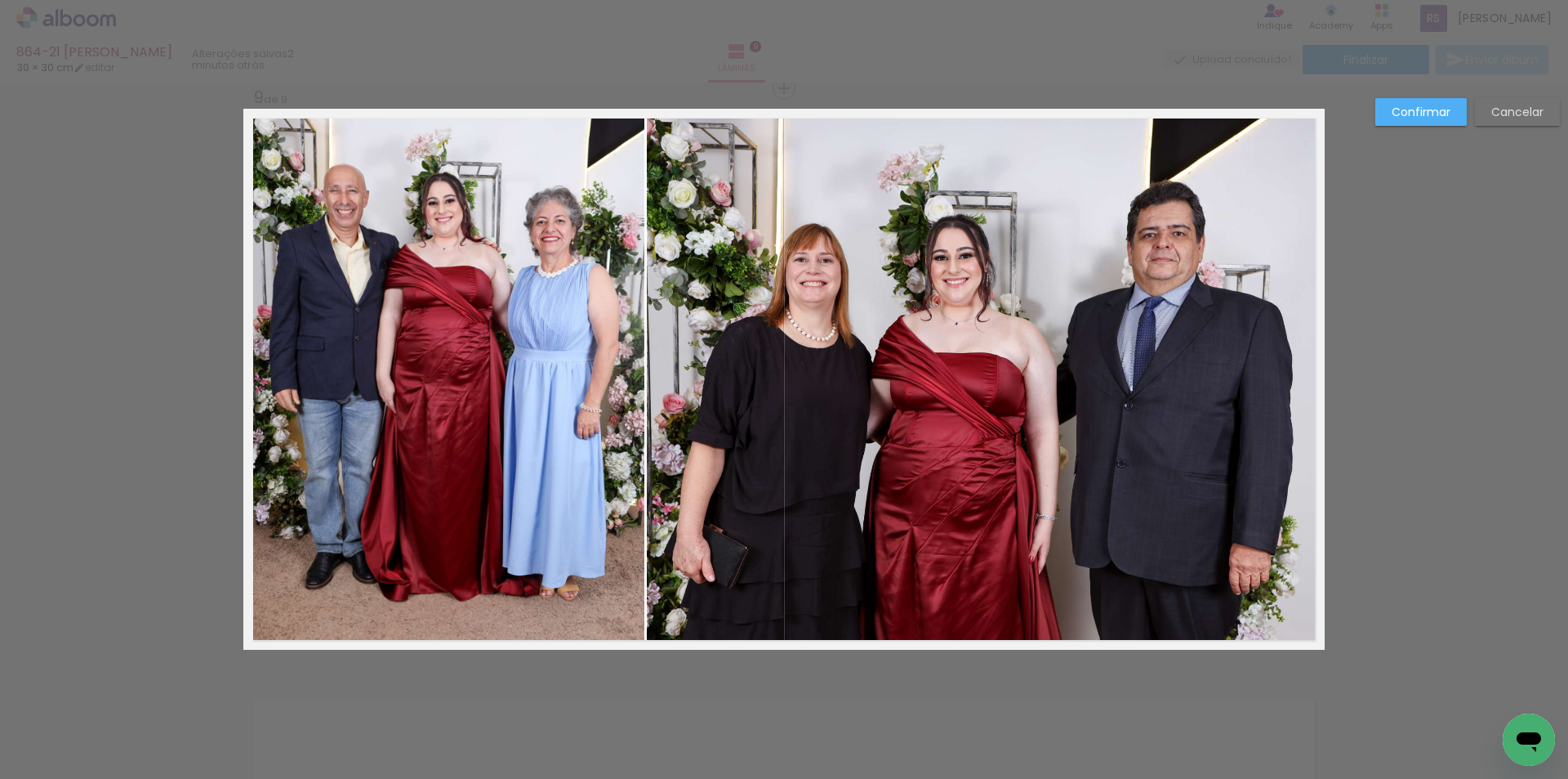
click at [0, 0] on slot "Confirmar" at bounding box center [0, 0] width 0 height 0
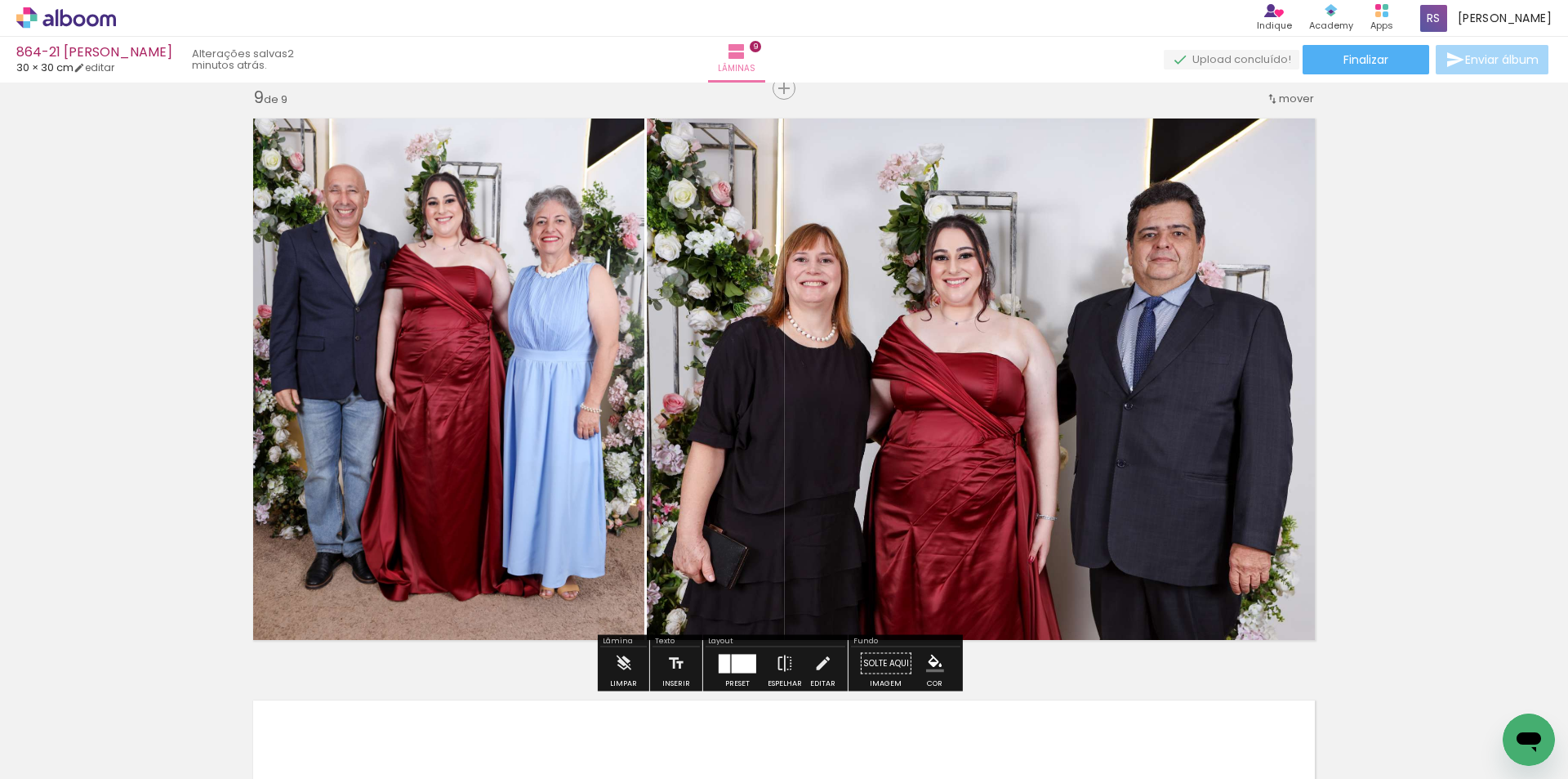
click at [926, 661] on iron-icon "color picker" at bounding box center [935, 663] width 18 height 18
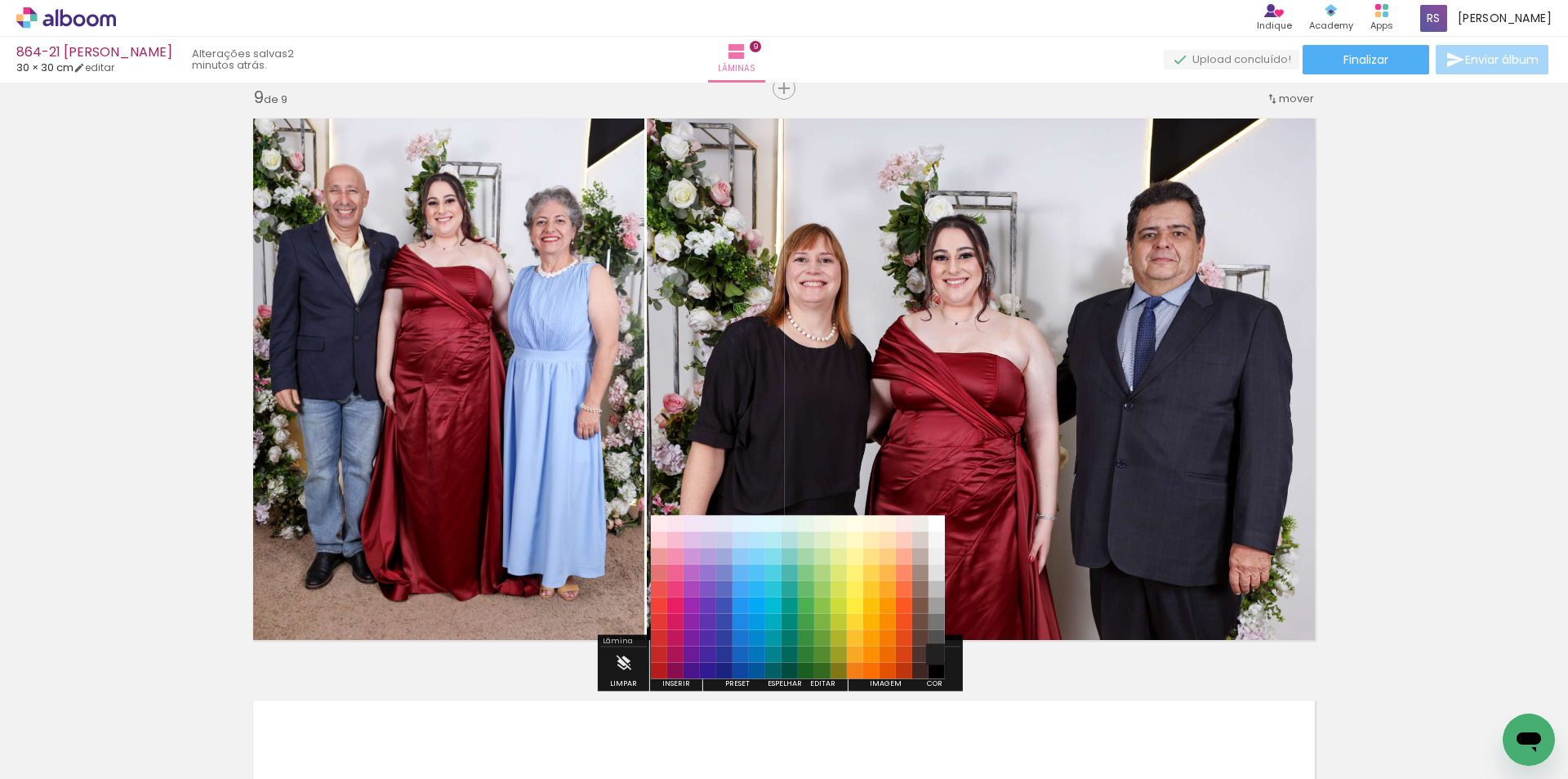
click at [937, 654] on paper-item "#212121" at bounding box center [937, 654] width 16 height 16
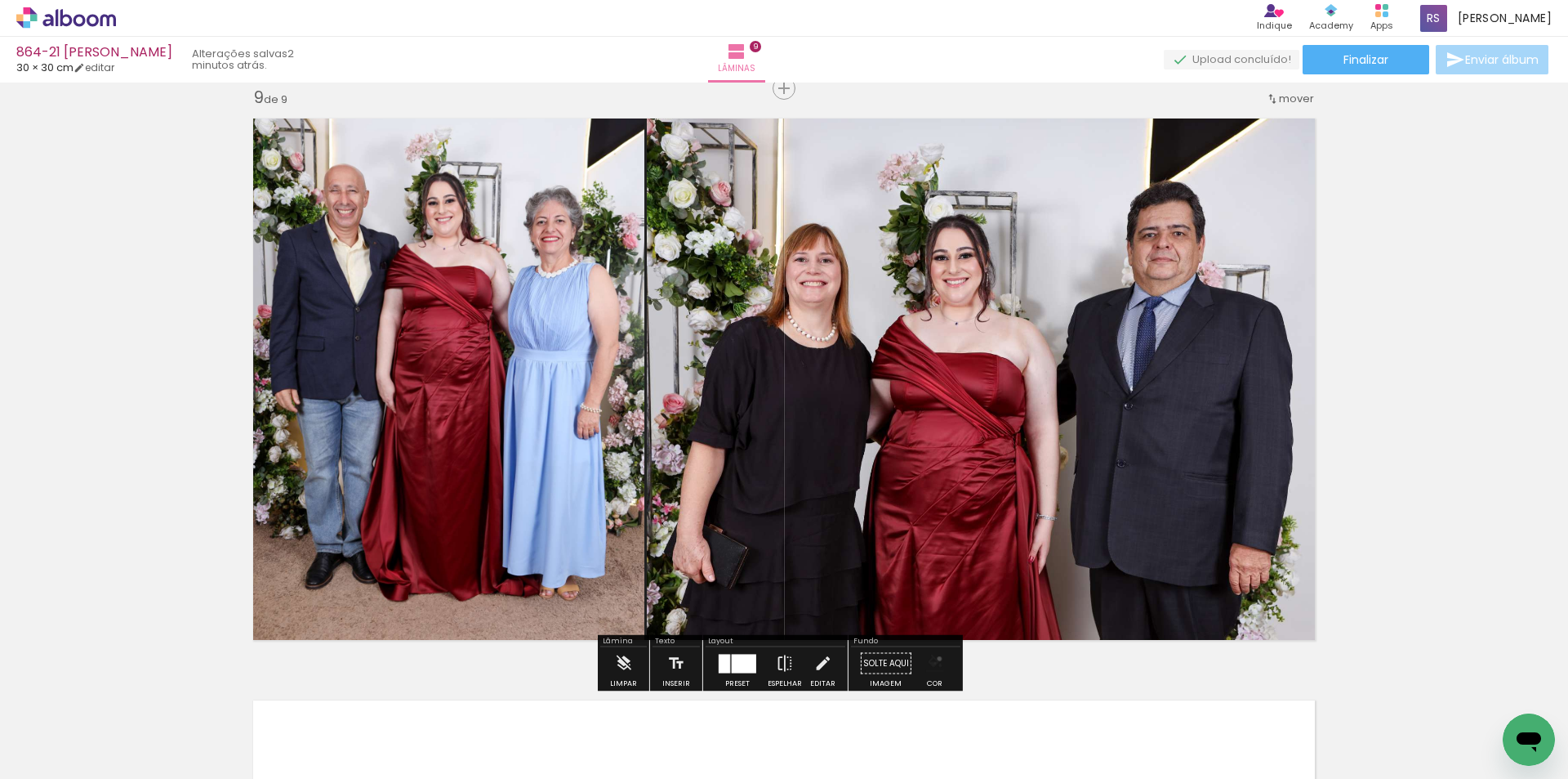
click at [934, 658] on iron-icon "color picker" at bounding box center [935, 663] width 18 height 18
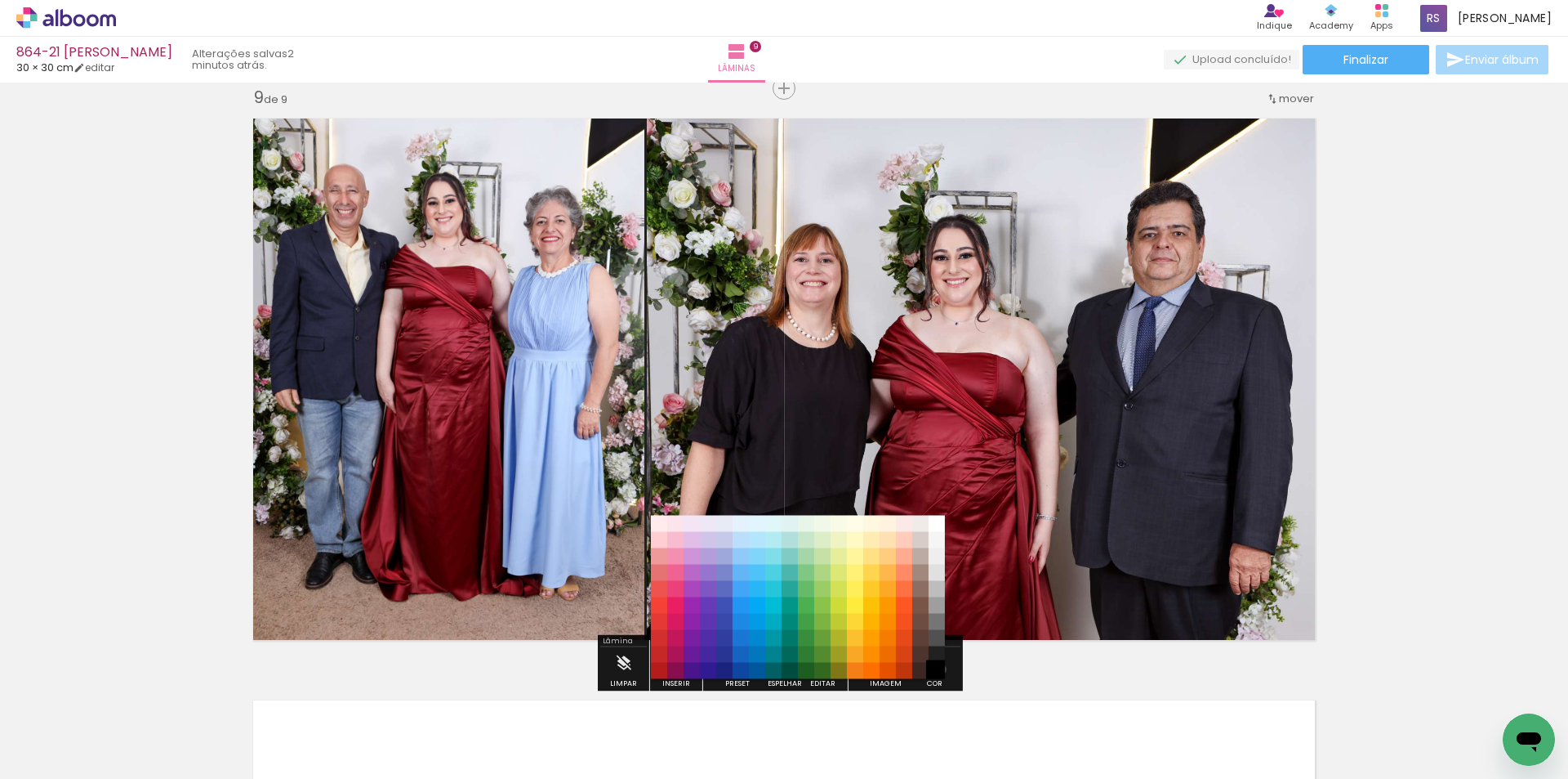
click at [936, 669] on paper-item "#000000" at bounding box center [937, 671] width 16 height 16
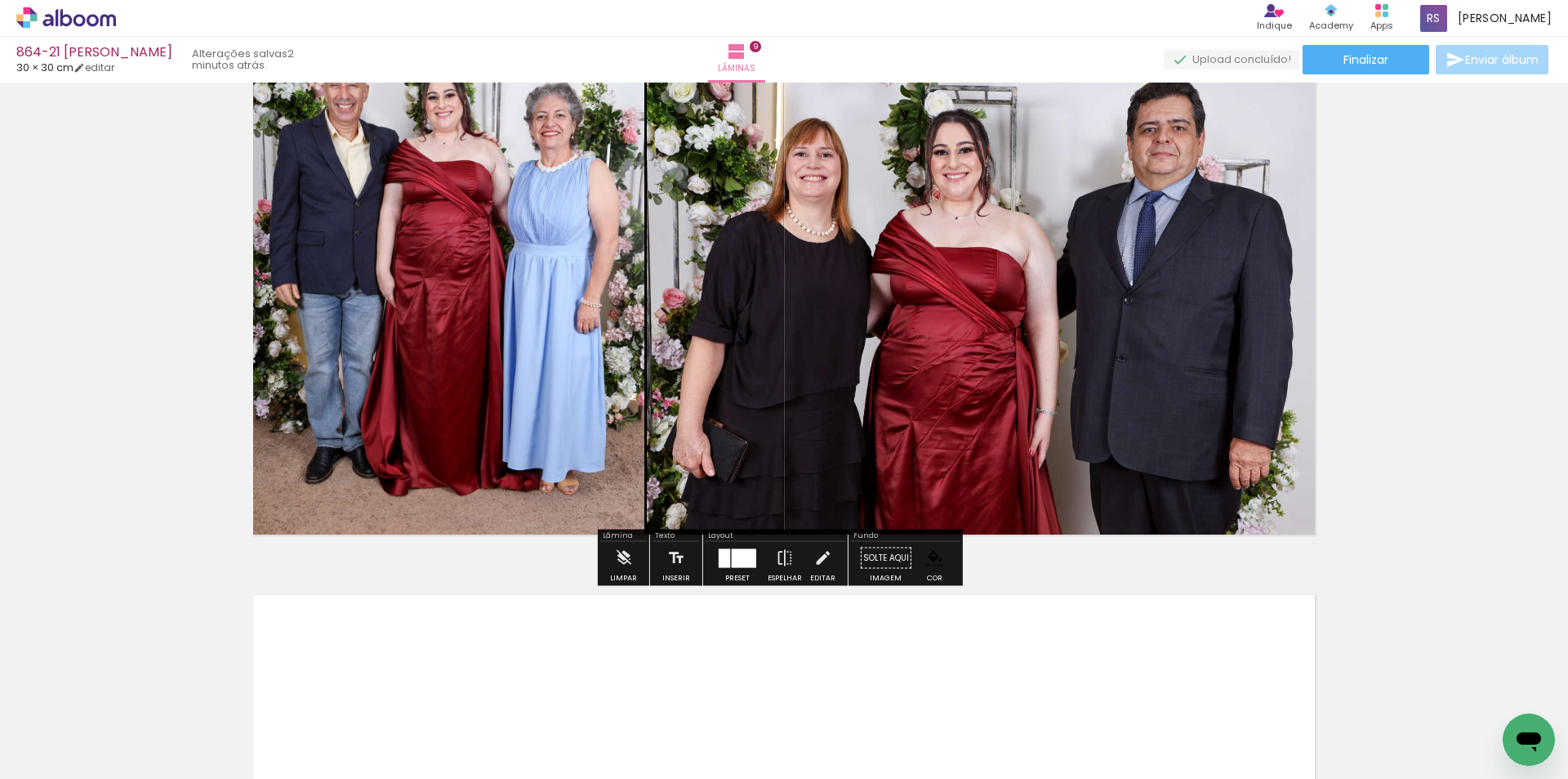
scroll to position [5166, 0]
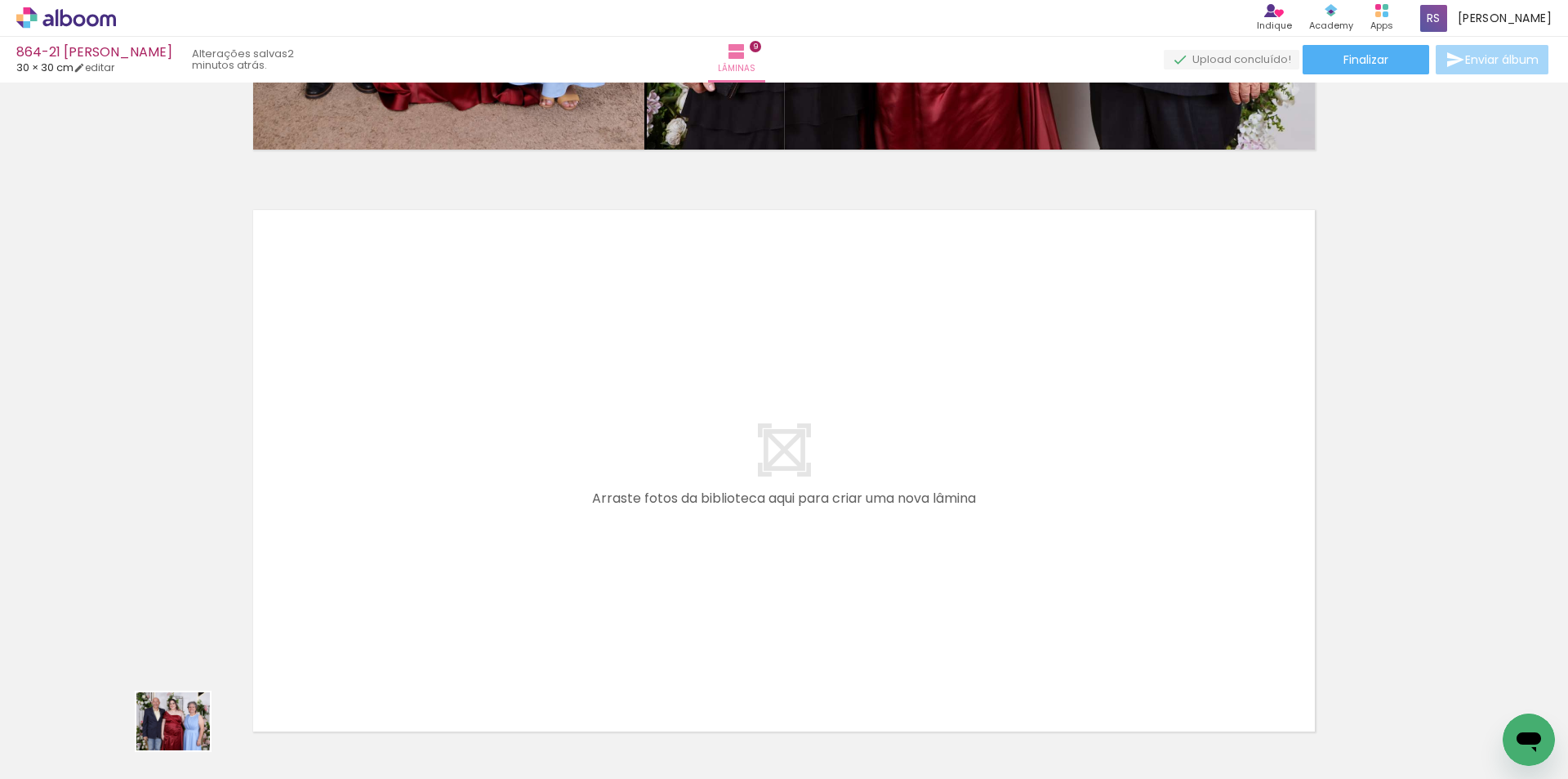
click at [184, 743] on div at bounding box center [163, 724] width 81 height 64
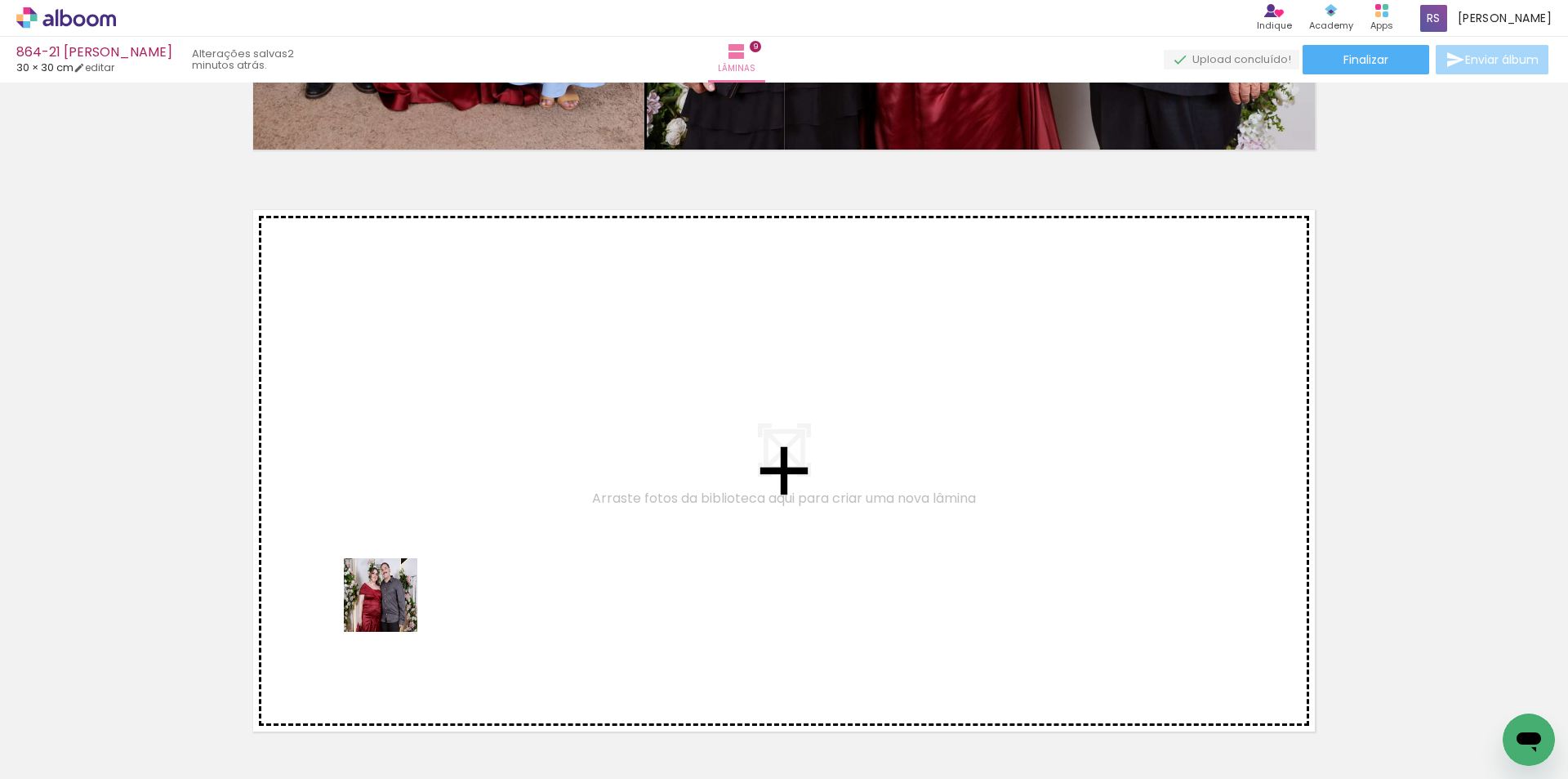
drag, startPoint x: 248, startPoint y: 717, endPoint x: 429, endPoint y: 692, distance: 182.7
click at [416, 581] on quentale-workspace at bounding box center [784, 390] width 1568 height 779
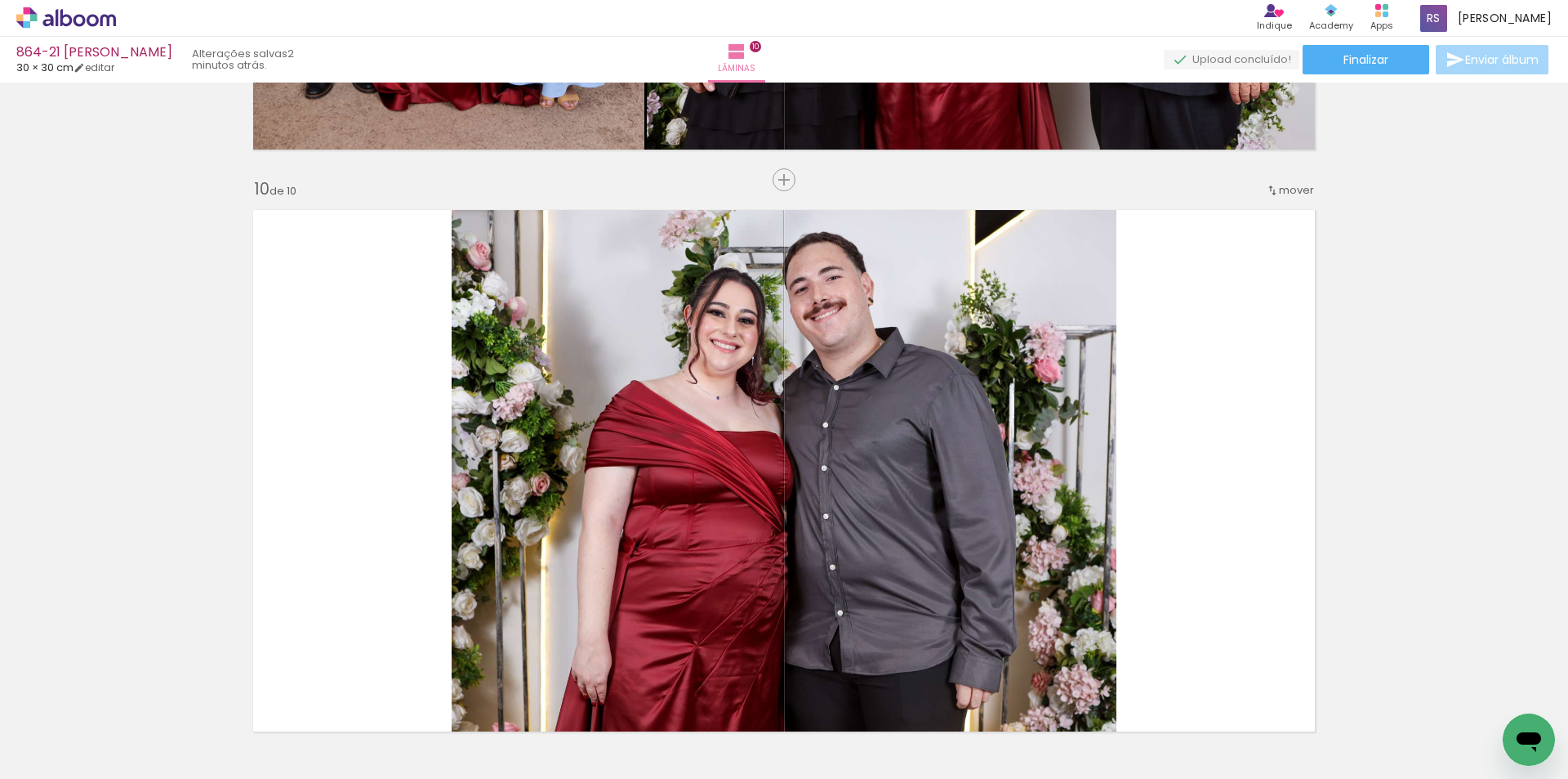
scroll to position [5258, 0]
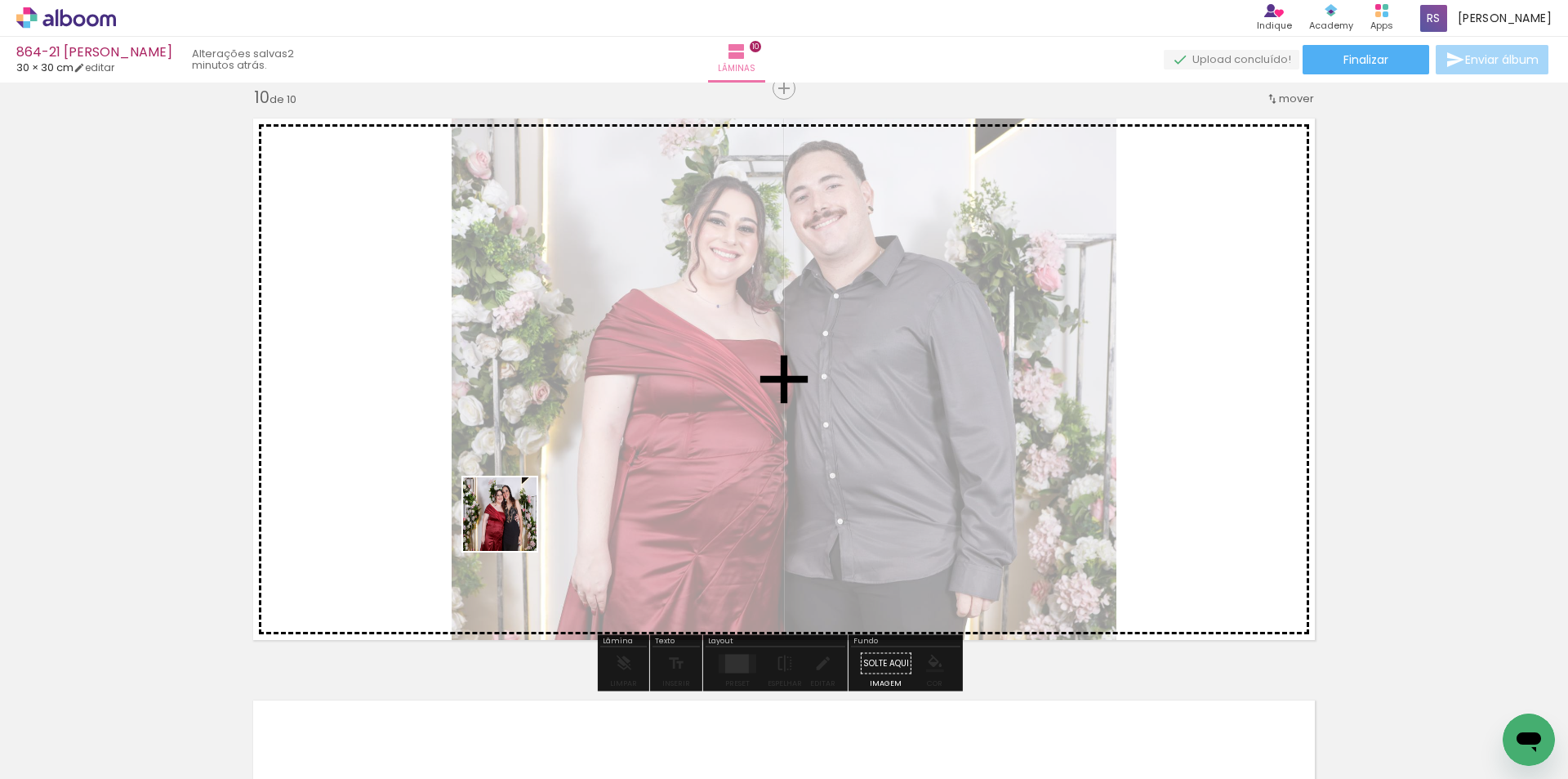
drag, startPoint x: 352, startPoint y: 725, endPoint x: 525, endPoint y: 510, distance: 276.0
click at [525, 510] on quentale-workspace at bounding box center [784, 390] width 1568 height 779
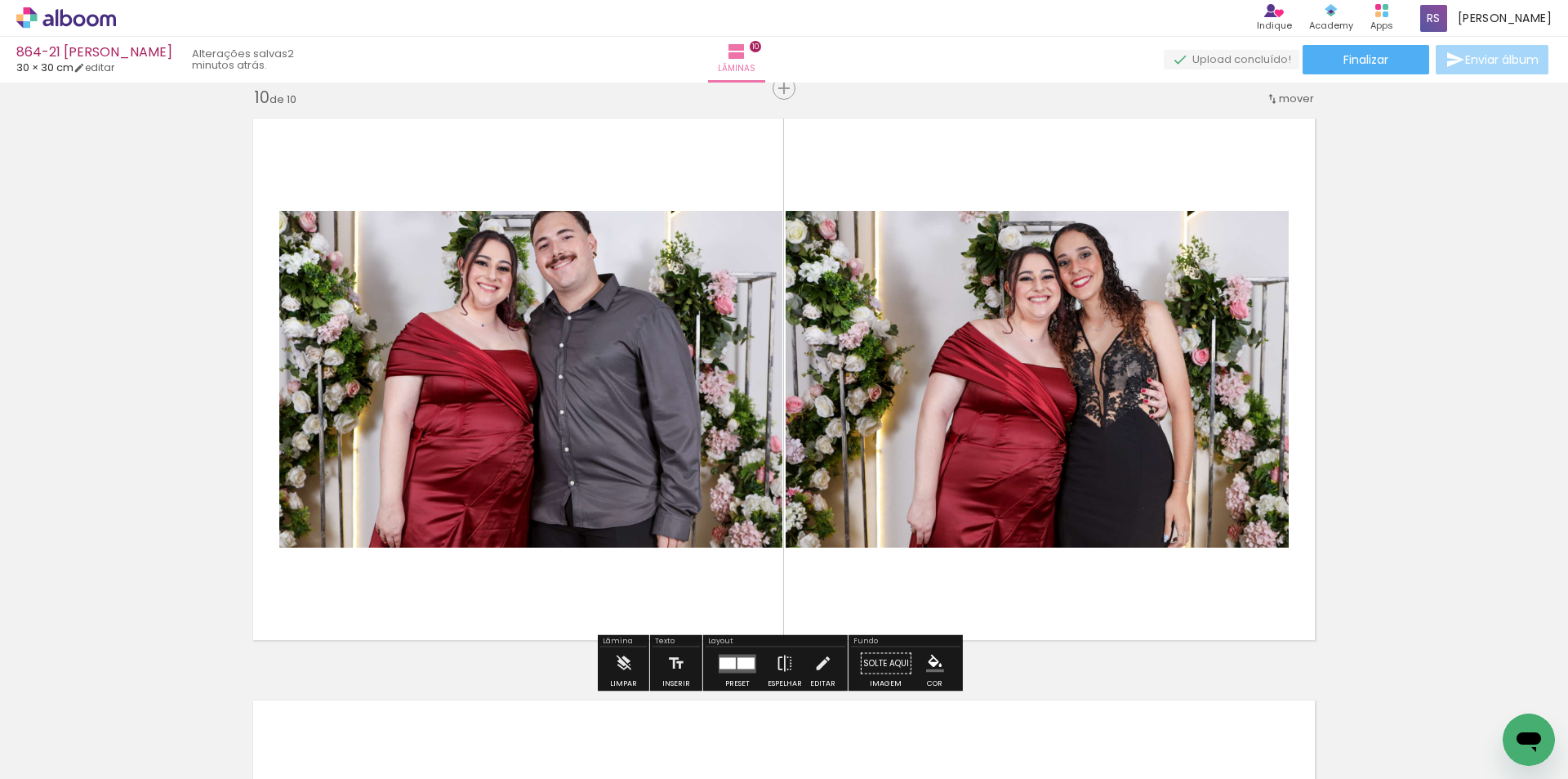
click at [729, 660] on div at bounding box center [728, 663] width 16 height 11
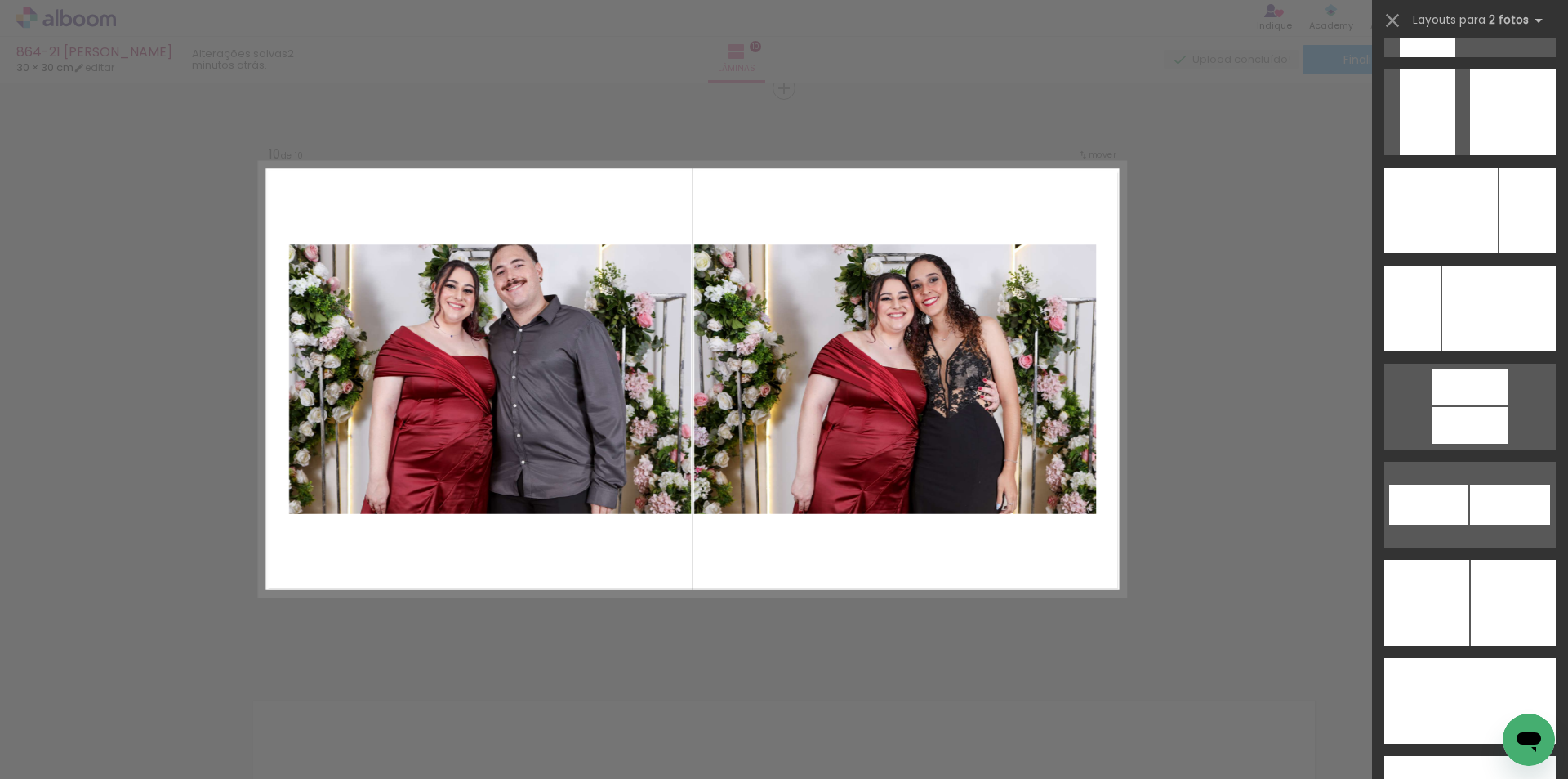
scroll to position [6853, 0]
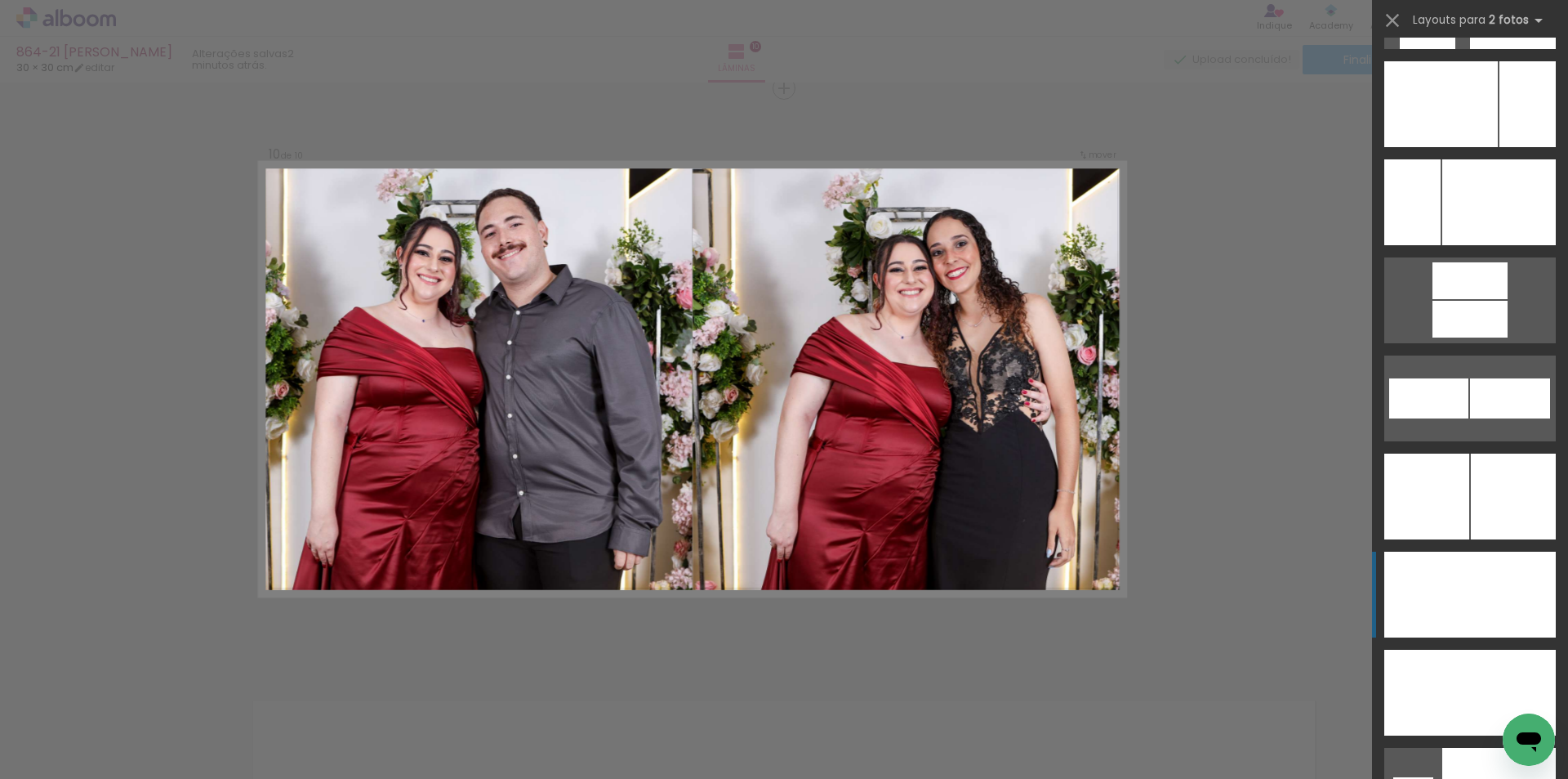
click at [1516, 587] on div at bounding box center [1513, 594] width 86 height 86
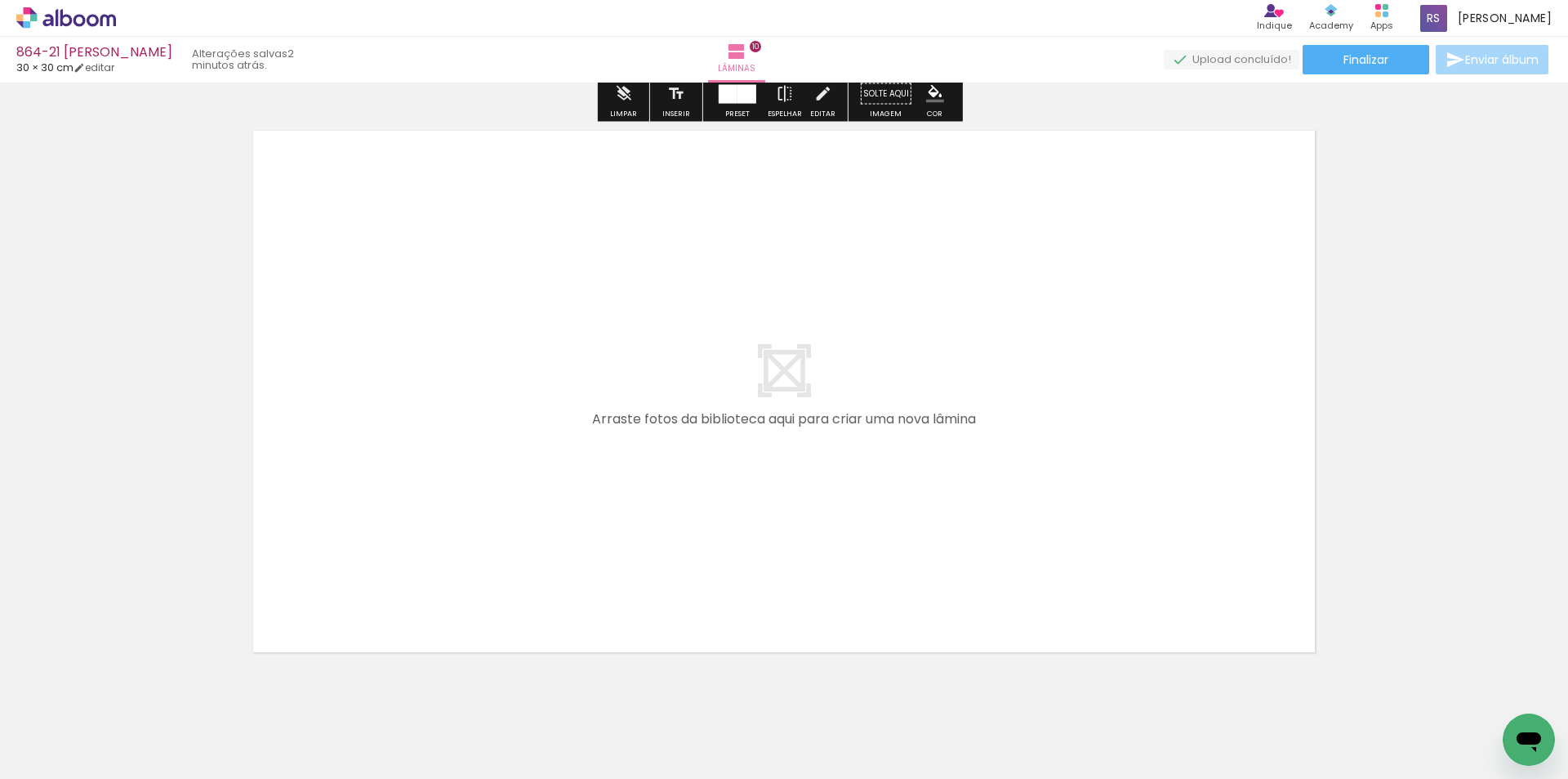
scroll to position [5829, 0]
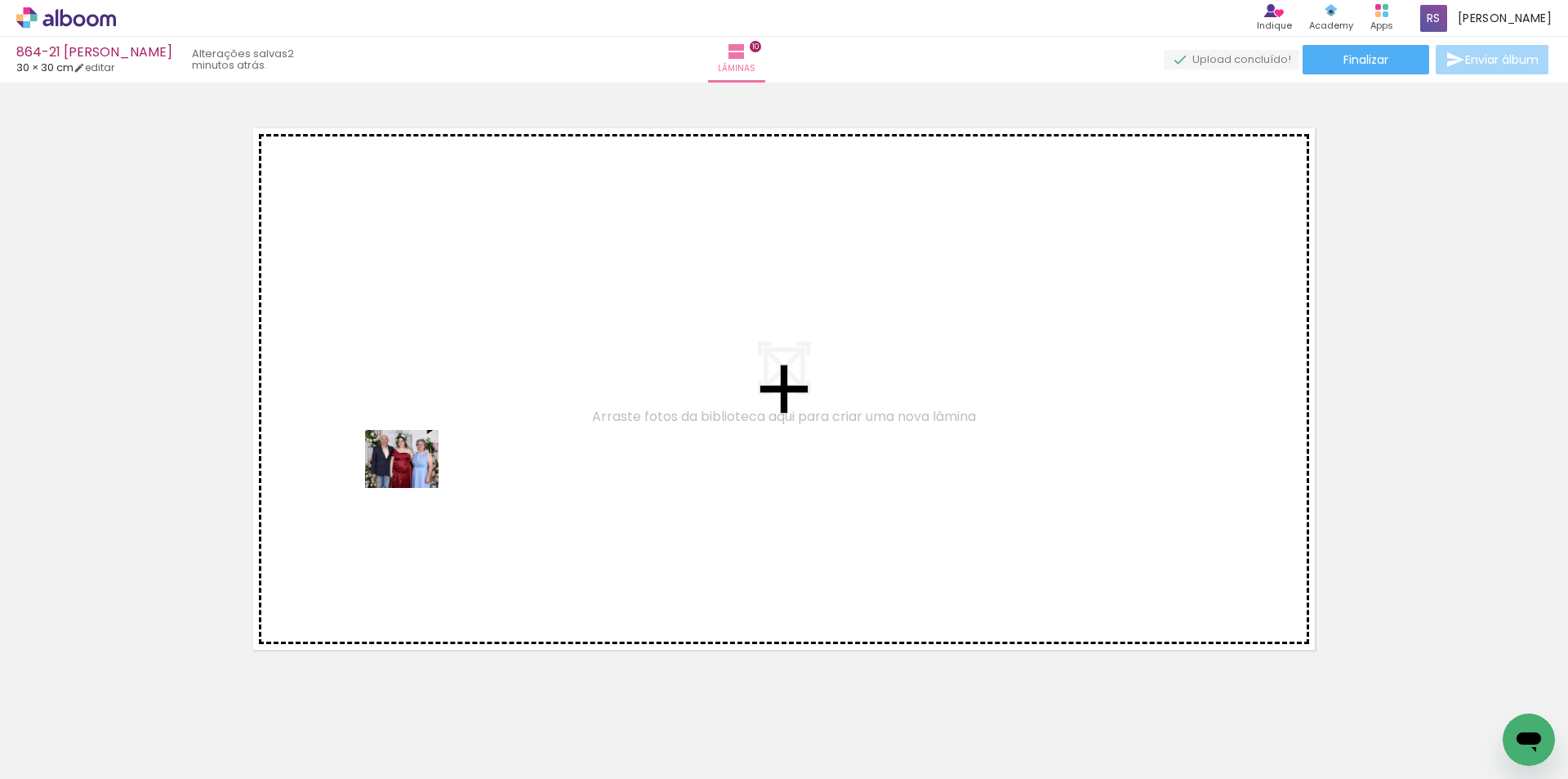
drag, startPoint x: 182, startPoint y: 728, endPoint x: 447, endPoint y: 453, distance: 381.9
click at [447, 449] on quentale-workspace at bounding box center [784, 390] width 1568 height 779
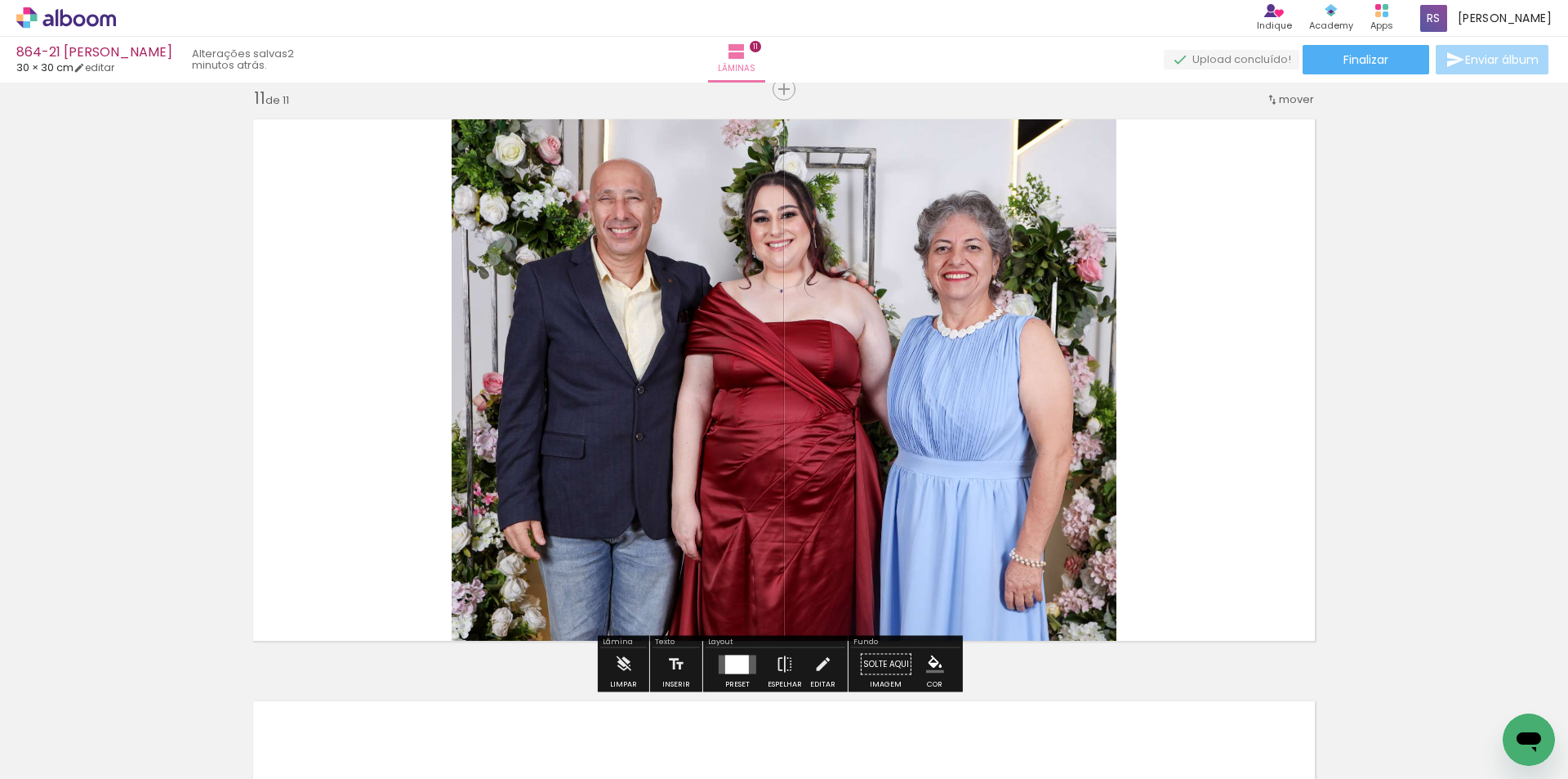
scroll to position [5839, 0]
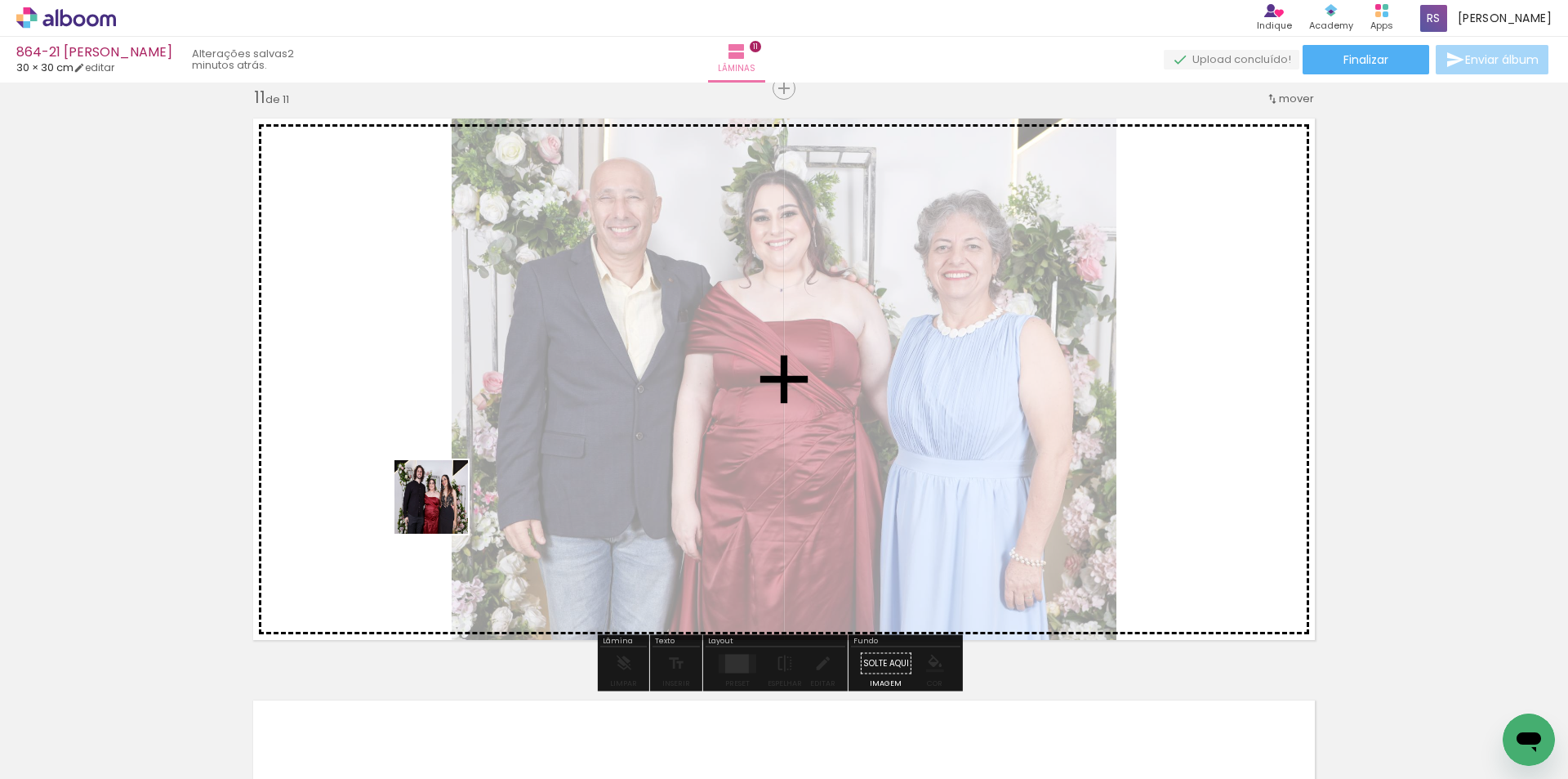
drag, startPoint x: 191, startPoint y: 704, endPoint x: 816, endPoint y: 560, distance: 641.4
click at [745, 333] on quentale-workspace at bounding box center [784, 390] width 1568 height 779
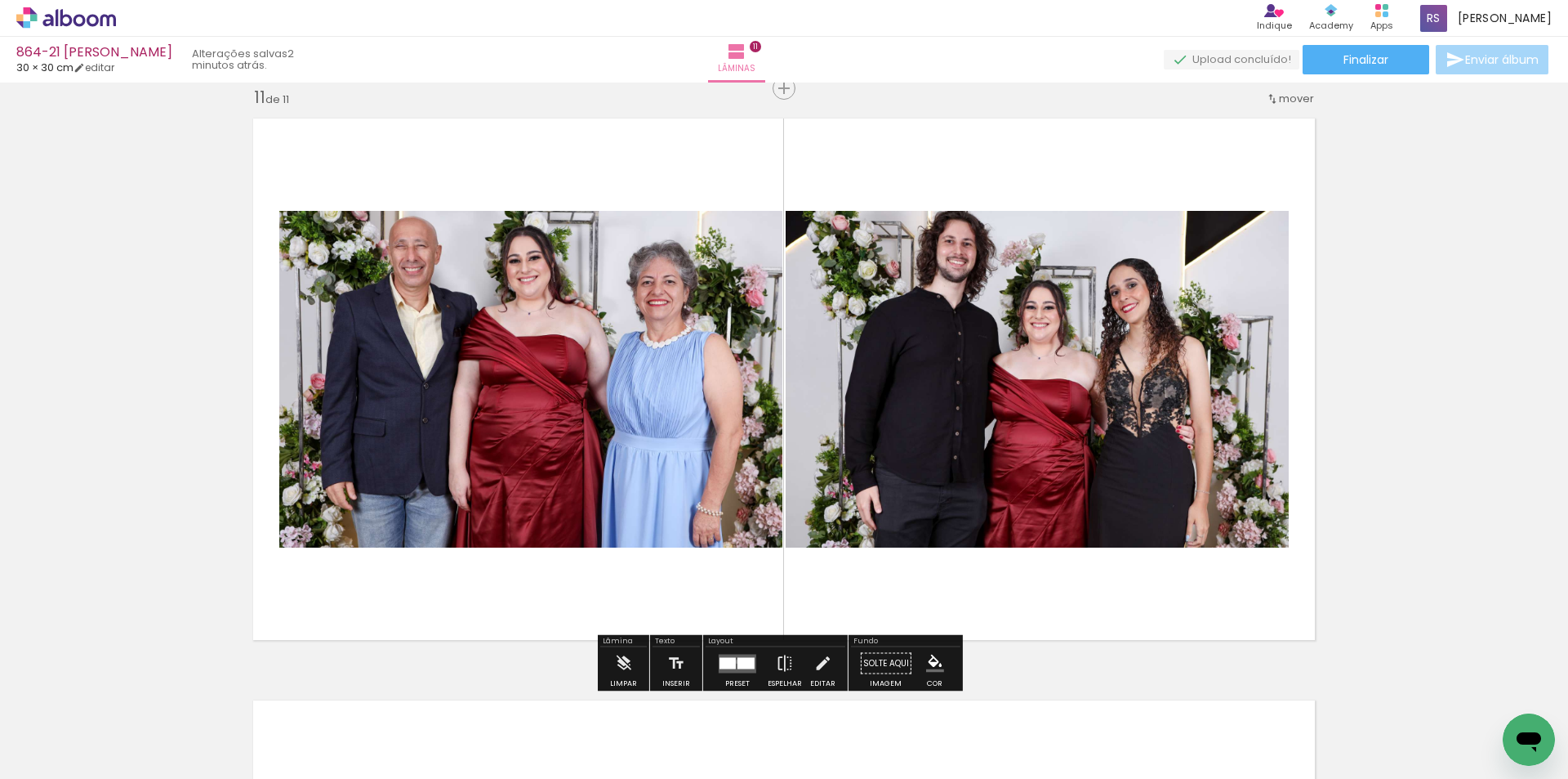
click at [738, 661] on div at bounding box center [746, 663] width 17 height 11
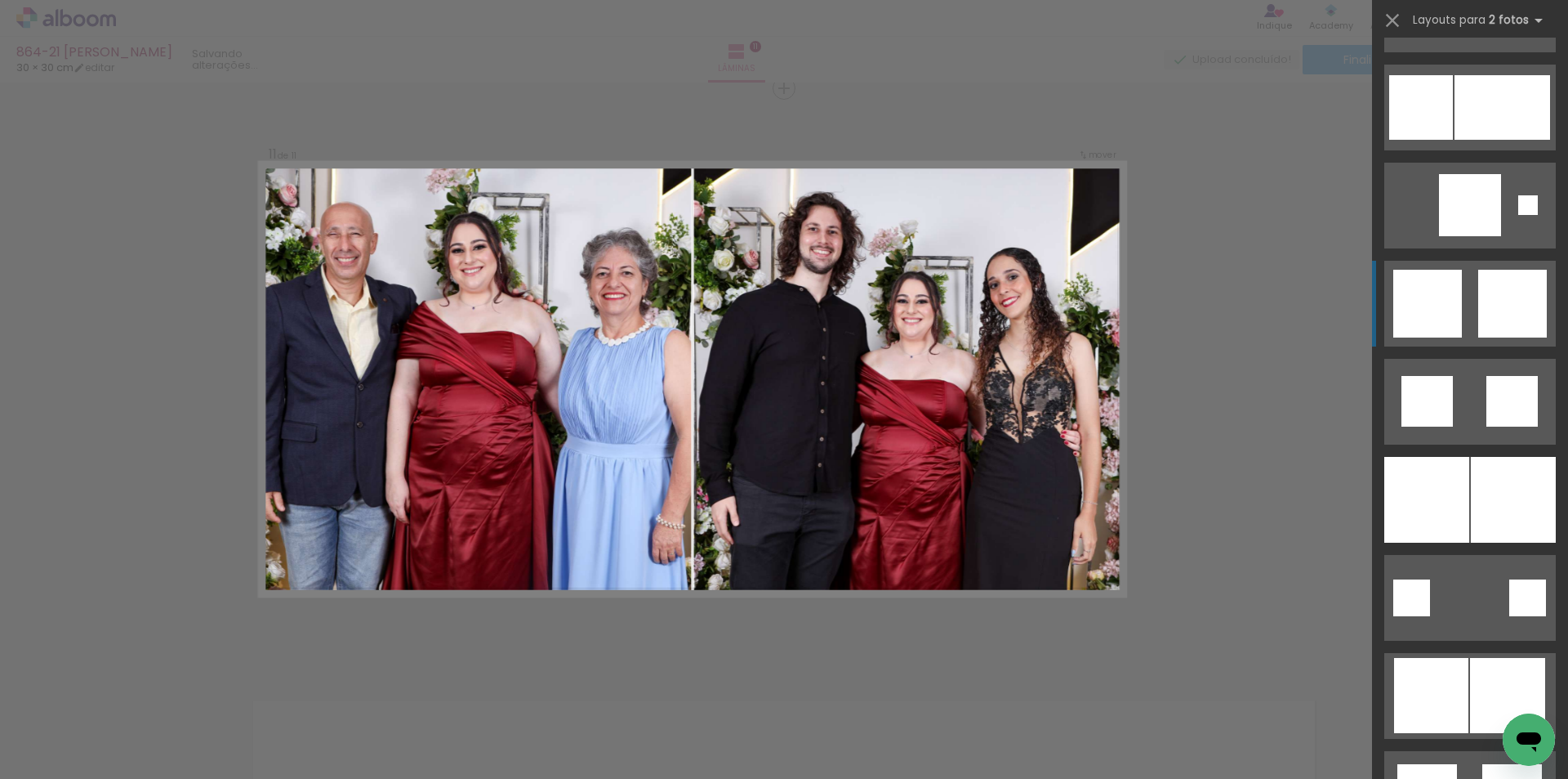
scroll to position [2370, 0]
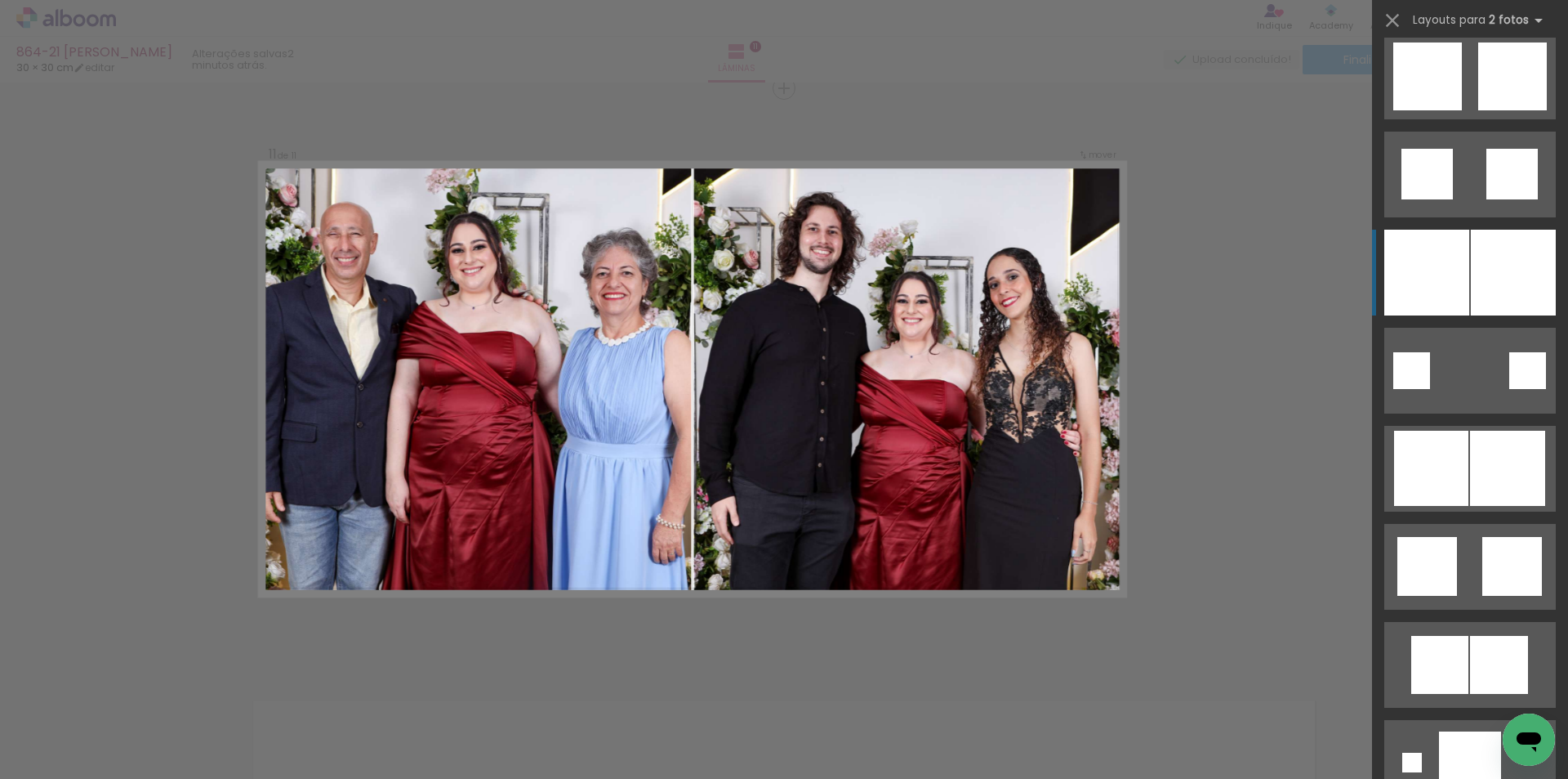
click at [1471, 289] on div at bounding box center [1514, 272] width 85 height 86
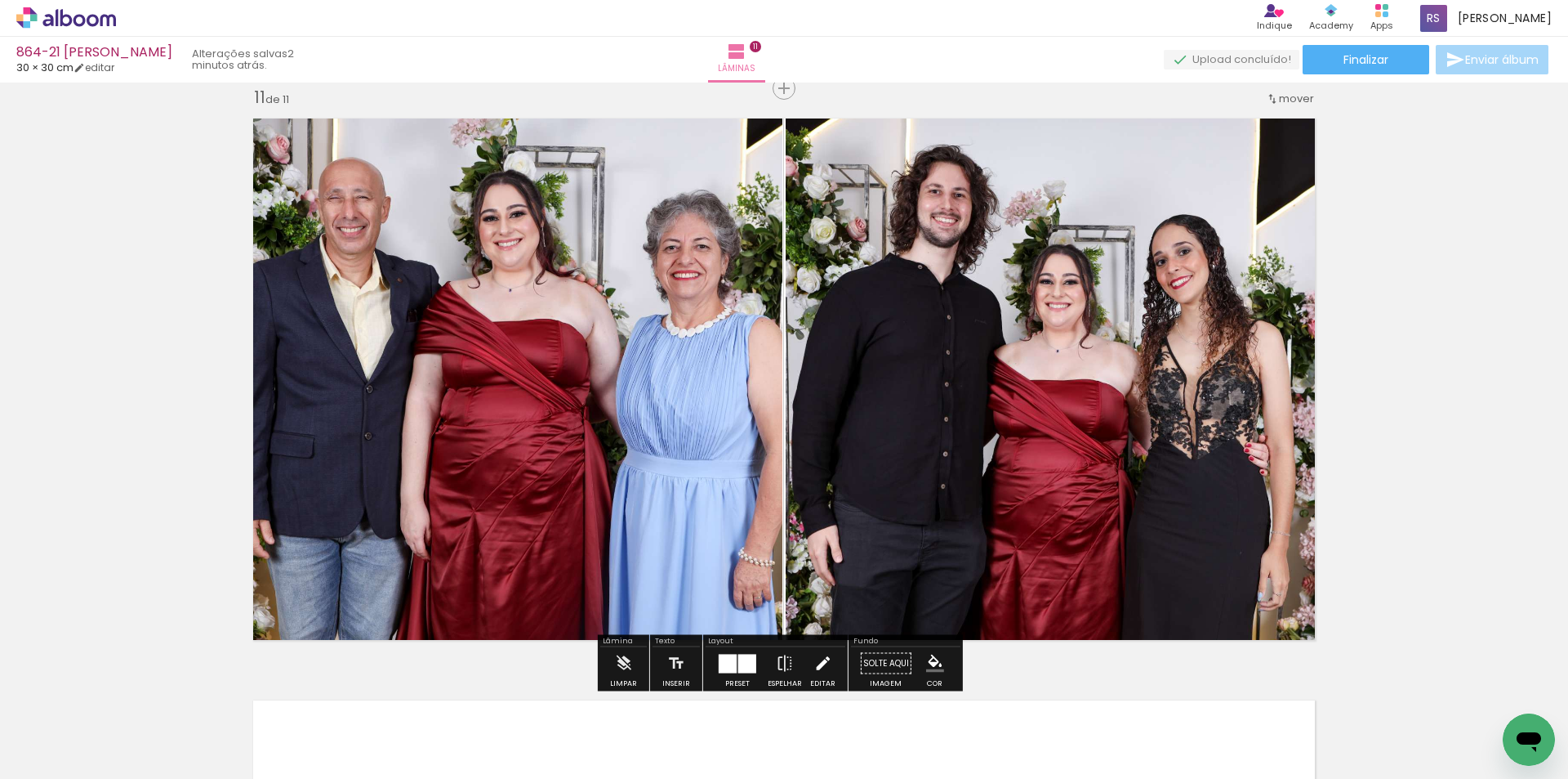
click at [815, 657] on iron-icon at bounding box center [823, 663] width 18 height 33
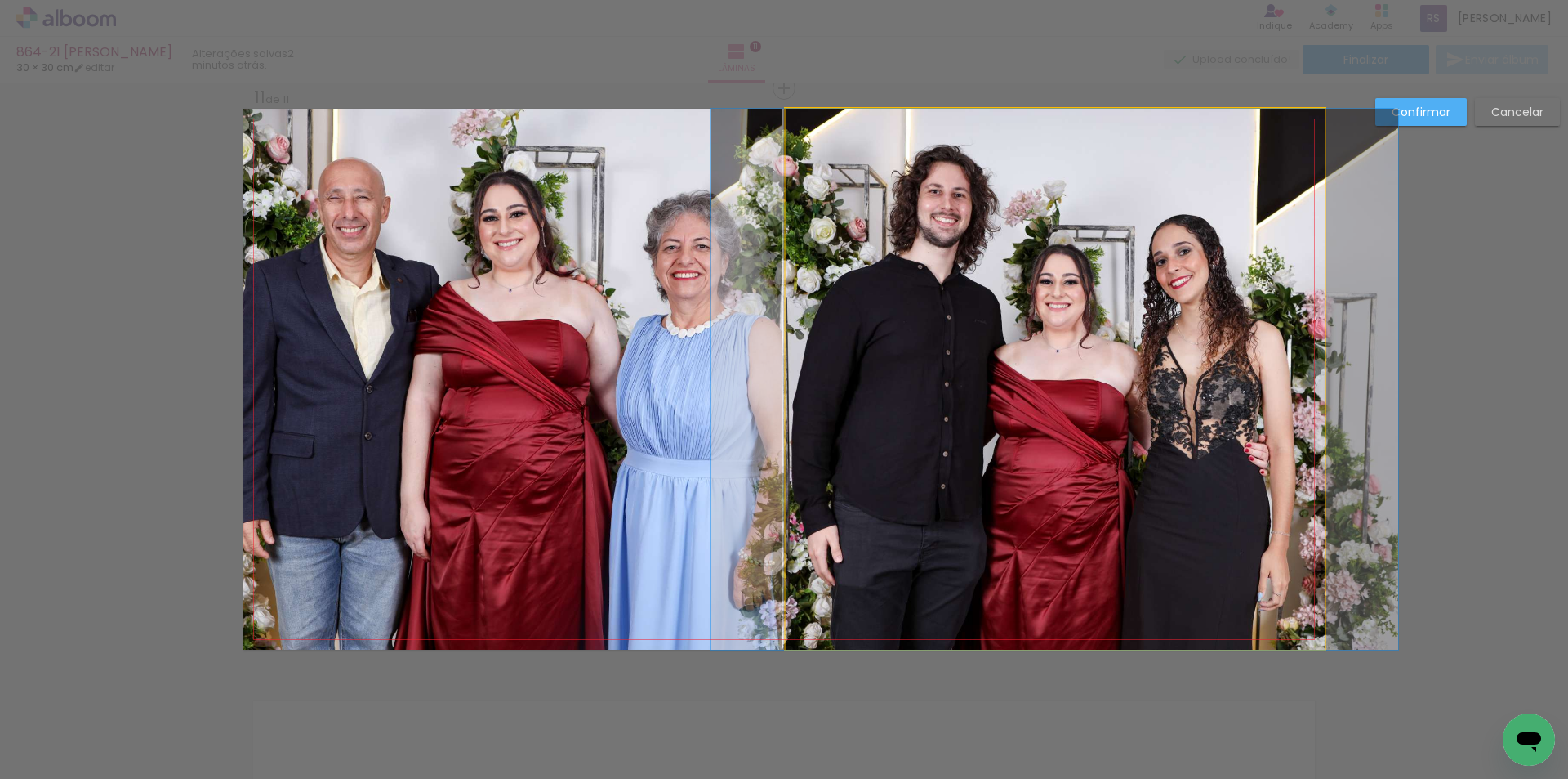
click at [889, 445] on quentale-photo at bounding box center [1056, 380] width 539 height 541
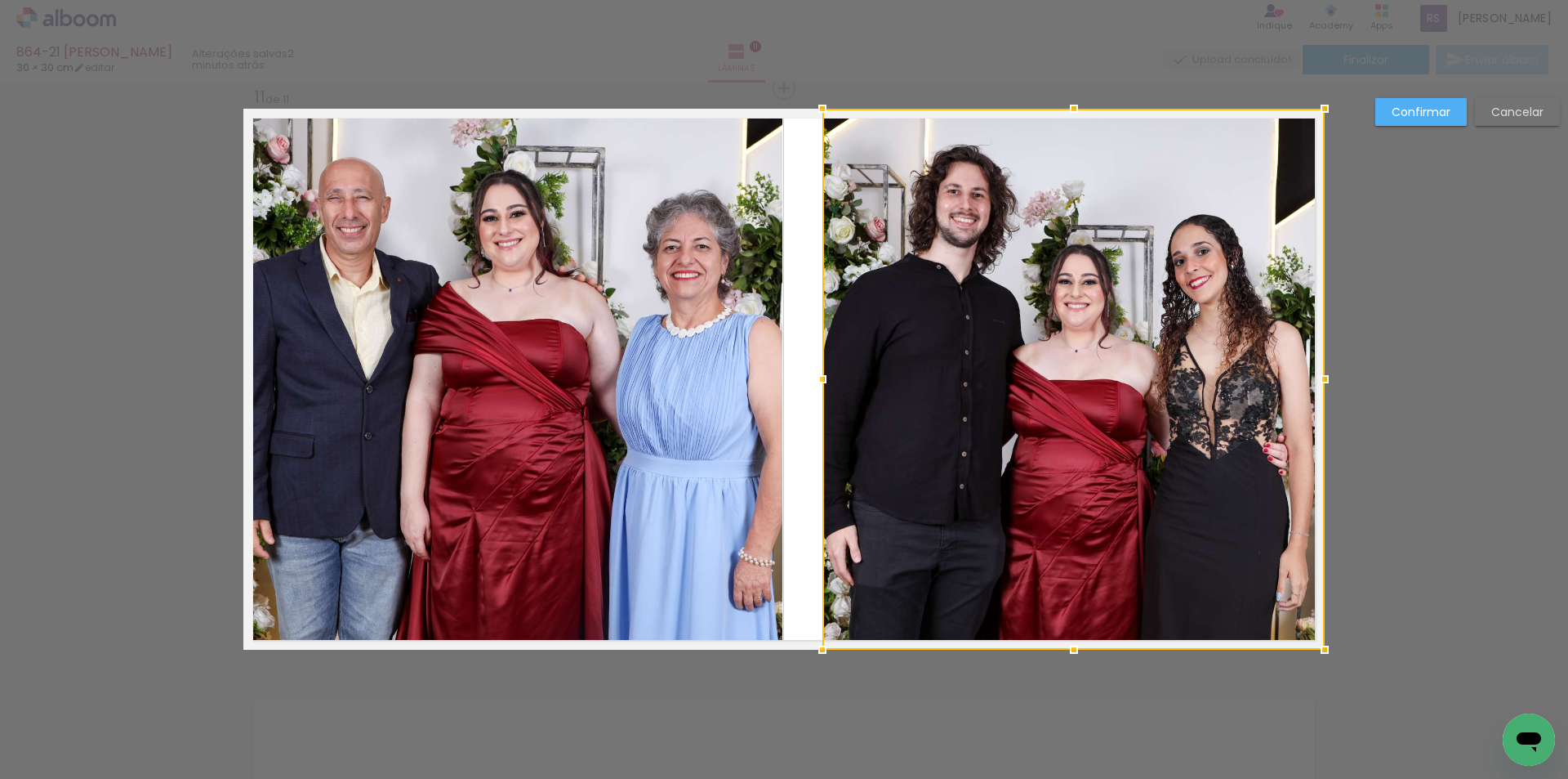
drag, startPoint x: 786, startPoint y: 374, endPoint x: 823, endPoint y: 361, distance: 39.2
click at [823, 361] on div at bounding box center [1074, 380] width 502 height 541
